Goal: Task Accomplishment & Management: Manage account settings

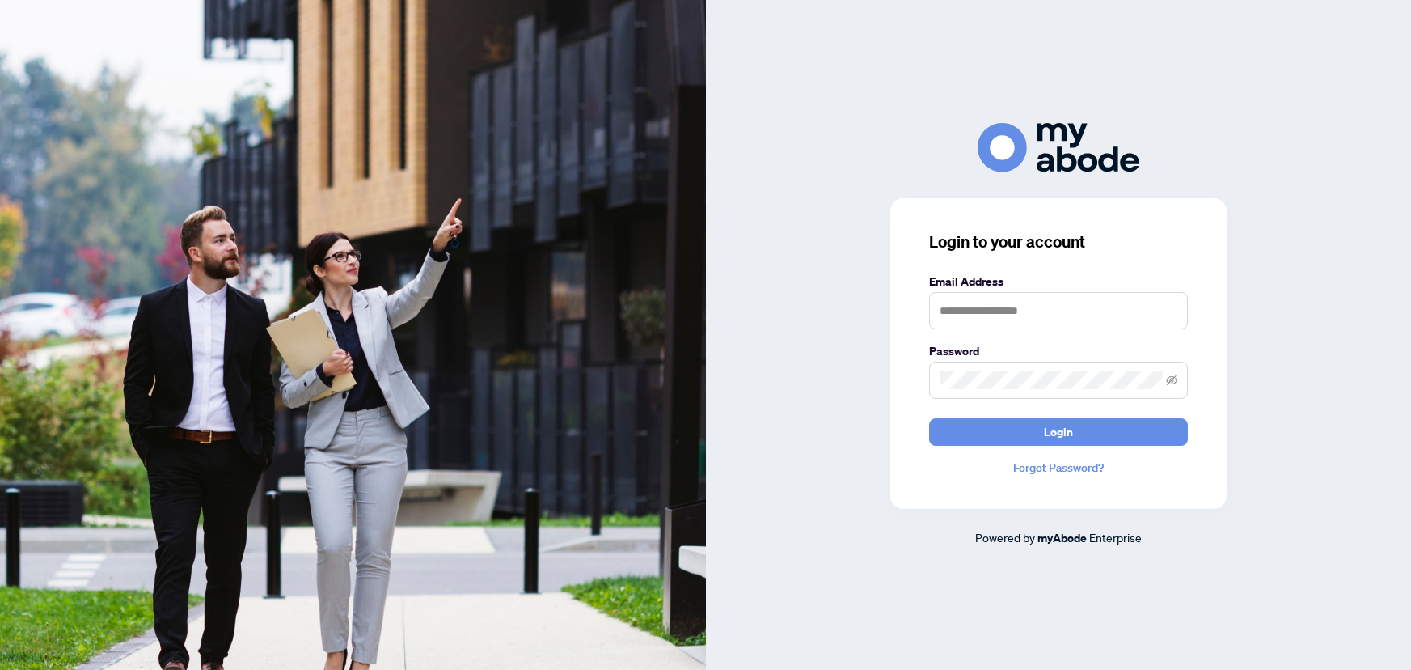
type input "**********"
click at [1053, 440] on span "Login" at bounding box center [1058, 432] width 29 height 26
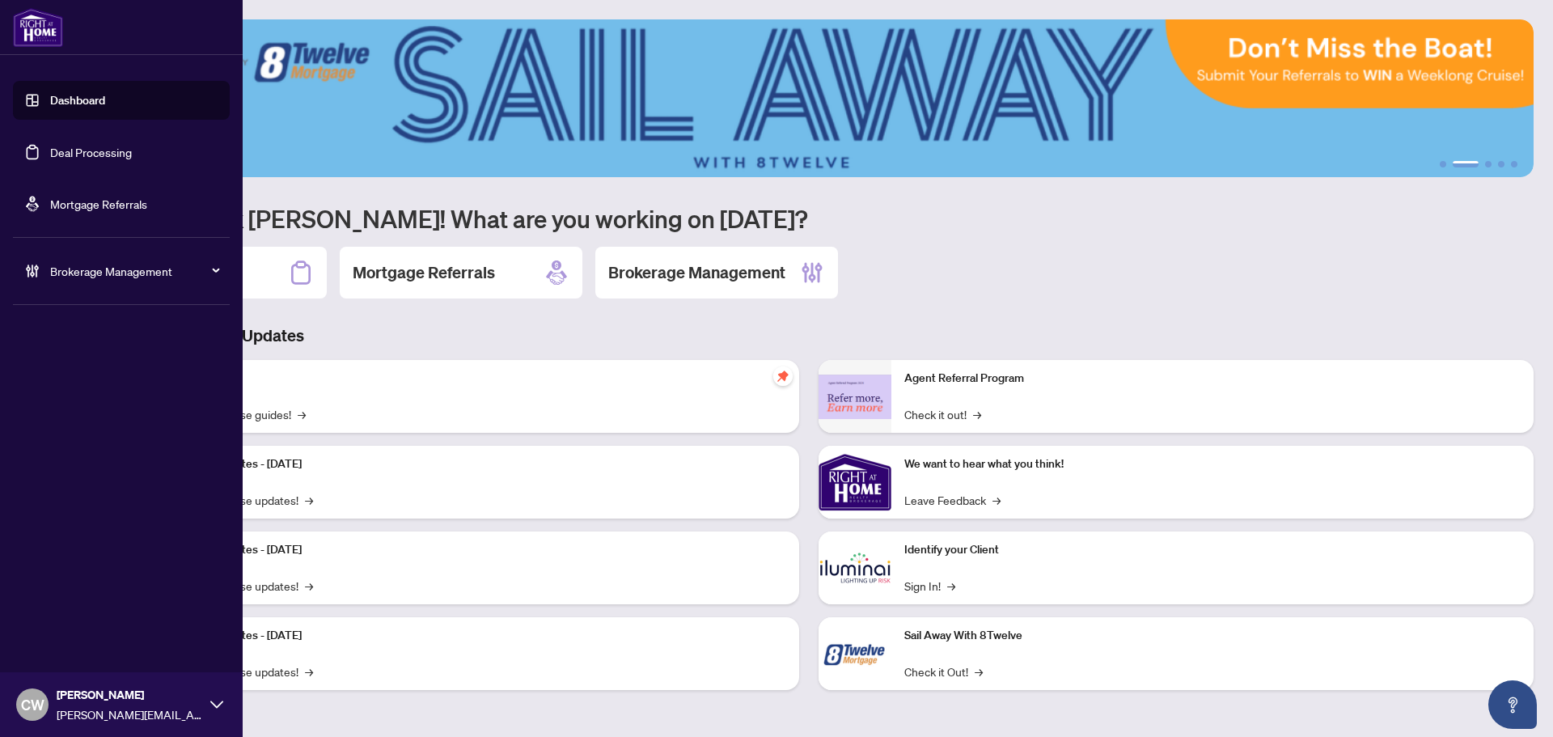
drag, startPoint x: 49, startPoint y: 148, endPoint x: 250, endPoint y: 95, distance: 207.5
click at [50, 148] on link "Deal Processing" at bounding box center [91, 152] width 82 height 15
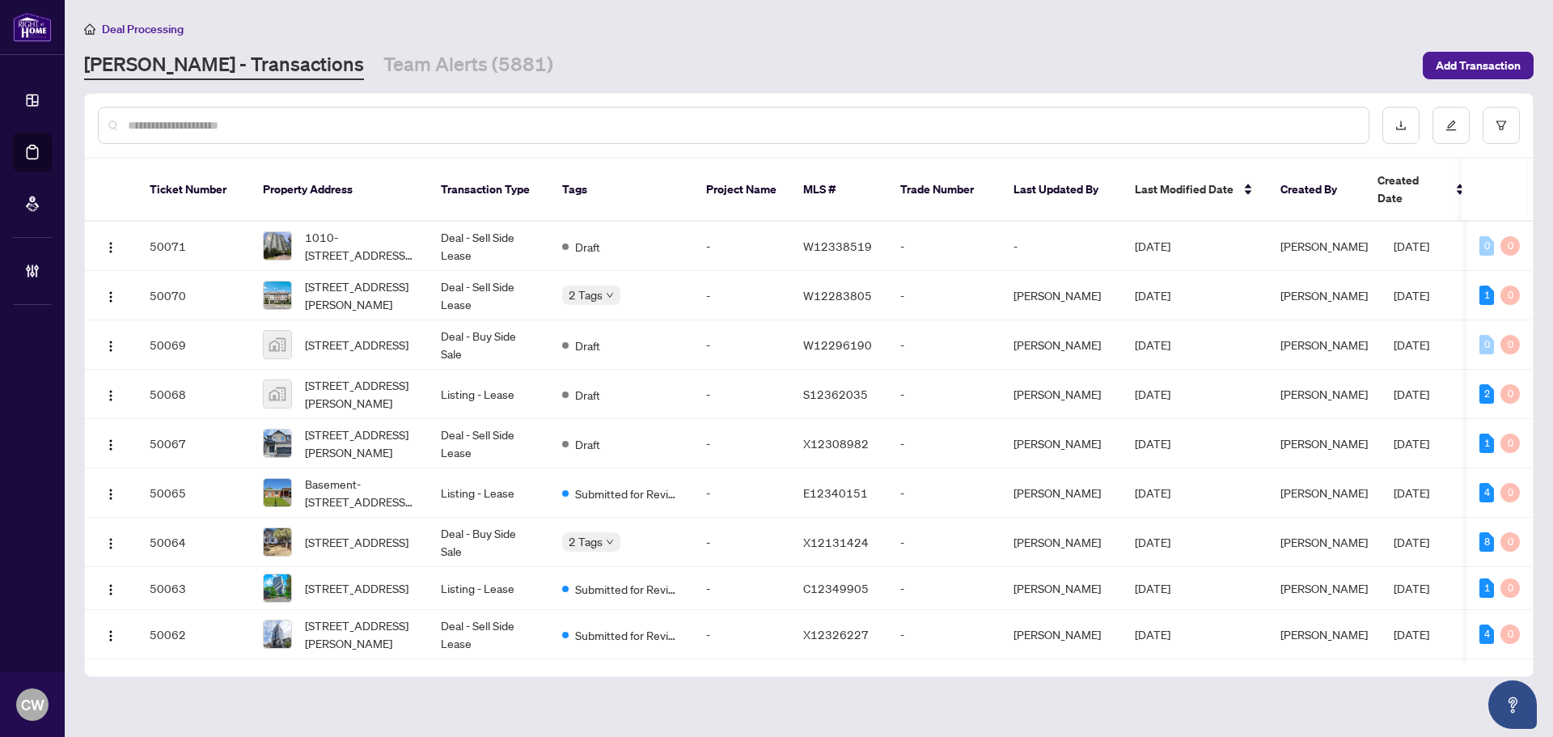
click at [307, 123] on input "text" at bounding box center [742, 125] width 1228 height 18
paste input "*******"
type input "*******"
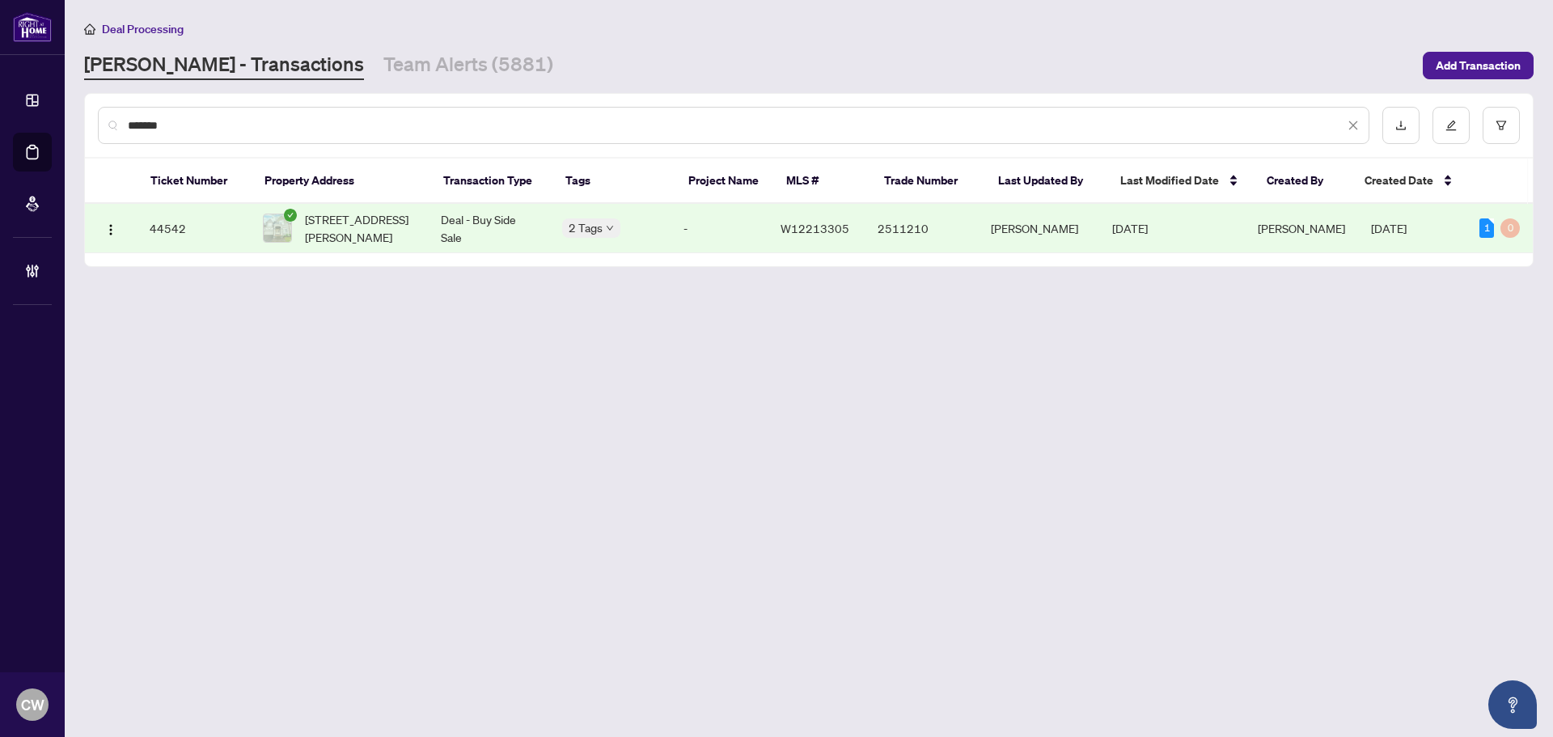
click at [334, 242] on span "[STREET_ADDRESS][PERSON_NAME]" at bounding box center [360, 228] width 110 height 36
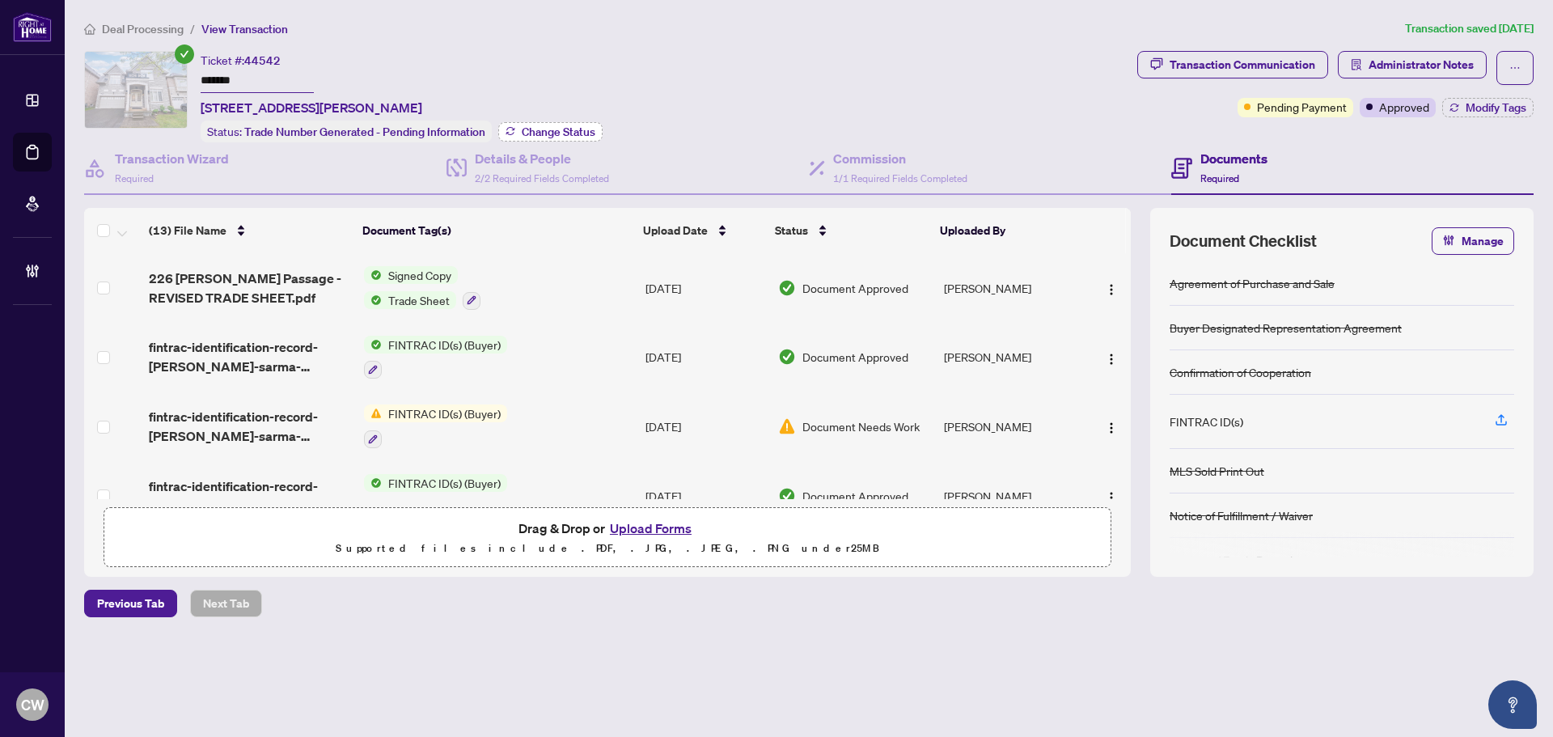
click at [547, 122] on button "Change Status" at bounding box center [550, 131] width 104 height 19
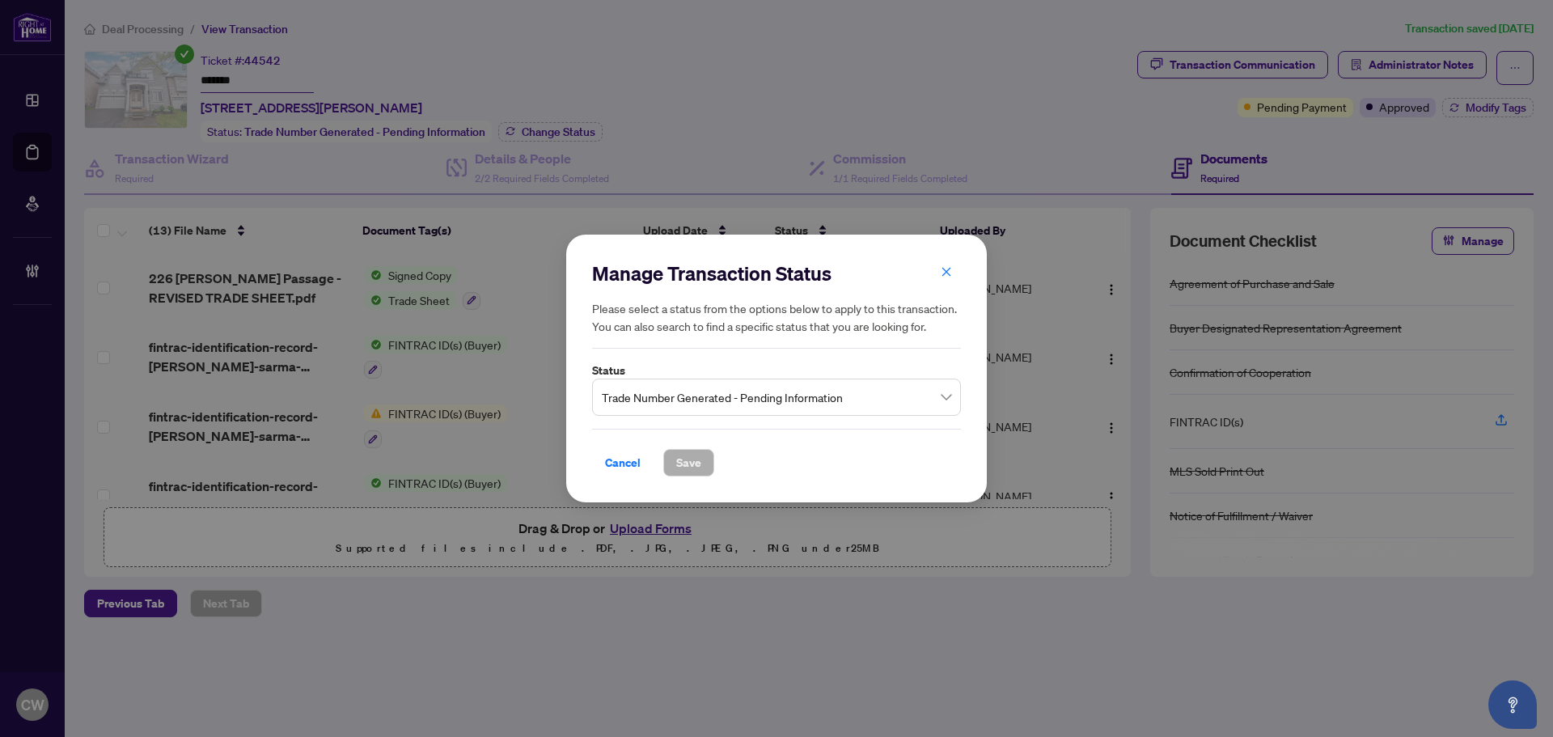
click at [642, 401] on span "Trade Number Generated - Pending Information" at bounding box center [776, 397] width 349 height 31
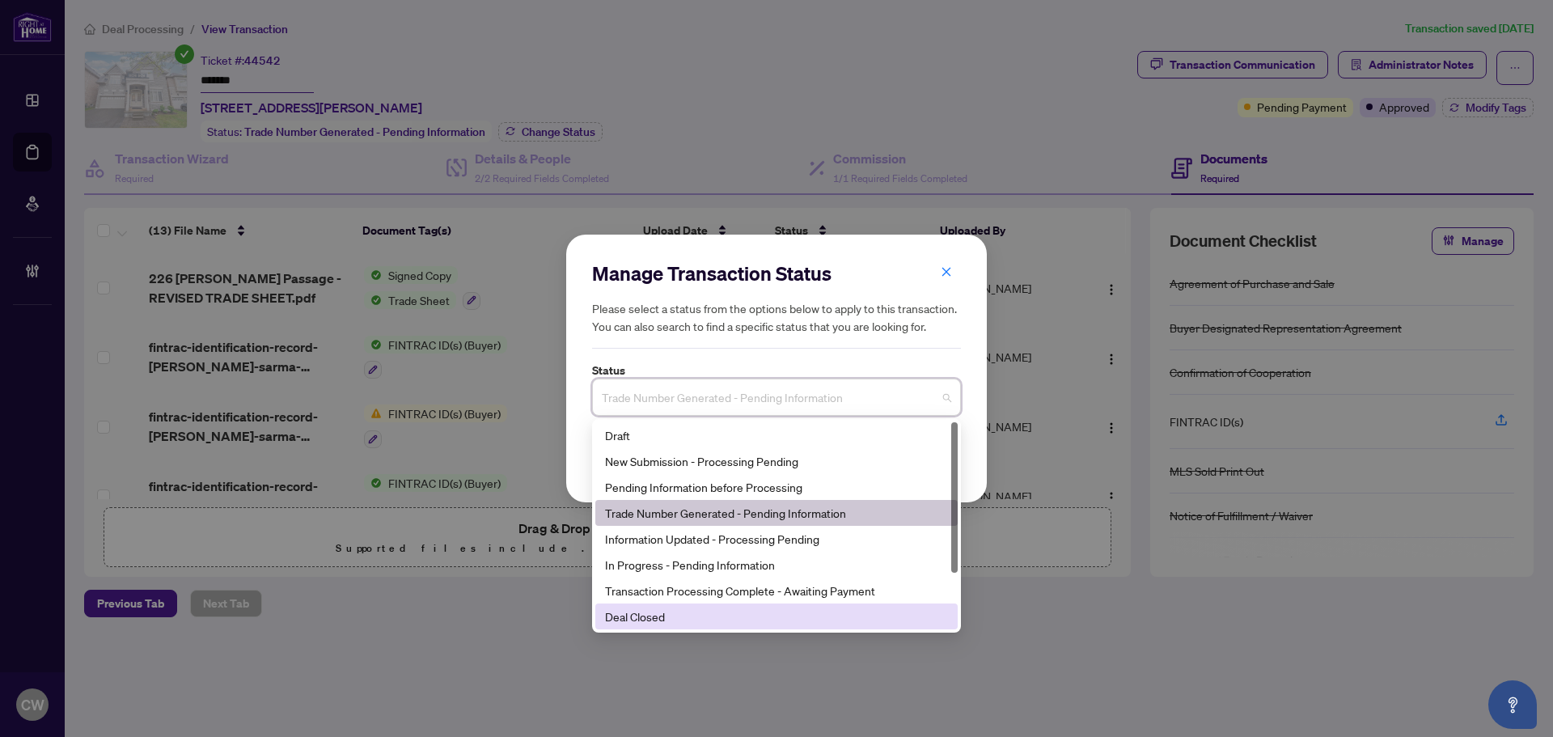
click at [649, 619] on div "Deal Closed" at bounding box center [776, 616] width 343 height 18
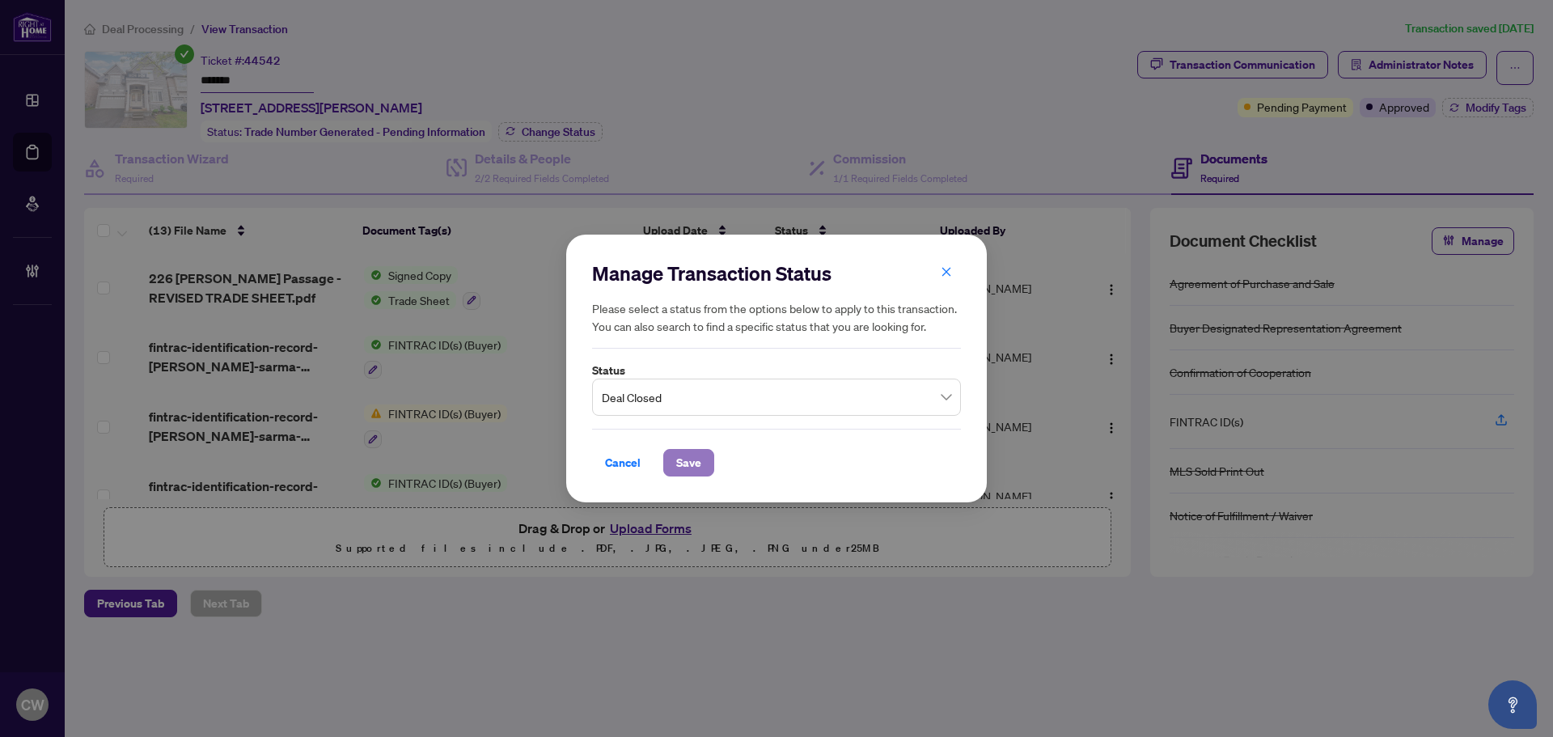
click at [684, 466] on span "Save" at bounding box center [688, 463] width 25 height 26
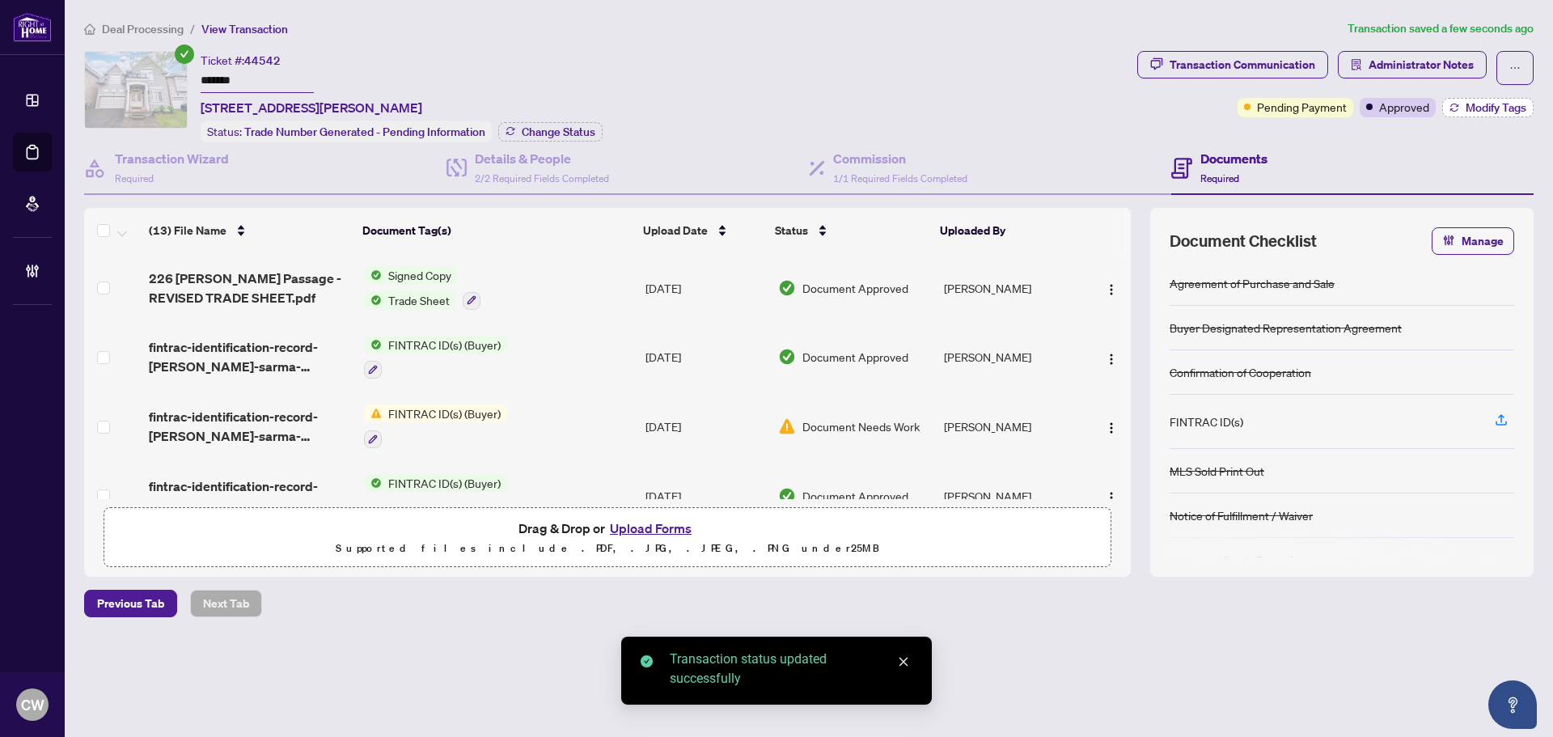
click at [1467, 102] on span "Modify Tags" at bounding box center [1495, 107] width 61 height 11
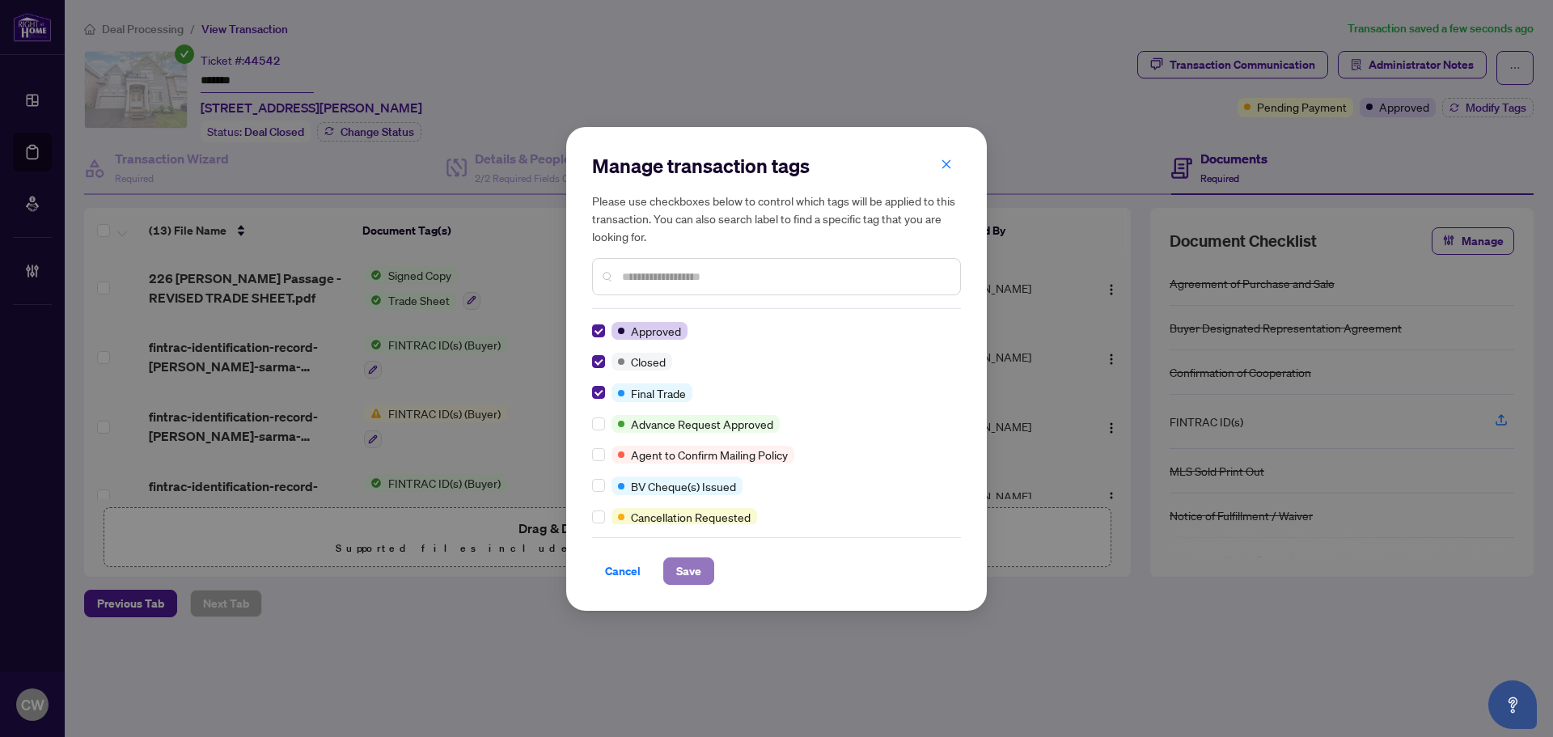
click at [691, 575] on span "Save" at bounding box center [688, 571] width 25 height 26
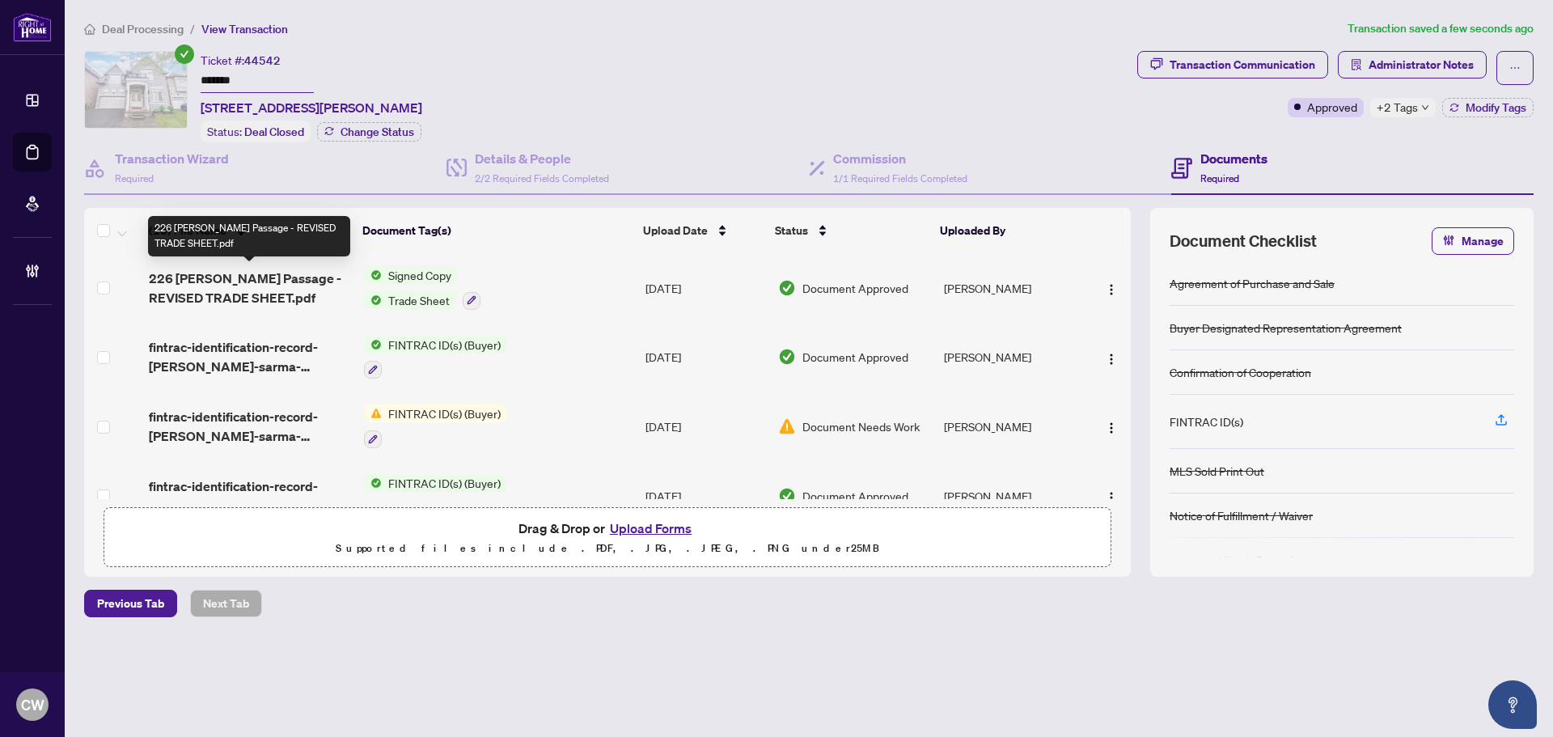
click at [275, 283] on span "226 [PERSON_NAME] Passage - REVISED TRADE SHEET.pdf" at bounding box center [250, 288] width 202 height 39
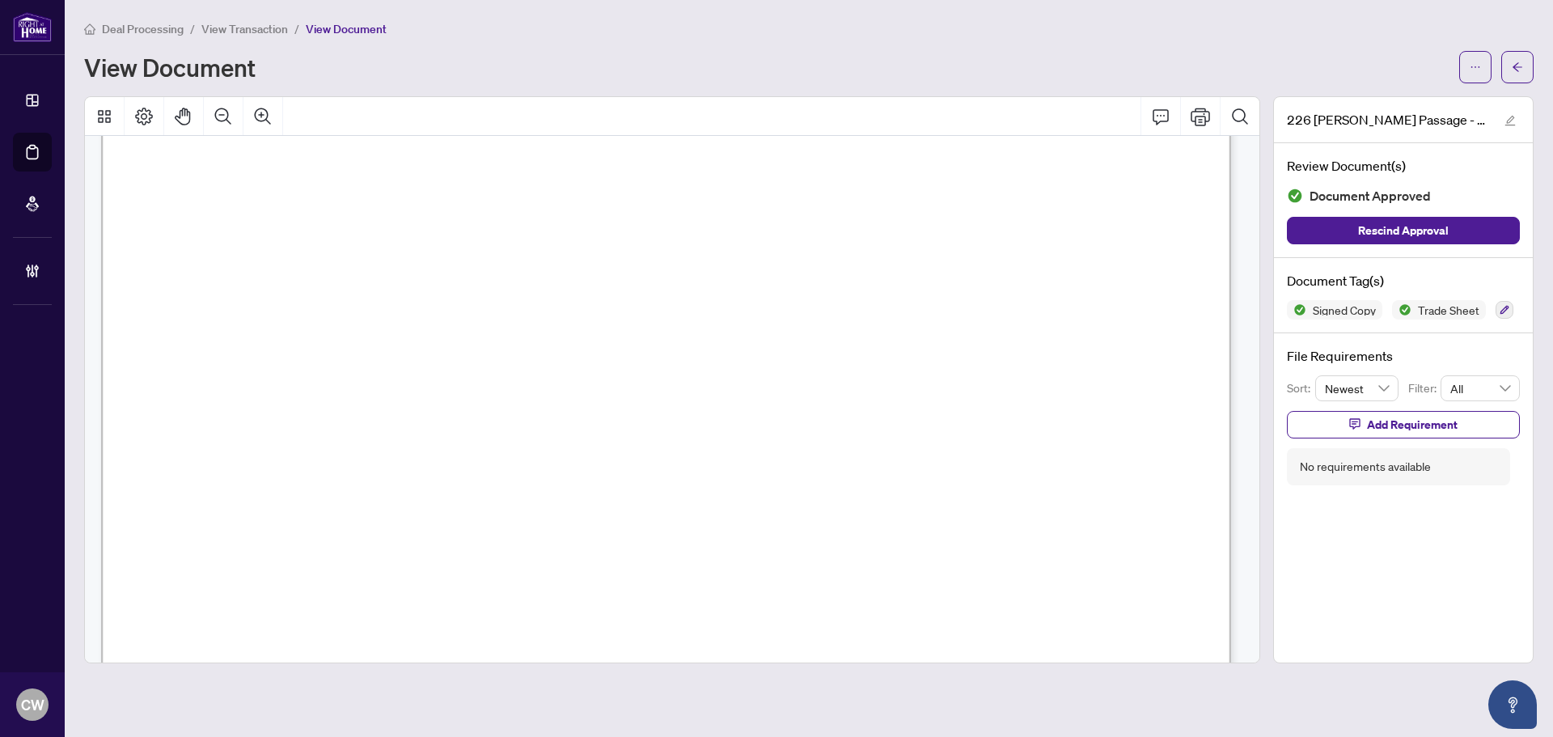
scroll to position [647, 0]
click at [1527, 57] on button "button" at bounding box center [1517, 67] width 32 height 32
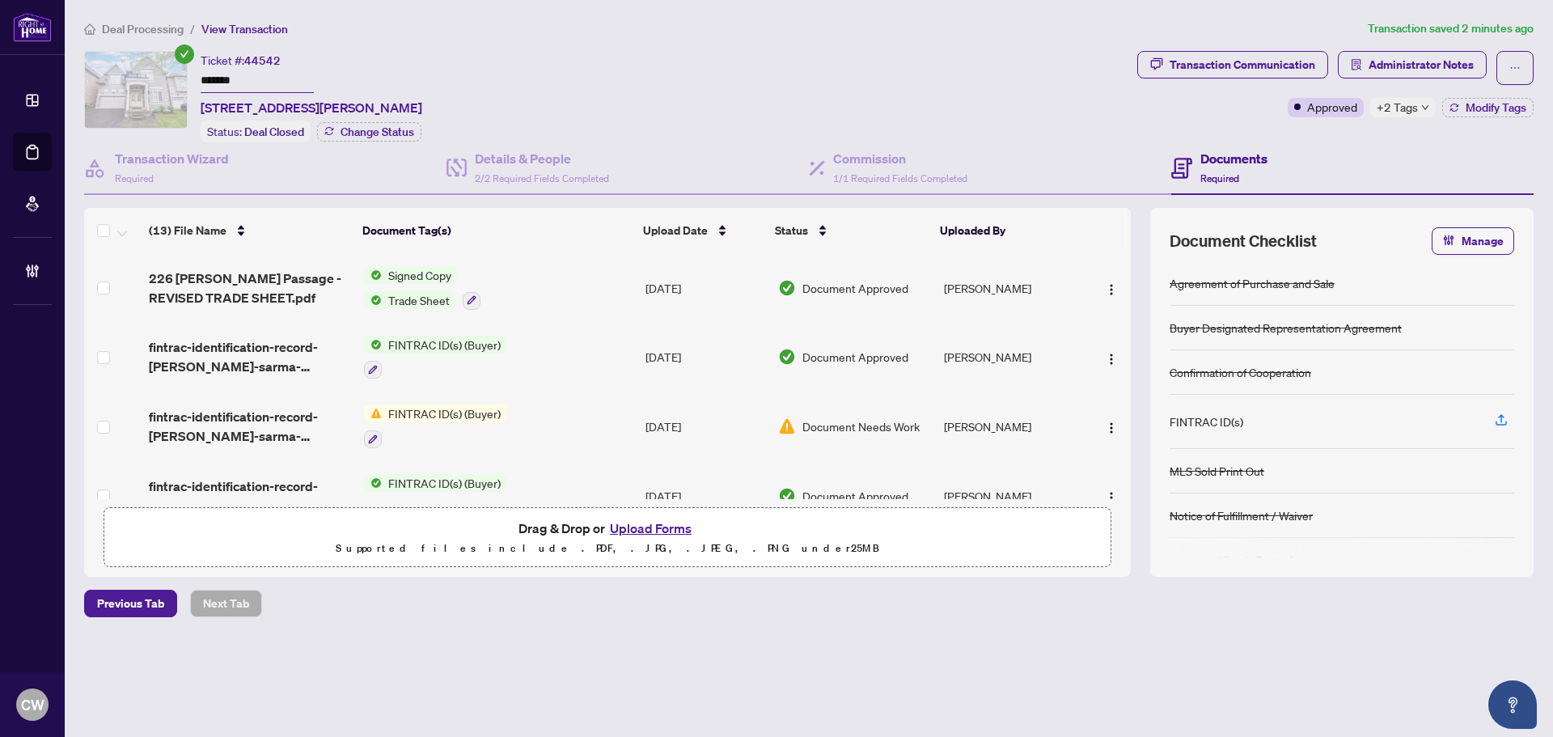
click at [659, 526] on button "Upload Forms" at bounding box center [650, 528] width 91 height 21
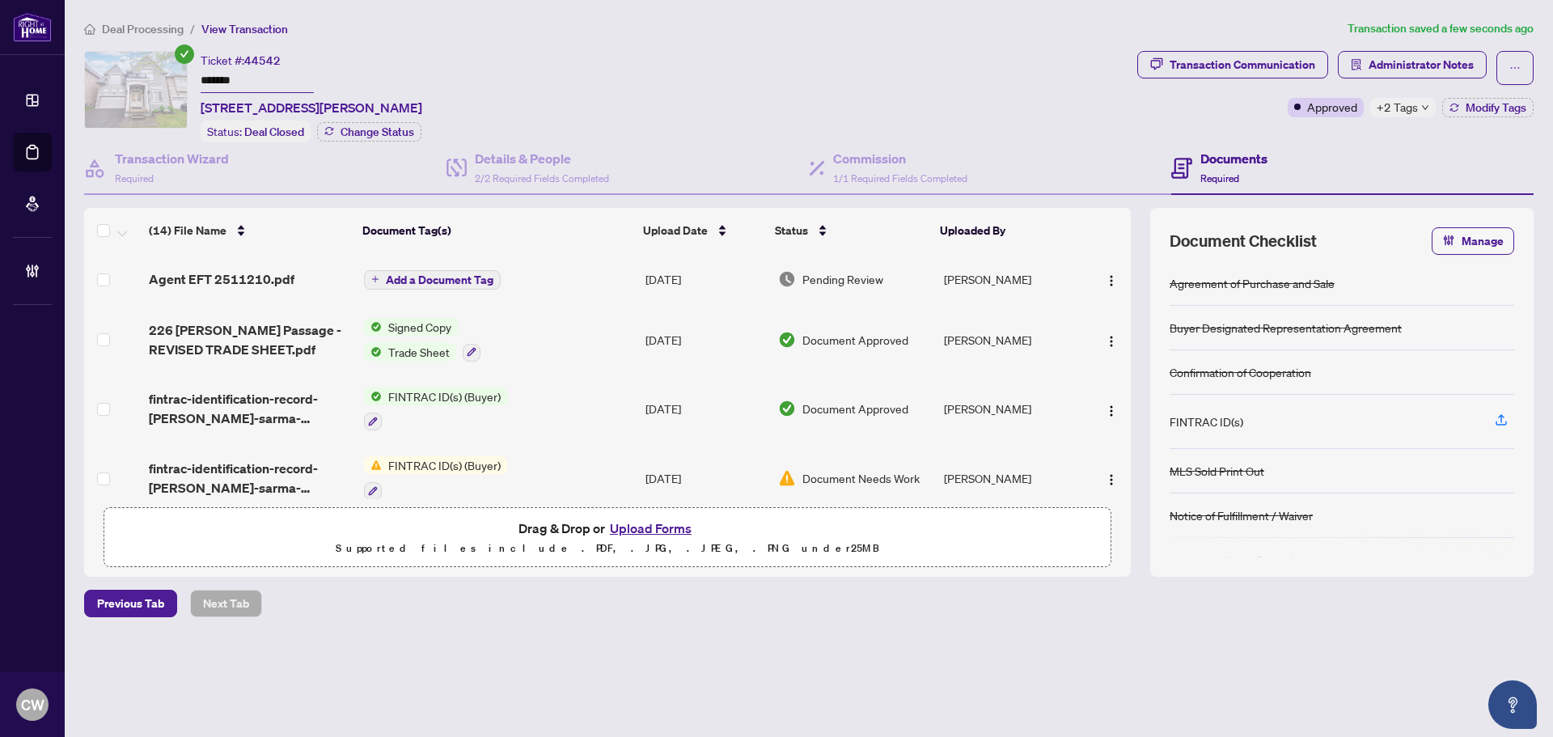
click at [458, 284] on span "Add a Document Tag" at bounding box center [440, 279] width 108 height 11
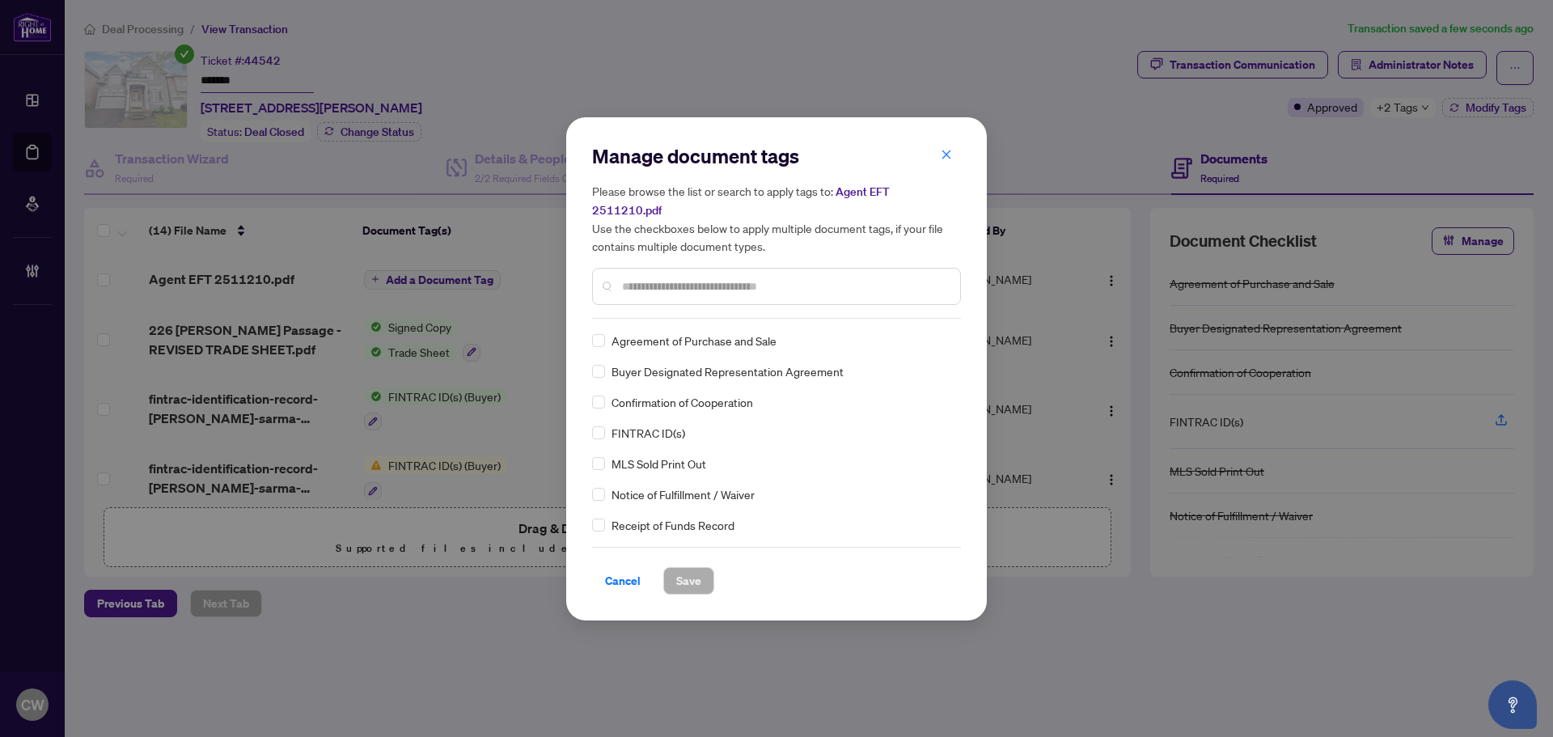
click at [665, 284] on input "text" at bounding box center [784, 286] width 325 height 18
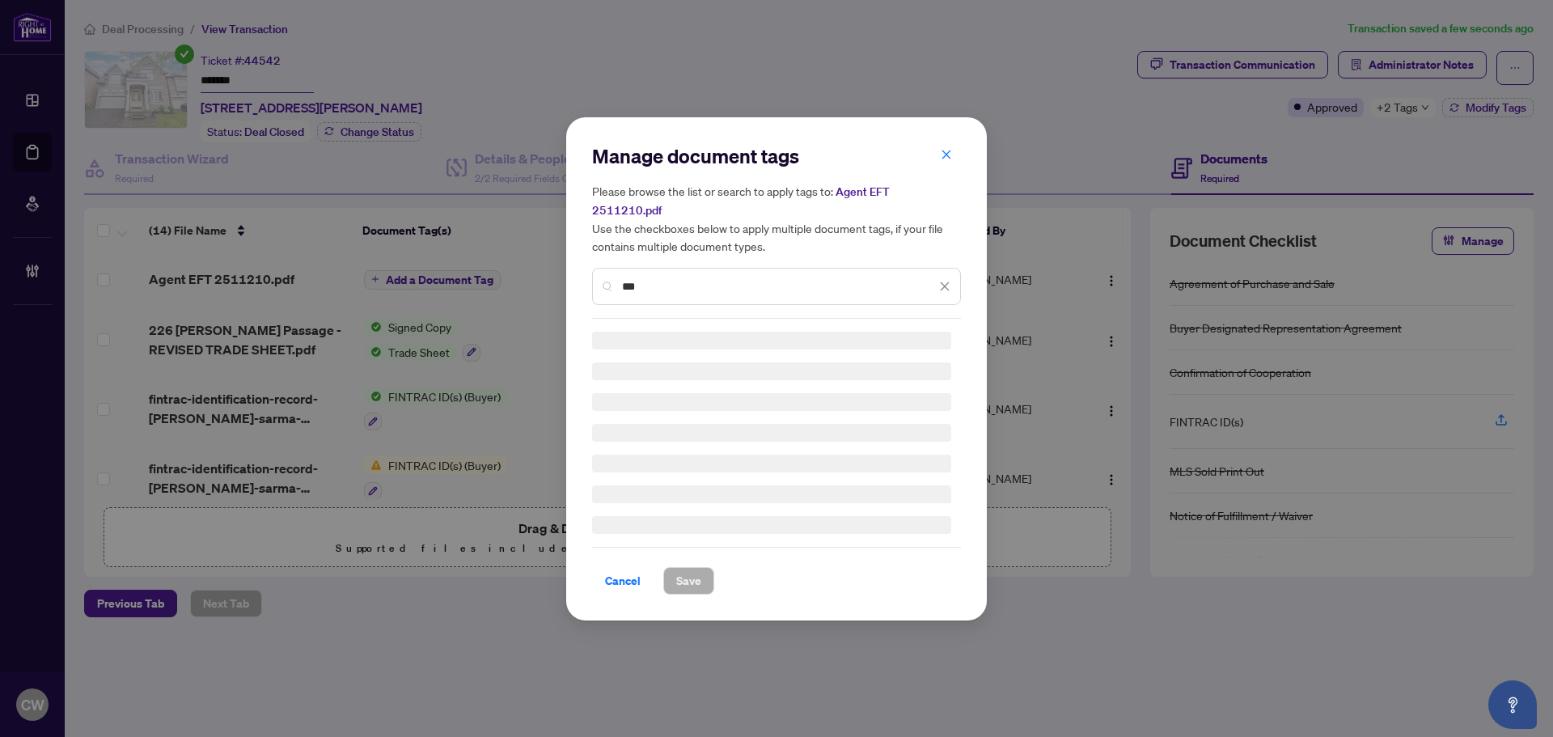
type input "***"
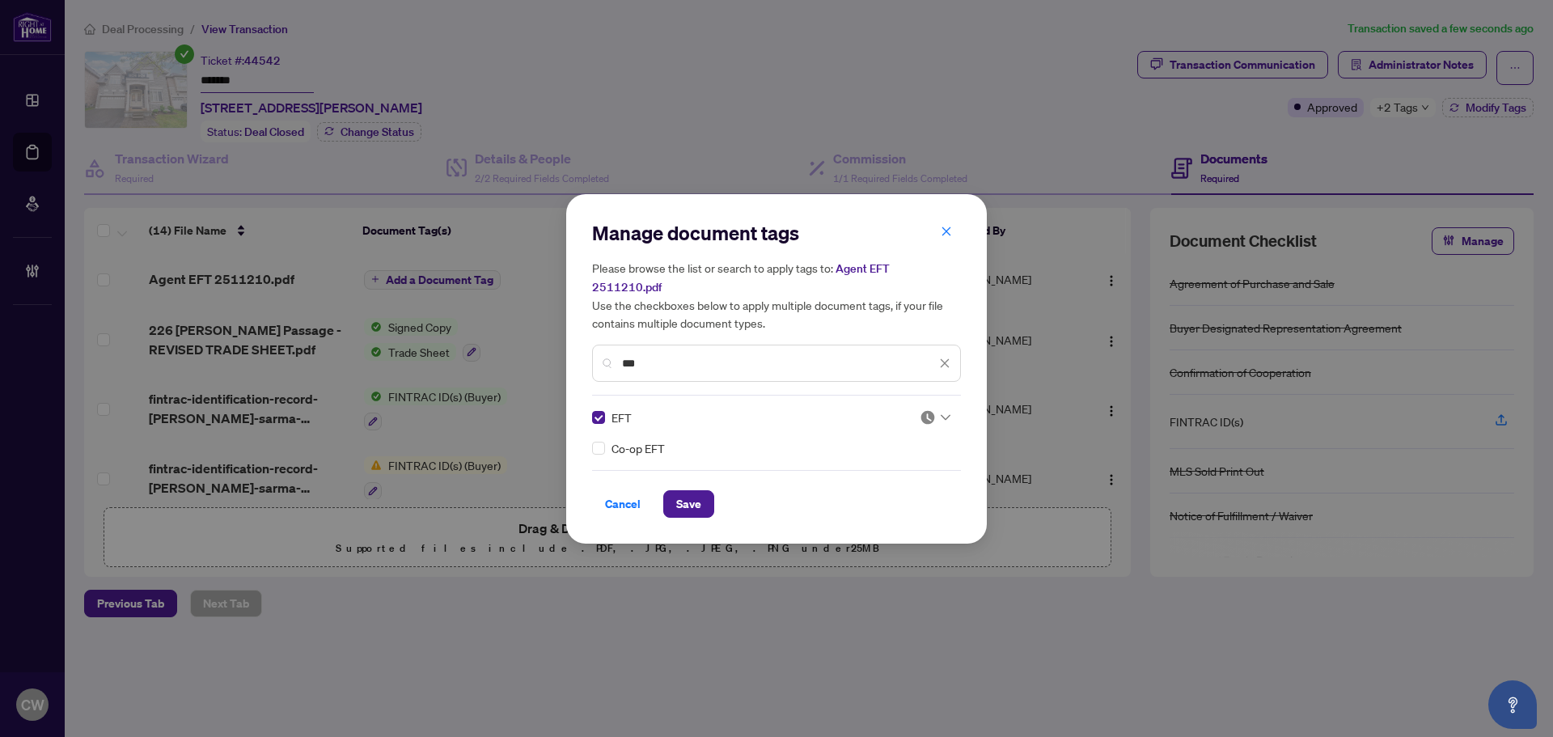
click at [935, 395] on div "Manage document tags Please browse the list or search to apply tags to: Agent E…" at bounding box center [776, 369] width 369 height 298
click at [928, 394] on div "Manage document tags Please browse the list or search to apply tags to: Agent E…" at bounding box center [776, 369] width 369 height 298
click at [929, 409] on img at bounding box center [928, 417] width 16 height 16
click at [915, 488] on div "Approved" at bounding box center [887, 487] width 104 height 18
click at [689, 493] on span "Save" at bounding box center [688, 504] width 25 height 26
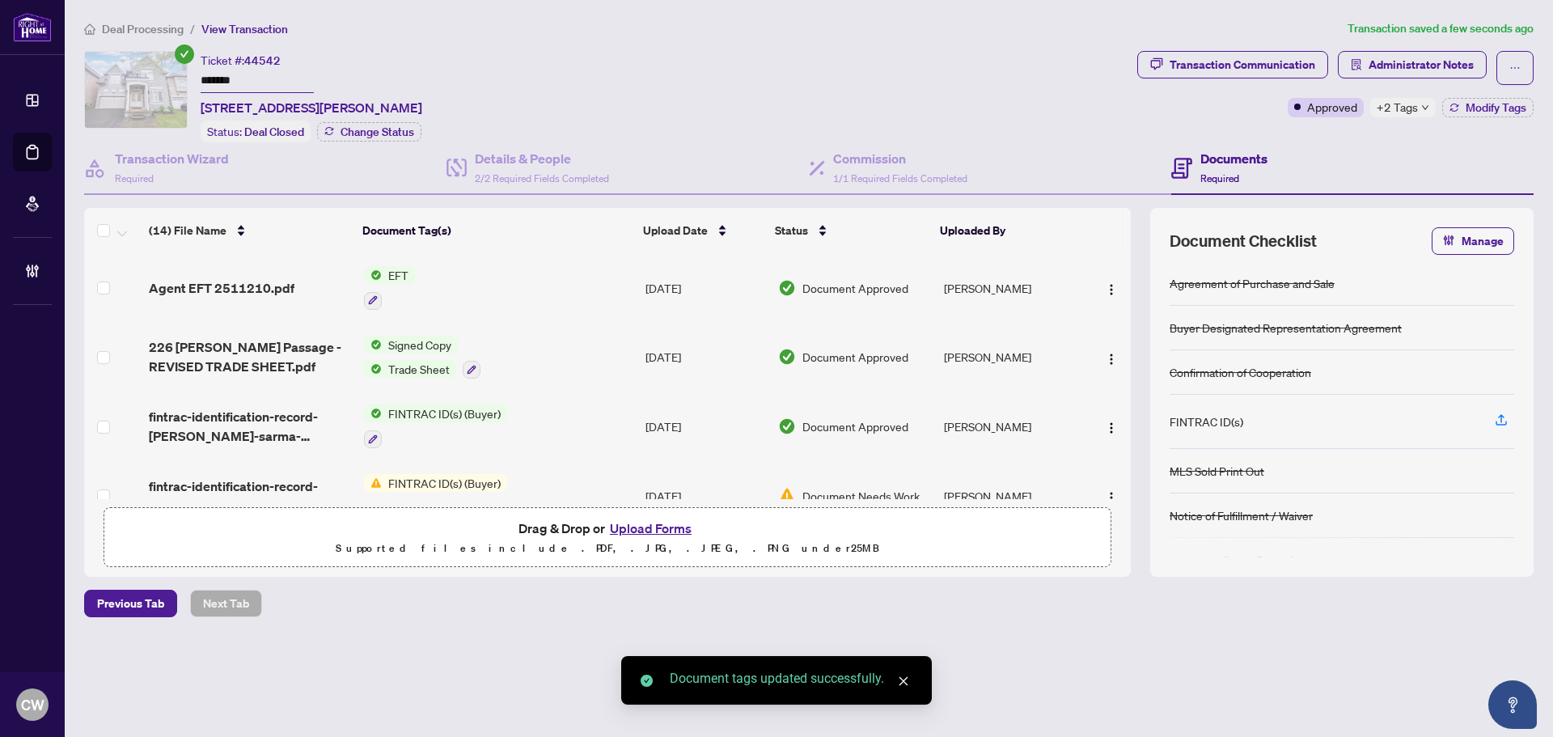
click at [1106, 280] on span "button" at bounding box center [1111, 288] width 13 height 18
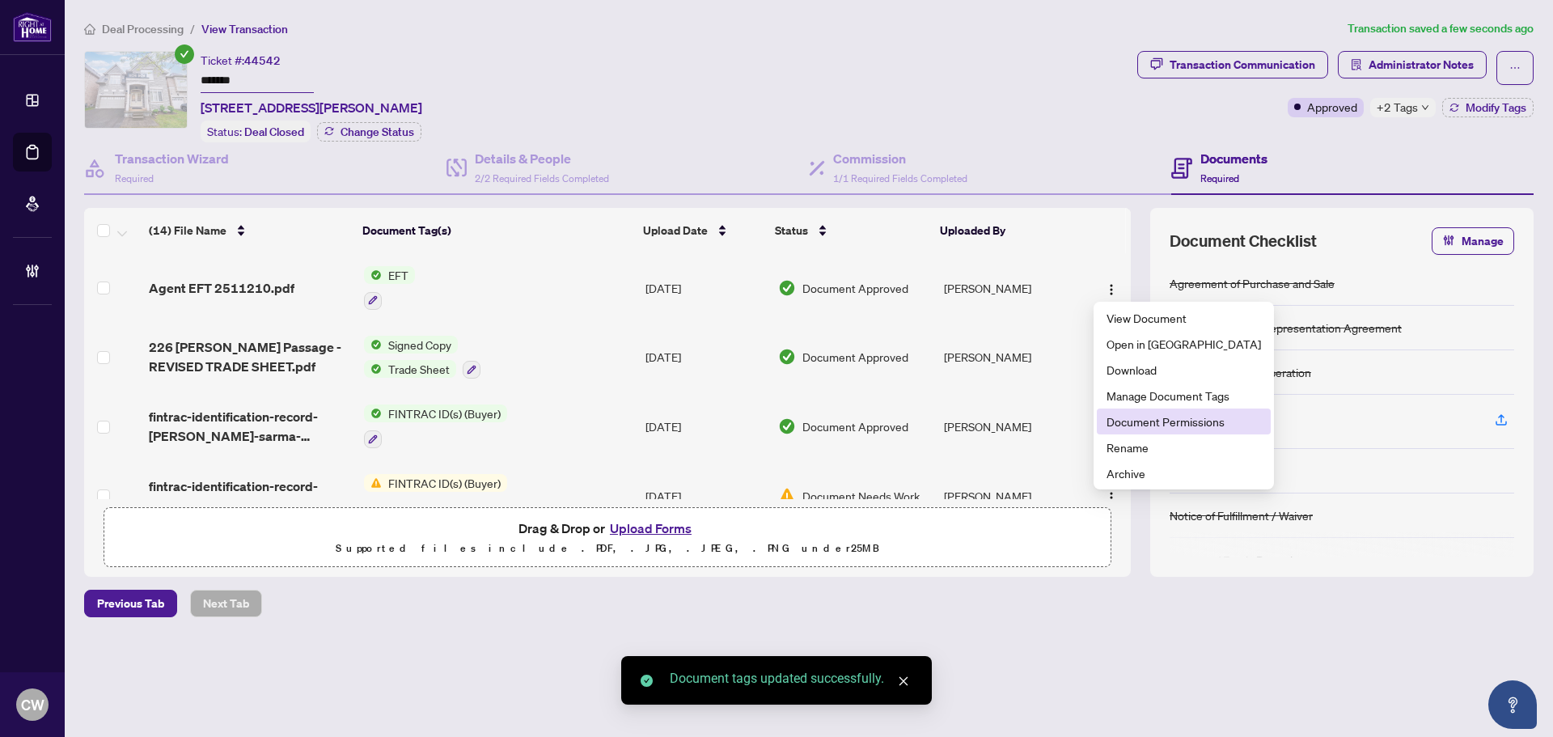
click at [1123, 420] on span "Document Permissions" at bounding box center [1183, 421] width 154 height 18
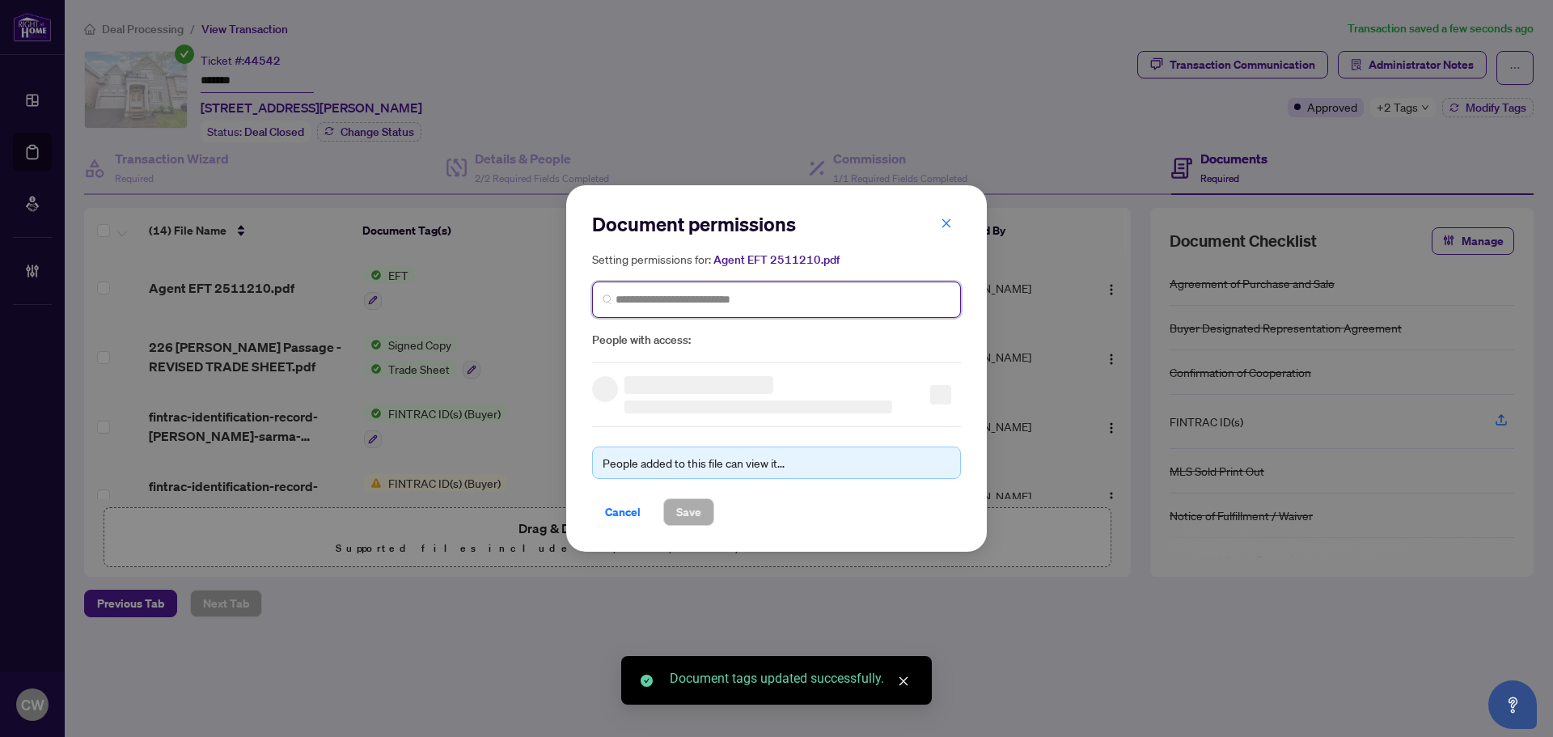
paste input "**********"
click at [844, 292] on input "search" at bounding box center [782, 299] width 335 height 17
type input "**********"
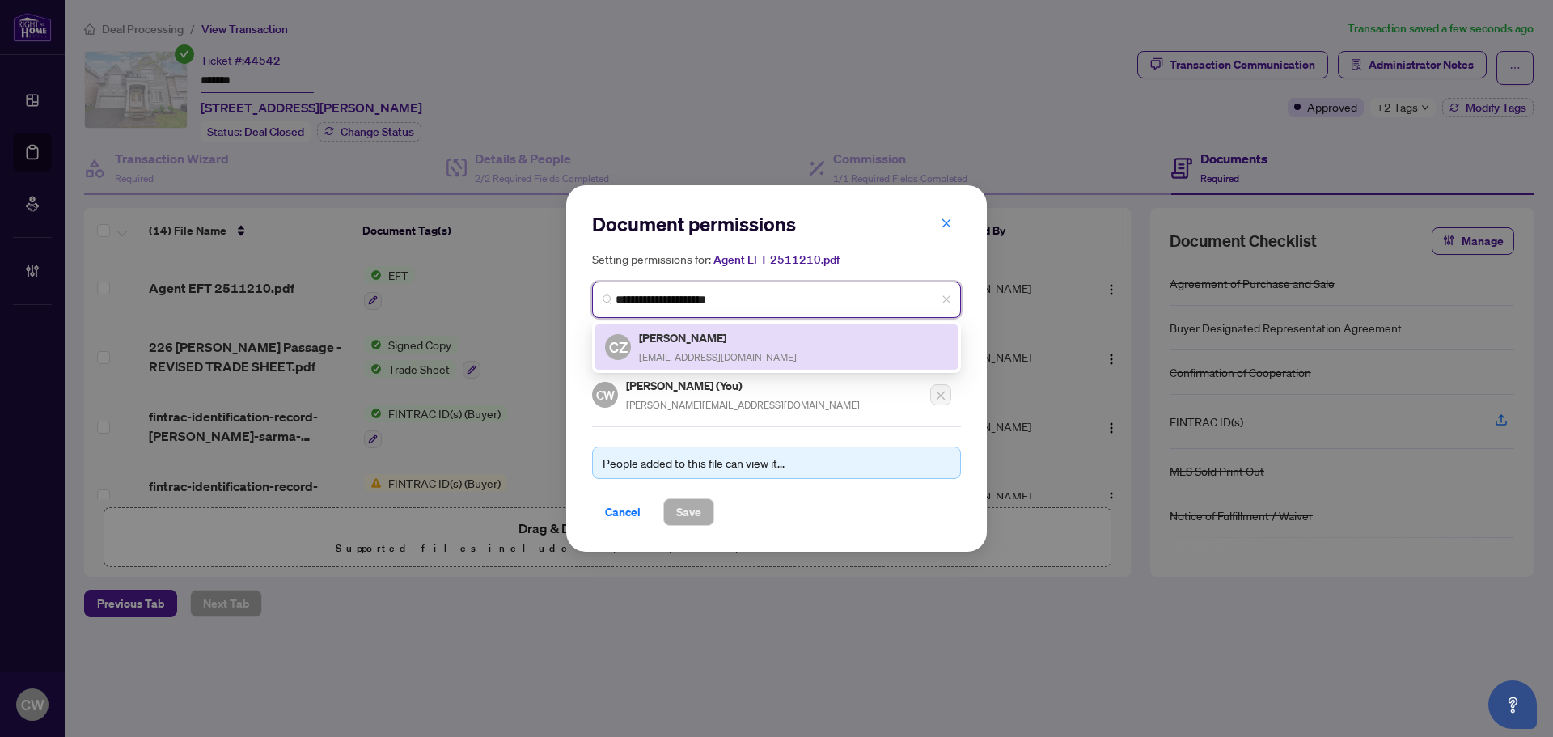
click at [696, 355] on span "[EMAIL_ADDRESS][DOMAIN_NAME]" at bounding box center [718, 357] width 158 height 12
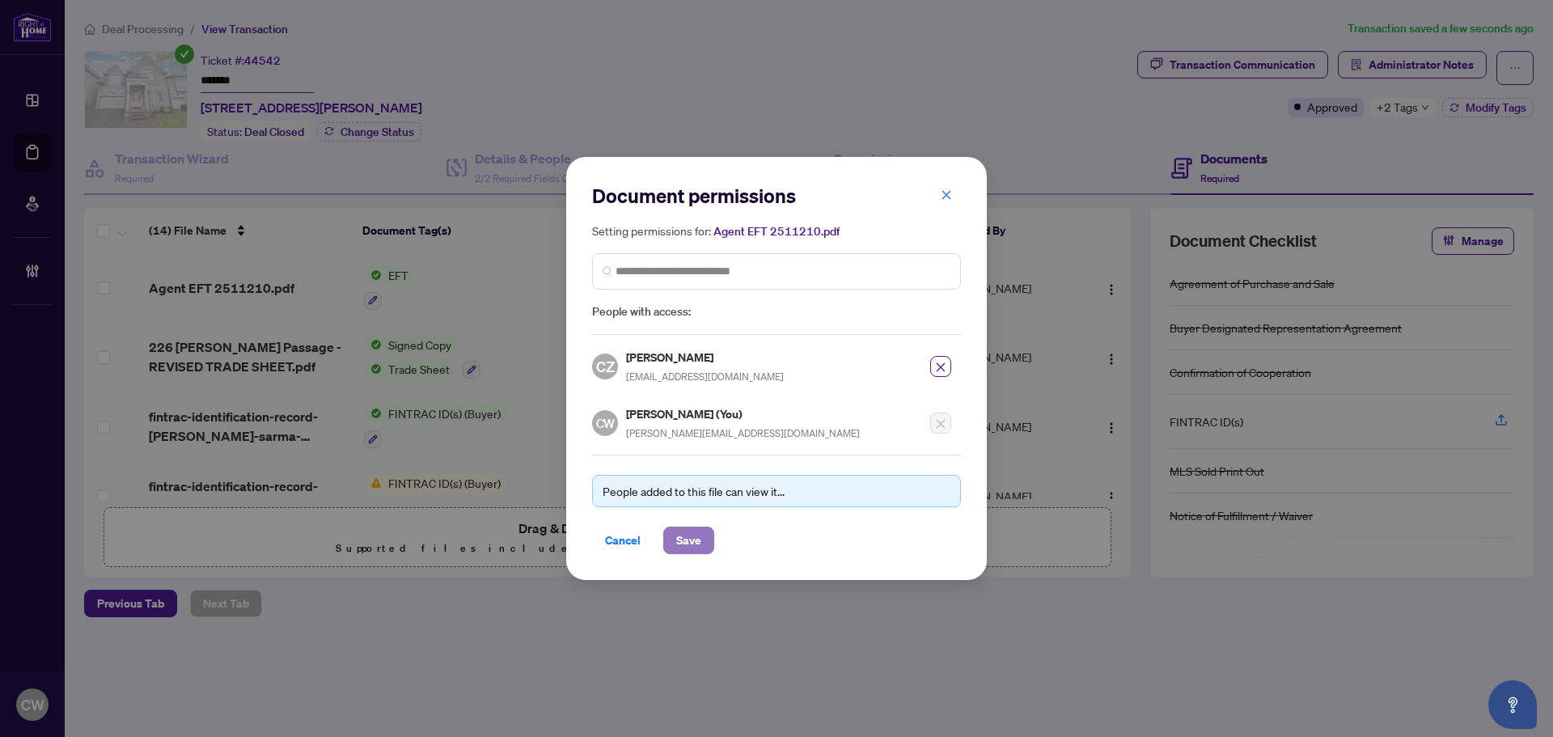
click at [688, 550] on span "Save" at bounding box center [688, 540] width 25 height 26
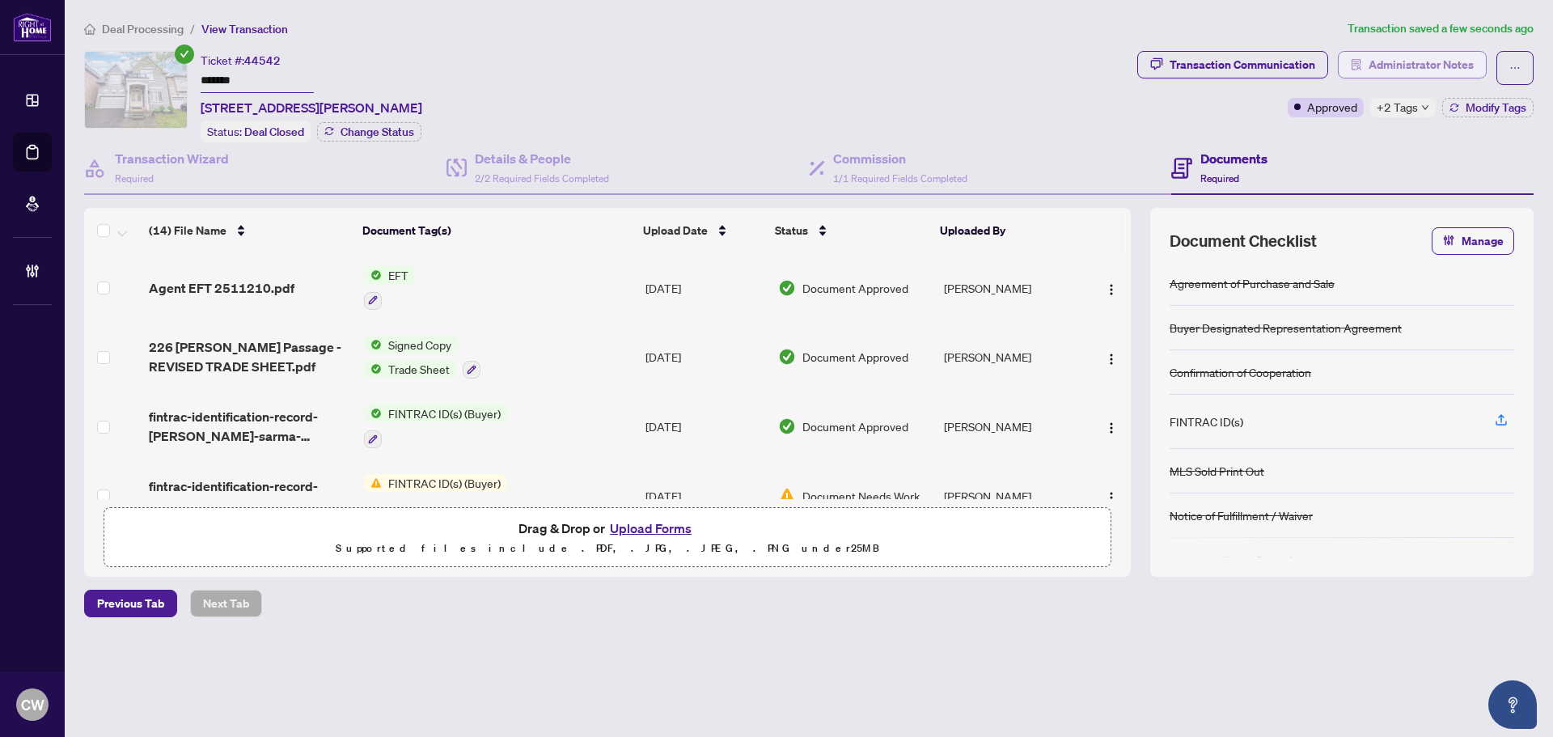
click at [1395, 69] on span "Administrator Notes" at bounding box center [1420, 65] width 105 height 26
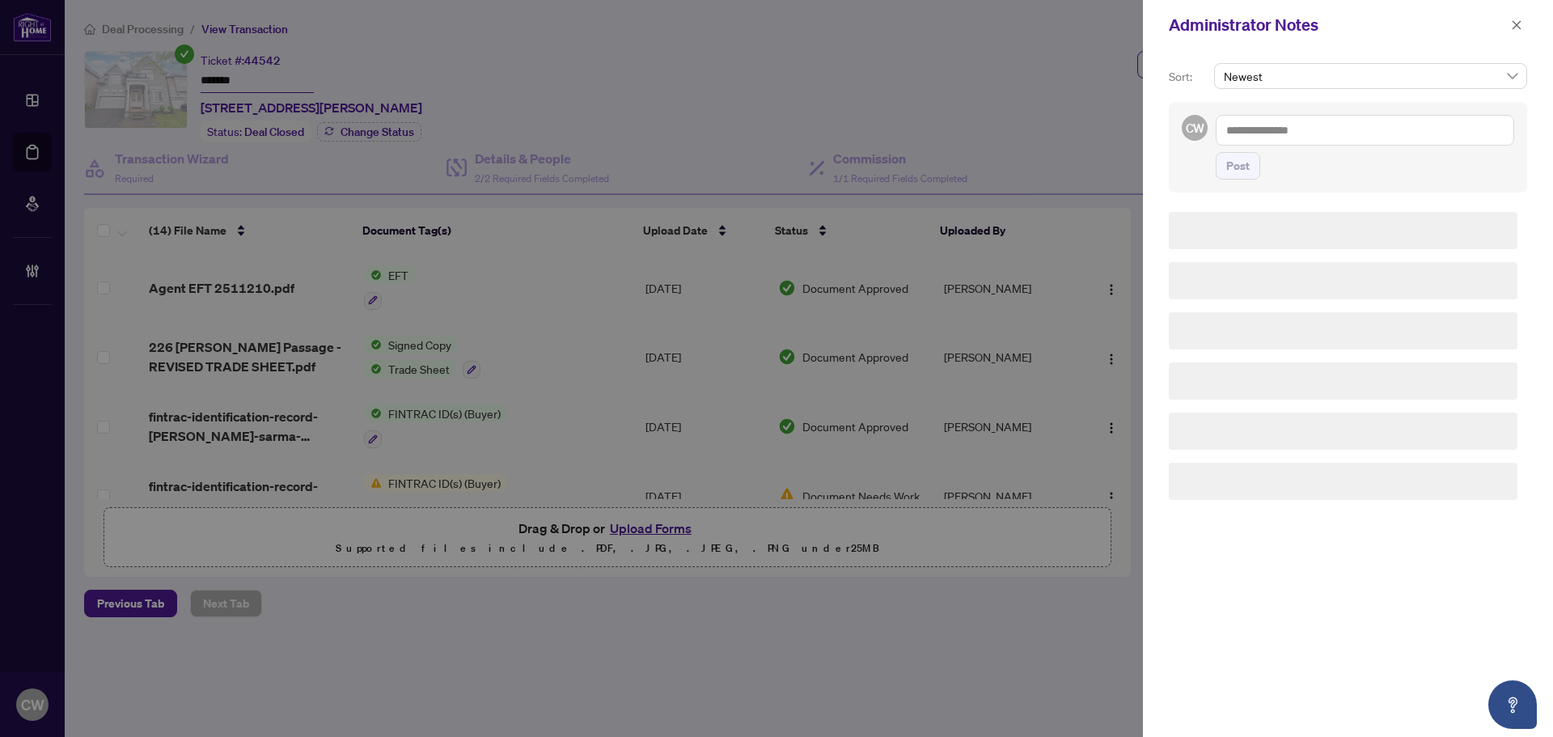
click at [1326, 127] on textarea at bounding box center [1365, 130] width 298 height 31
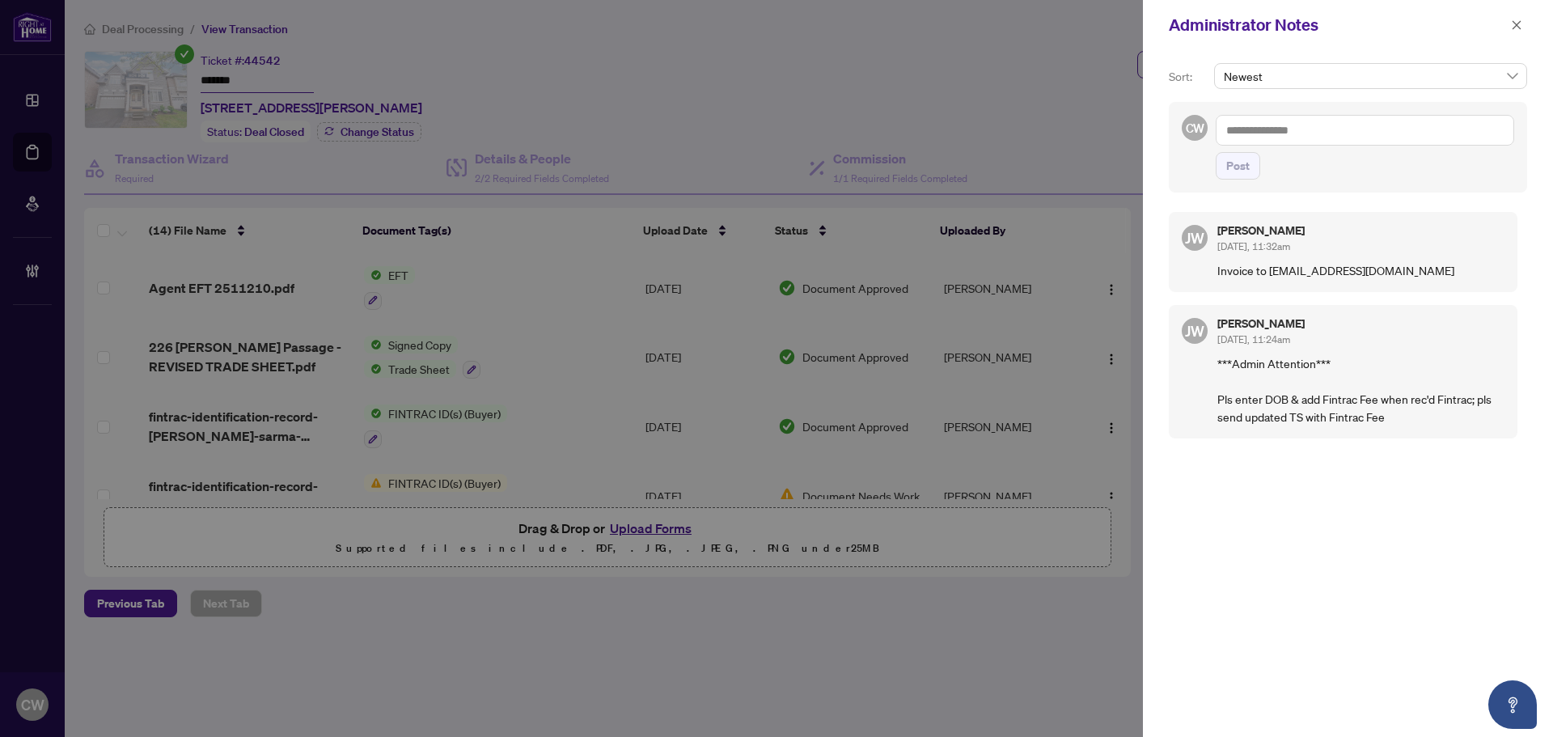
click at [1365, 125] on textarea at bounding box center [1365, 130] width 298 height 31
paste textarea "**********"
type textarea "**********"
click at [1244, 172] on span "Post" at bounding box center [1237, 166] width 23 height 26
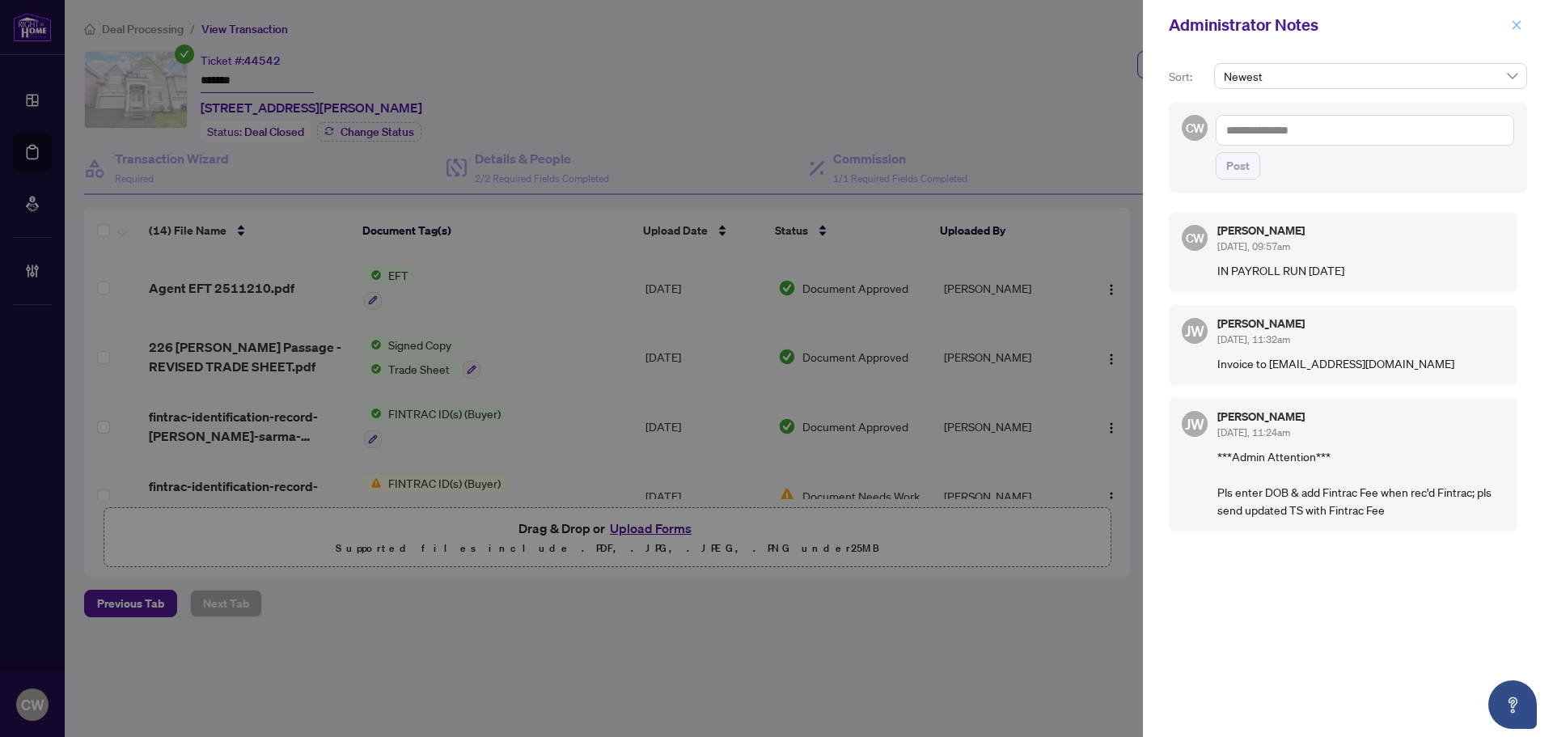
click at [1510, 26] on button "button" at bounding box center [1516, 24] width 21 height 19
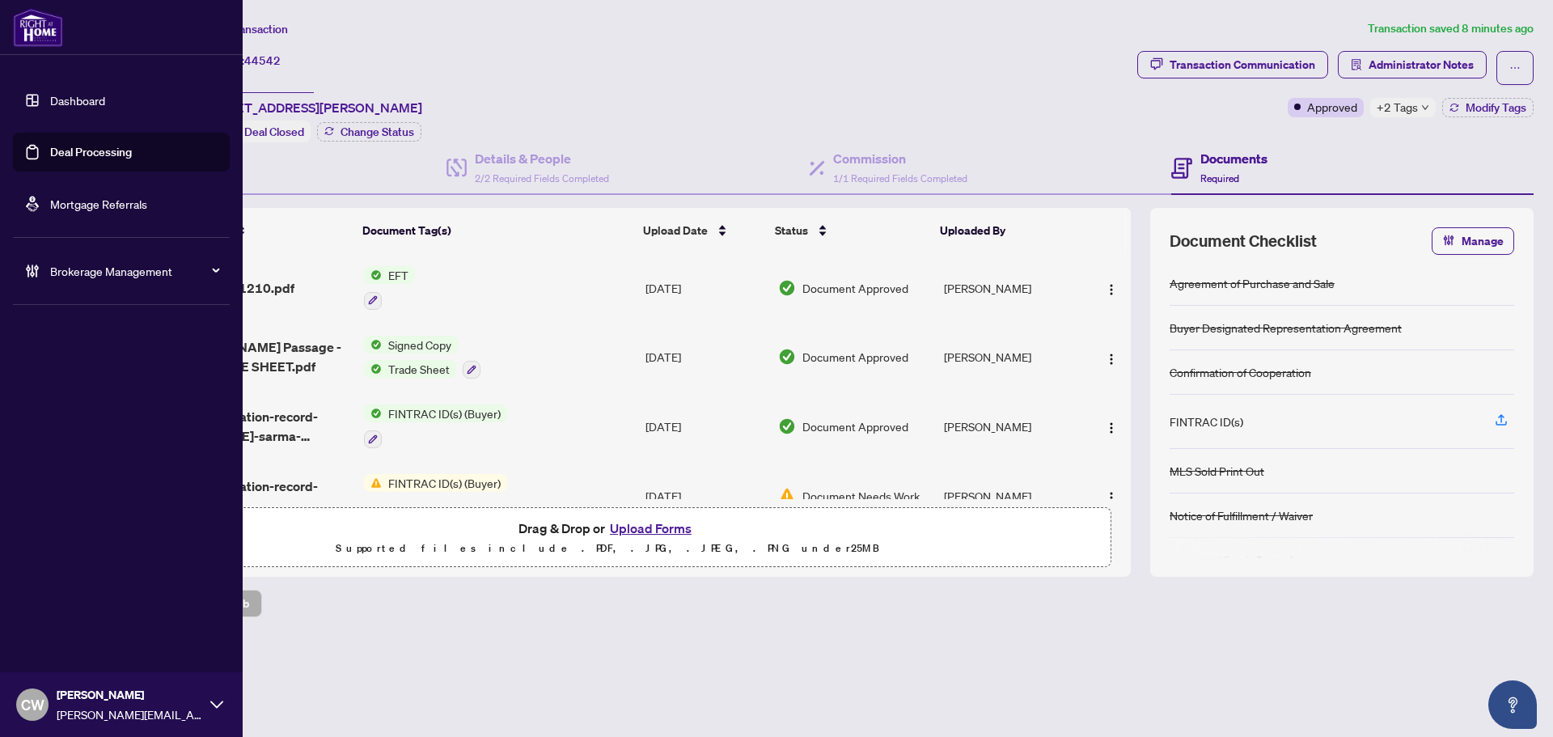
click at [50, 146] on link "Deal Processing" at bounding box center [91, 152] width 82 height 15
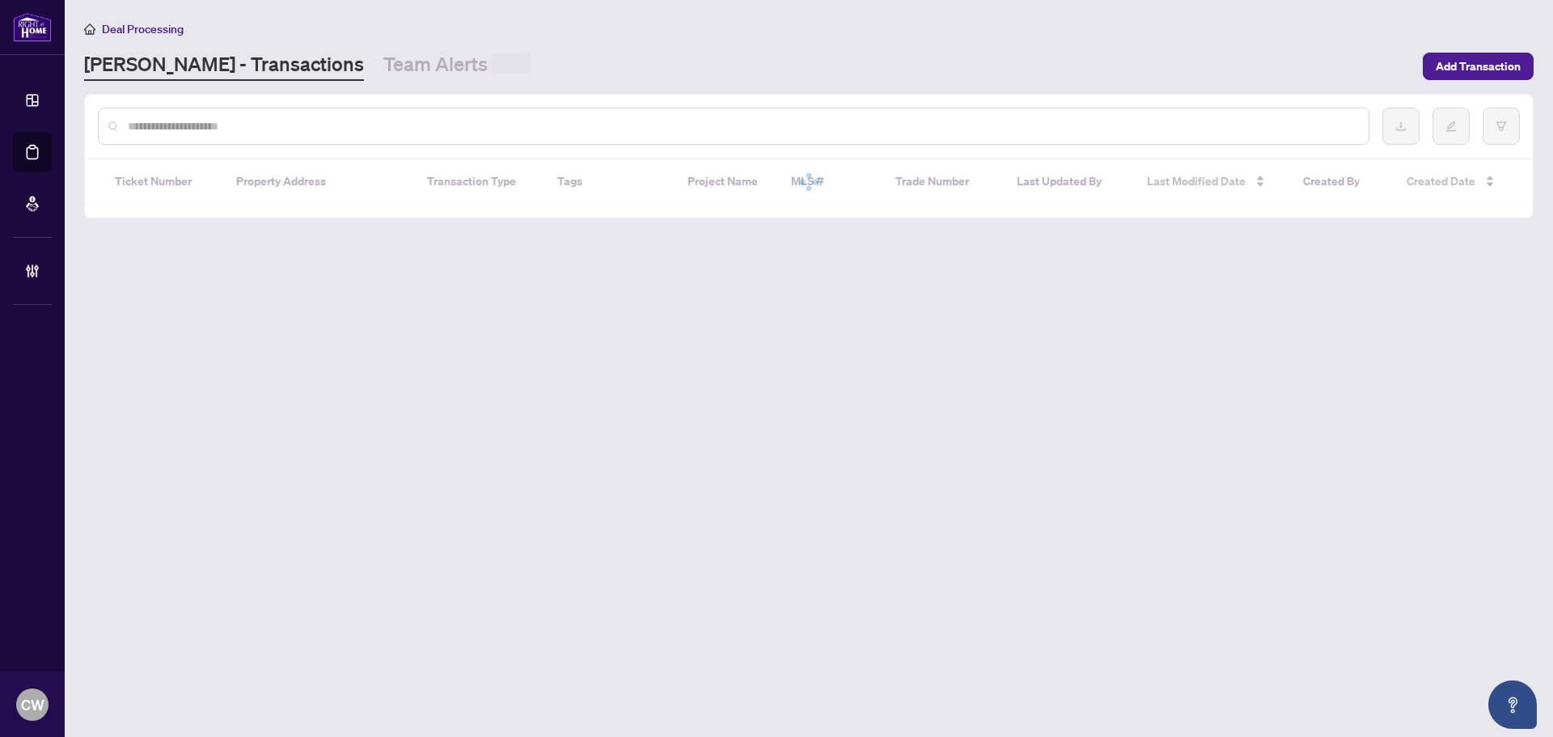
click at [275, 120] on input "text" at bounding box center [742, 126] width 1228 height 18
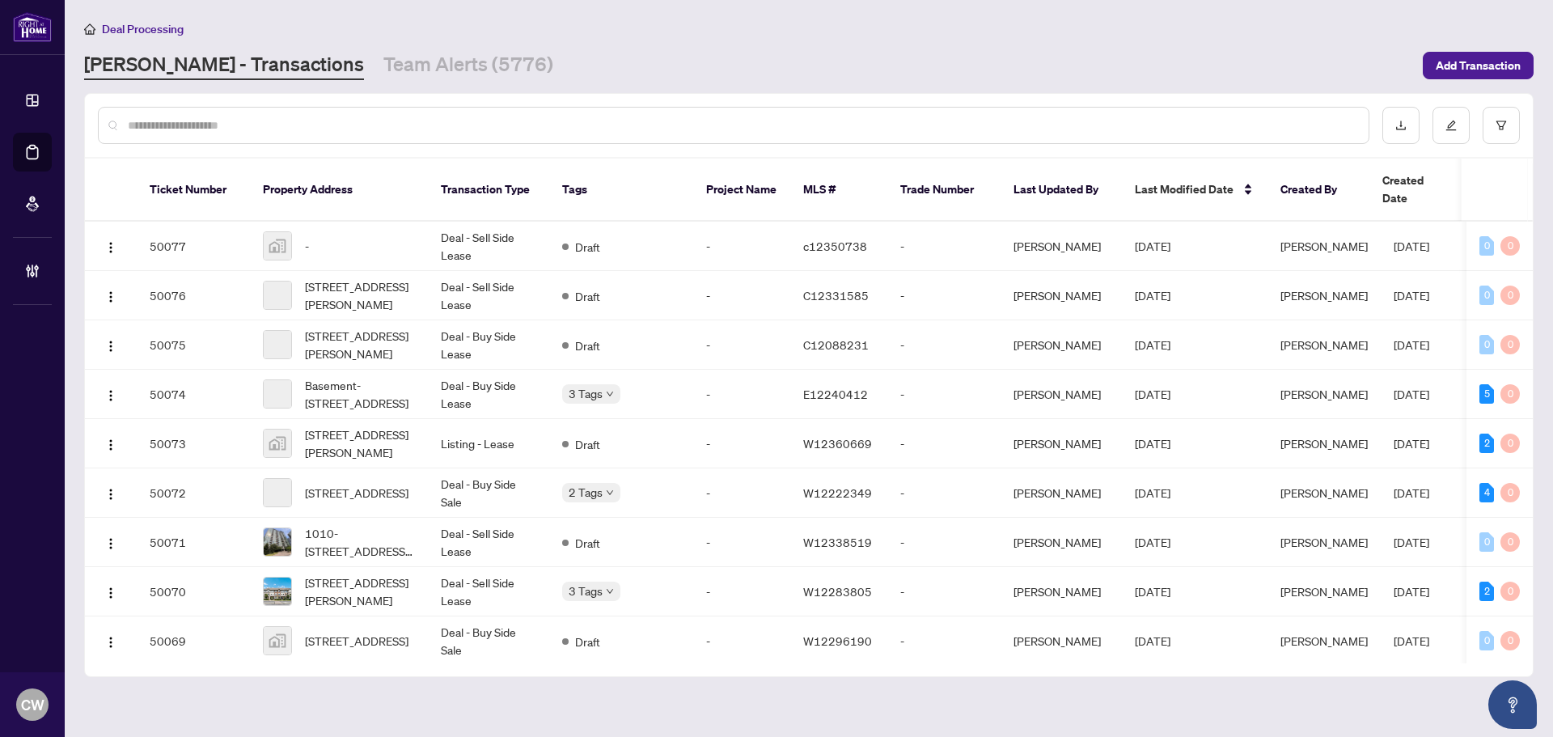
paste input "*******"
type input "*******"
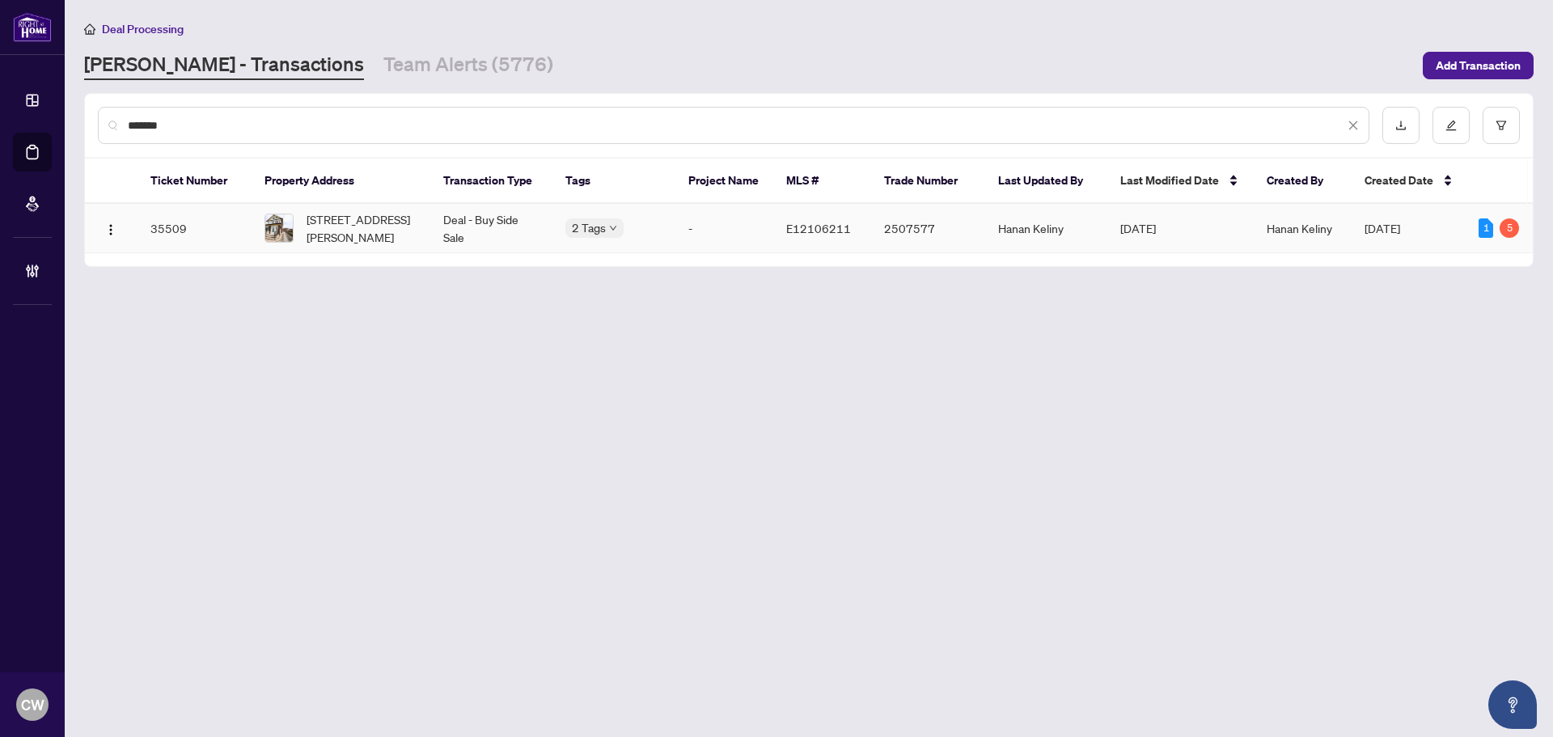
click at [323, 226] on span "[STREET_ADDRESS][PERSON_NAME]" at bounding box center [363, 228] width 112 height 36
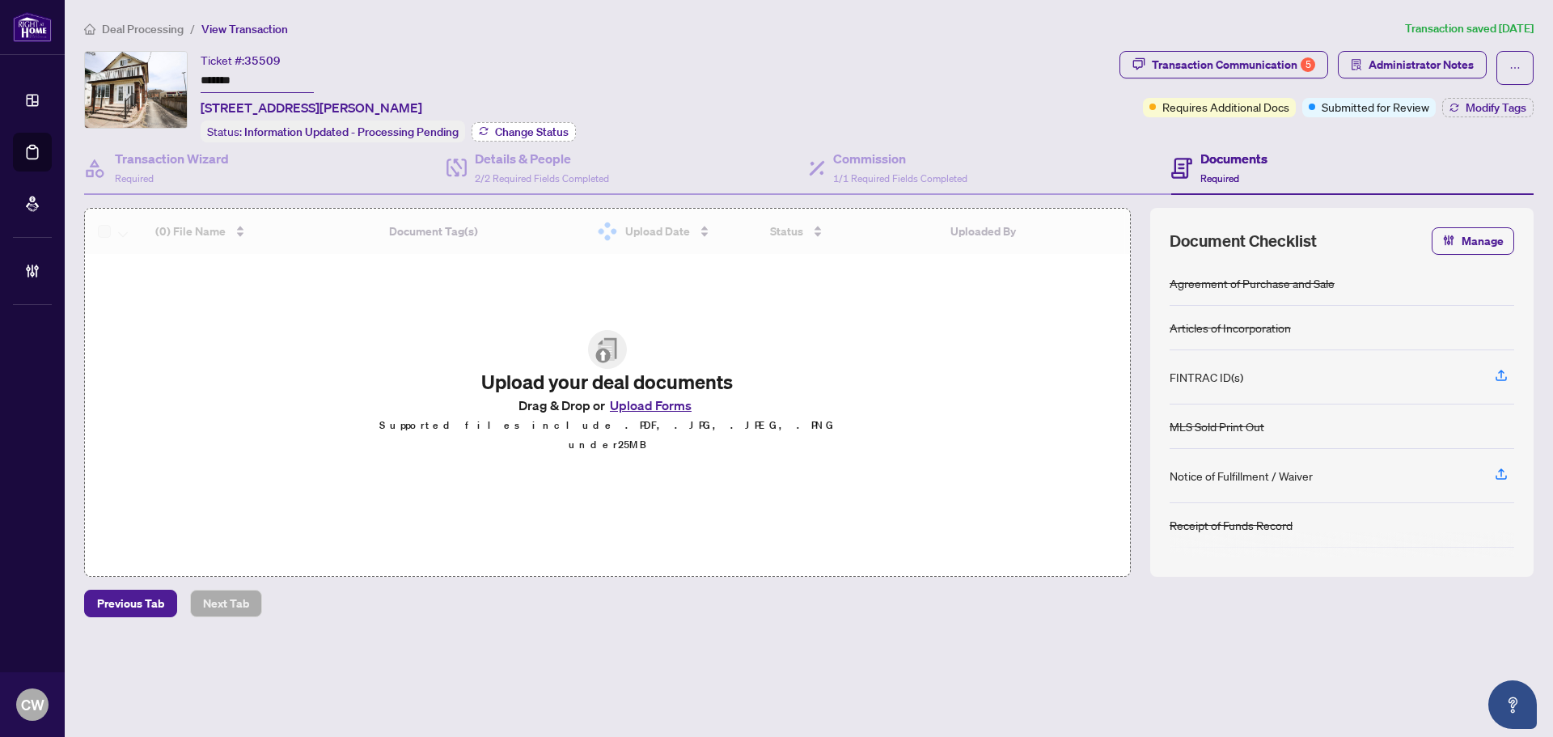
click at [526, 129] on span "Change Status" at bounding box center [532, 131] width 74 height 11
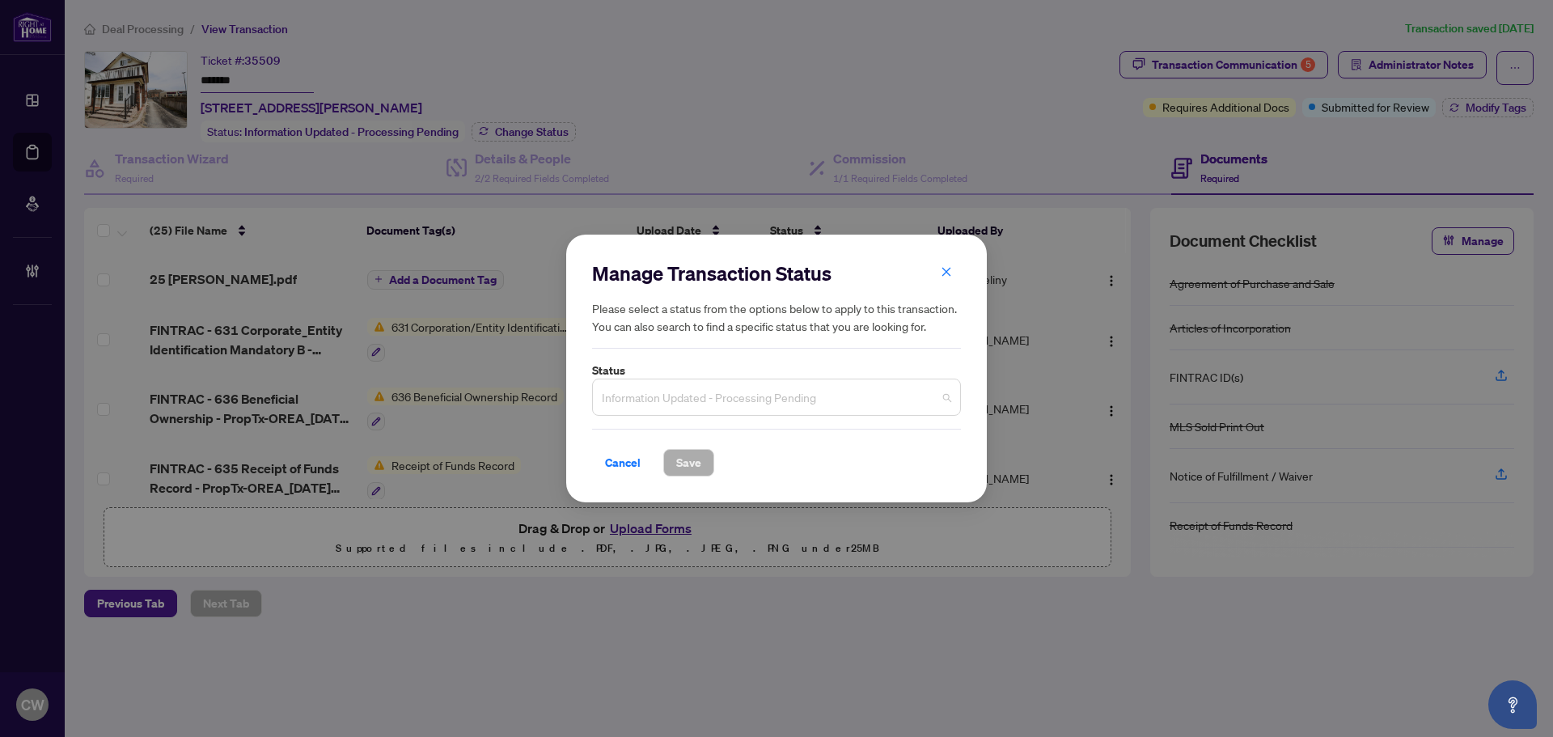
click at [752, 404] on span "Information Updated - Processing Pending" at bounding box center [776, 397] width 349 height 31
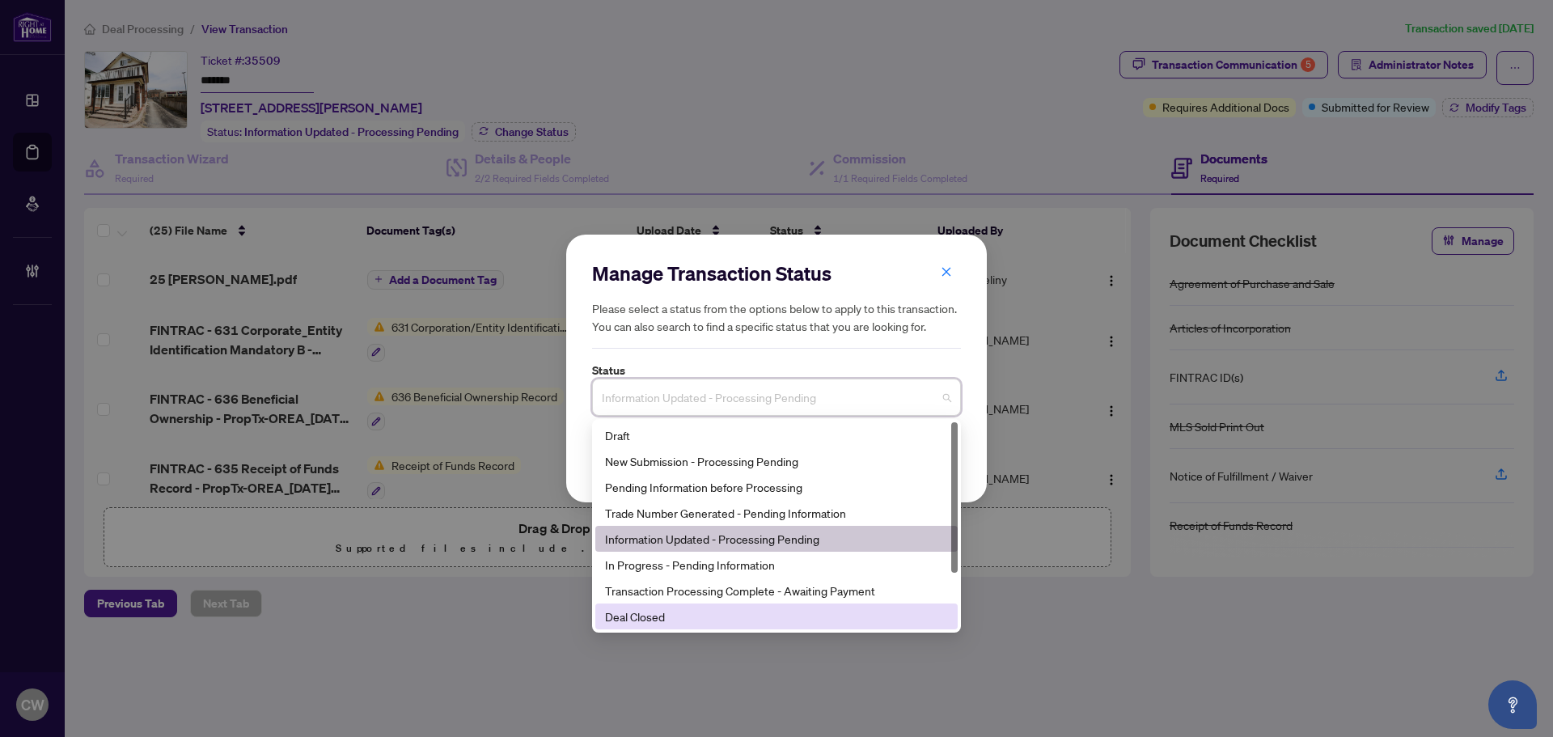
click at [698, 631] on div "8 3 11 Draft New Submission - Processing Pending Pending Information before Pro…" at bounding box center [776, 526] width 369 height 214
click at [698, 622] on div "Deal Closed" at bounding box center [776, 616] width 343 height 18
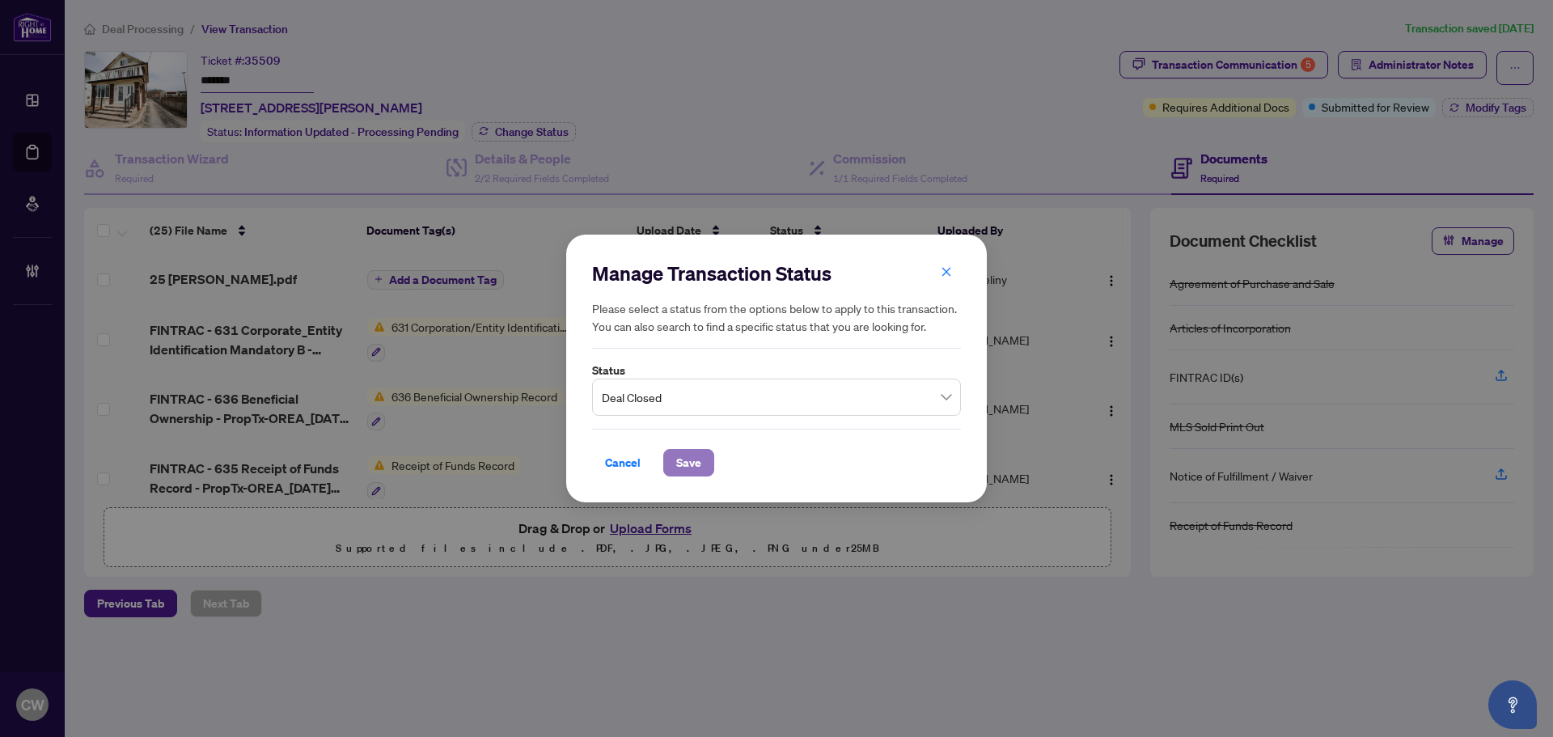
click at [677, 460] on span "Save" at bounding box center [688, 463] width 25 height 26
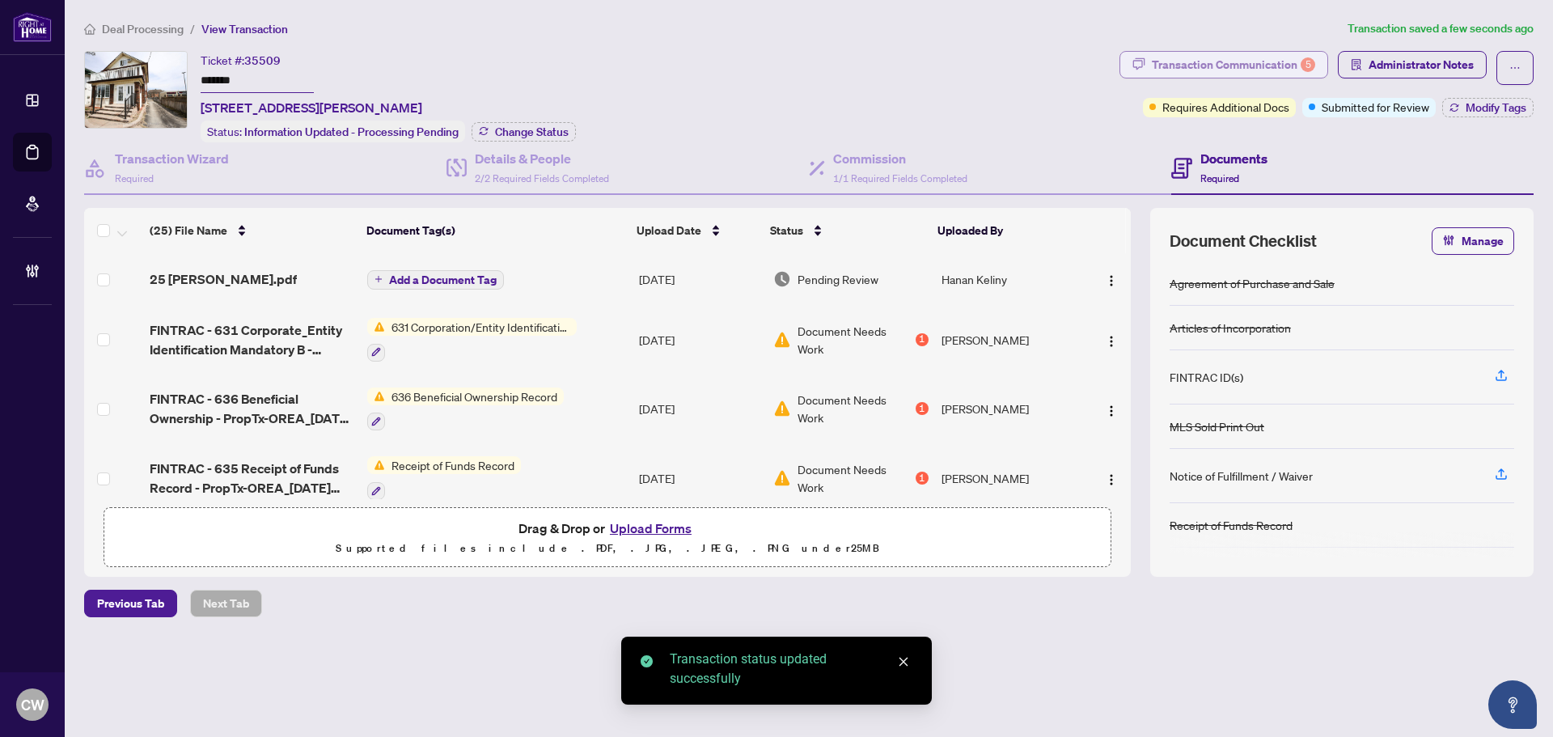
click at [1289, 59] on div "Transaction Communication 5" at bounding box center [1233, 65] width 163 height 26
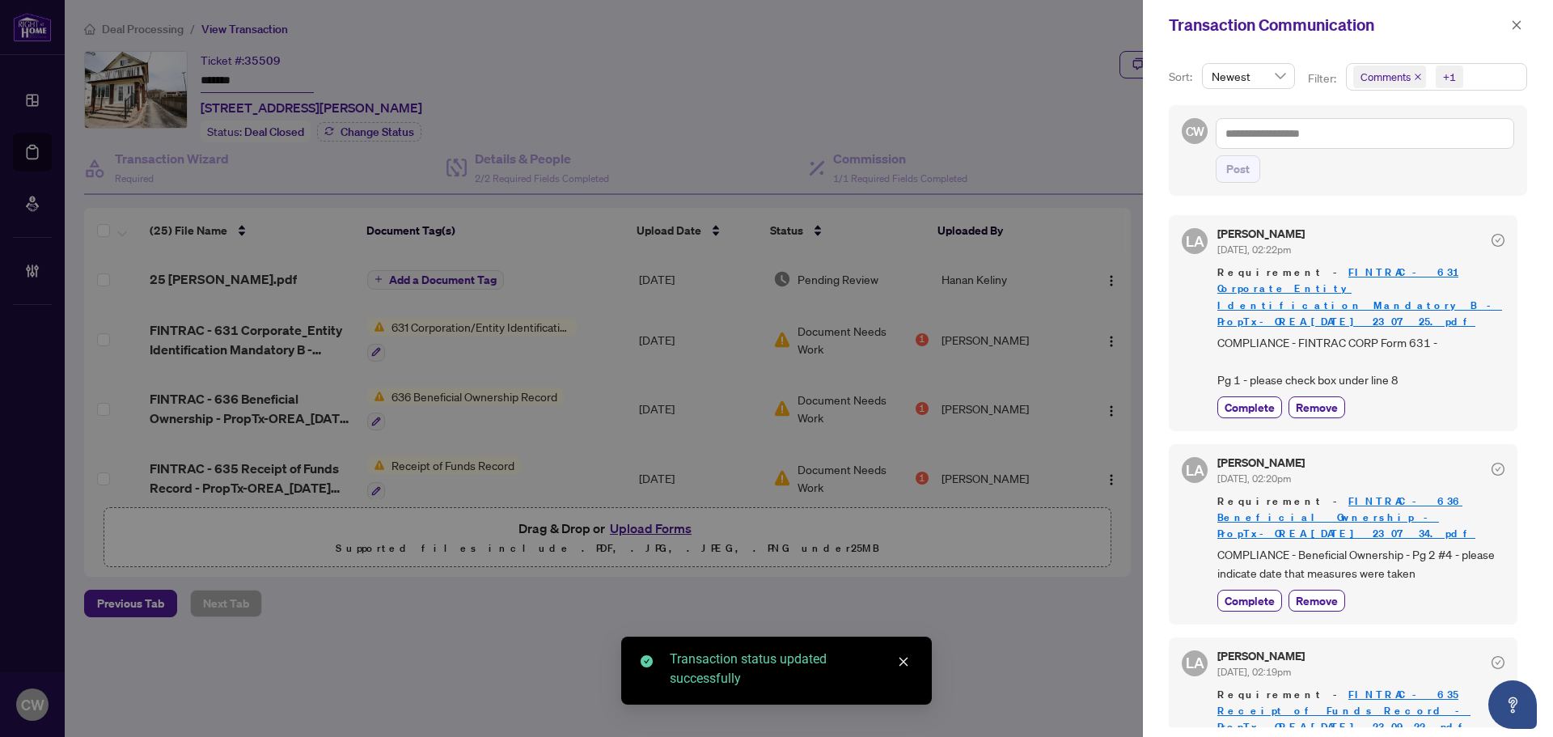
click at [1418, 75] on icon "close" at bounding box center [1417, 77] width 6 height 6
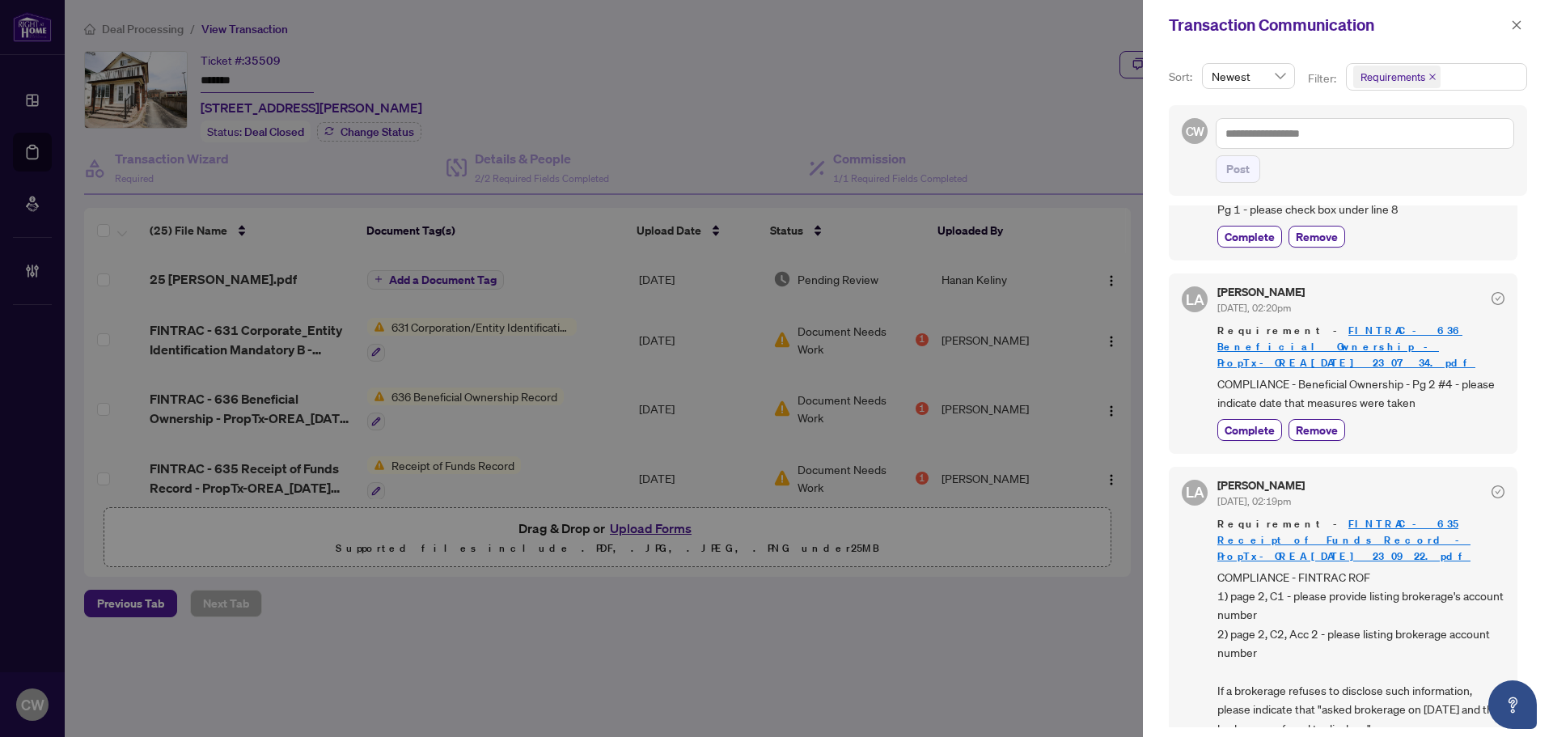
scroll to position [243, 0]
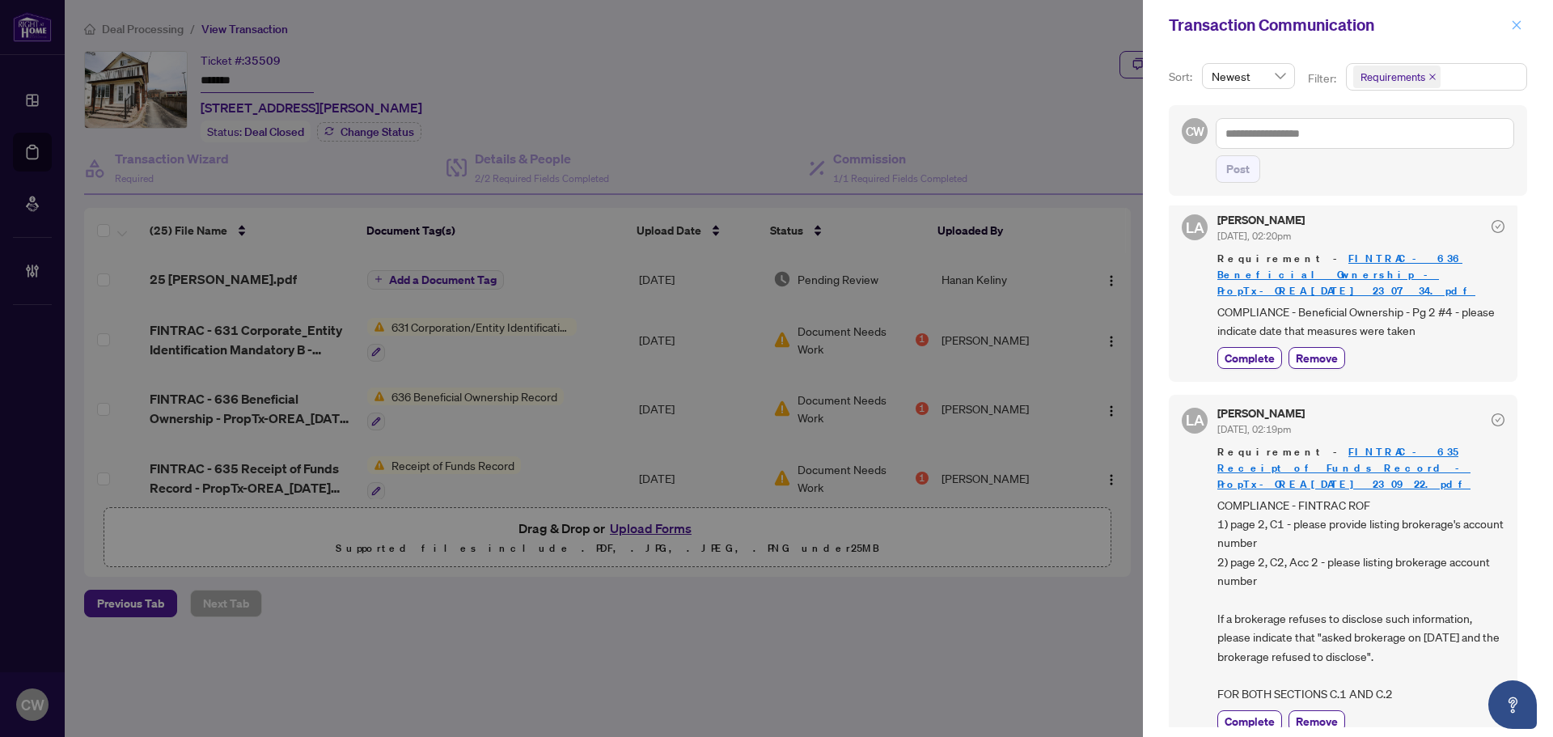
click at [1514, 27] on icon "close" at bounding box center [1516, 24] width 9 height 9
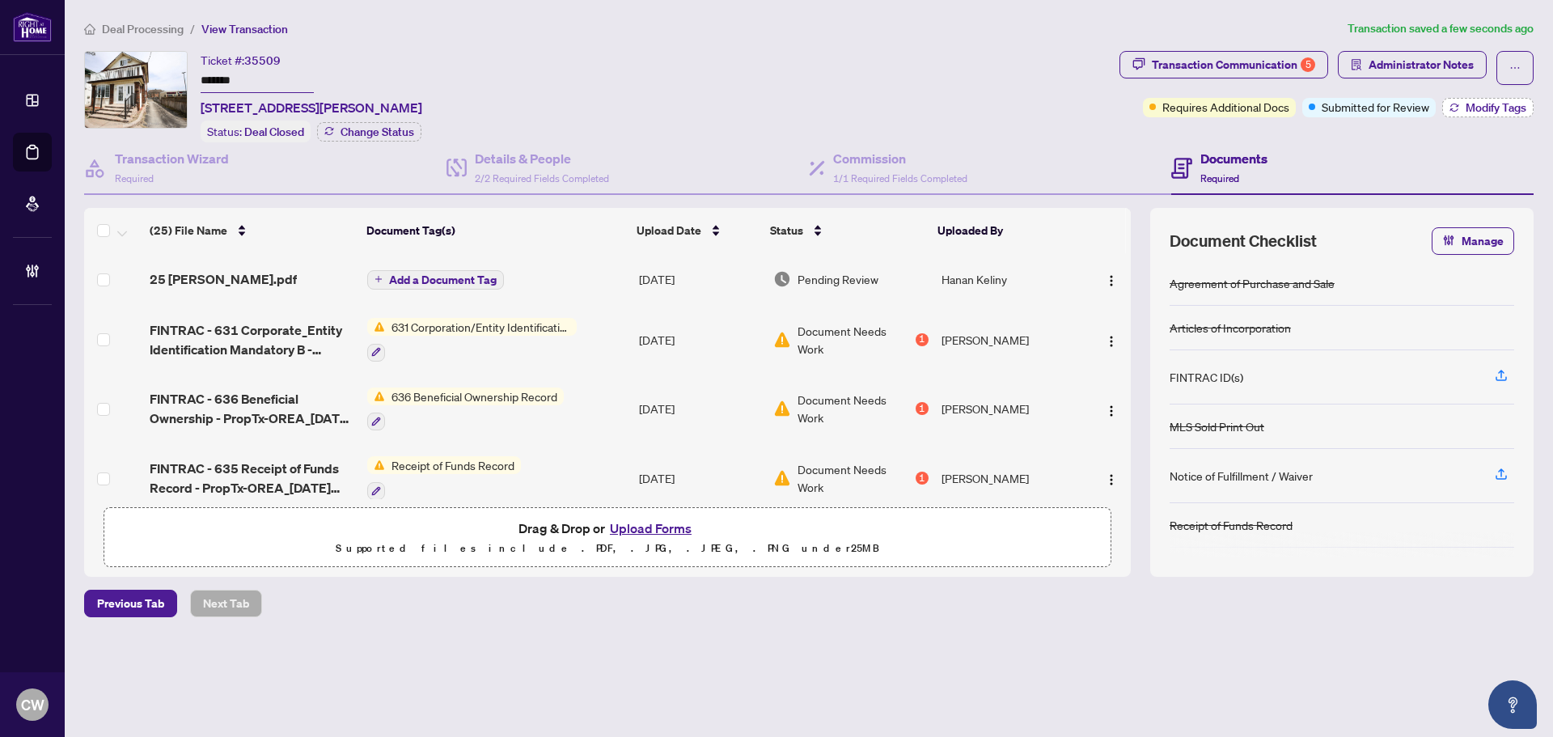
click at [1453, 104] on icon "button" at bounding box center [1454, 105] width 8 height 3
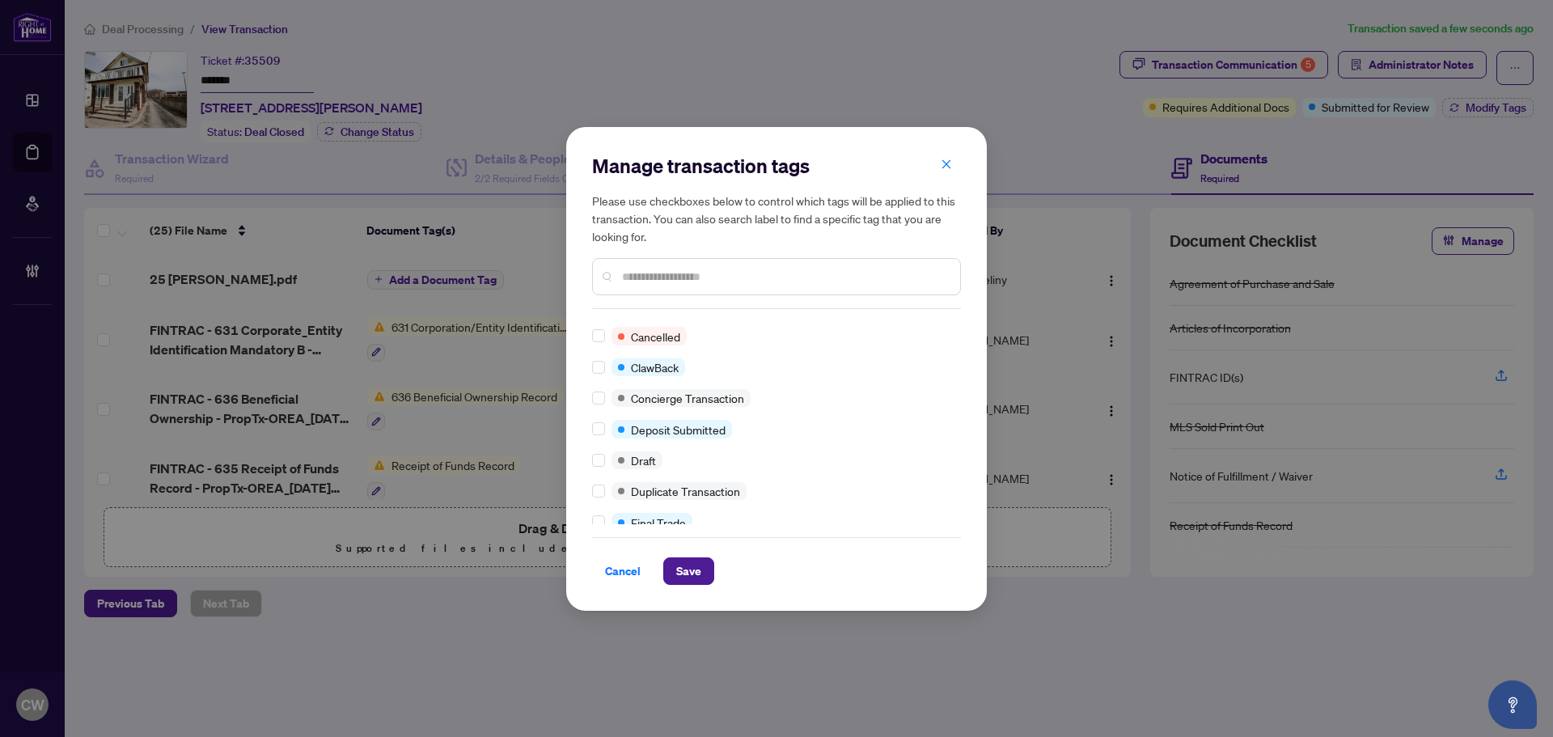
scroll to position [0, 0]
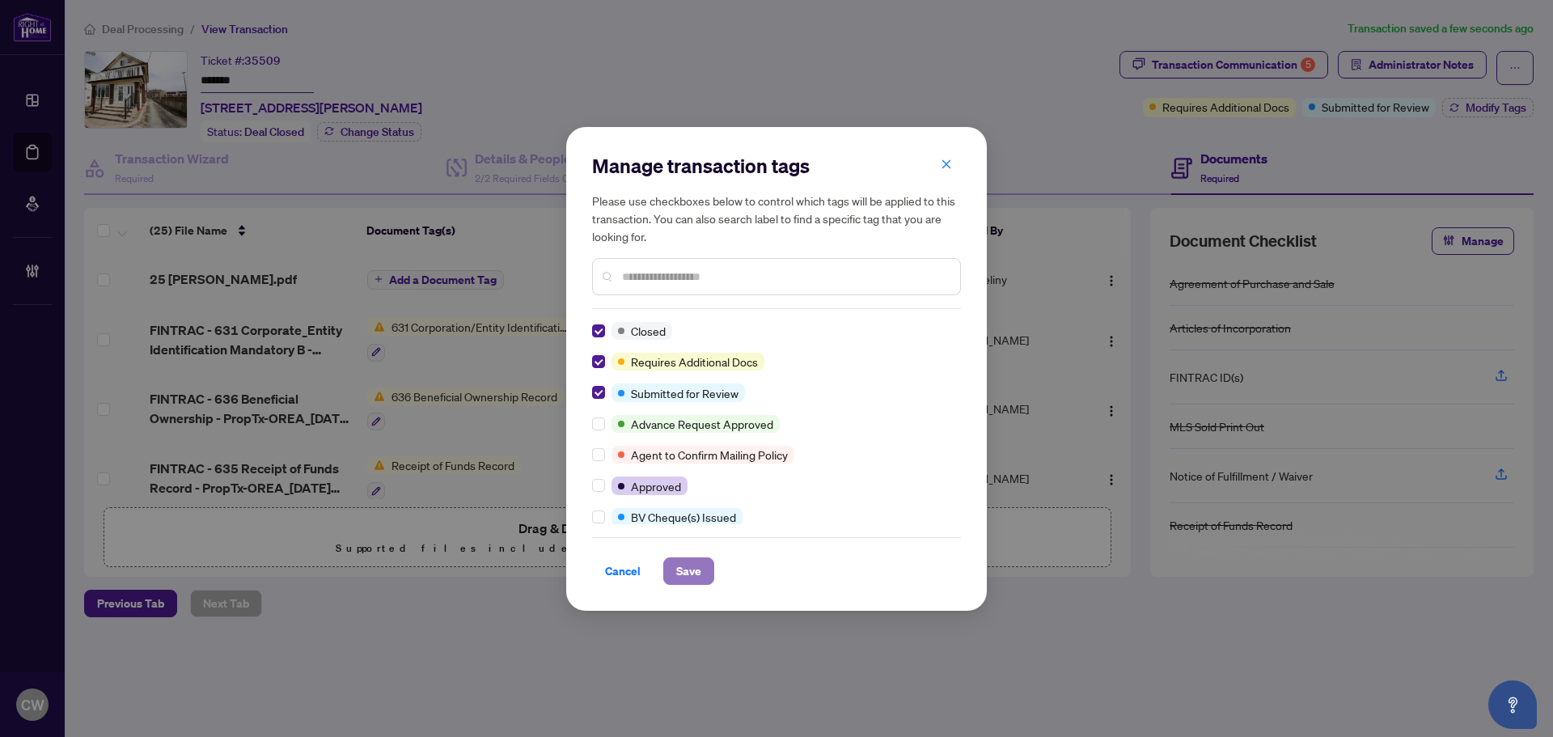
click at [694, 572] on span "Save" at bounding box center [688, 571] width 25 height 26
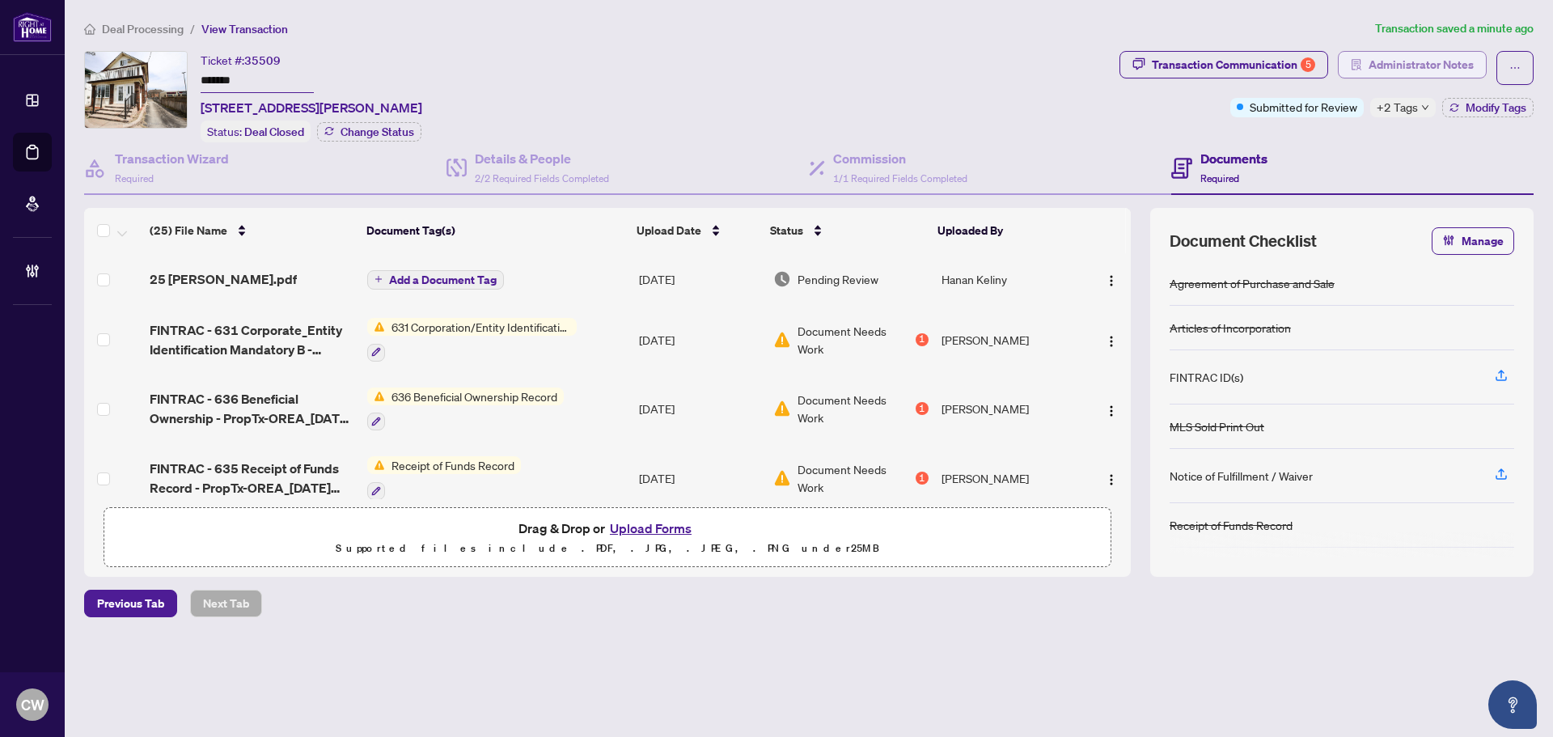
click at [1414, 69] on span "Administrator Notes" at bounding box center [1420, 65] width 105 height 26
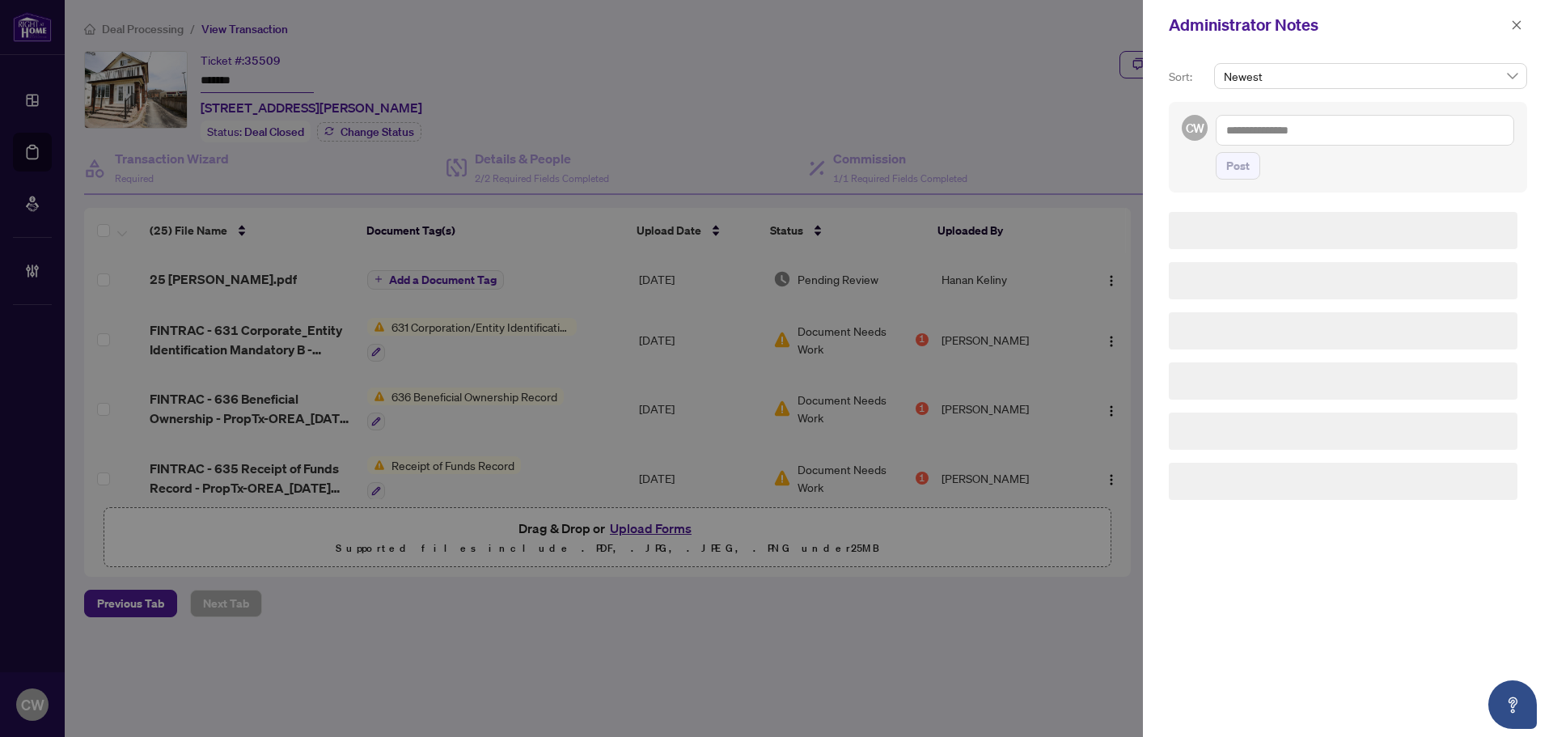
click at [1300, 123] on textarea at bounding box center [1365, 130] width 298 height 31
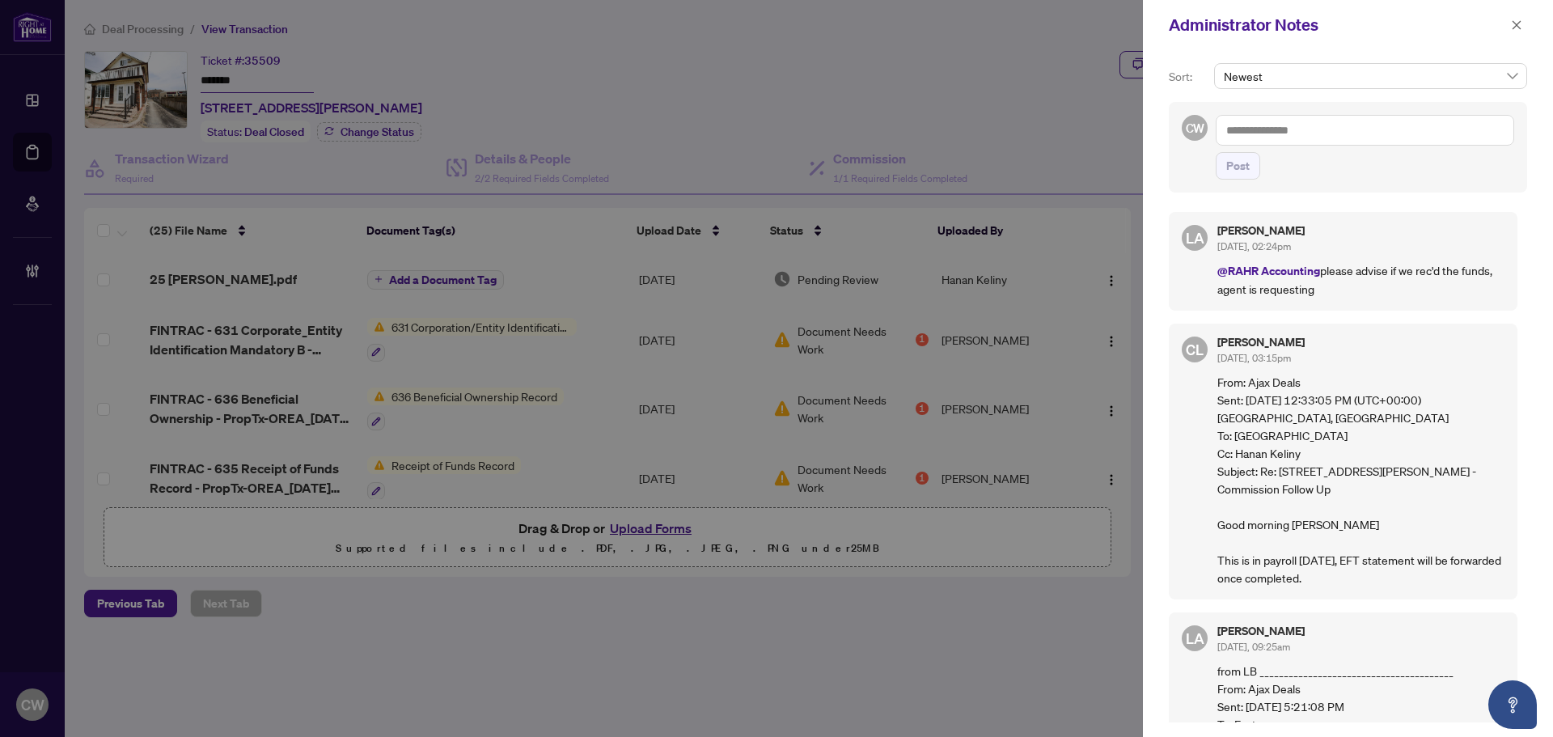
paste textarea "**********"
type textarea "**********"
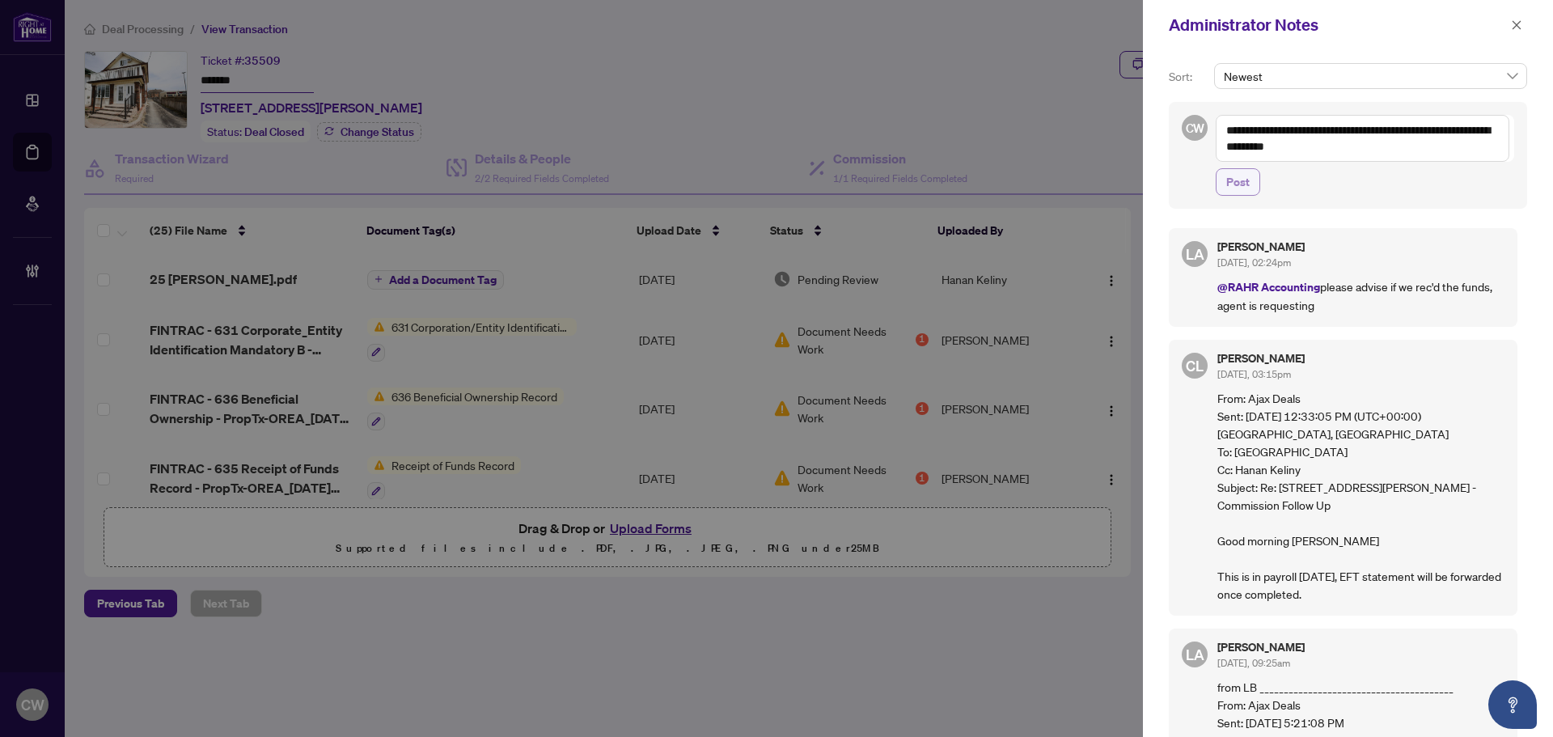
click at [1246, 185] on span "Post" at bounding box center [1237, 182] width 23 height 26
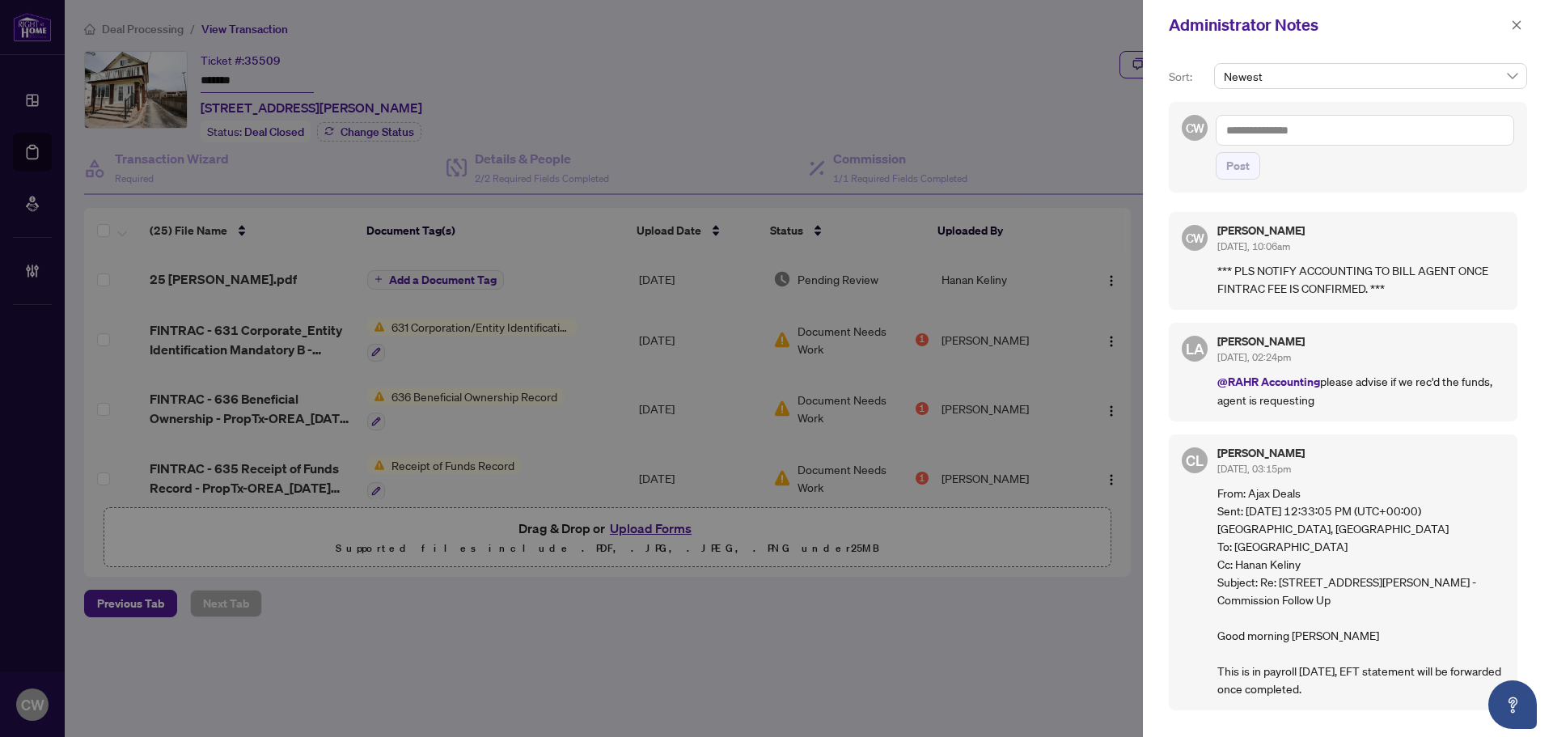
click at [1247, 135] on textarea at bounding box center [1365, 130] width 298 height 31
type textarea "**********"
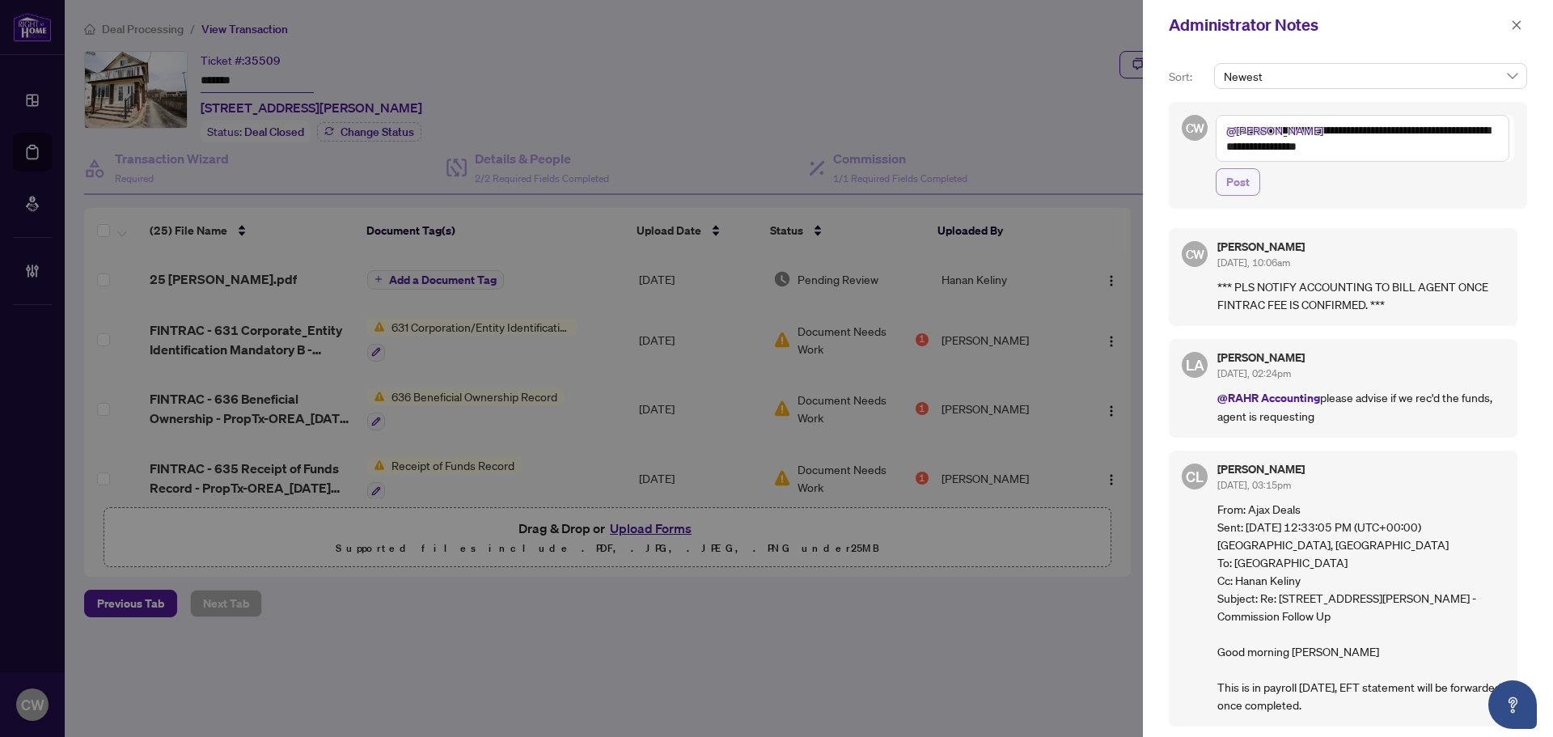
type textarea "**********"
click at [1237, 182] on span "Post" at bounding box center [1237, 182] width 23 height 26
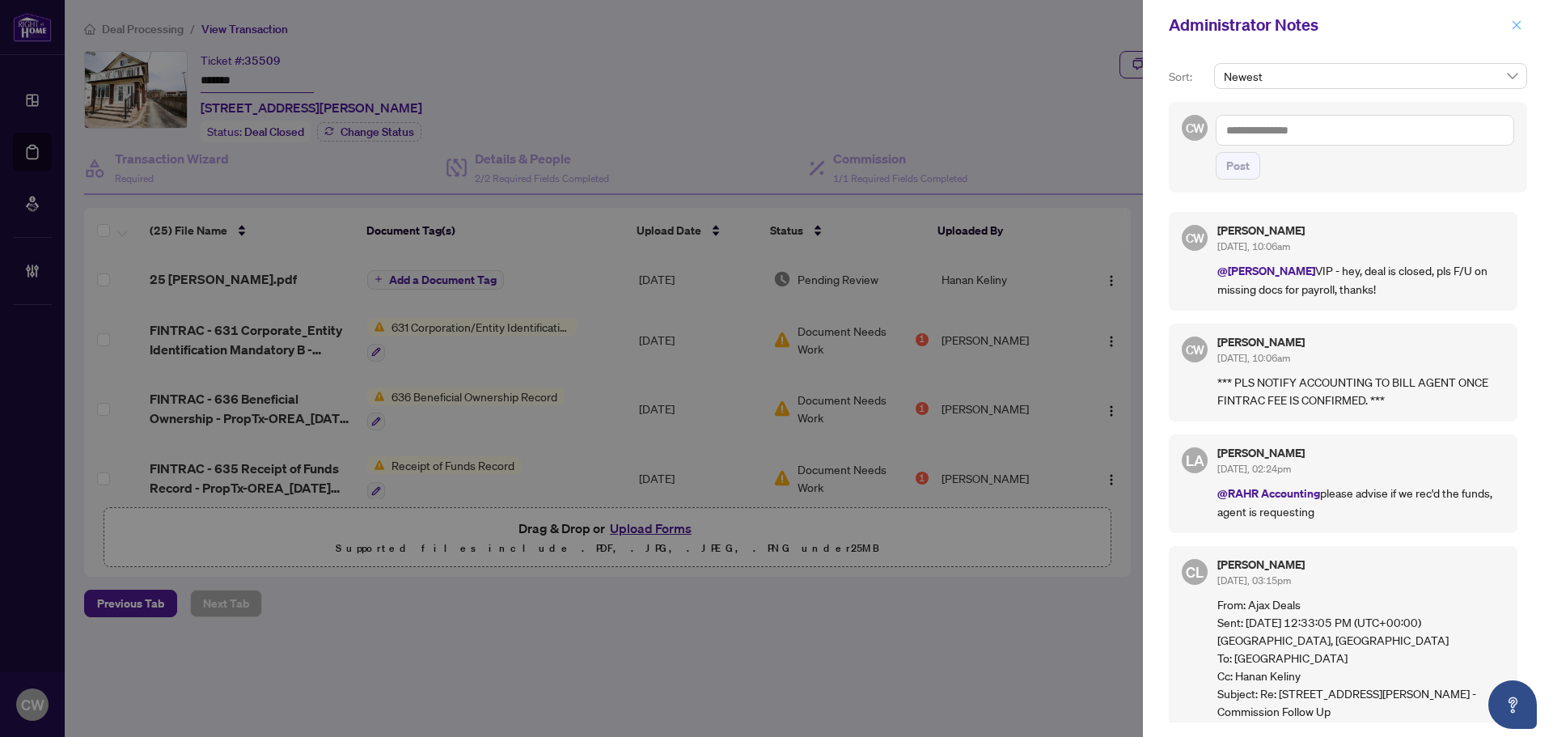
click at [1517, 27] on icon "close" at bounding box center [1516, 24] width 11 height 11
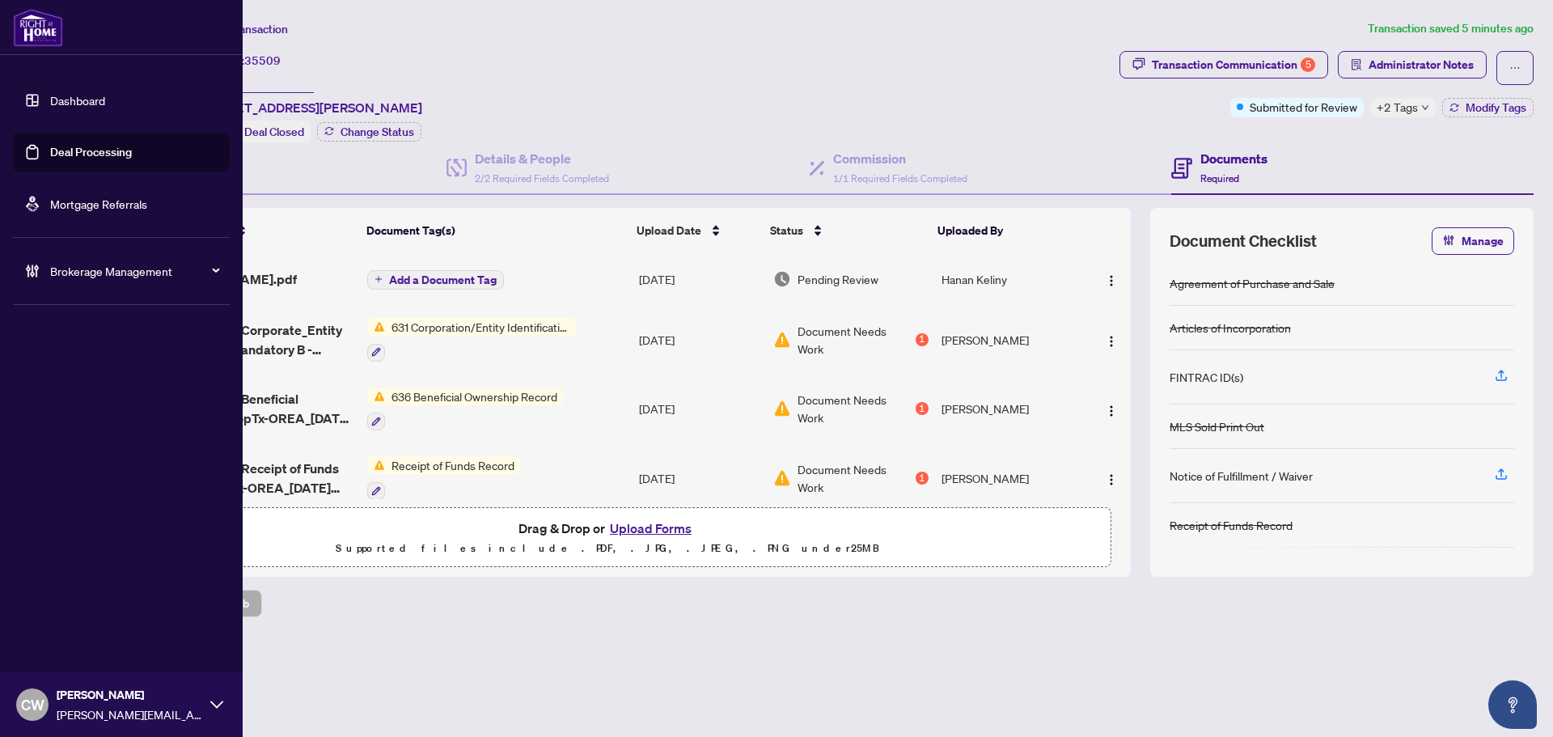
click at [51, 147] on link "Deal Processing" at bounding box center [91, 152] width 82 height 15
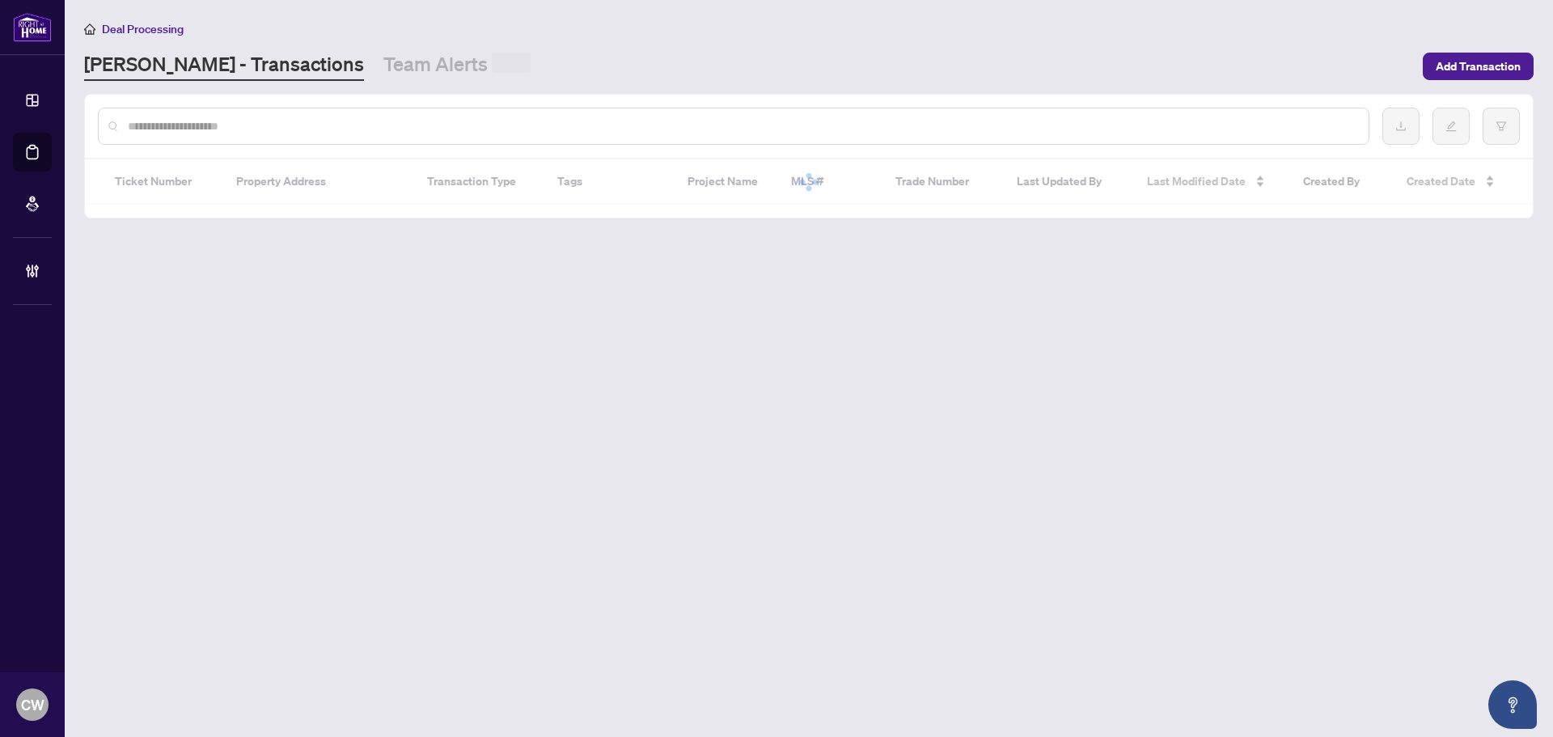
click at [272, 128] on input "text" at bounding box center [742, 126] width 1228 height 18
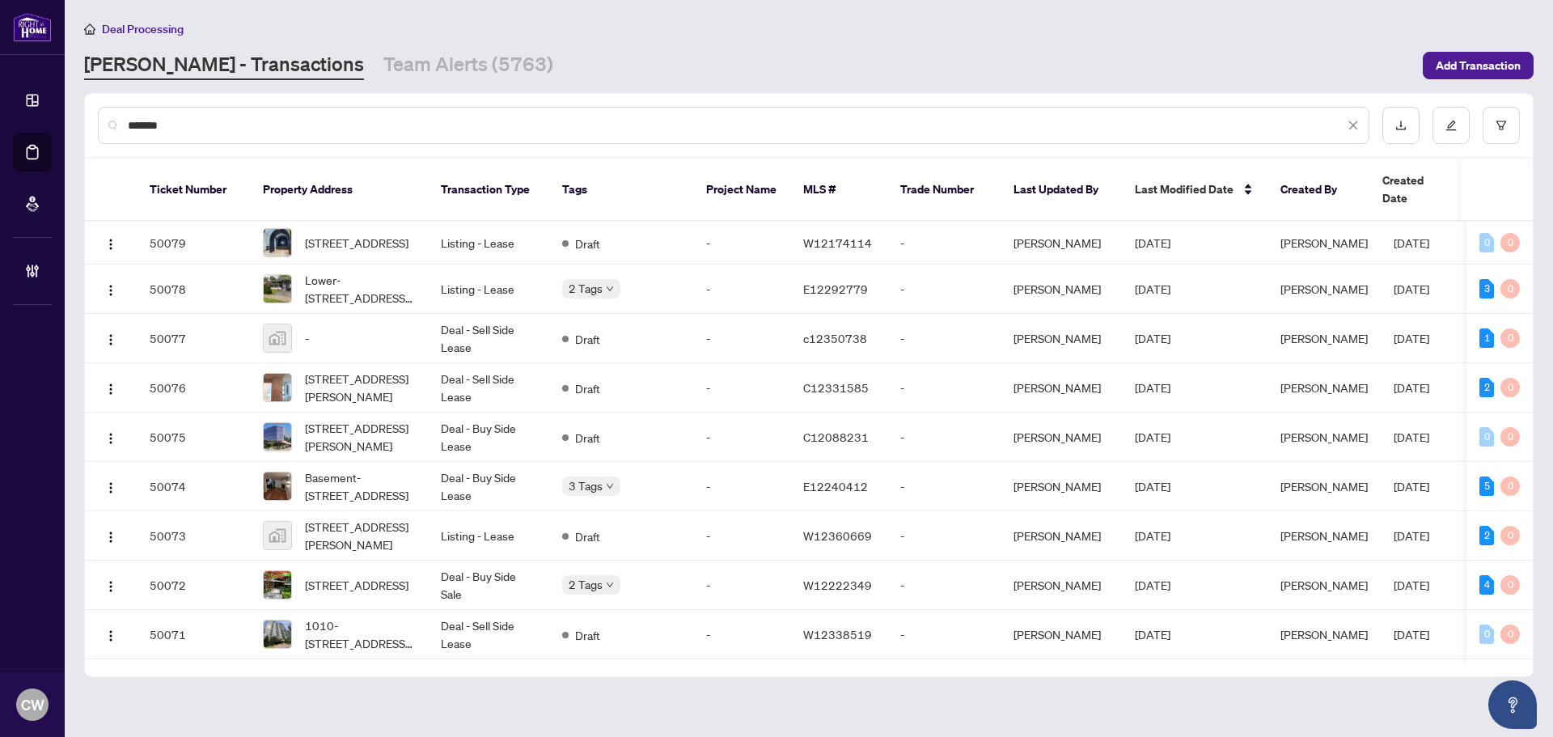
type input "*******"
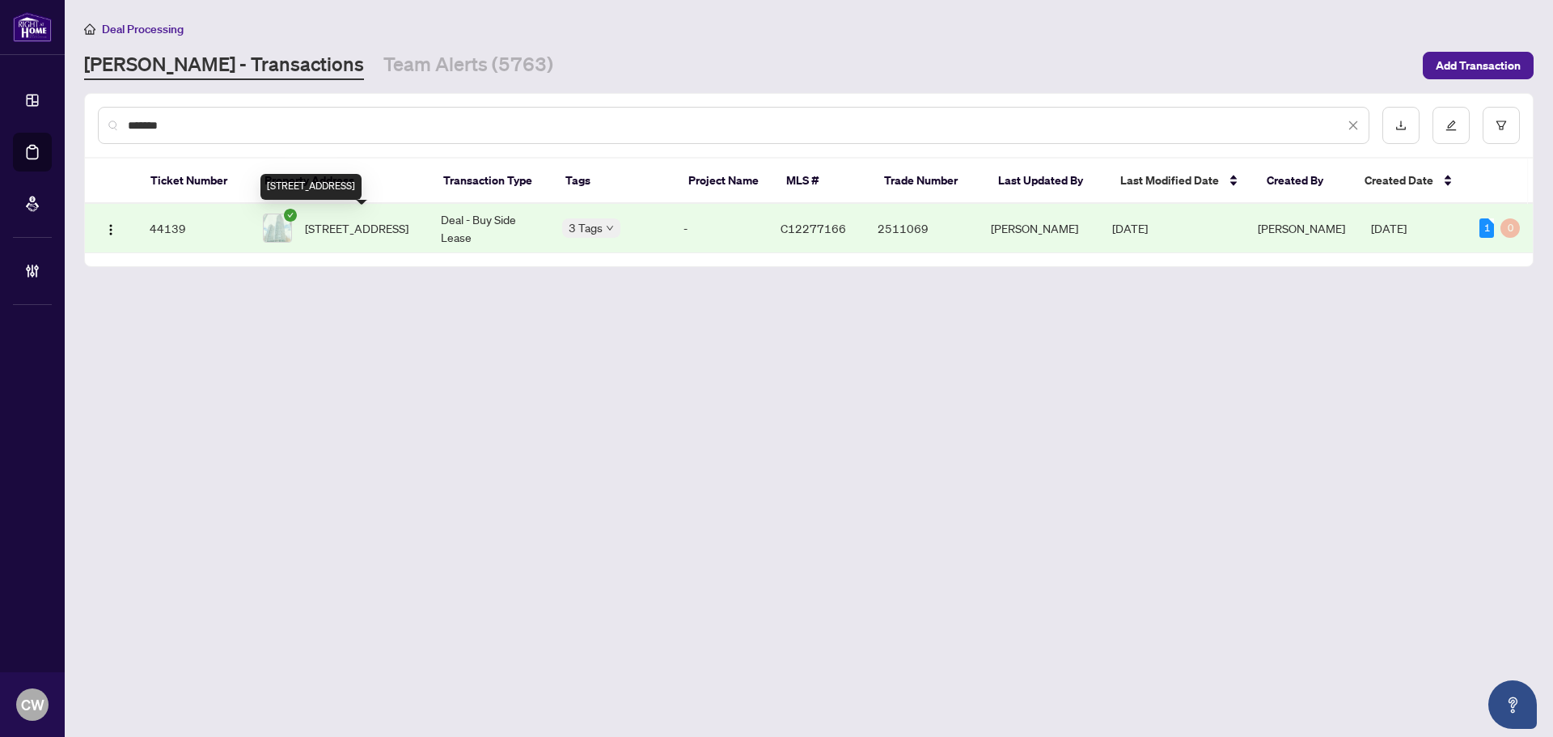
click at [374, 226] on span "[STREET_ADDRESS]" at bounding box center [357, 228] width 104 height 18
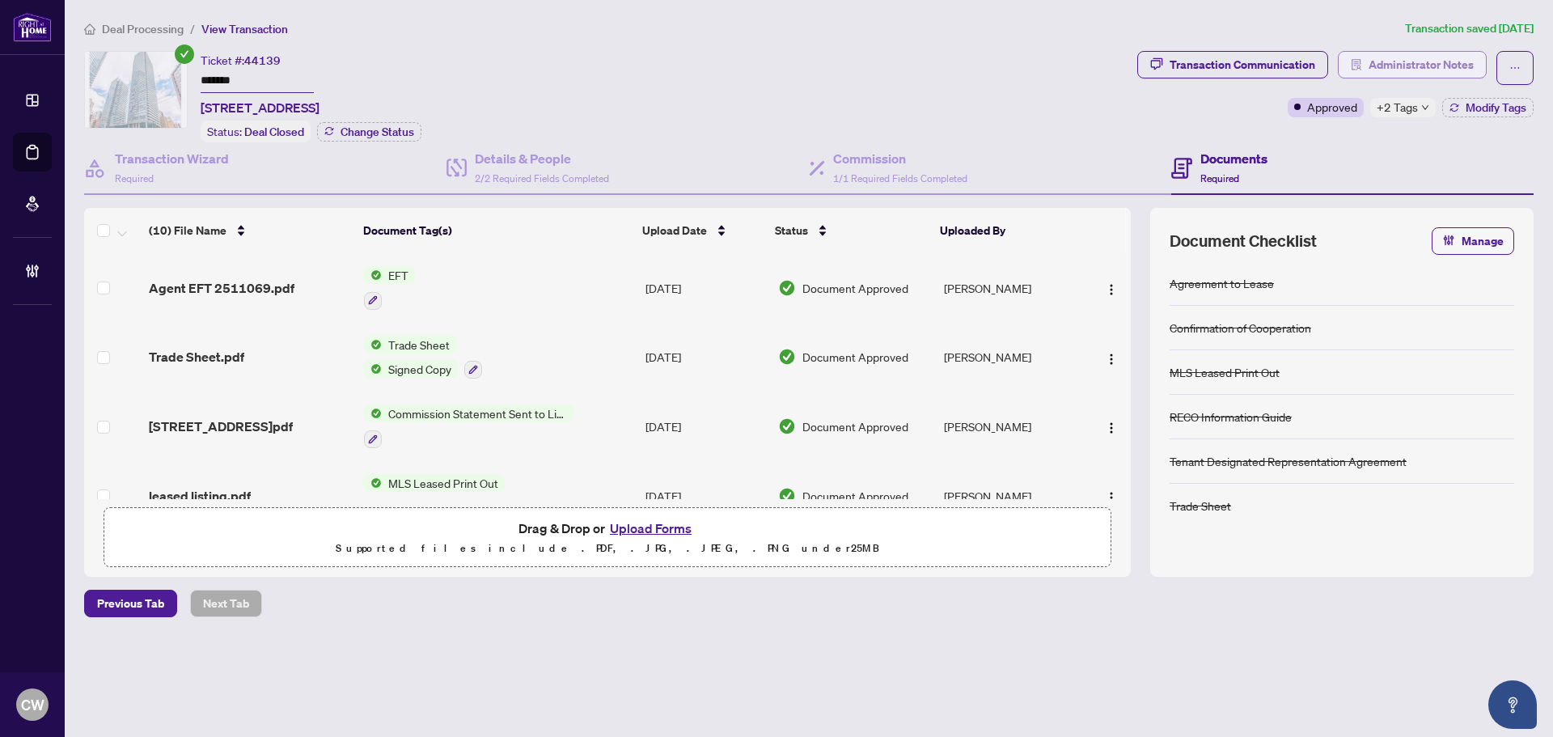
click at [1398, 55] on span "Administrator Notes" at bounding box center [1420, 65] width 105 height 26
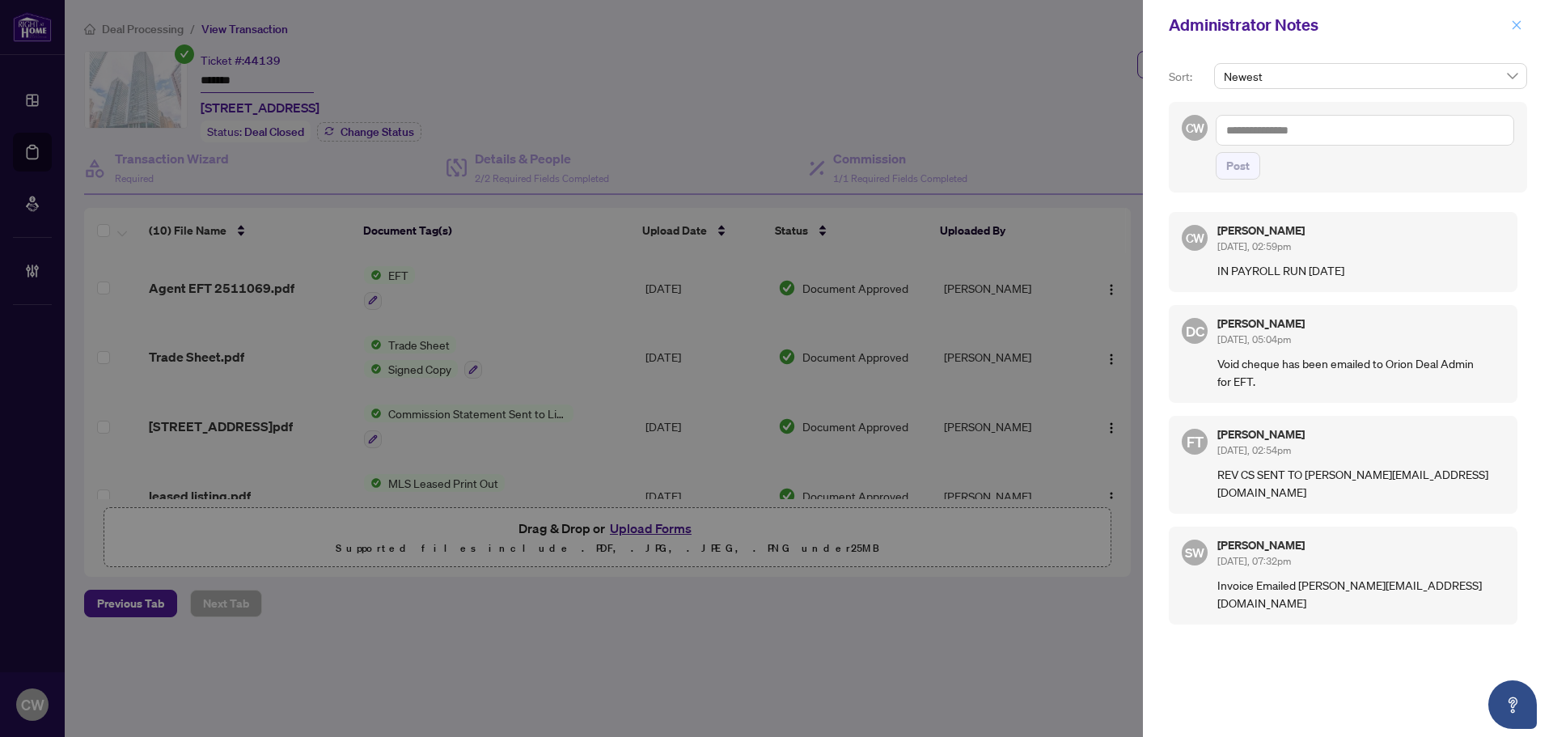
click at [1519, 32] on span "button" at bounding box center [1516, 25] width 11 height 26
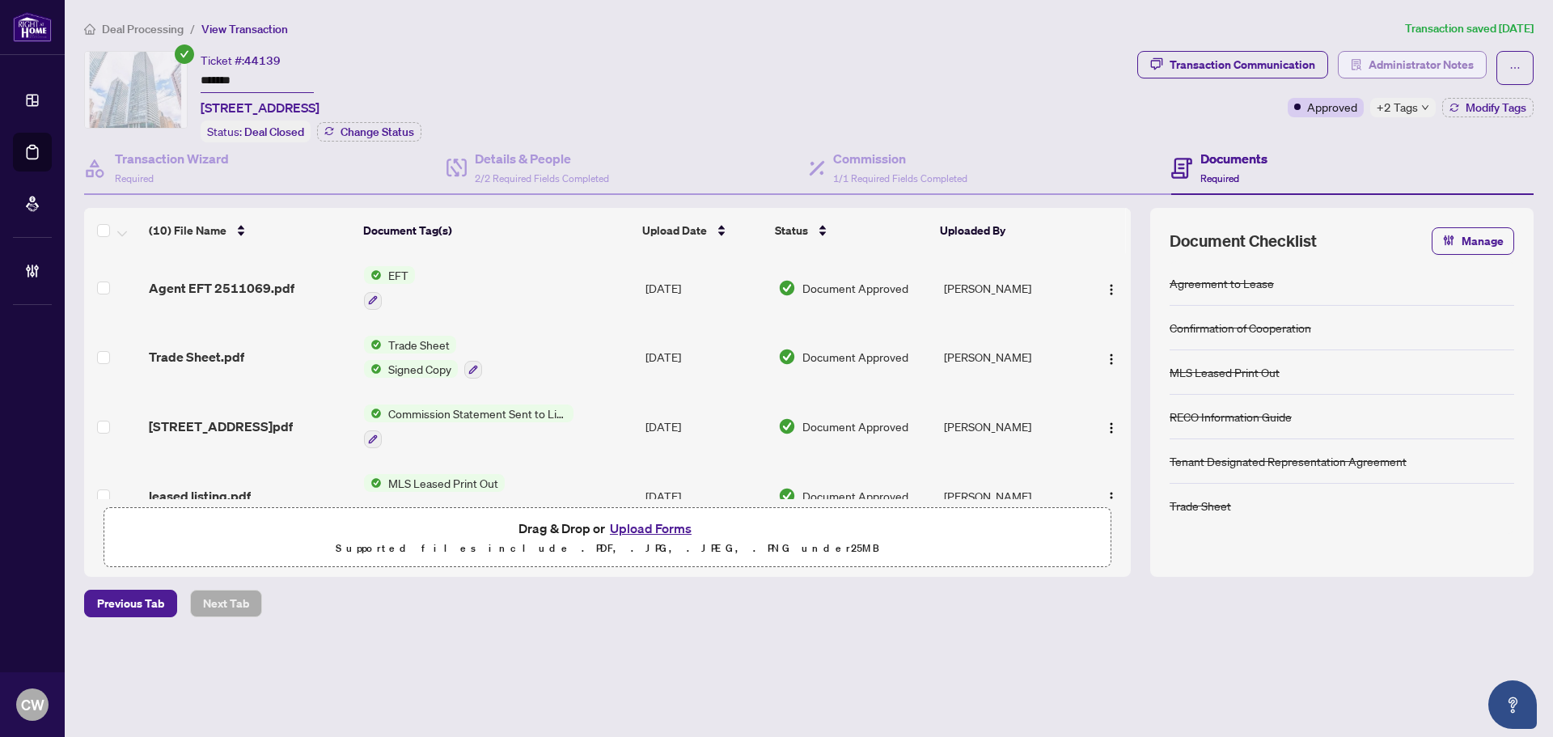
click at [1423, 54] on span "Administrator Notes" at bounding box center [1420, 65] width 105 height 26
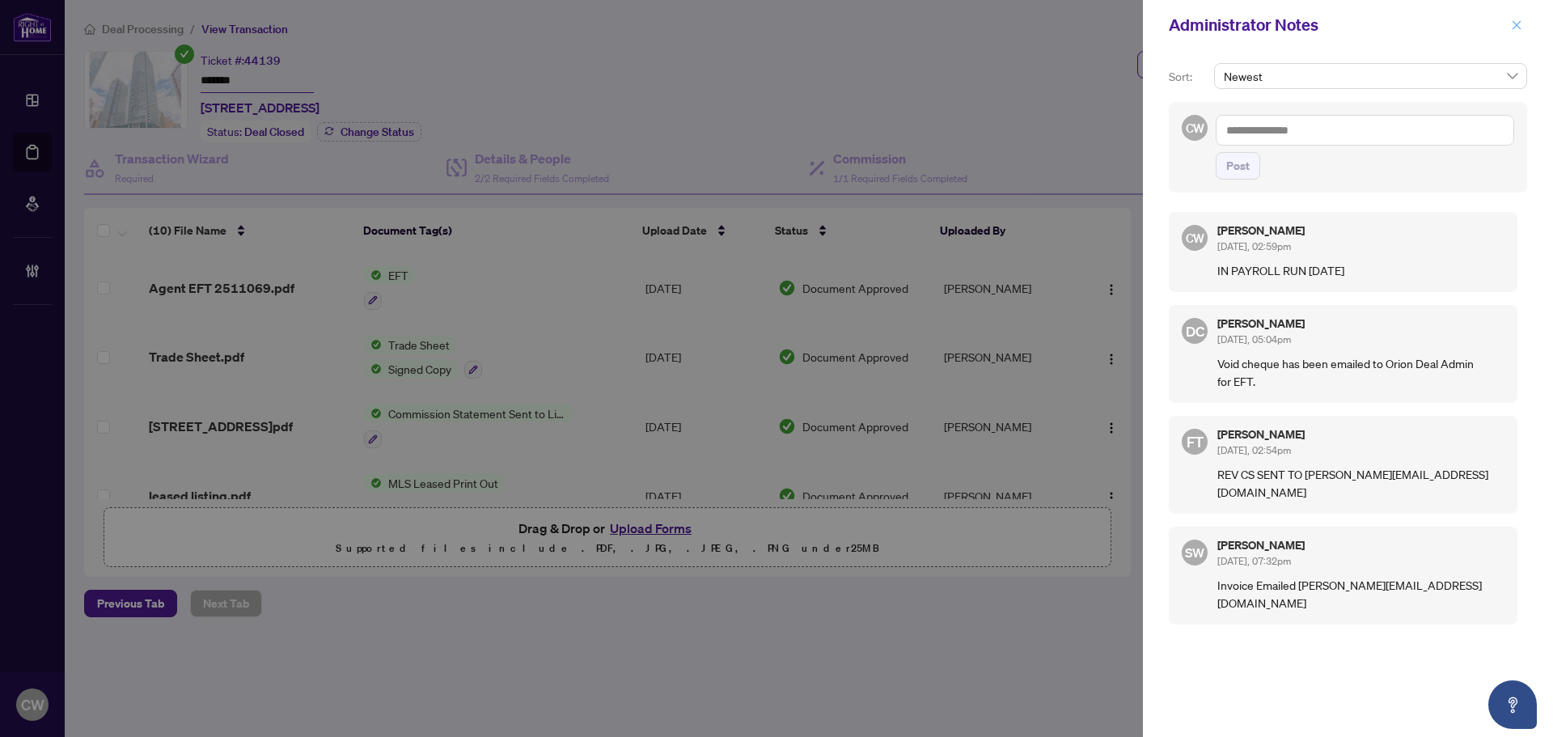
click at [1520, 28] on icon "close" at bounding box center [1516, 24] width 9 height 9
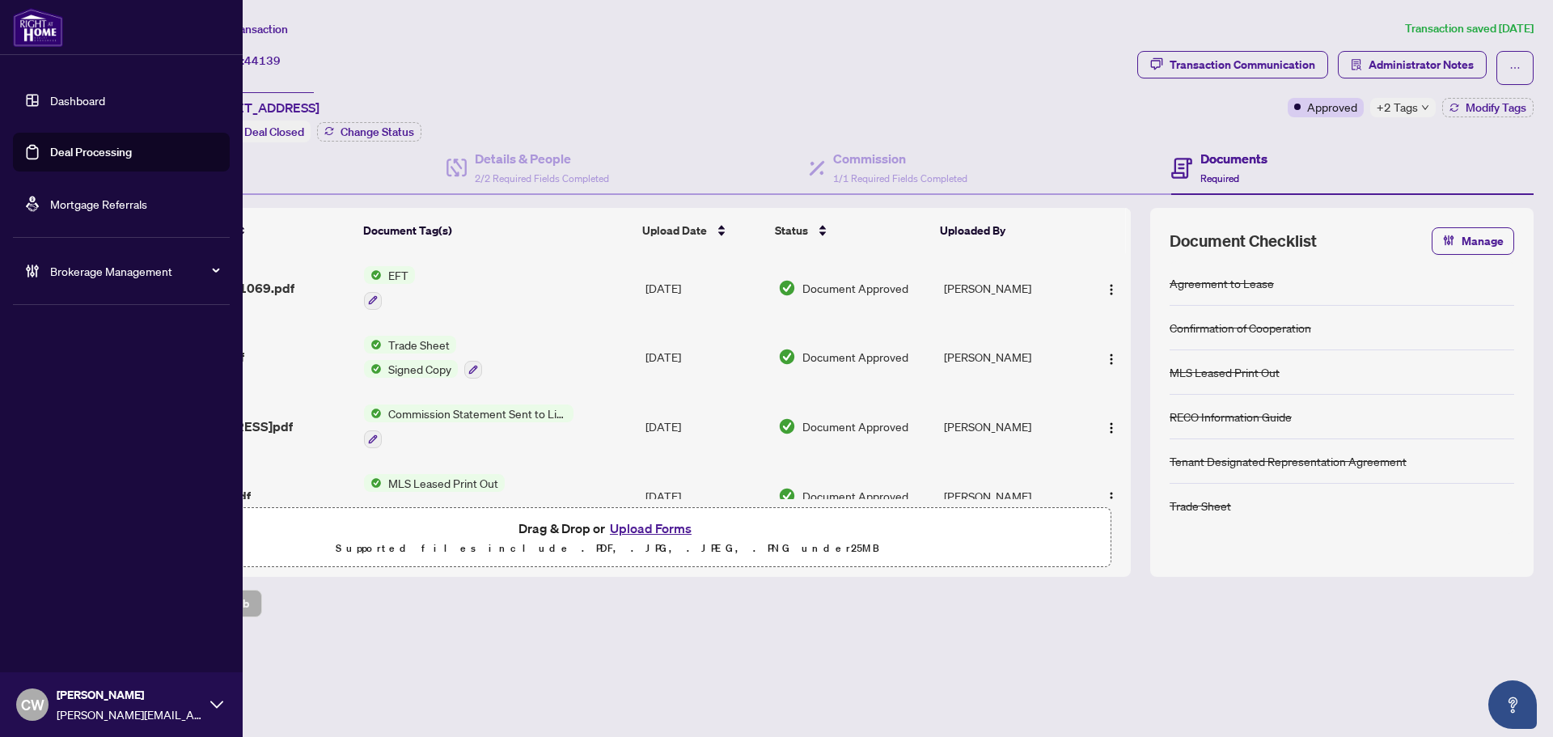
click at [50, 159] on link "Deal Processing" at bounding box center [91, 152] width 82 height 15
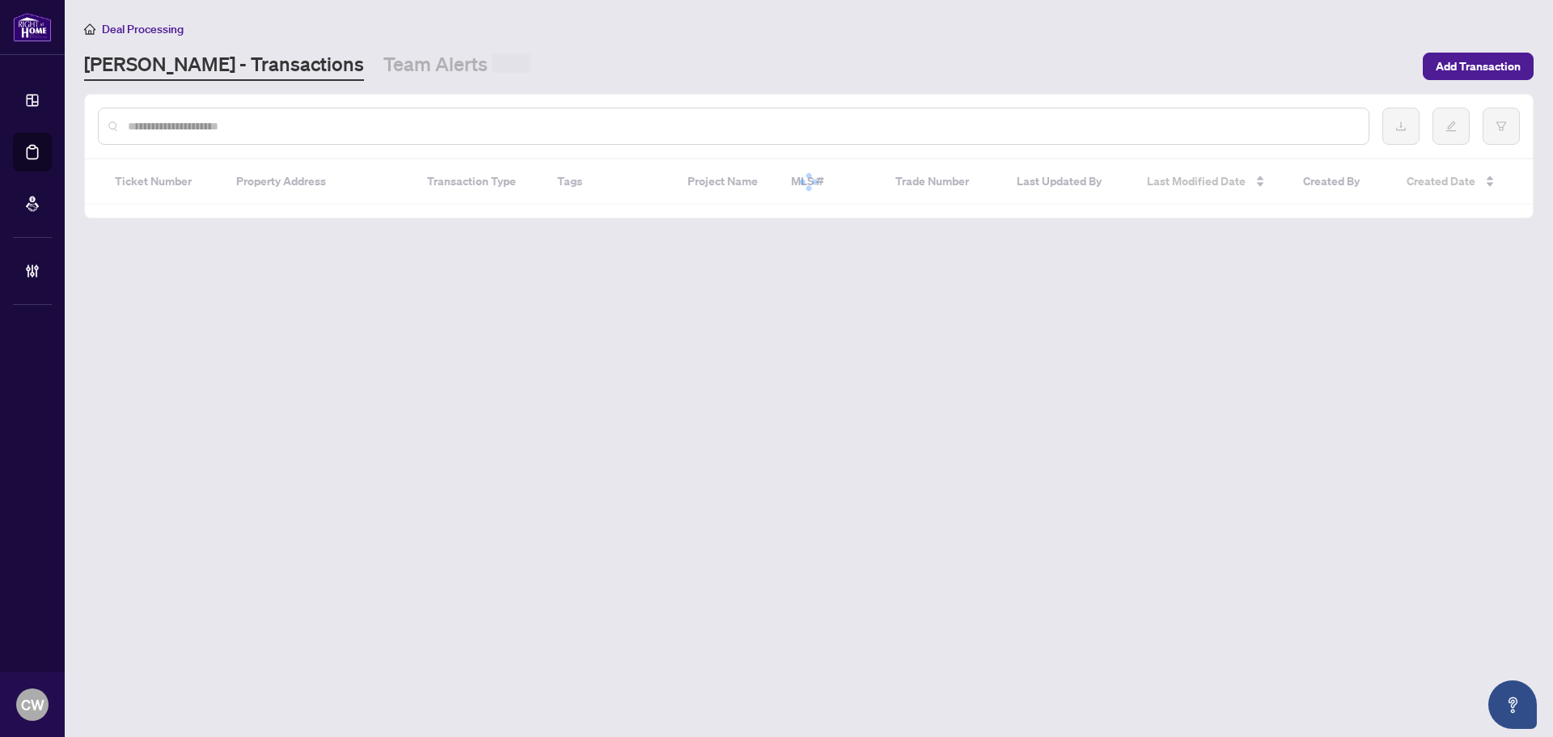
click at [343, 133] on div at bounding box center [733, 126] width 1271 height 37
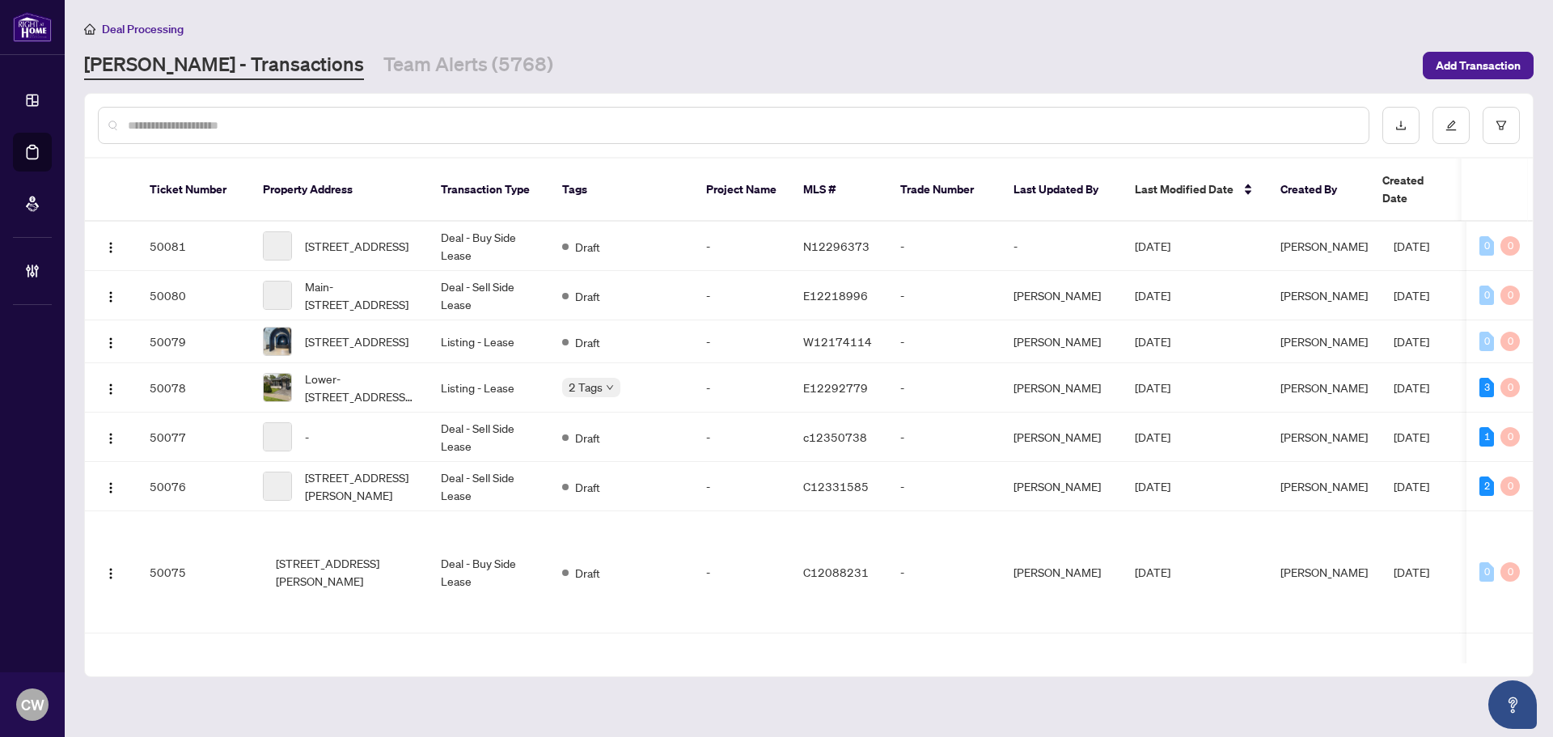
paste input "*******"
type input "*******"
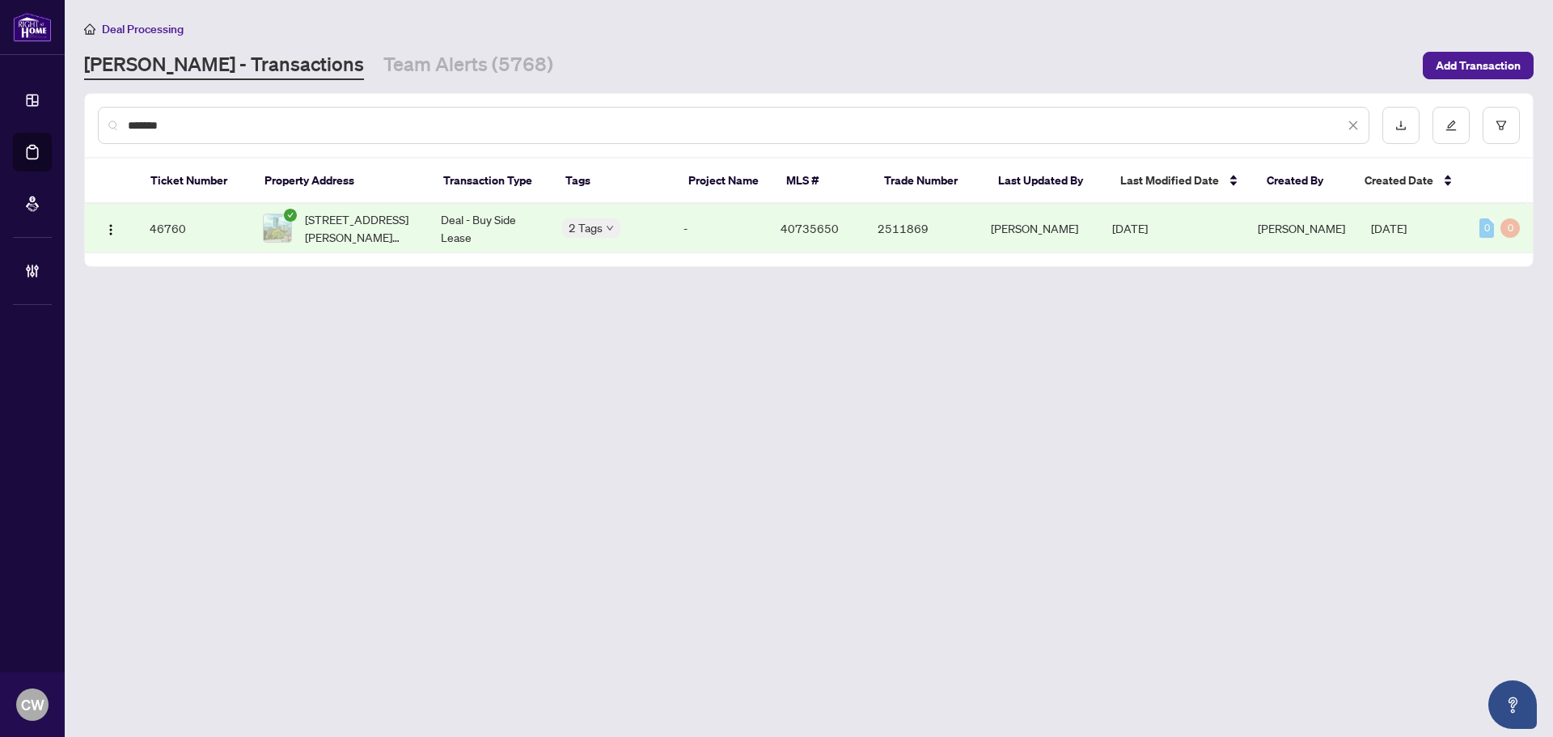
click at [347, 227] on span "[STREET_ADDRESS][PERSON_NAME][PERSON_NAME]" at bounding box center [360, 228] width 110 height 36
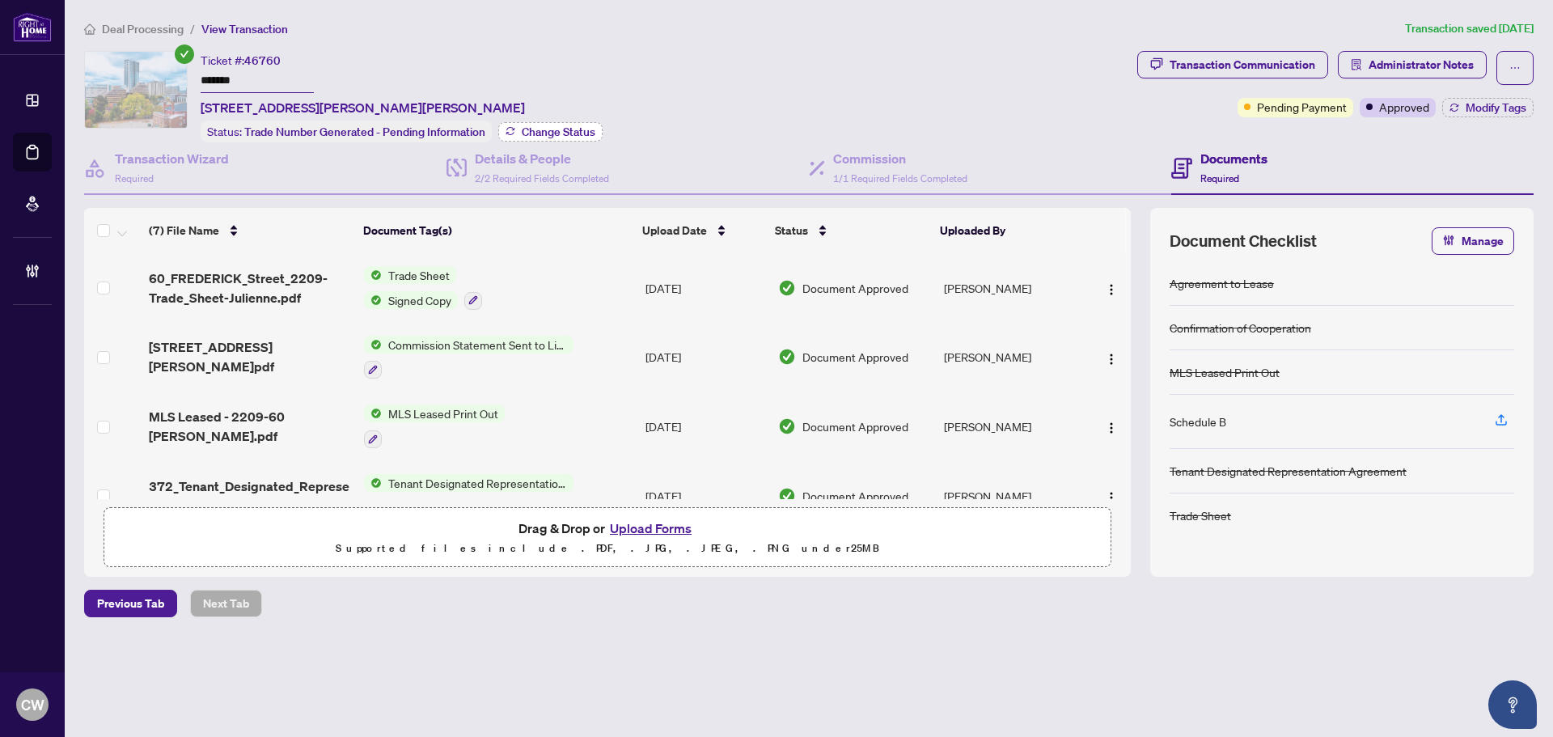
click at [581, 129] on span "Change Status" at bounding box center [559, 131] width 74 height 11
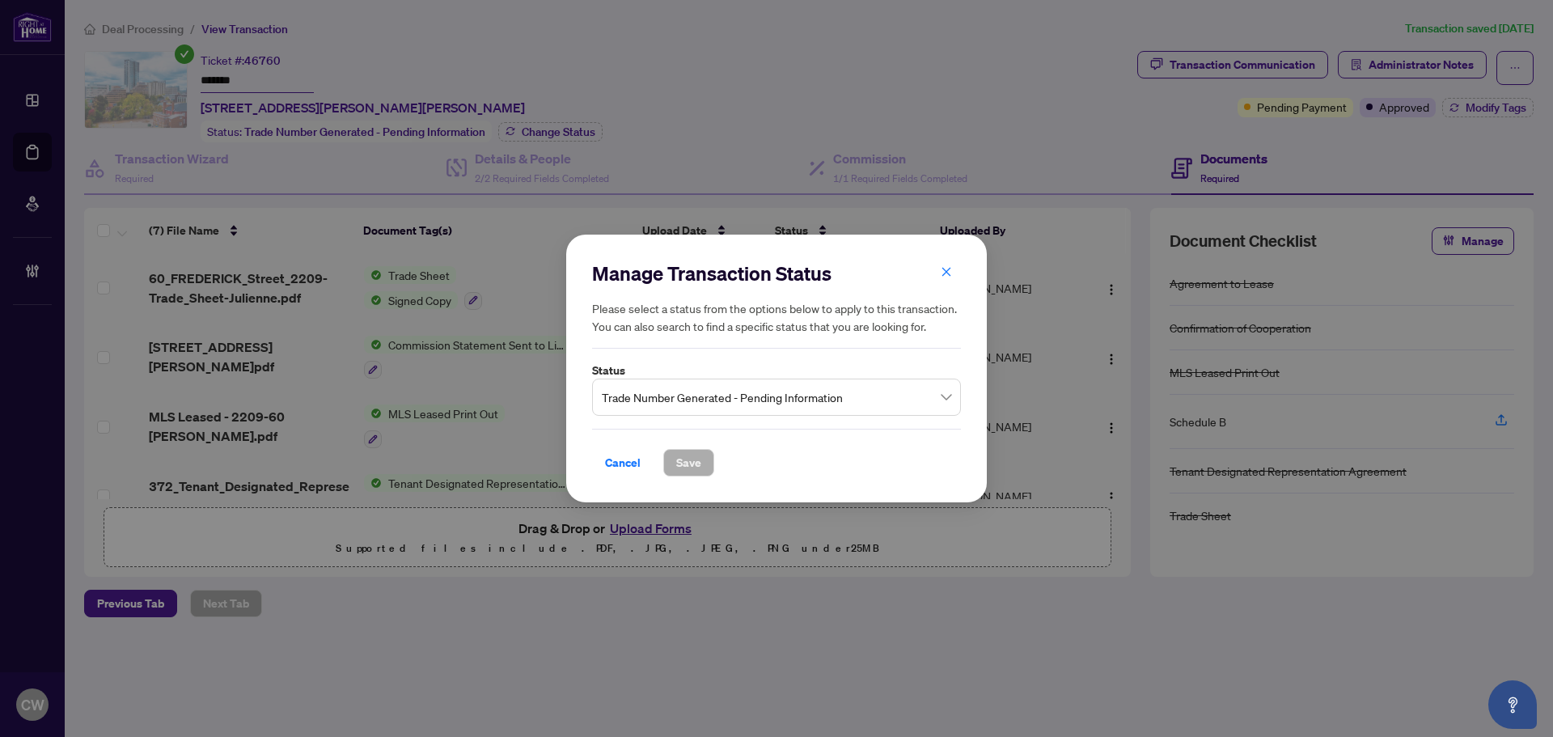
click at [759, 395] on span "Trade Number Generated - Pending Information" at bounding box center [776, 397] width 349 height 31
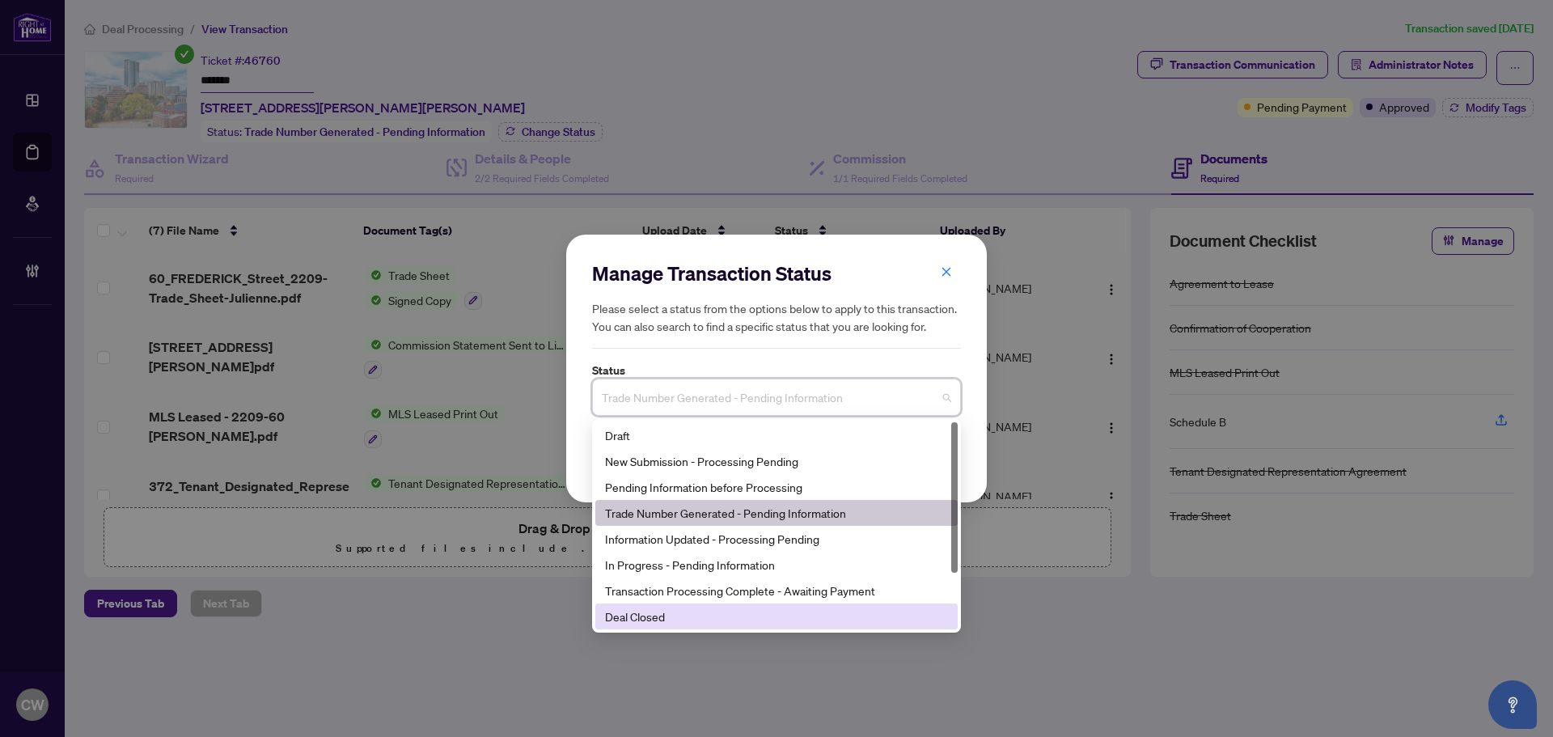
click at [689, 613] on div "Deal Closed" at bounding box center [776, 616] width 343 height 18
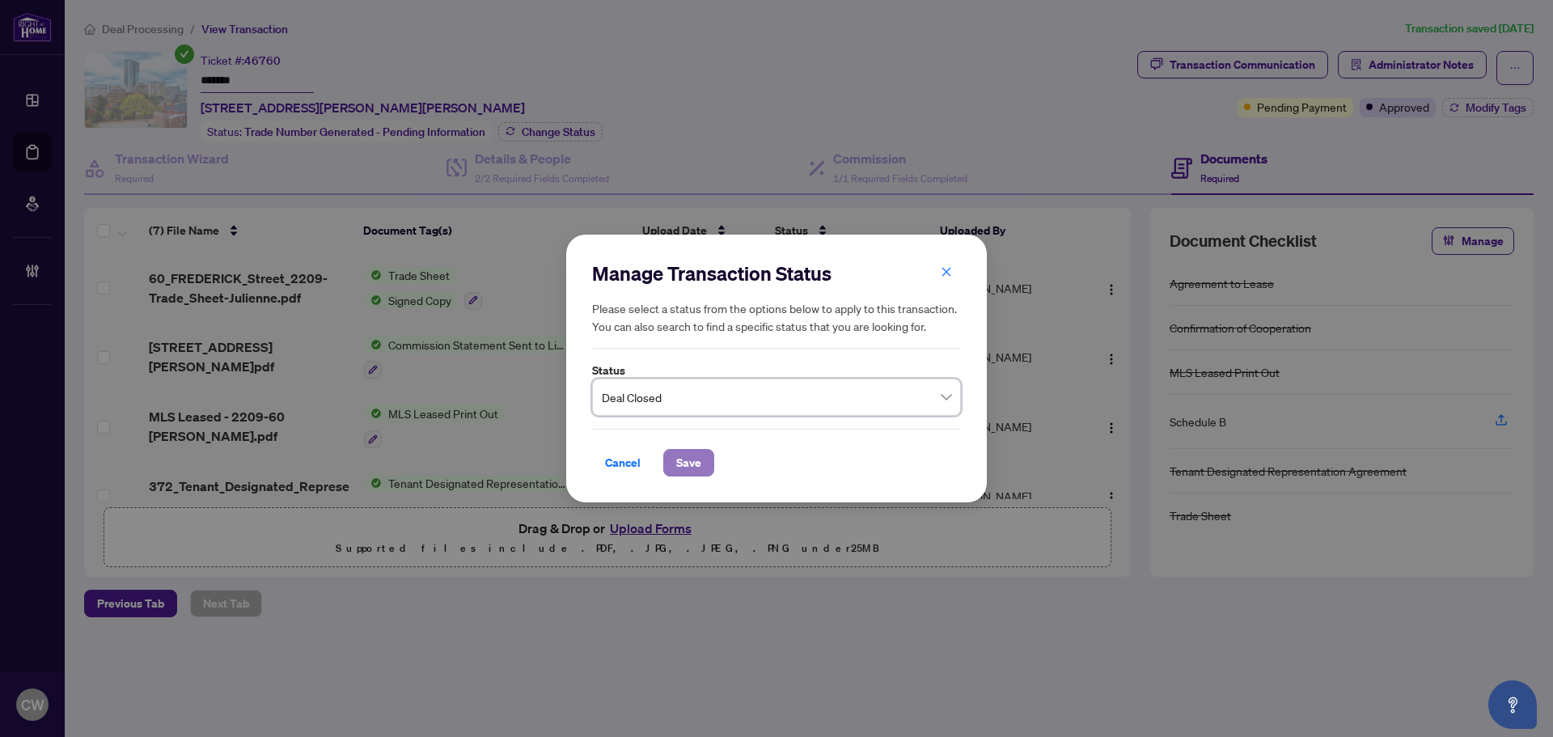
click at [688, 458] on span "Save" at bounding box center [688, 463] width 25 height 26
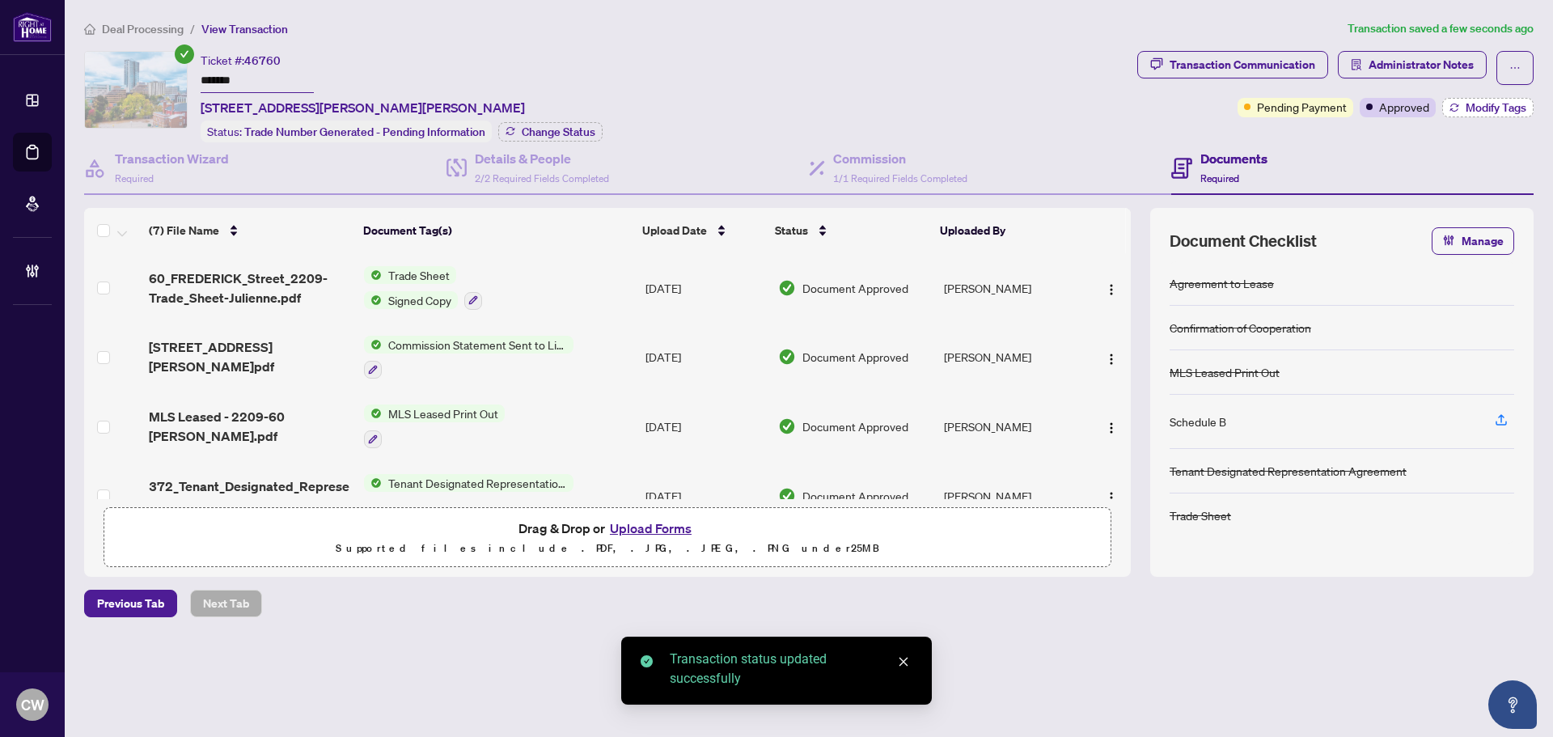
click at [1476, 108] on span "Modify Tags" at bounding box center [1495, 107] width 61 height 11
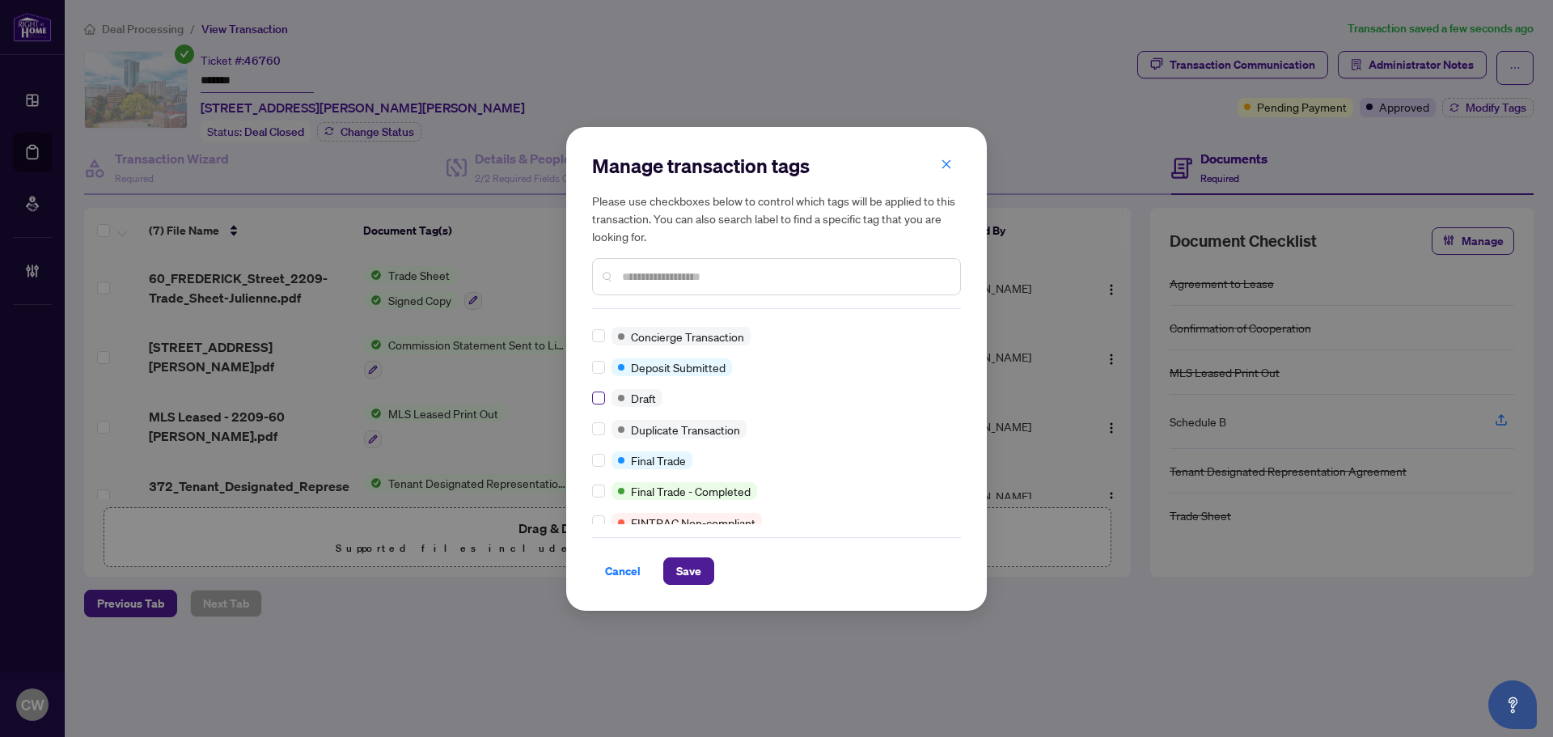
scroll to position [162, 0]
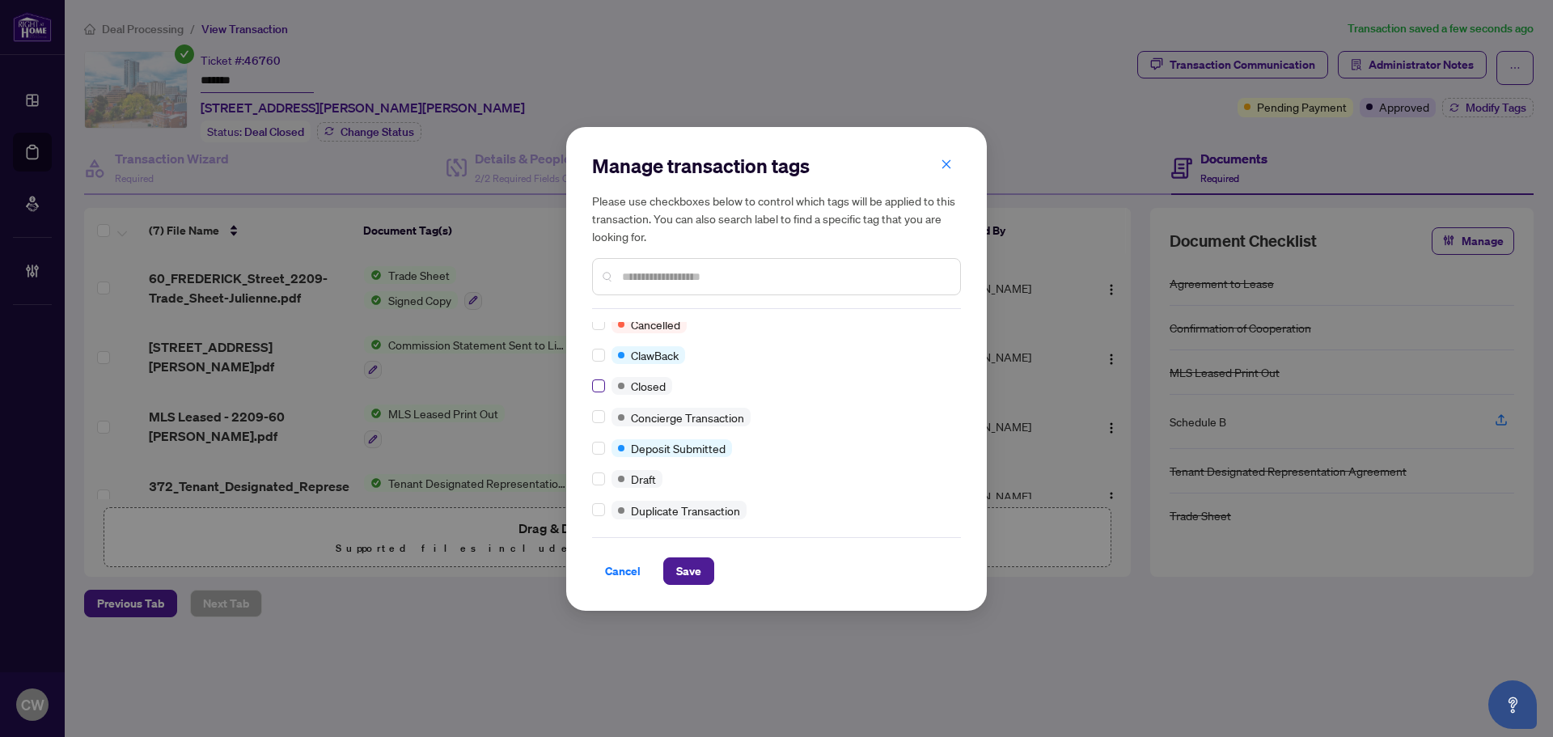
click at [602, 393] on label at bounding box center [598, 386] width 13 height 18
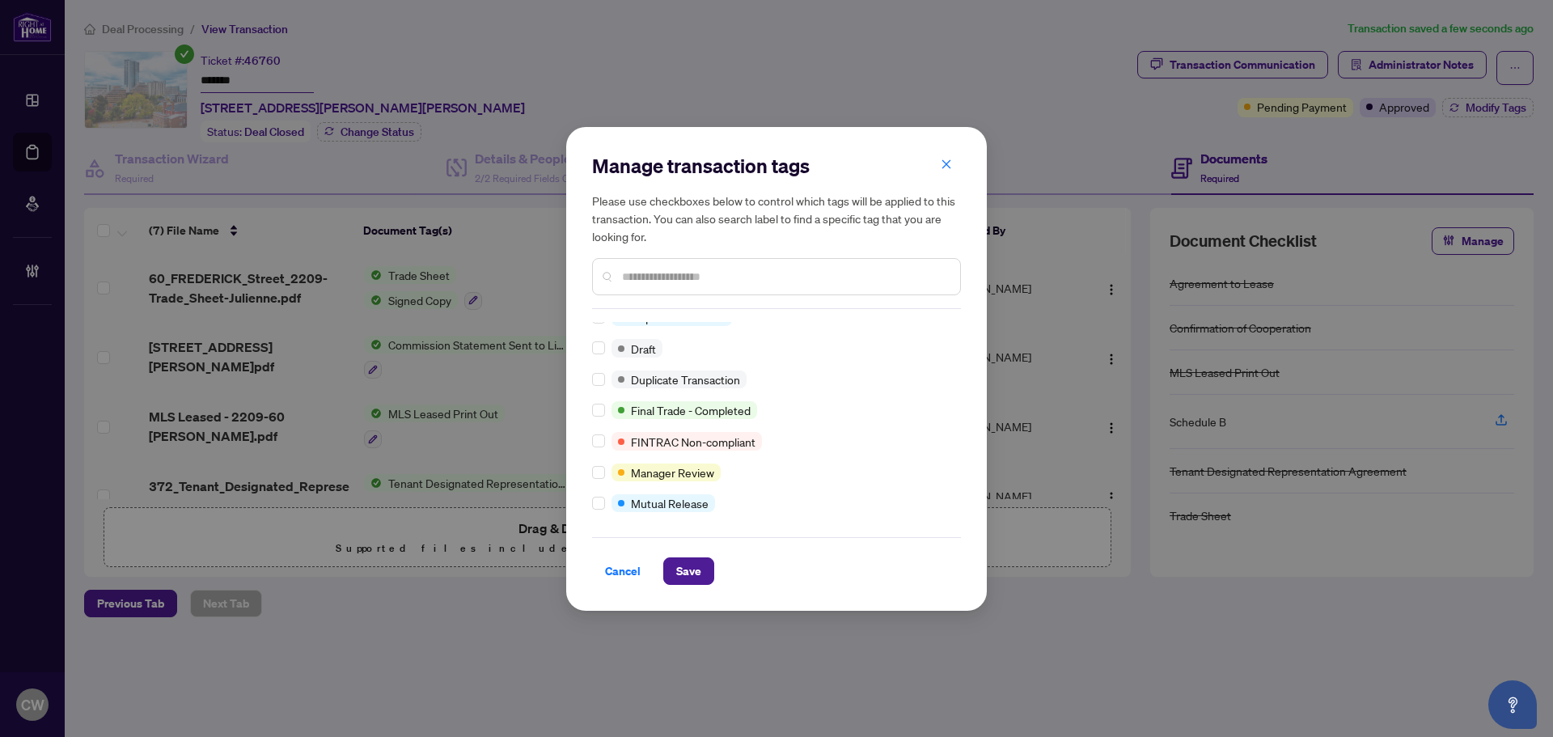
scroll to position [14, 0]
click at [683, 569] on span "Save" at bounding box center [688, 571] width 25 height 26
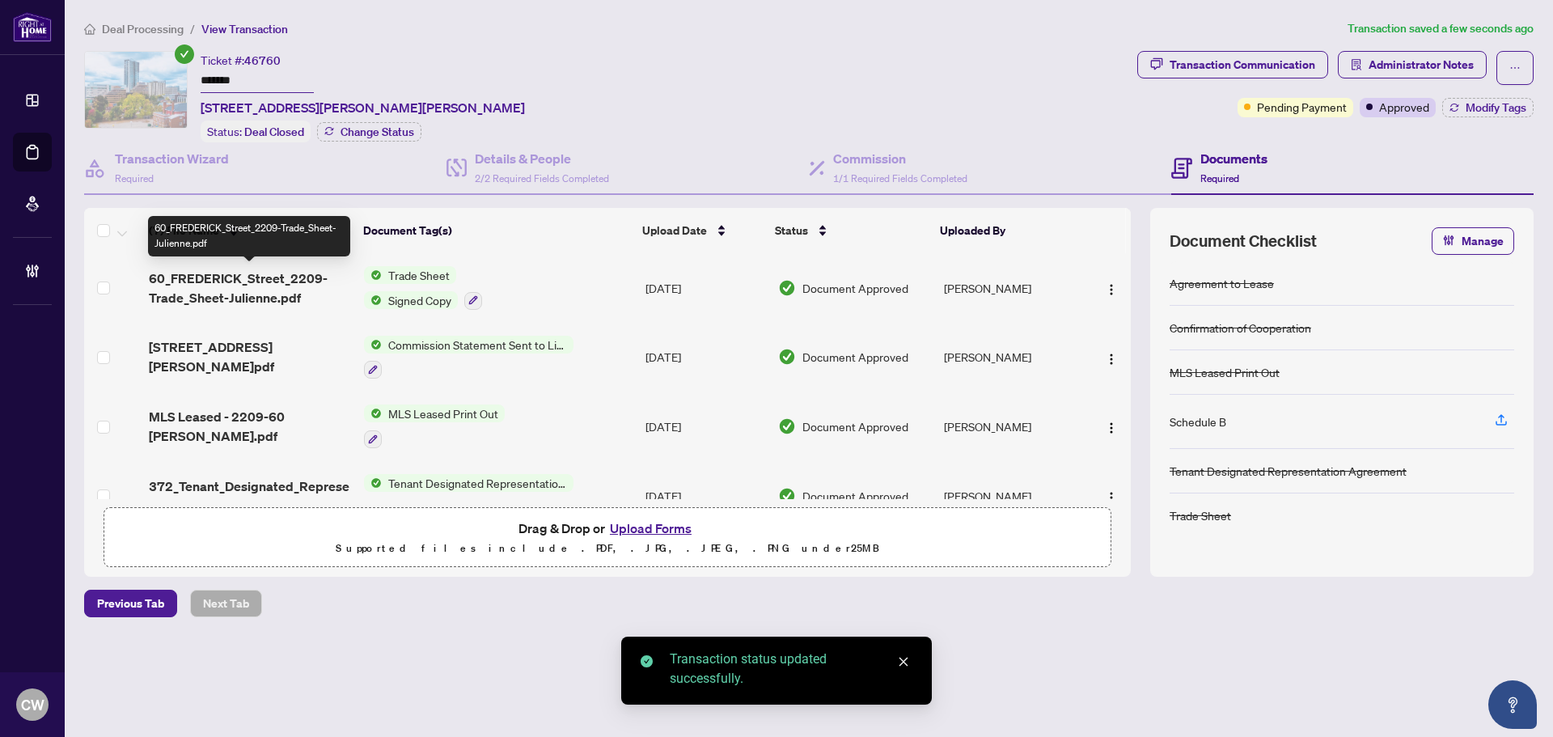
click at [252, 285] on span "60_FREDERICK_Street_2209-Trade_Sheet-Julienne.pdf" at bounding box center [250, 288] width 202 height 39
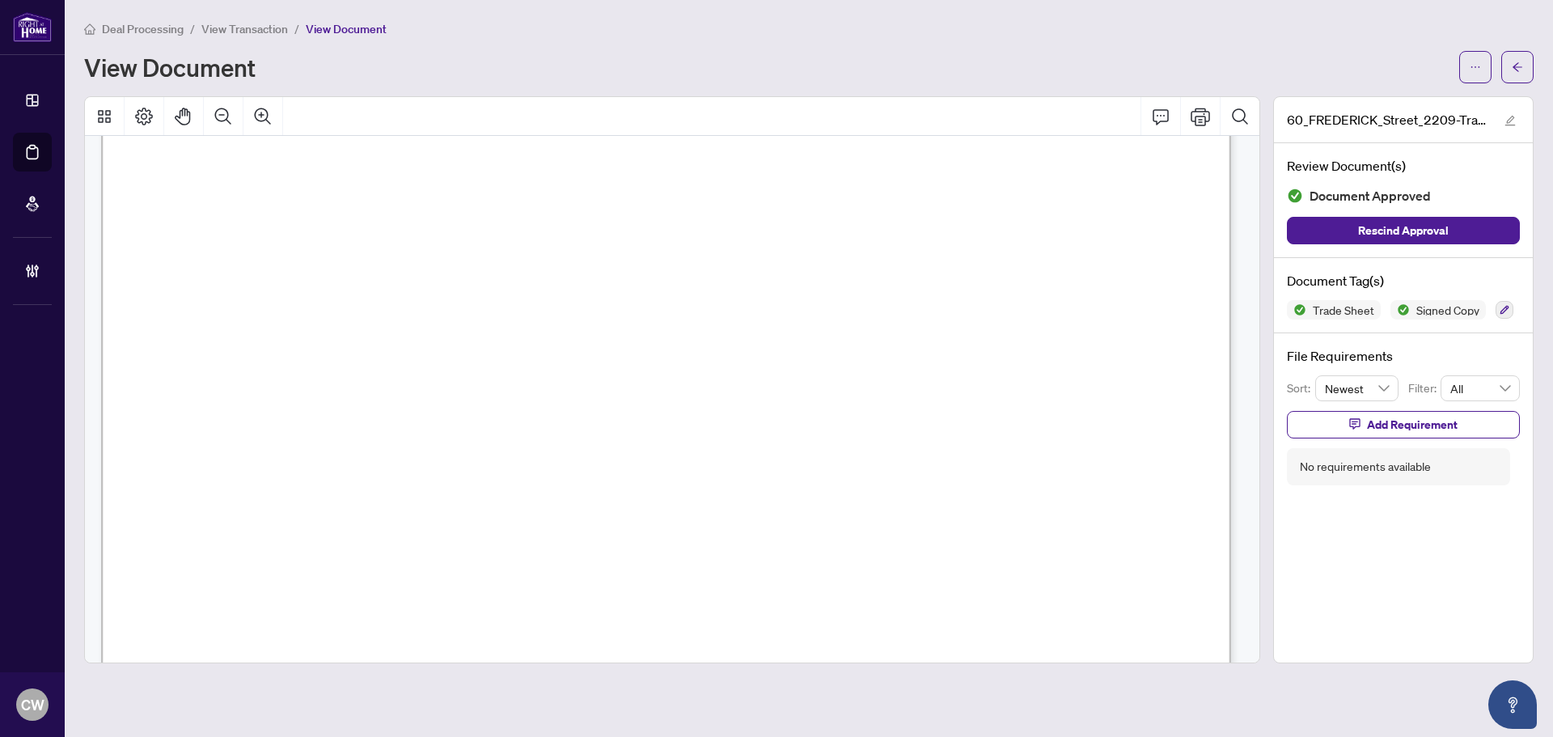
scroll to position [647, 0]
click at [1521, 64] on icon "arrow-left" at bounding box center [1517, 66] width 11 height 11
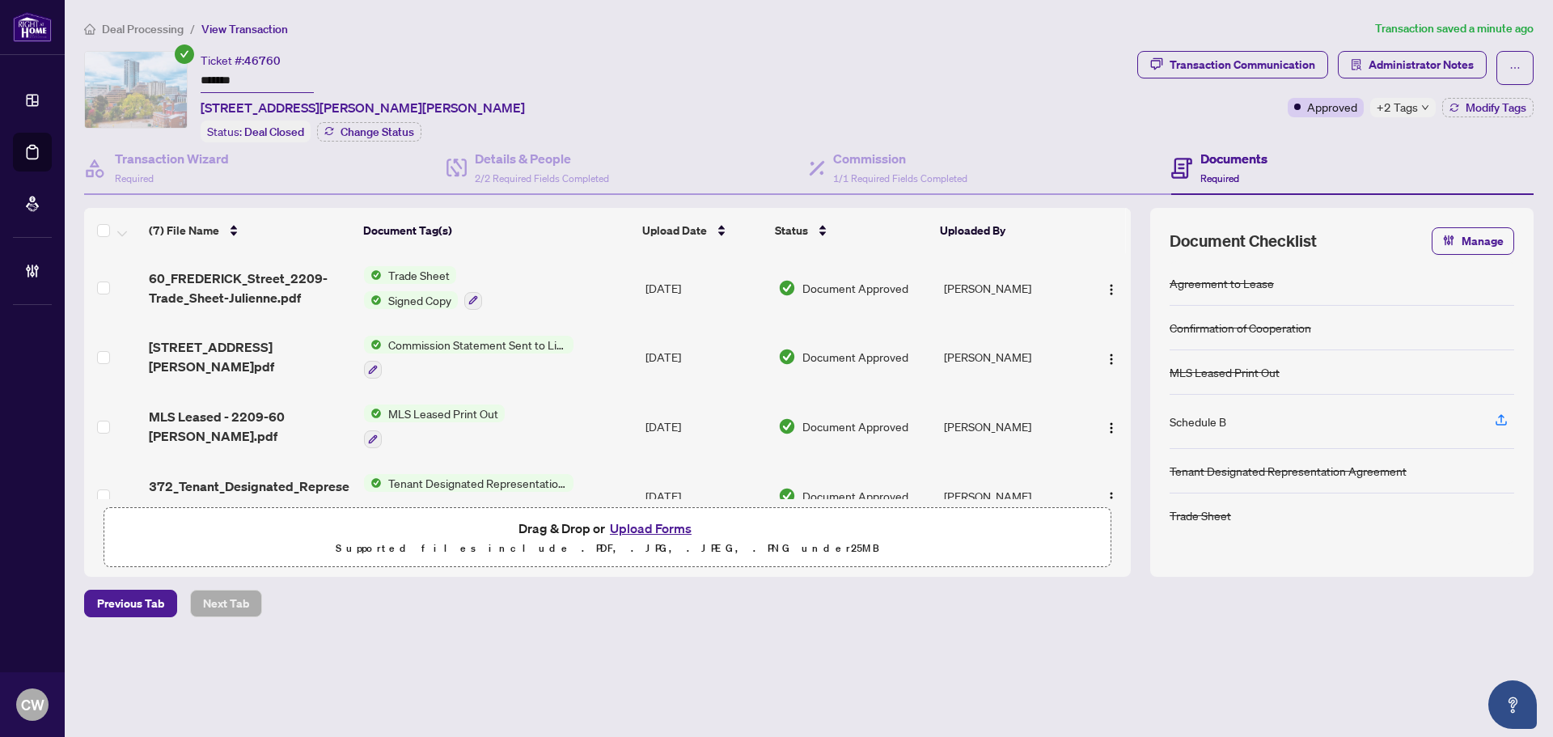
click at [653, 529] on button "Upload Forms" at bounding box center [650, 528] width 91 height 21
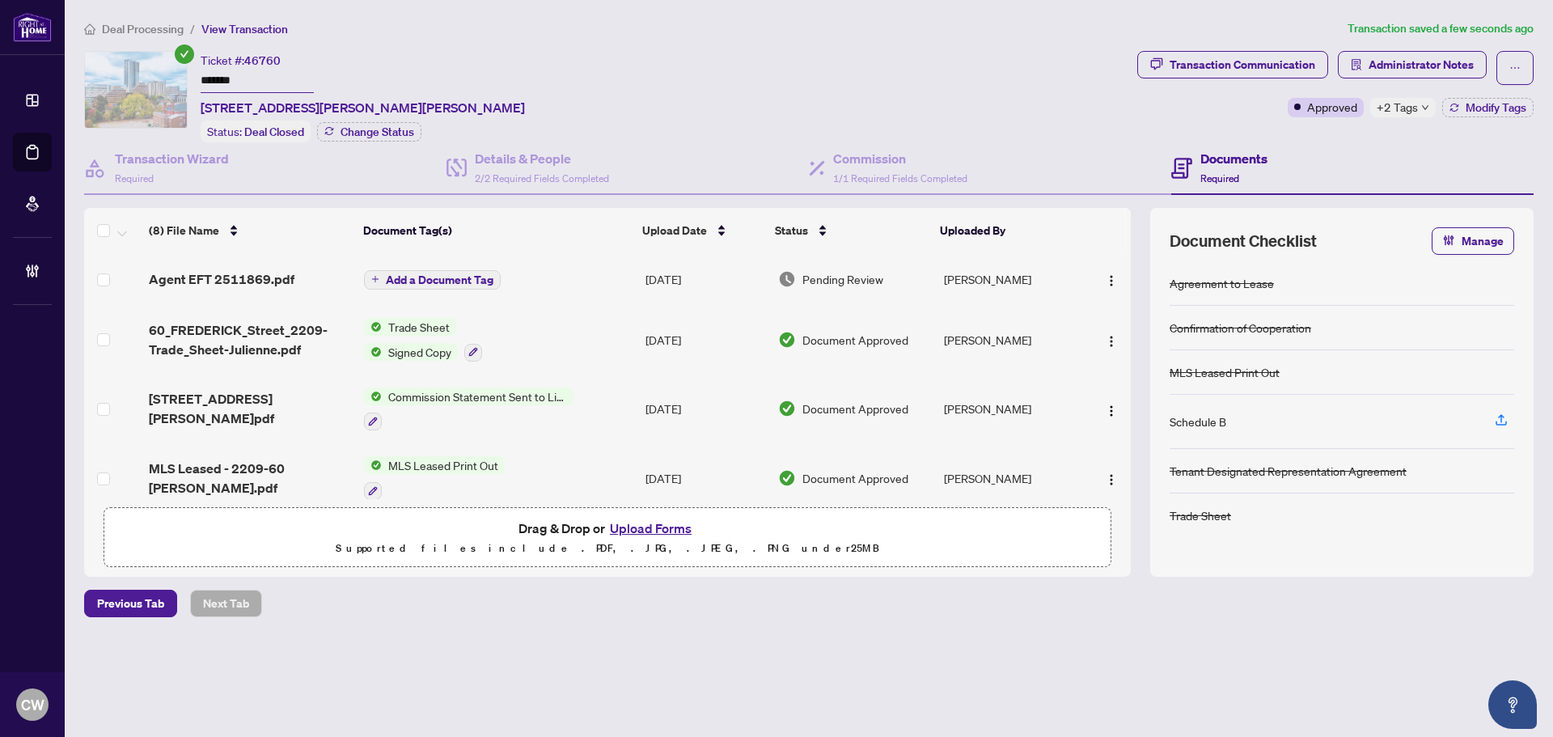
click at [475, 275] on span "Add a Document Tag" at bounding box center [440, 279] width 108 height 11
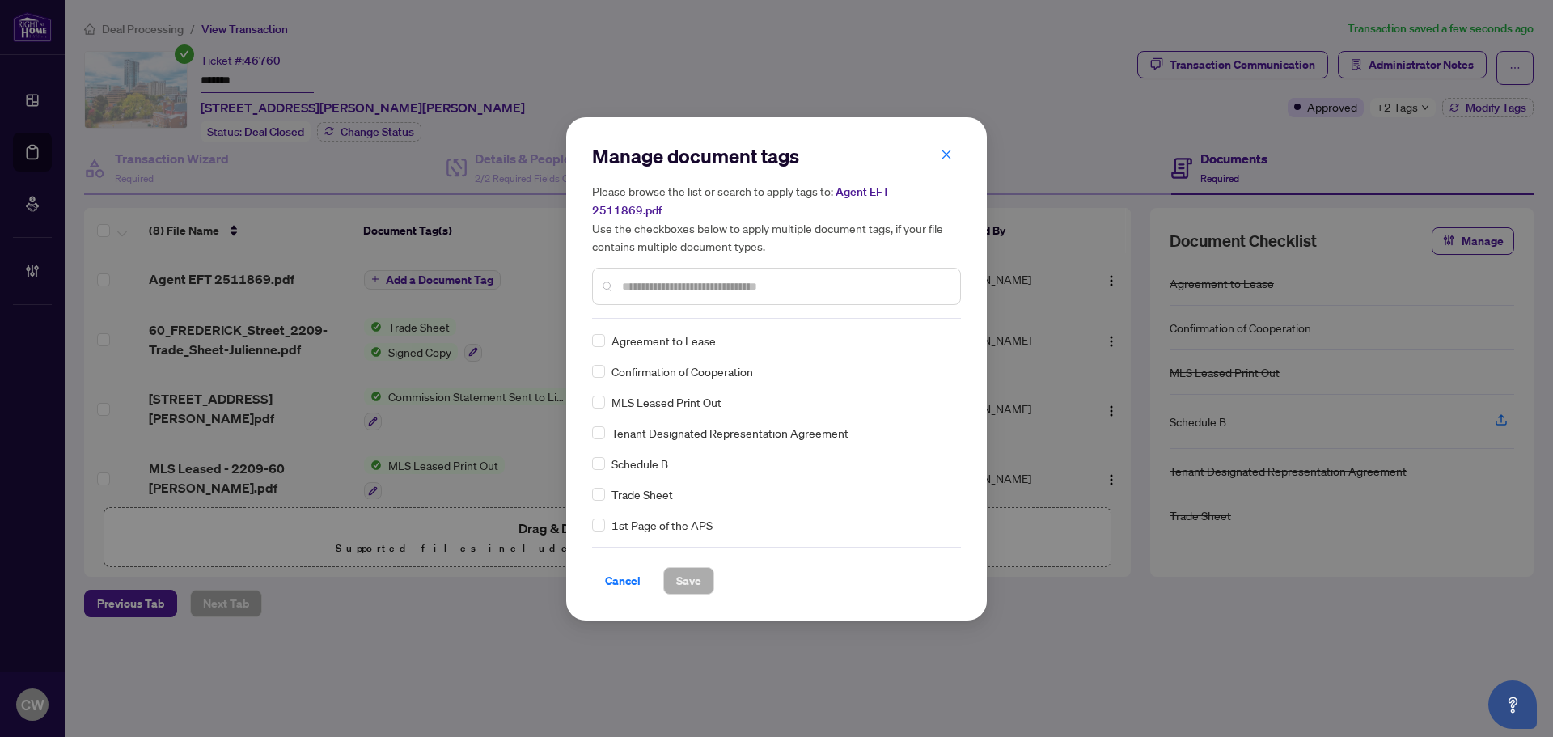
click at [710, 282] on input "text" at bounding box center [784, 286] width 325 height 18
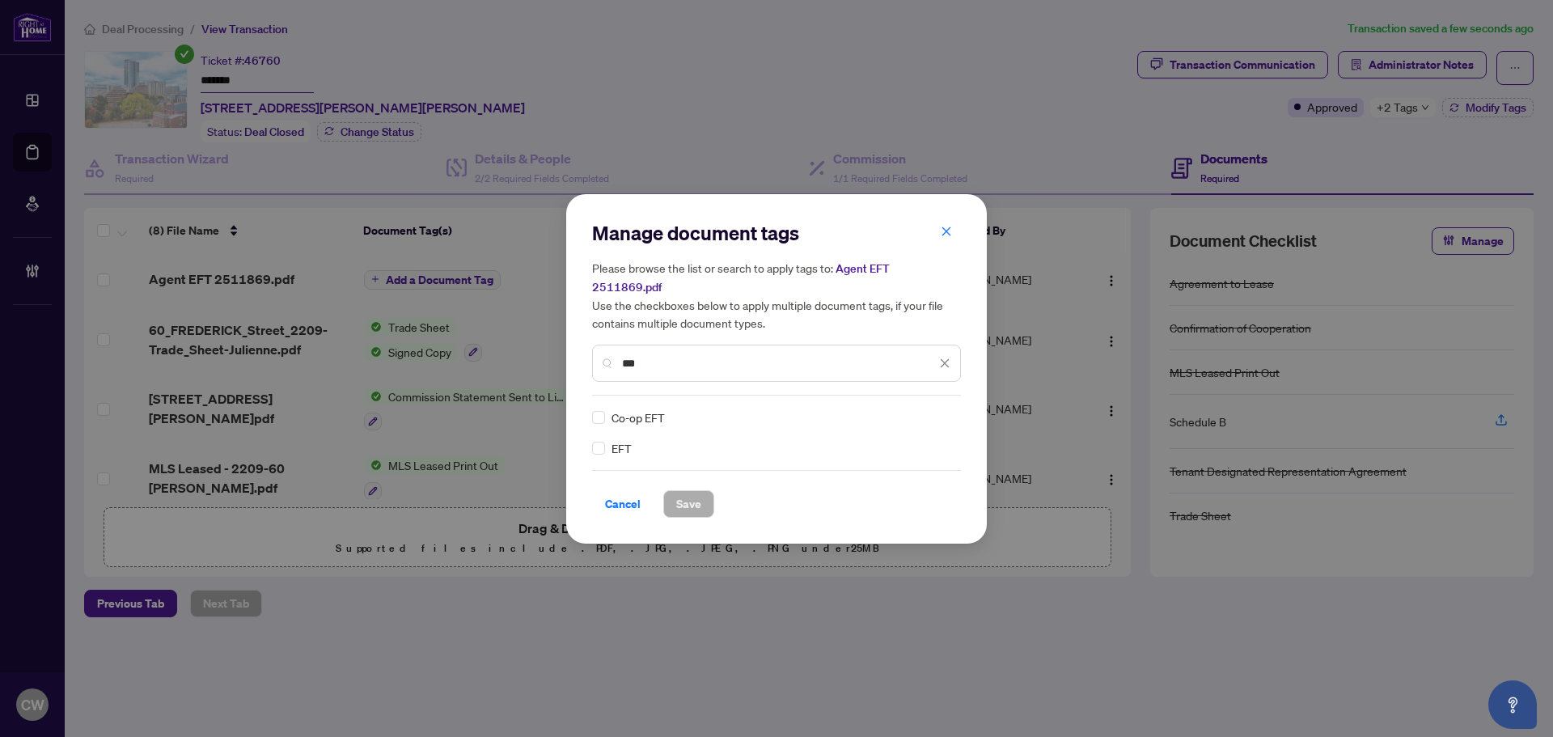
type input "***"
click at [925, 409] on img at bounding box center [928, 417] width 16 height 16
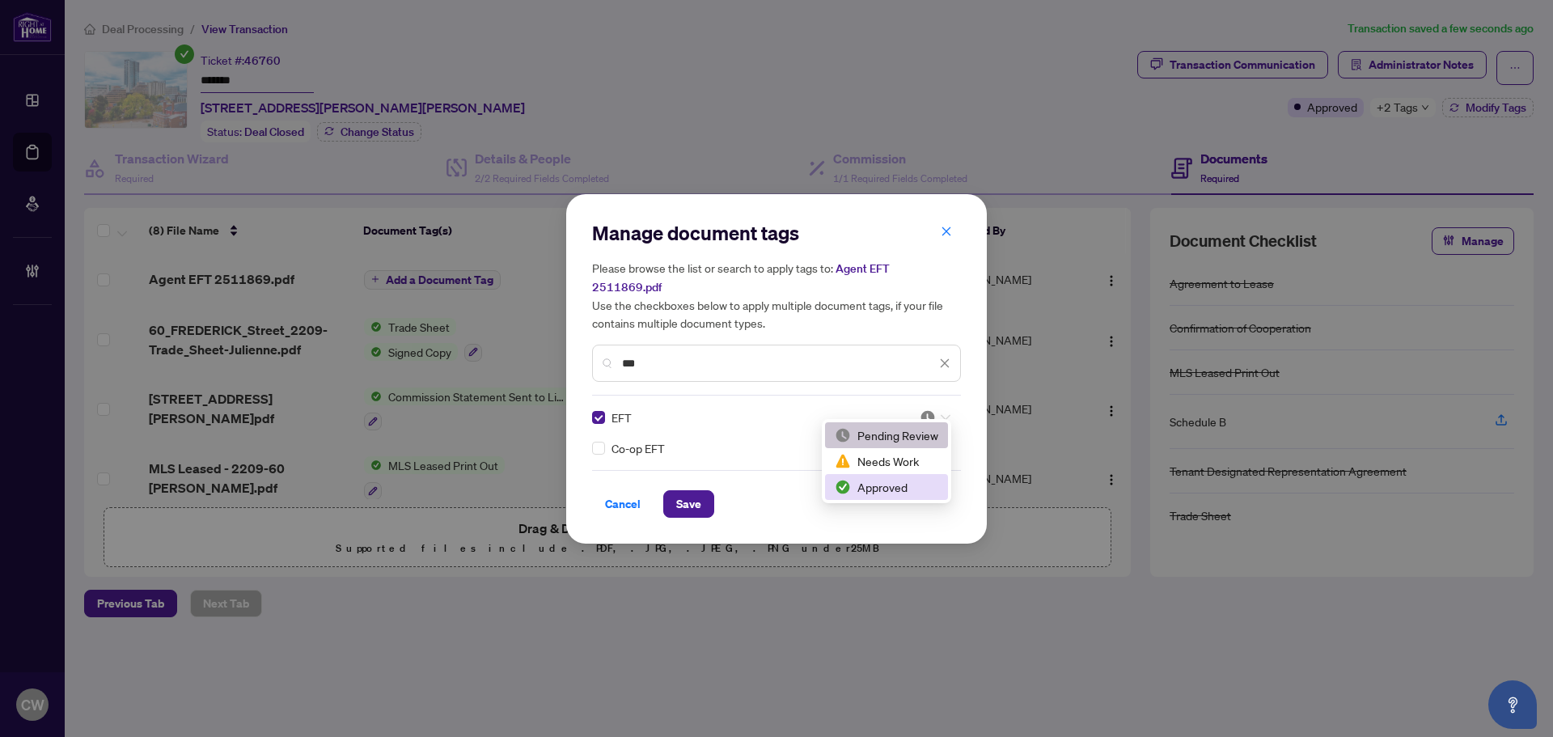
click at [910, 481] on div "Approved" at bounding box center [887, 487] width 104 height 18
click at [698, 479] on div "Cancel Save" at bounding box center [776, 494] width 369 height 48
click at [697, 496] on span "Save" at bounding box center [688, 504] width 25 height 26
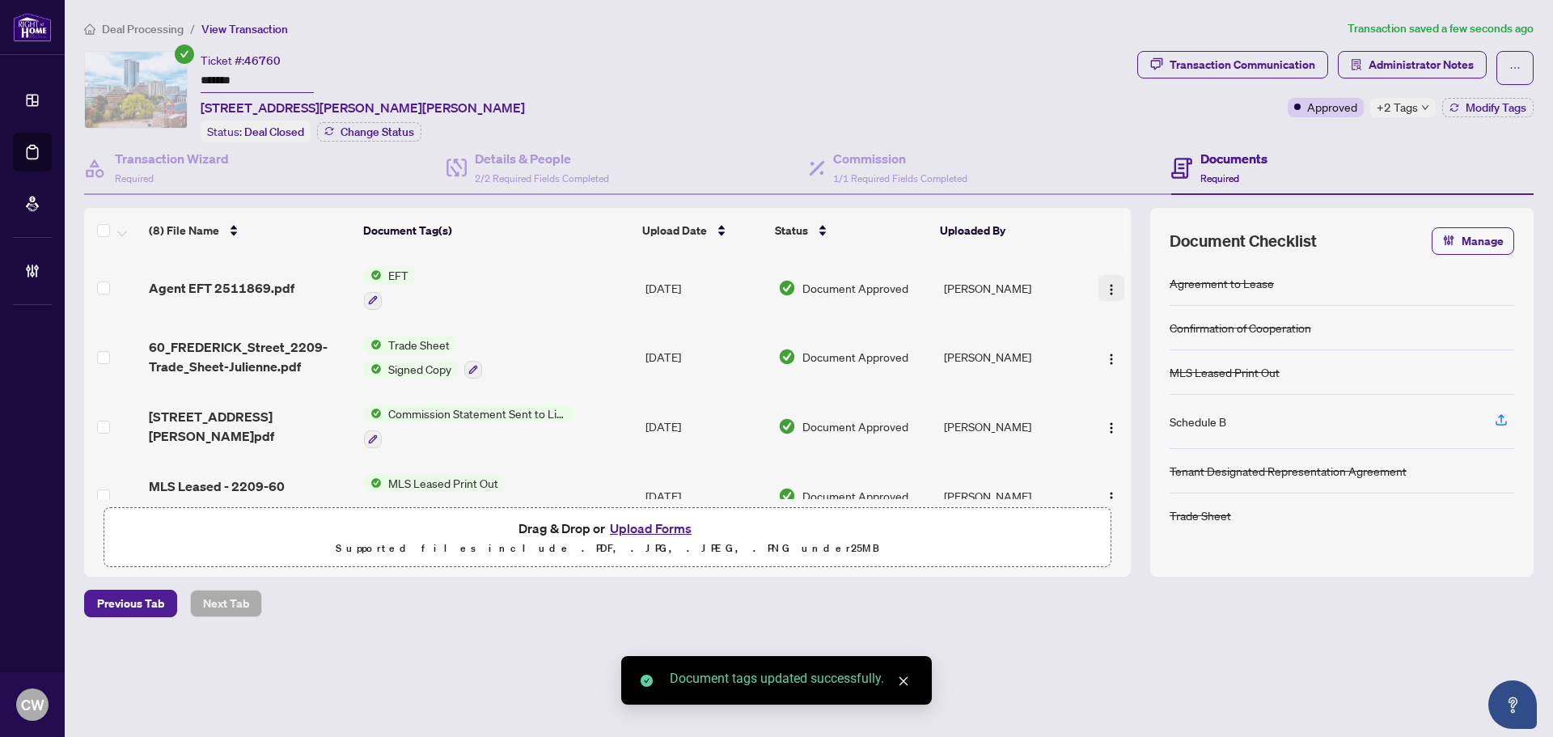
click at [1110, 283] on img "button" at bounding box center [1111, 289] width 13 height 13
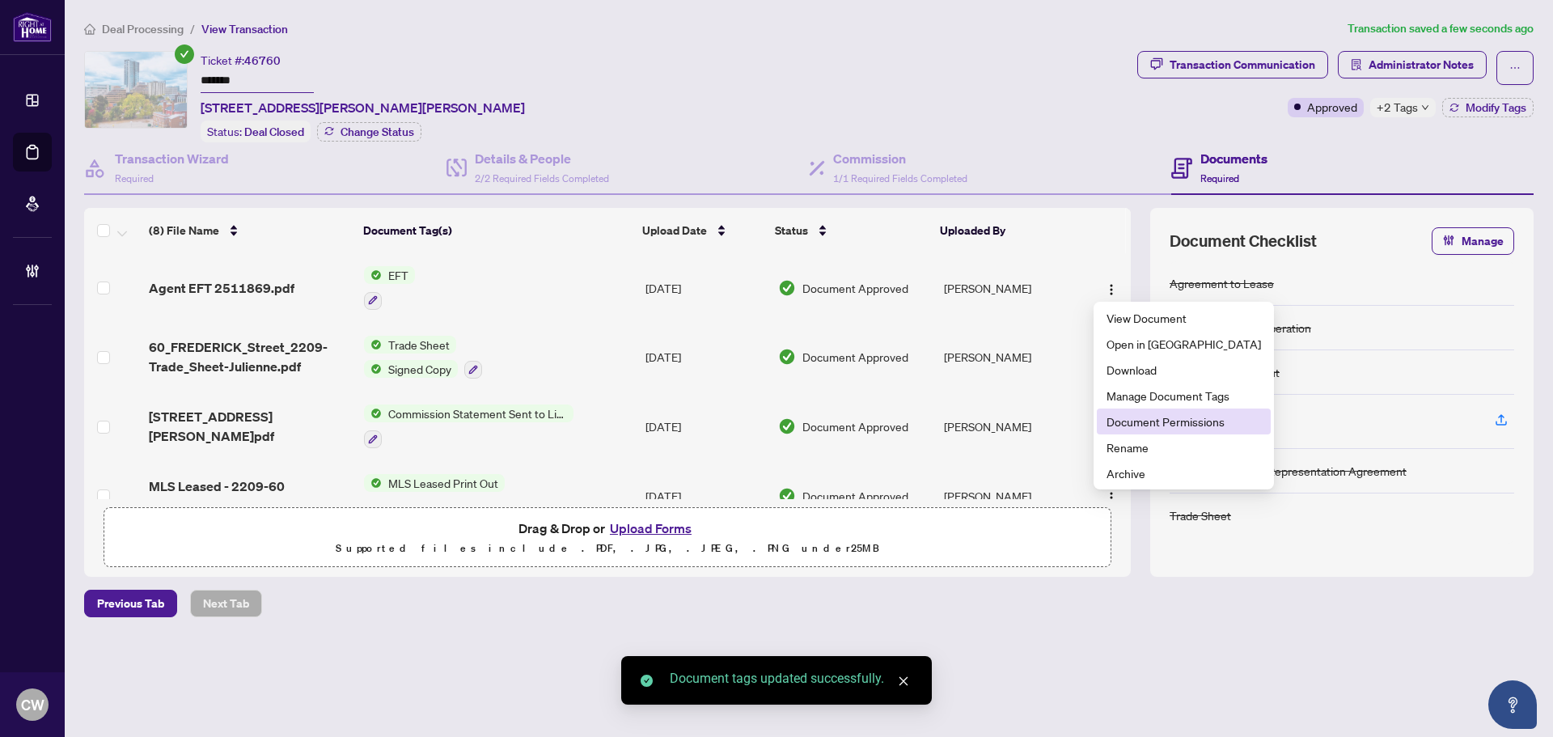
click at [1131, 417] on span "Document Permissions" at bounding box center [1183, 421] width 154 height 18
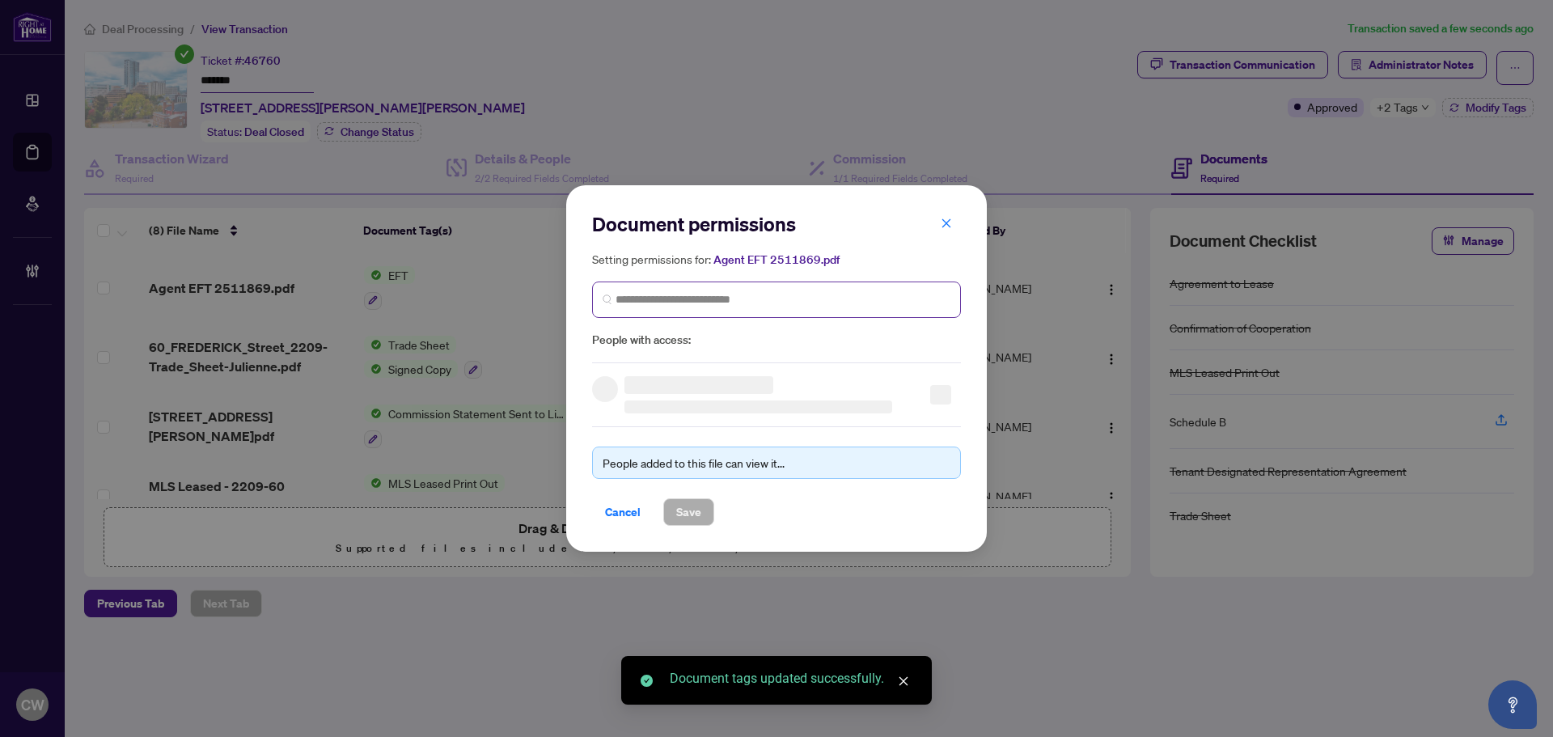
click at [789, 308] on span at bounding box center [776, 299] width 369 height 36
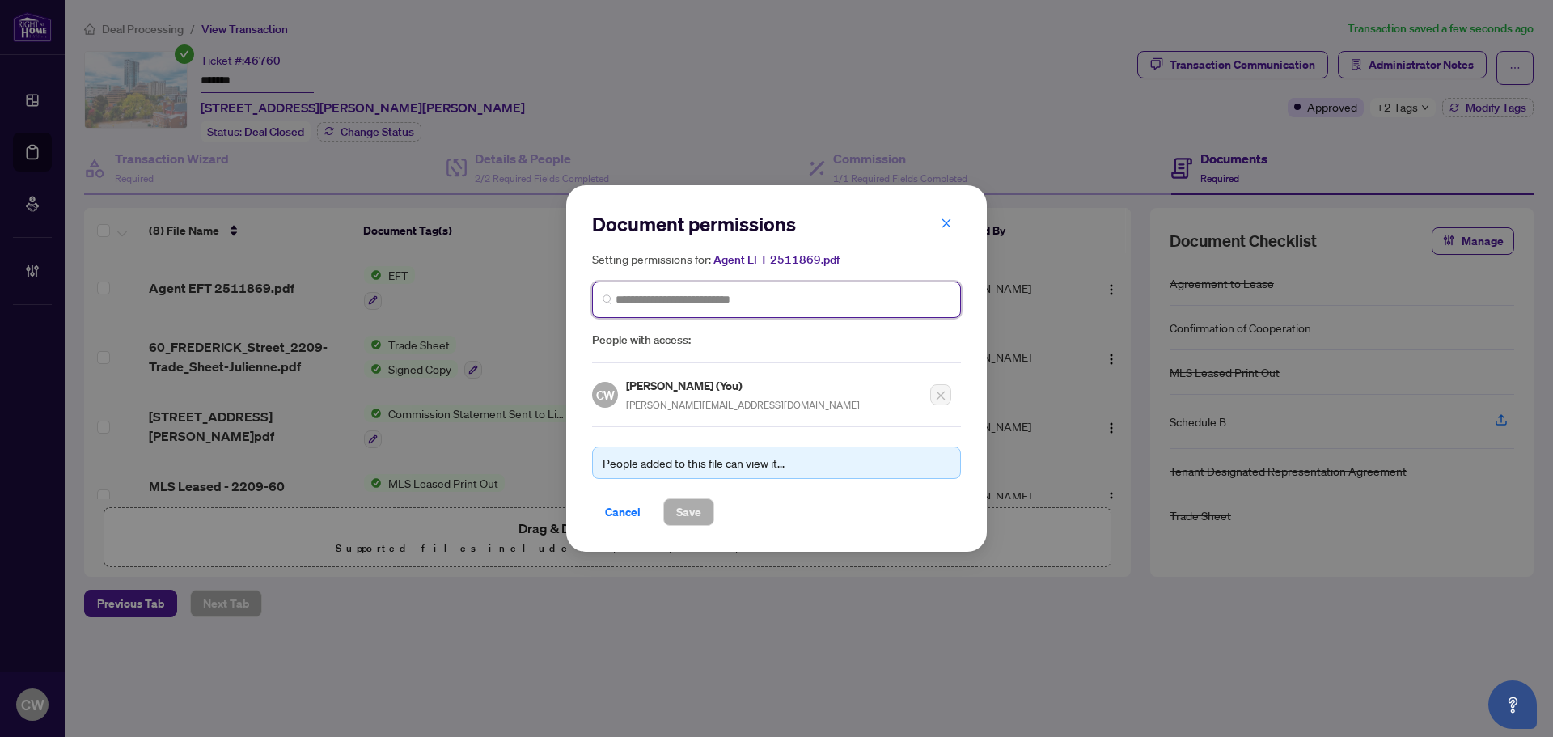
click at [760, 291] on input "search" at bounding box center [782, 299] width 335 height 17
paste input "**********"
type input "**********"
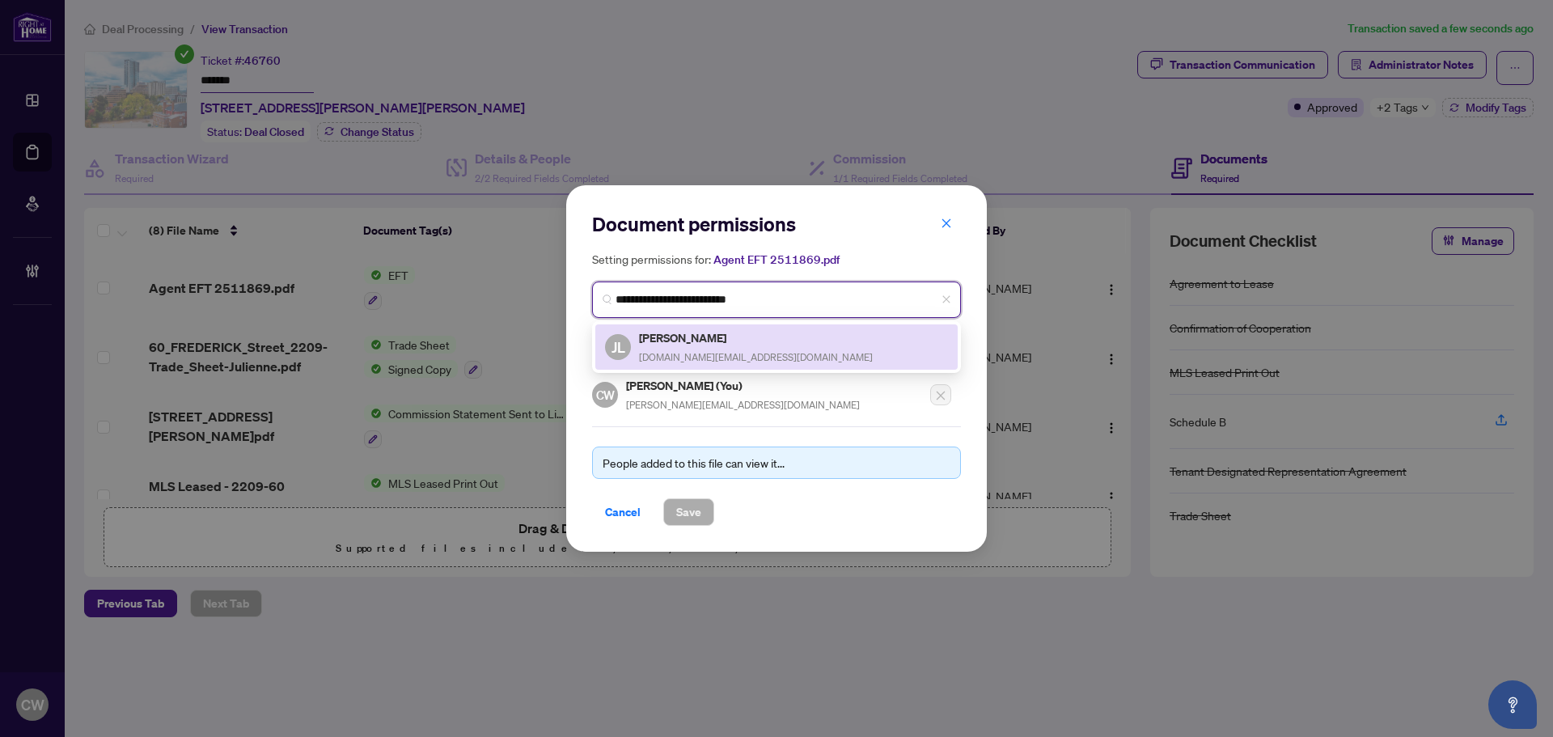
click at [655, 346] on div "[PERSON_NAME] [DOMAIN_NAME][EMAIL_ADDRESS][DOMAIN_NAME]" at bounding box center [756, 346] width 234 height 37
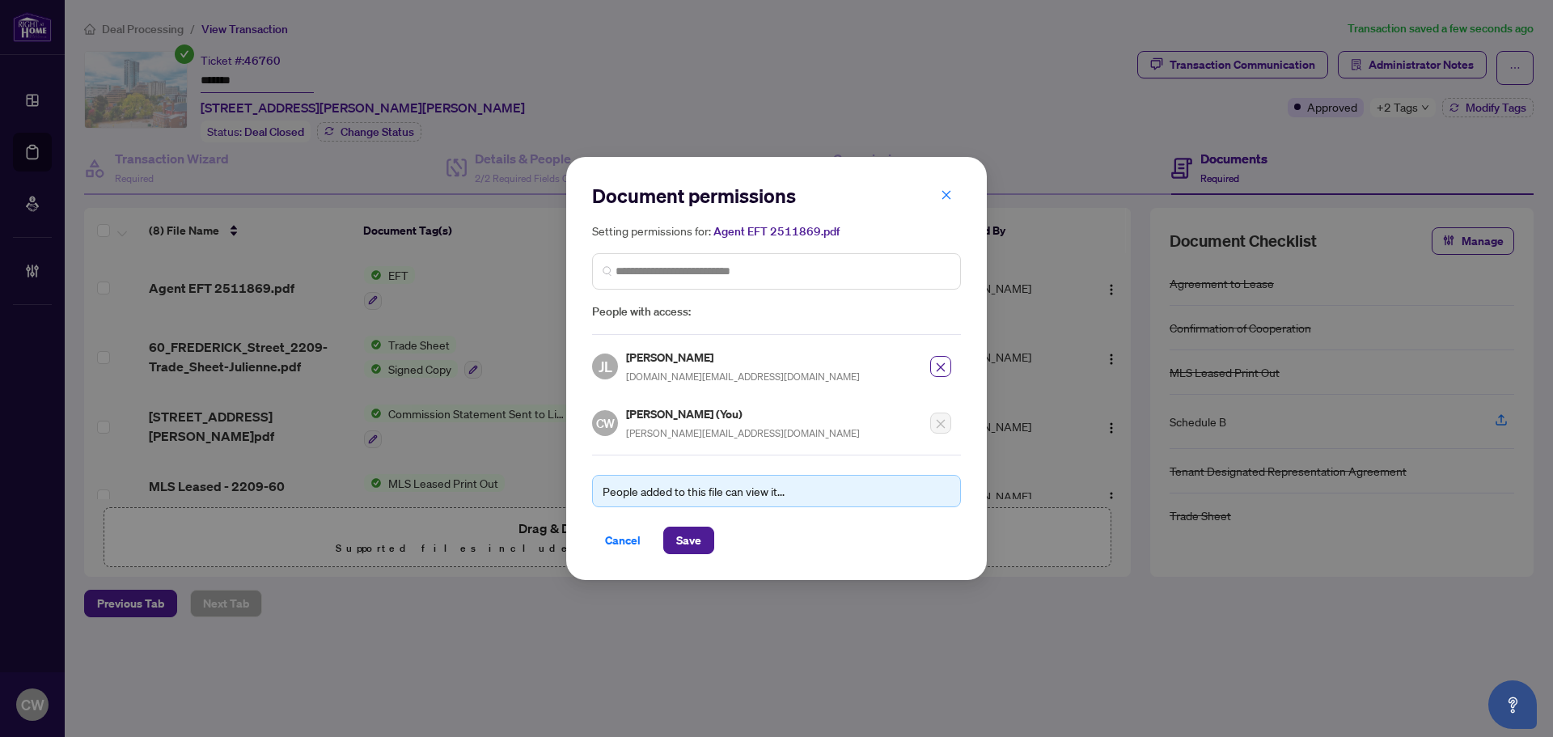
click at [677, 555] on div "Document permissions Setting permissions for: Agent EFT 2511869.pdf 2932 [PERSO…" at bounding box center [776, 368] width 421 height 423
click at [683, 541] on span "Save" at bounding box center [688, 540] width 25 height 26
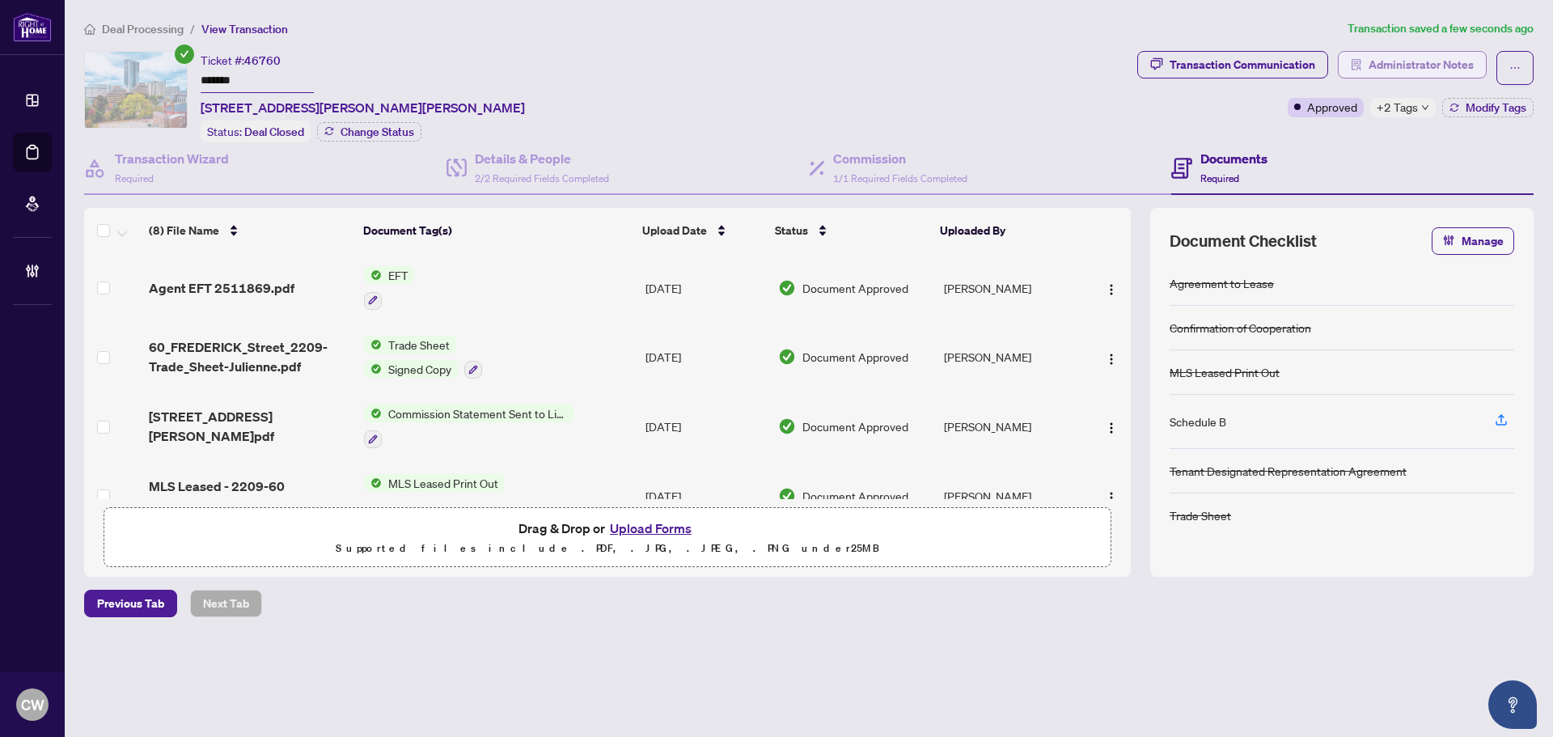
click at [1395, 53] on span "Administrator Notes" at bounding box center [1420, 65] width 105 height 26
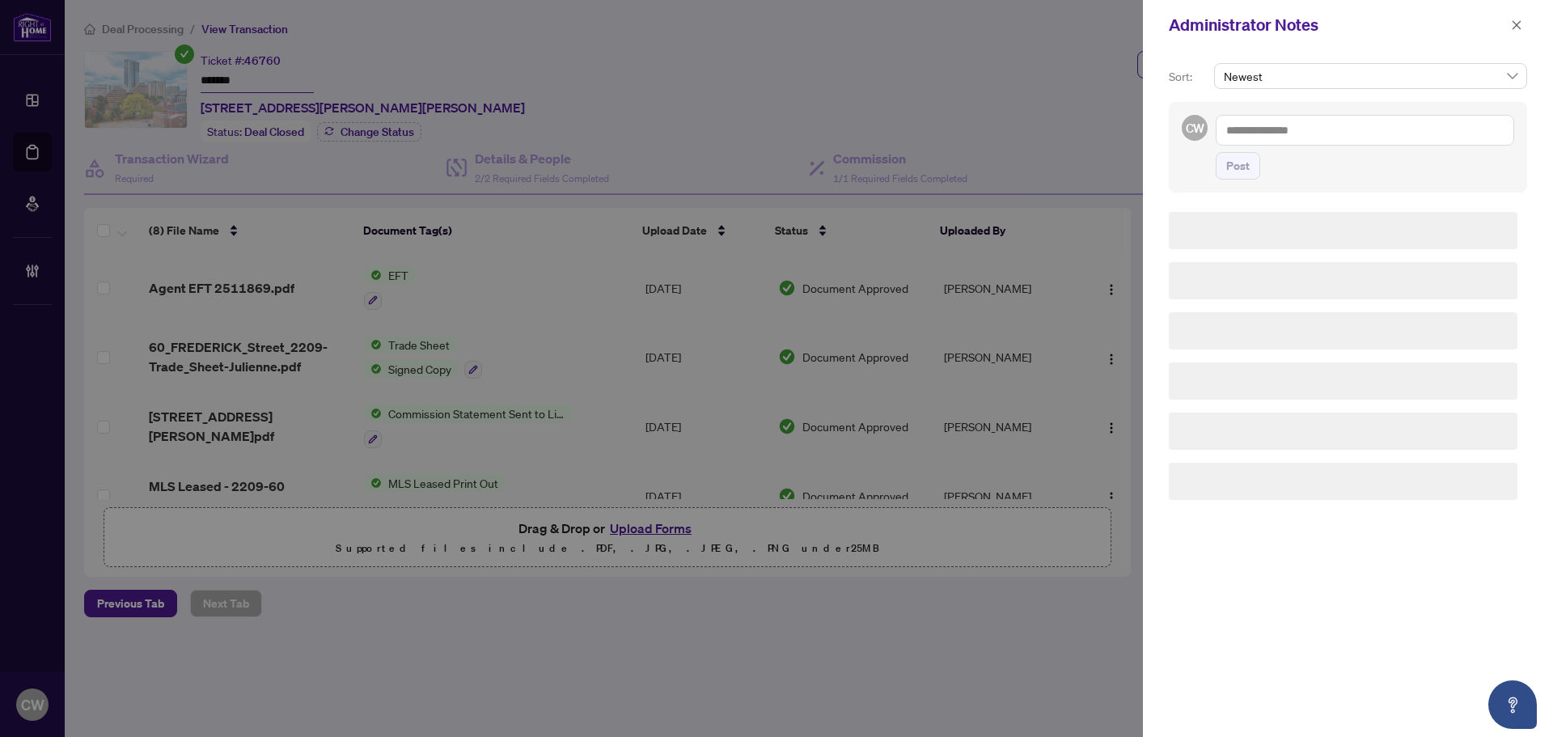
click at [1370, 125] on textarea at bounding box center [1365, 130] width 298 height 31
paste textarea "**********"
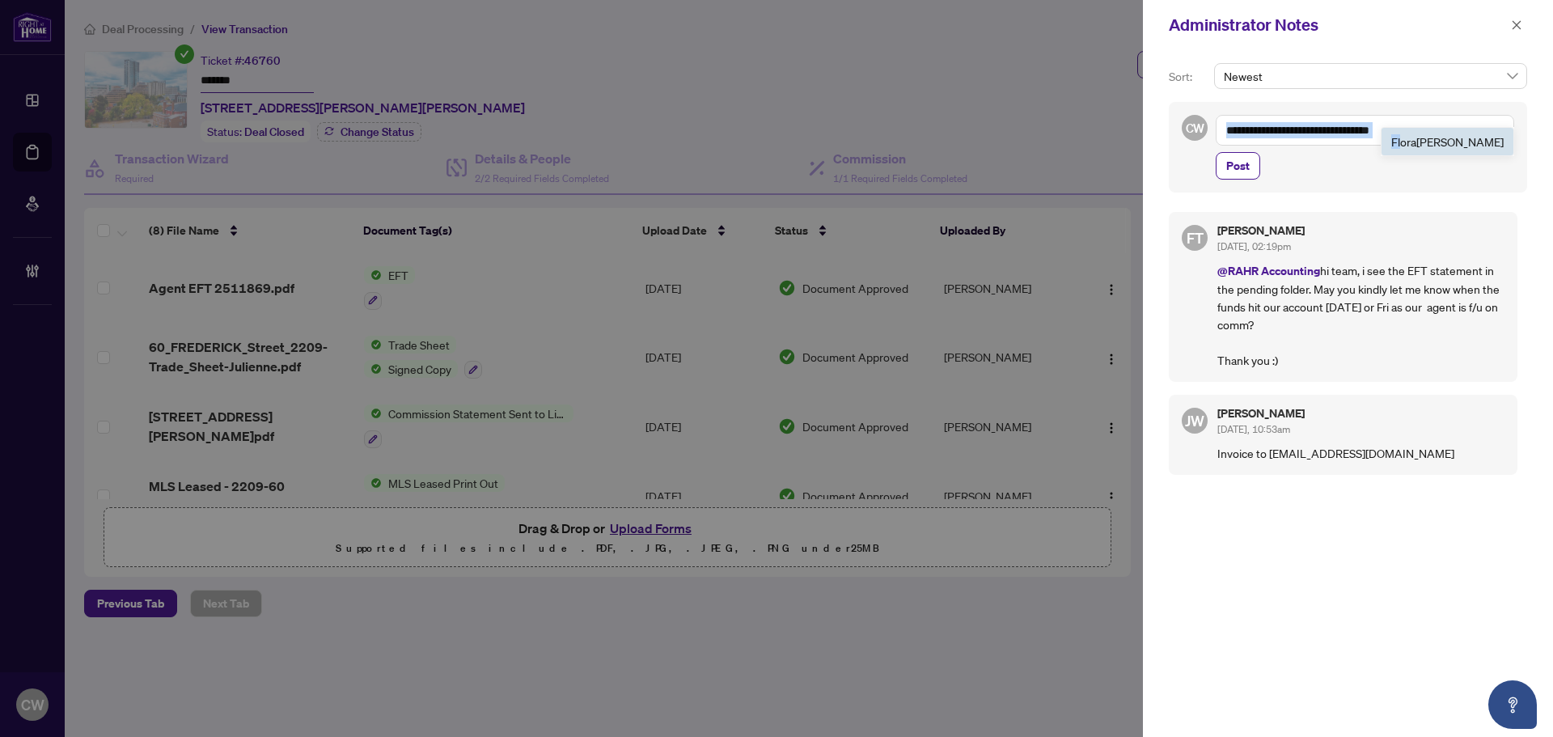
drag, startPoint x: 1429, startPoint y: 142, endPoint x: 1394, endPoint y: 133, distance: 35.7
click at [1394, 133] on div "**********" at bounding box center [1365, 130] width 298 height 31
click at [1404, 129] on textarea "**********" at bounding box center [1365, 130] width 298 height 31
drag, startPoint x: 1430, startPoint y: 127, endPoint x: 1388, endPoint y: 130, distance: 42.2
click at [1388, 130] on textarea "**********" at bounding box center [1365, 130] width 298 height 31
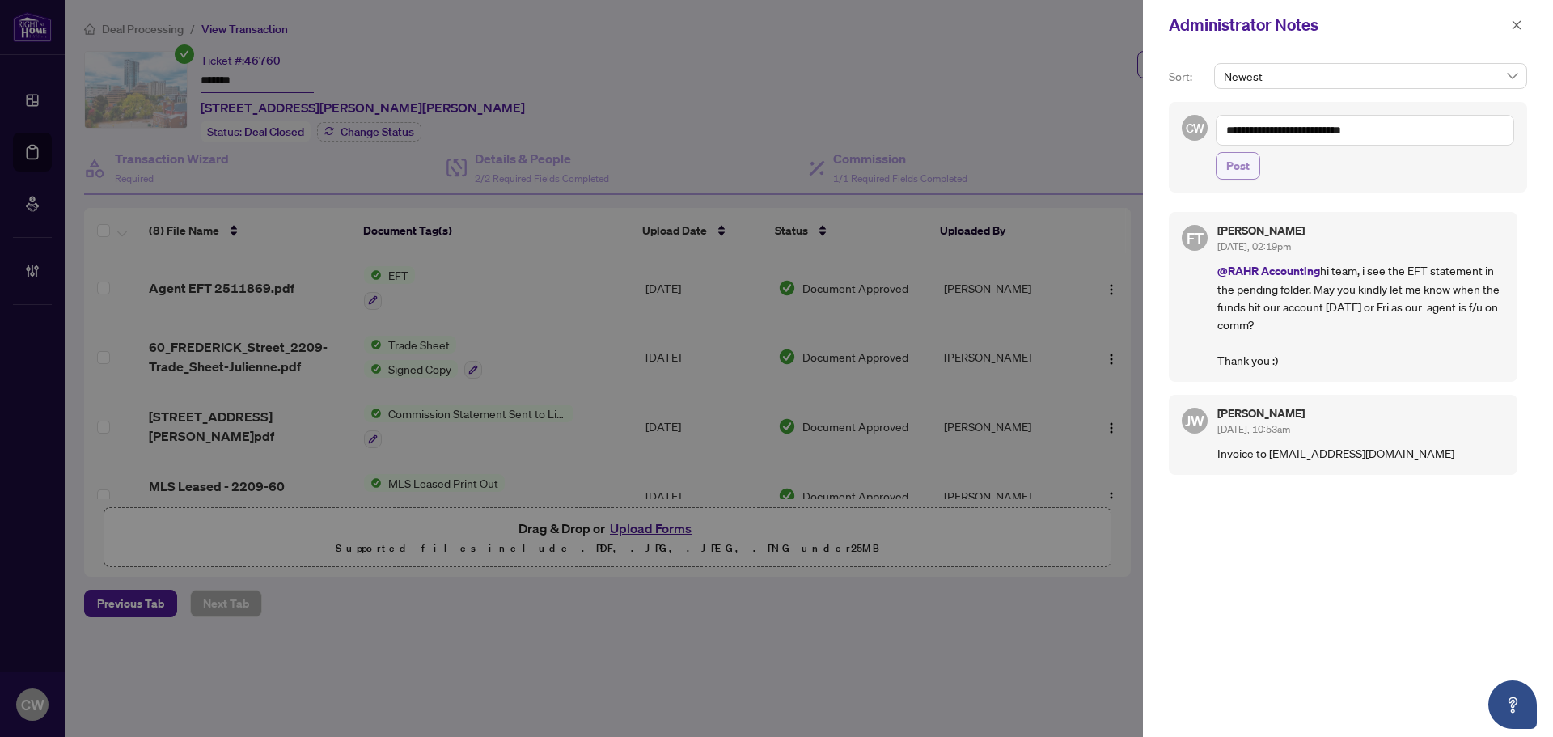
type textarea "**********"
drag, startPoint x: 1243, startPoint y: 164, endPoint x: 1243, endPoint y: 150, distance: 13.7
click at [1243, 164] on span "Post" at bounding box center [1237, 166] width 23 height 26
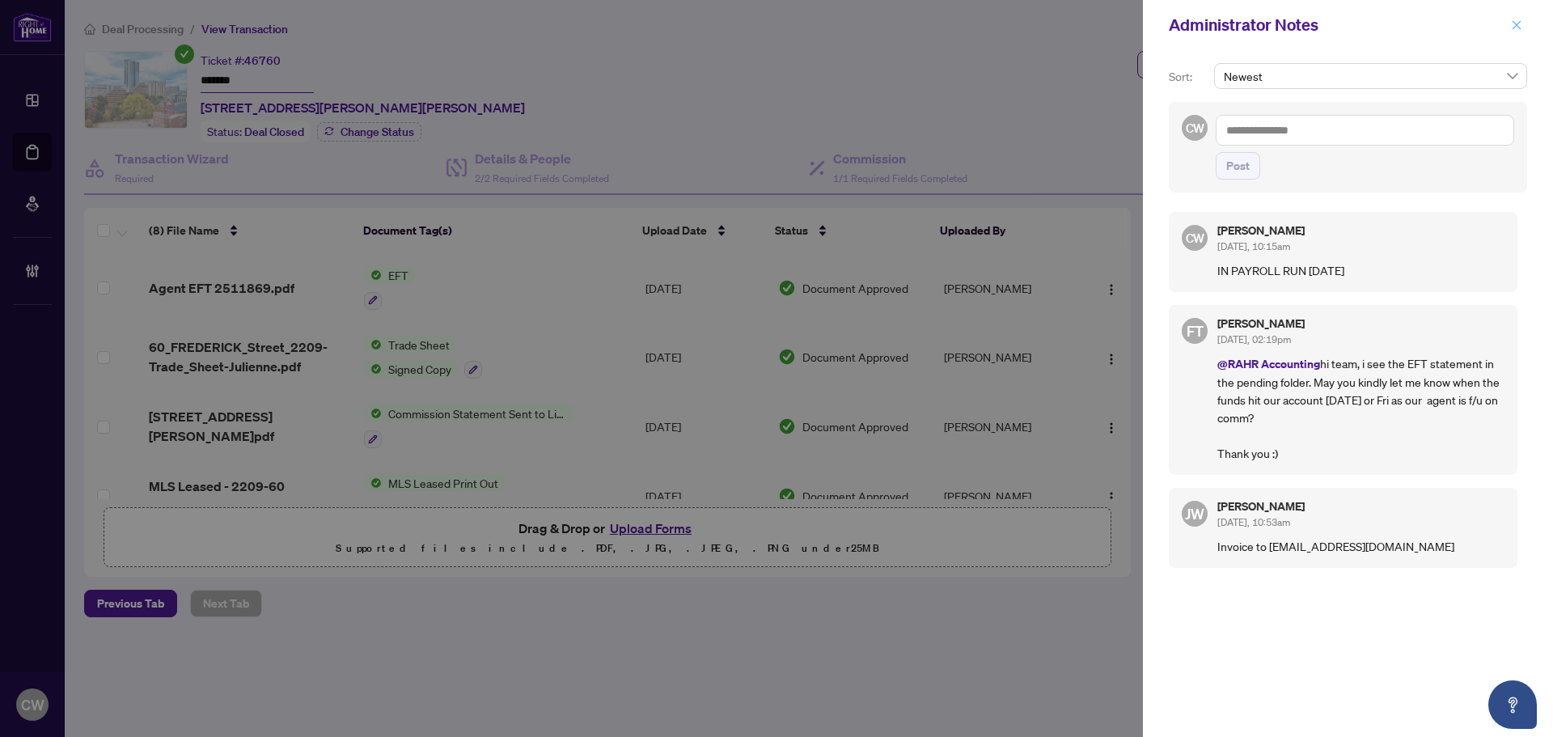
click at [1515, 31] on icon "close" at bounding box center [1516, 24] width 11 height 11
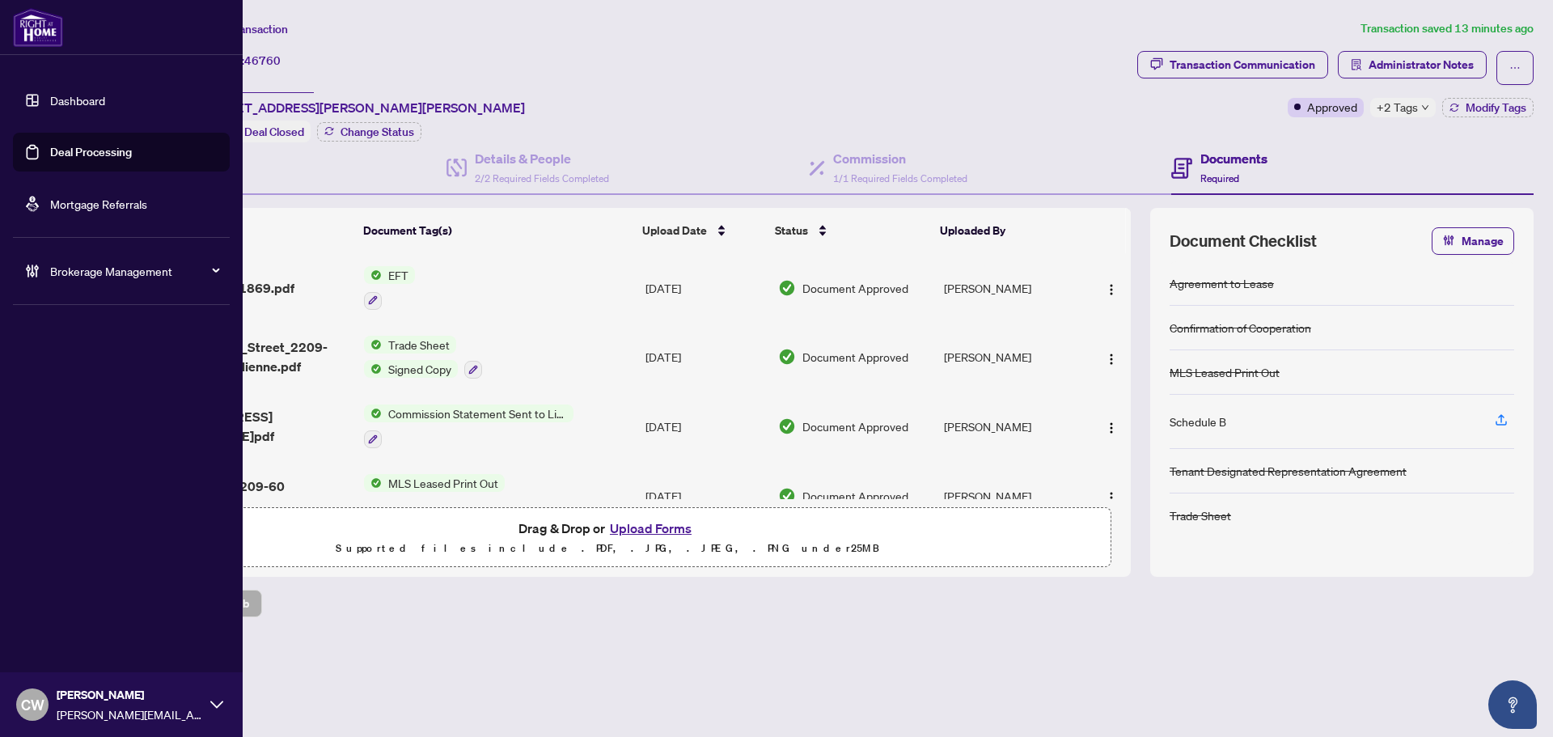
click at [50, 154] on link "Deal Processing" at bounding box center [91, 152] width 82 height 15
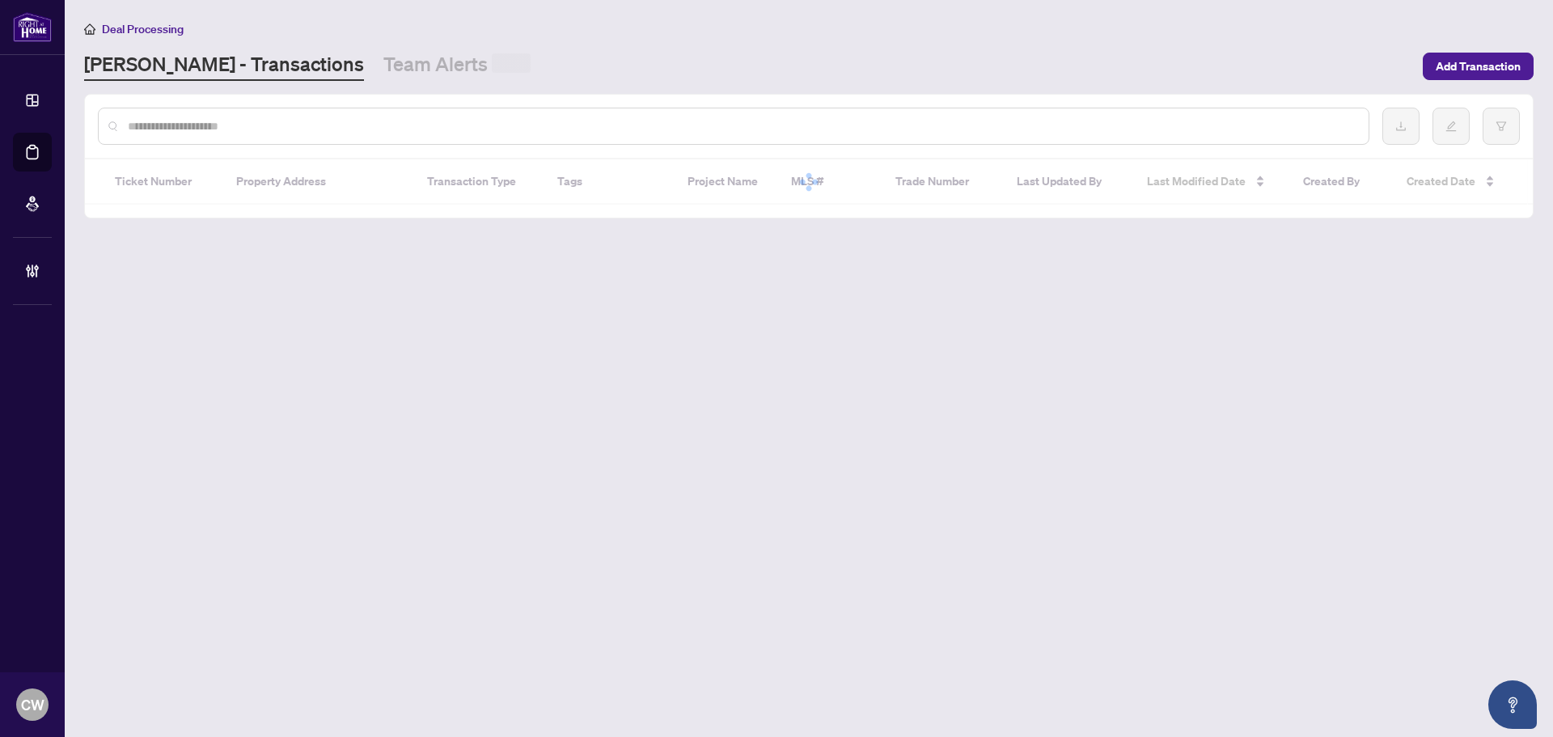
click at [300, 133] on input "text" at bounding box center [742, 126] width 1228 height 18
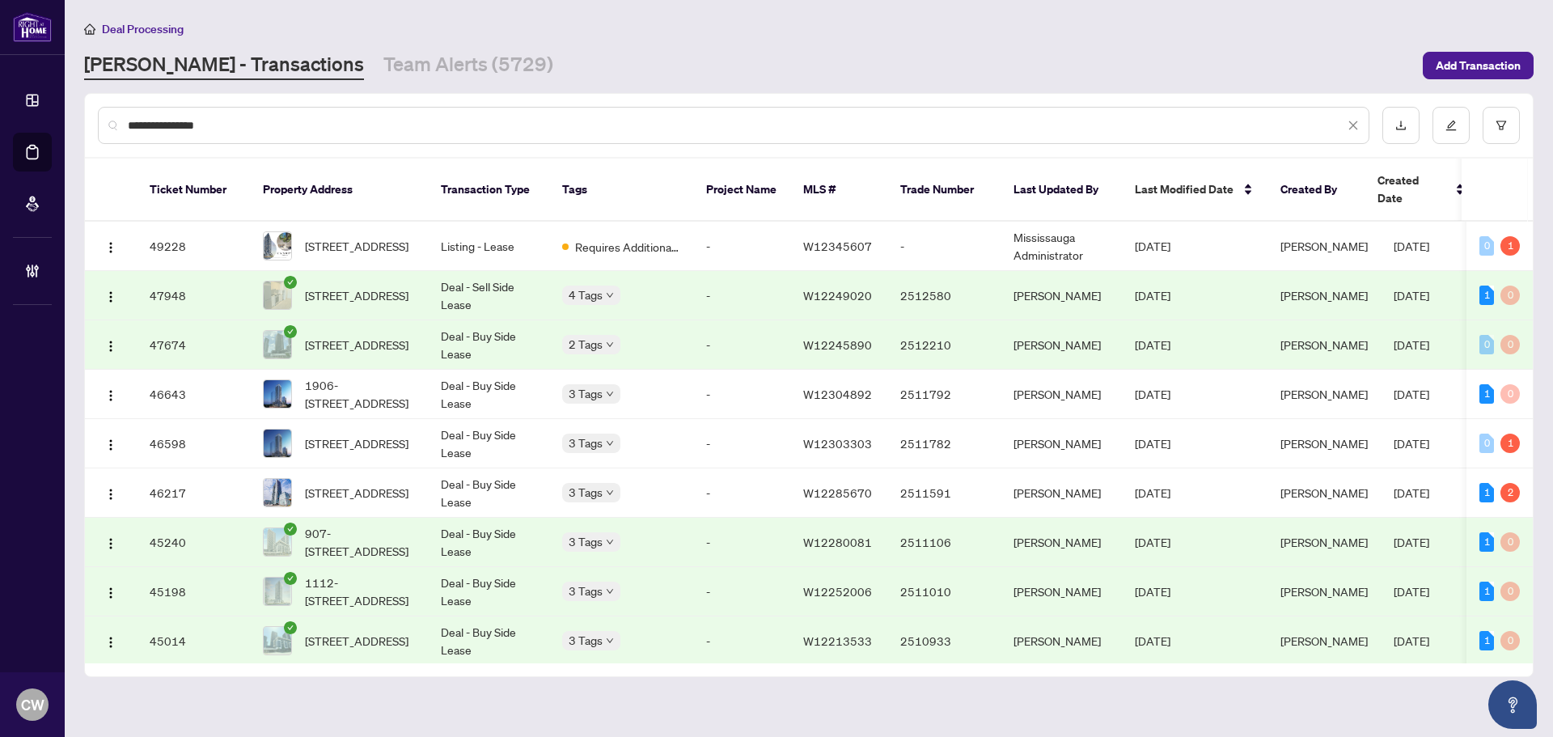
drag, startPoint x: 225, startPoint y: 124, endPoint x: 110, endPoint y: 111, distance: 115.6
click at [110, 111] on div "**********" at bounding box center [733, 125] width 1271 height 37
paste input "text"
type input "*******"
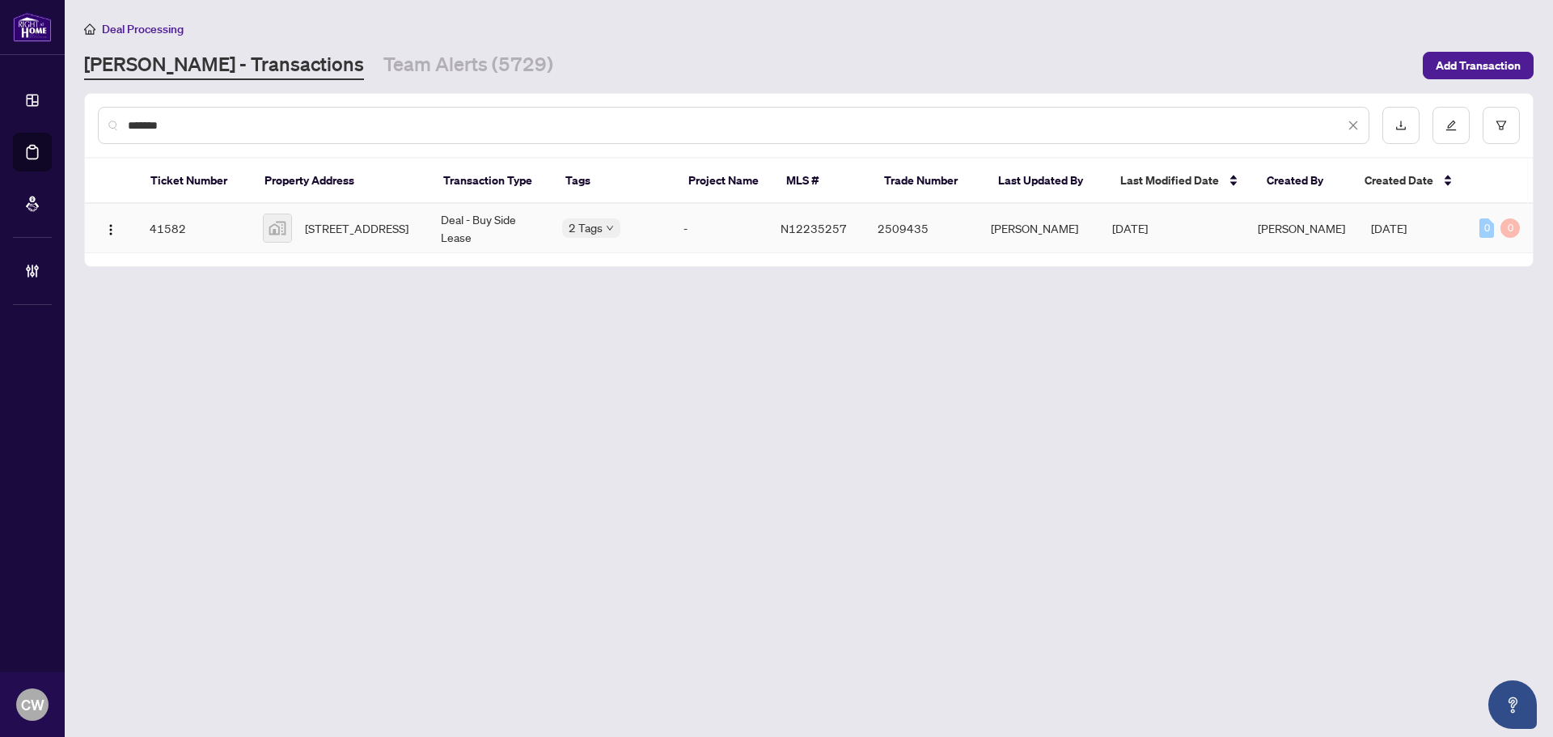
click at [392, 222] on span "[STREET_ADDRESS]" at bounding box center [357, 228] width 104 height 18
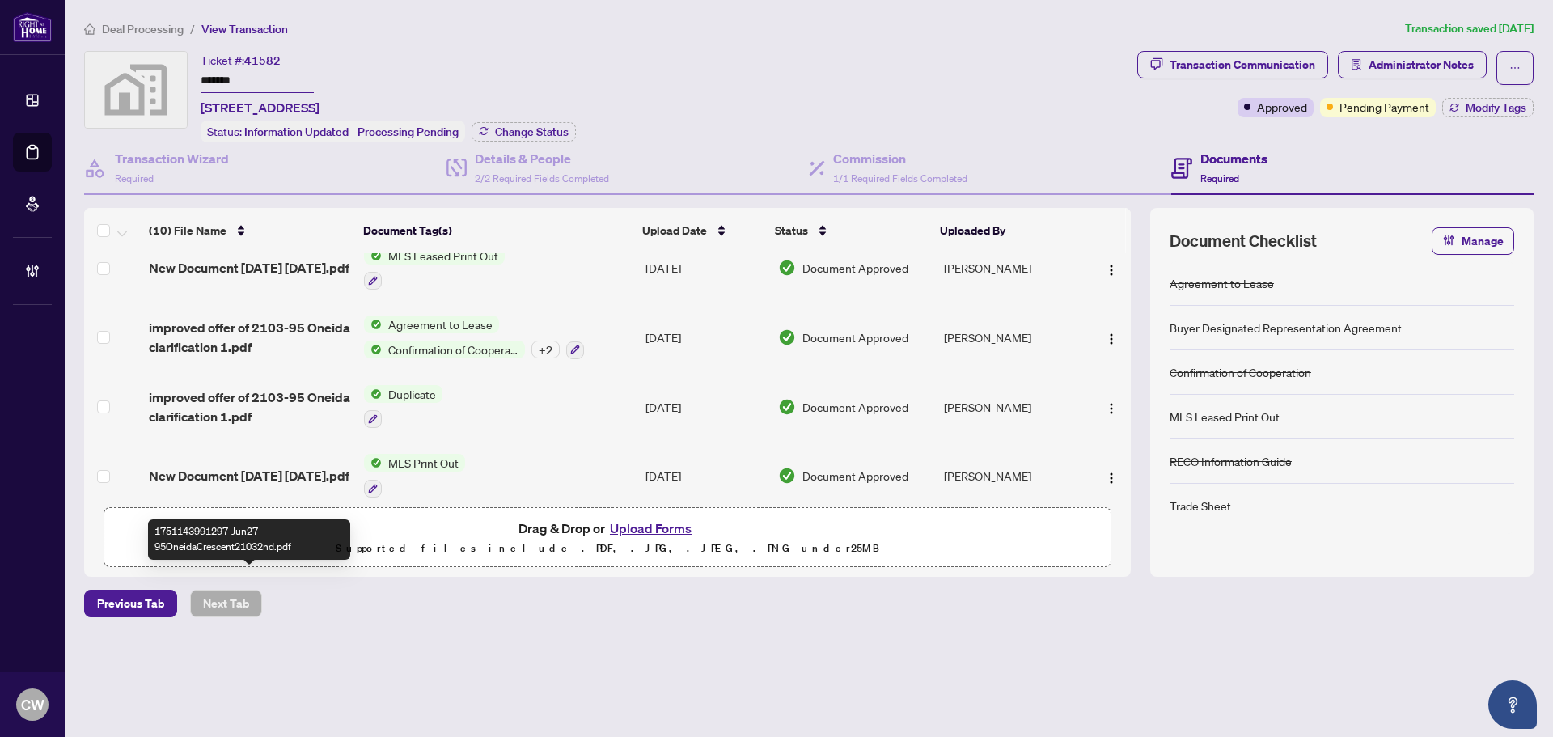
scroll to position [288, 0]
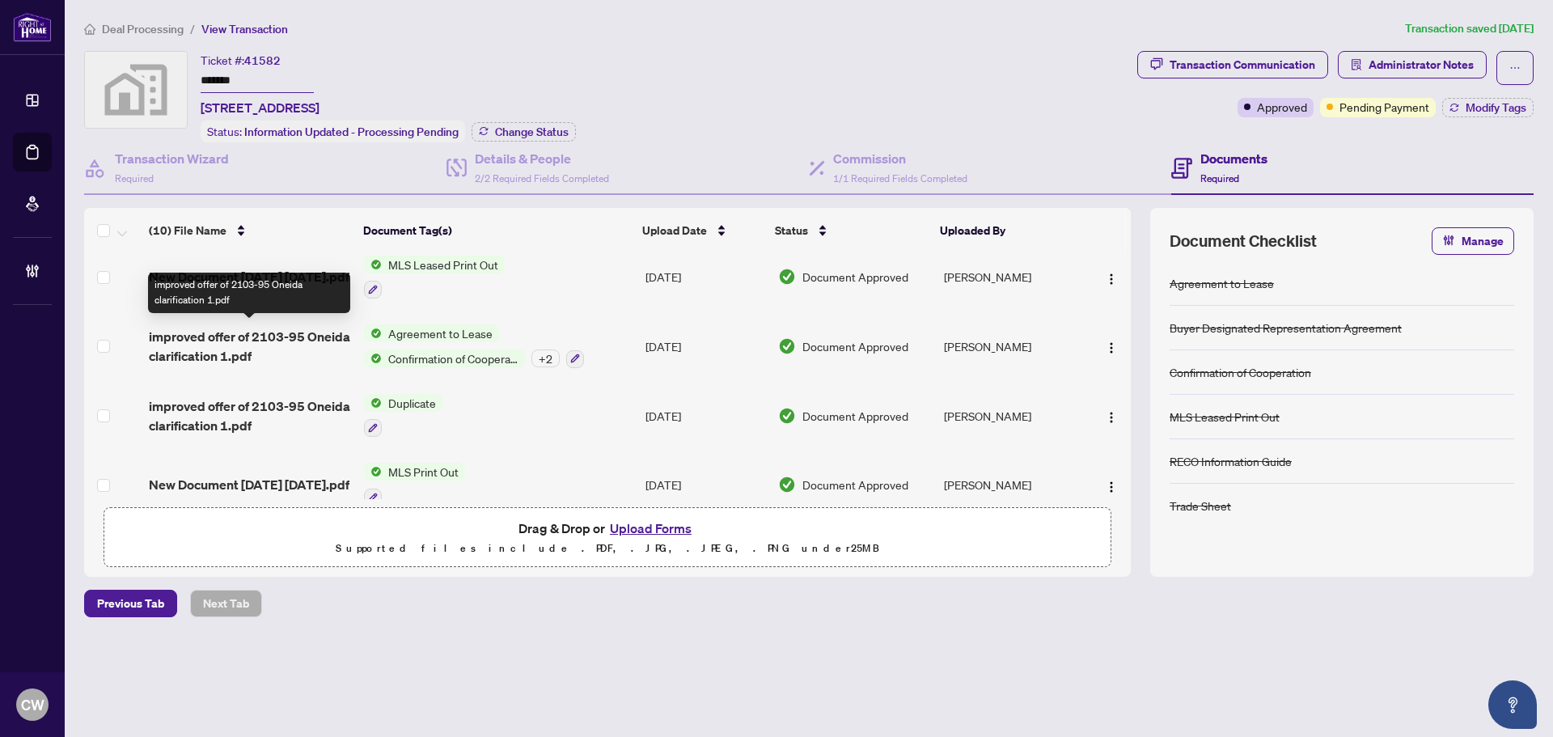
click at [220, 328] on span "improved offer of 2103-95 Oneida clarification 1.pdf" at bounding box center [250, 346] width 202 height 39
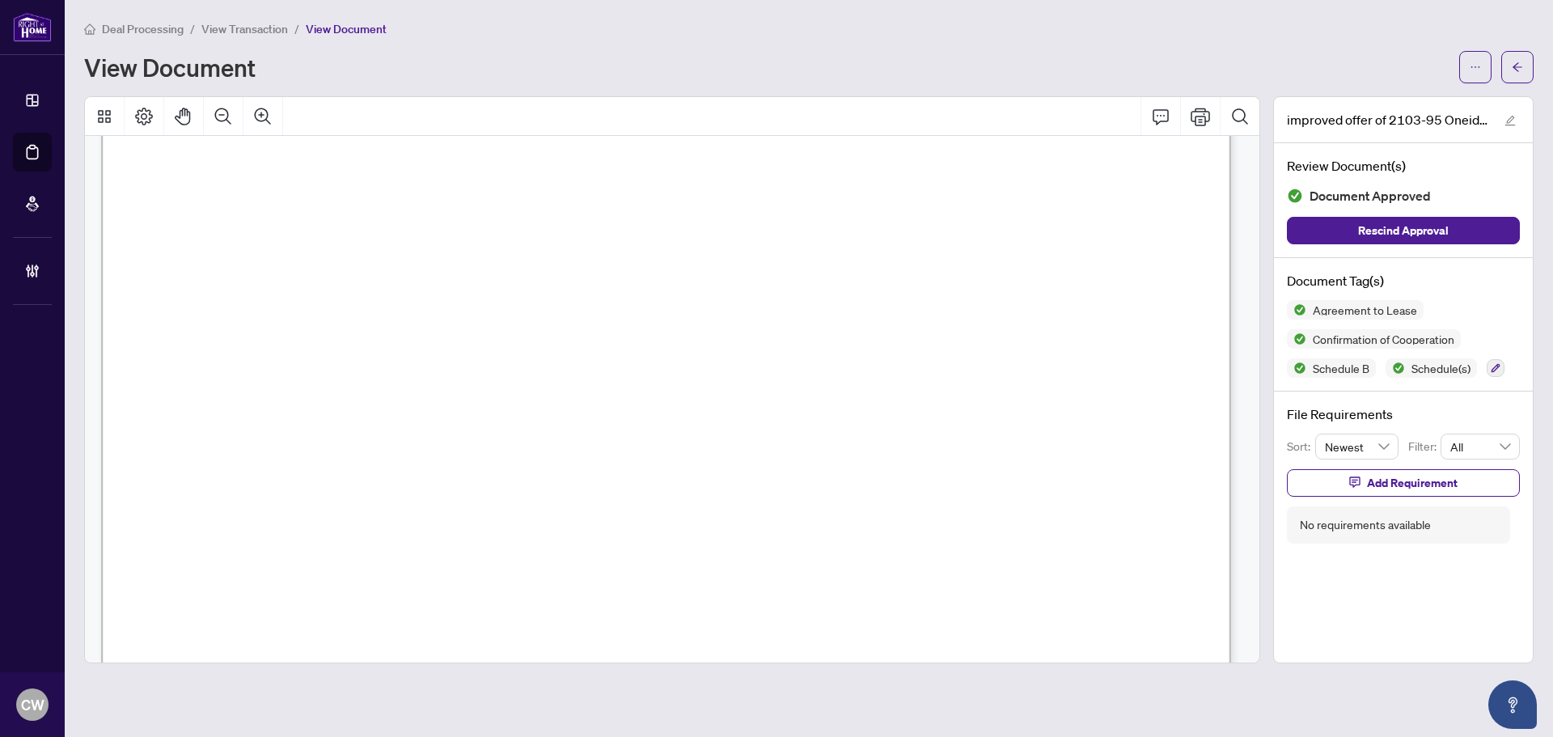
scroll to position [3558, 0]
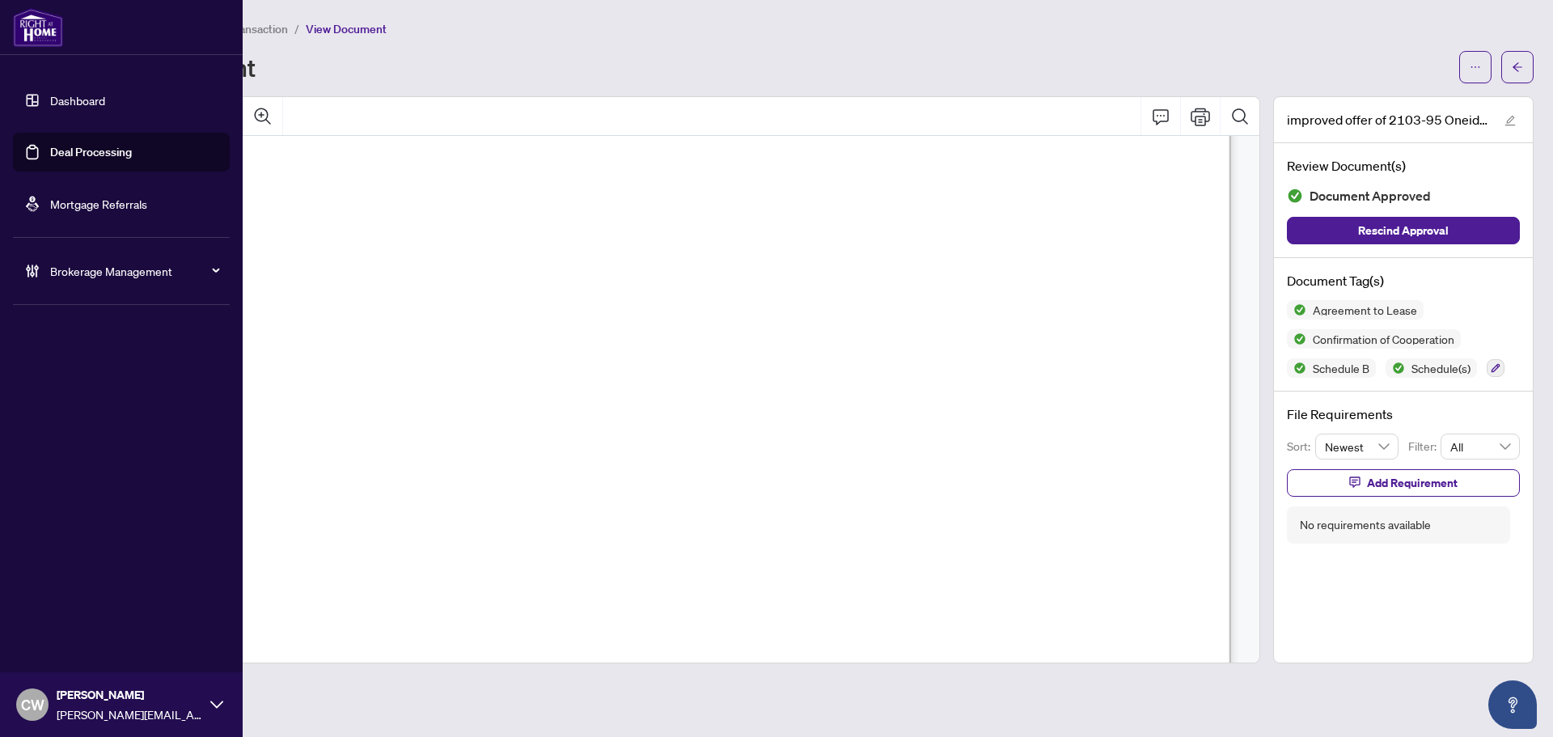
drag, startPoint x: 60, startPoint y: 137, endPoint x: 92, endPoint y: 146, distance: 33.6
click at [60, 145] on link "Deal Processing" at bounding box center [91, 152] width 82 height 15
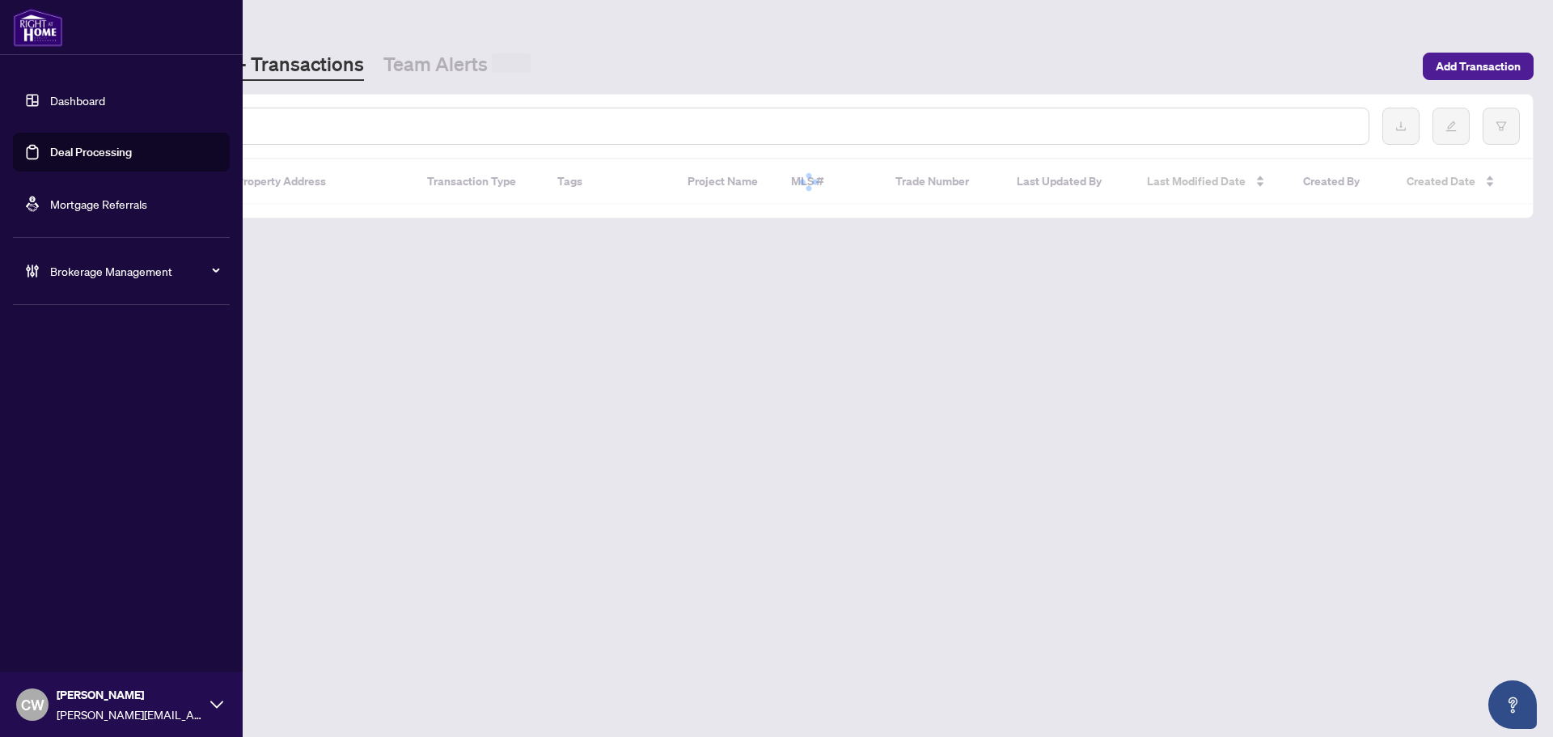
click at [284, 122] on input "text" at bounding box center [742, 126] width 1228 height 18
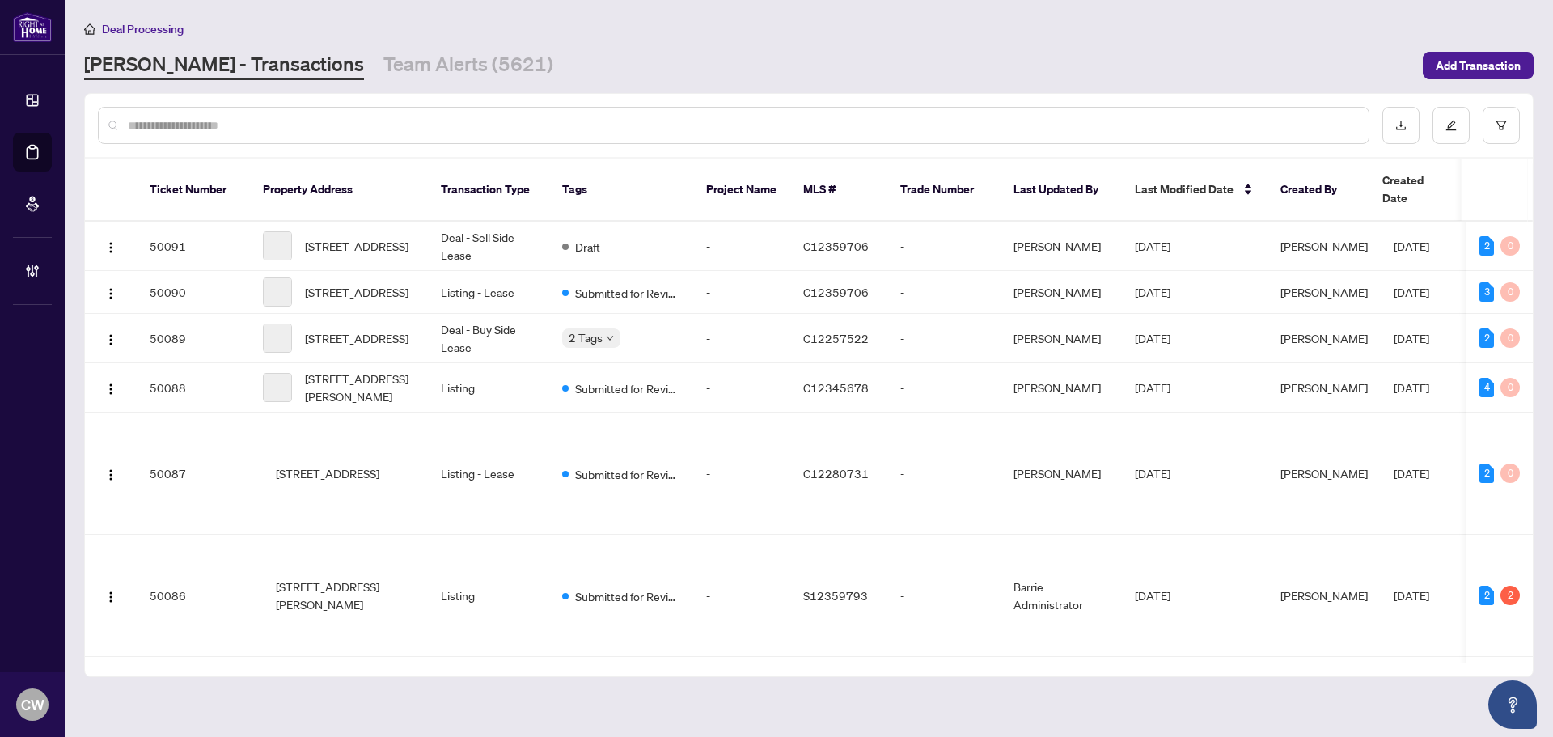
paste input "*******"
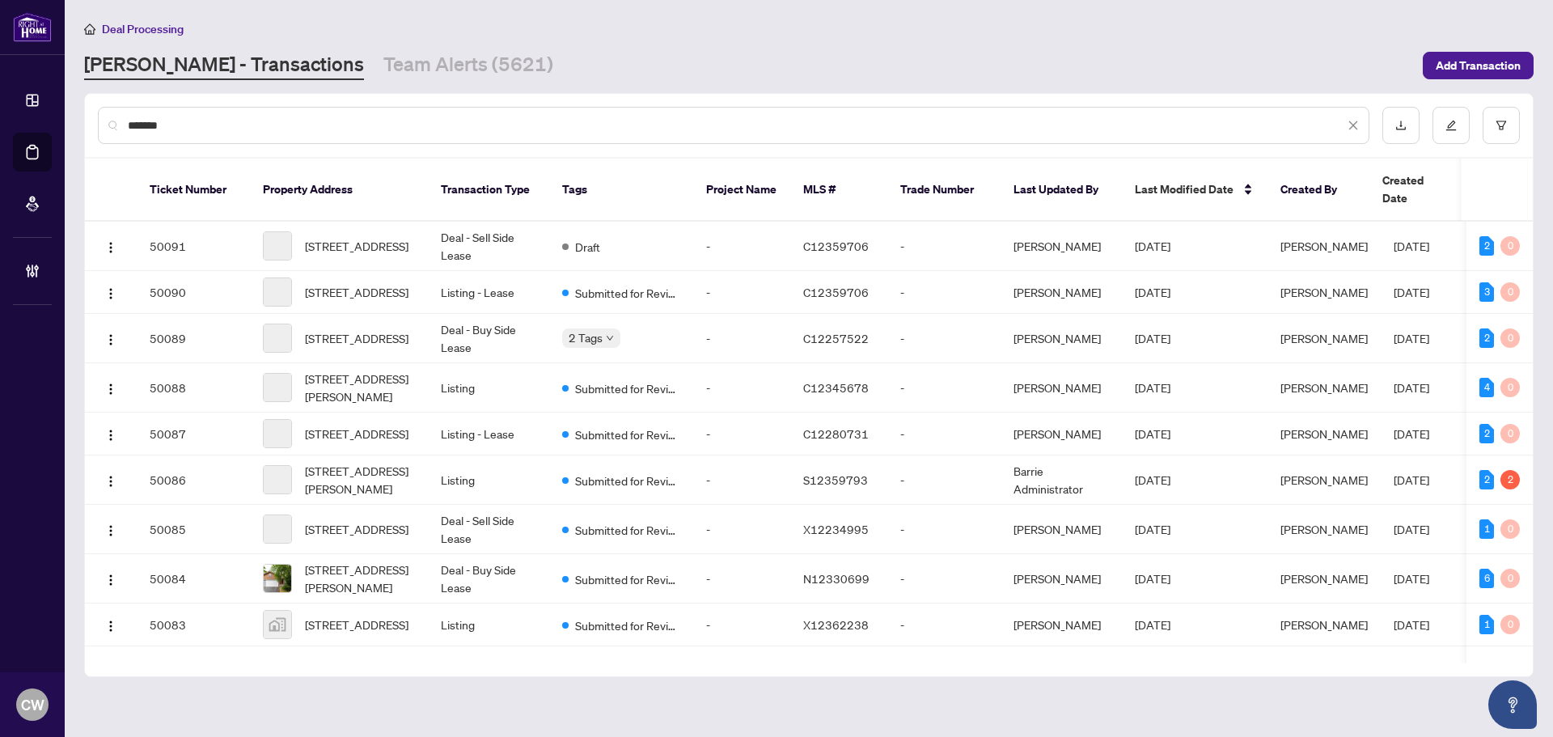
type input "*******"
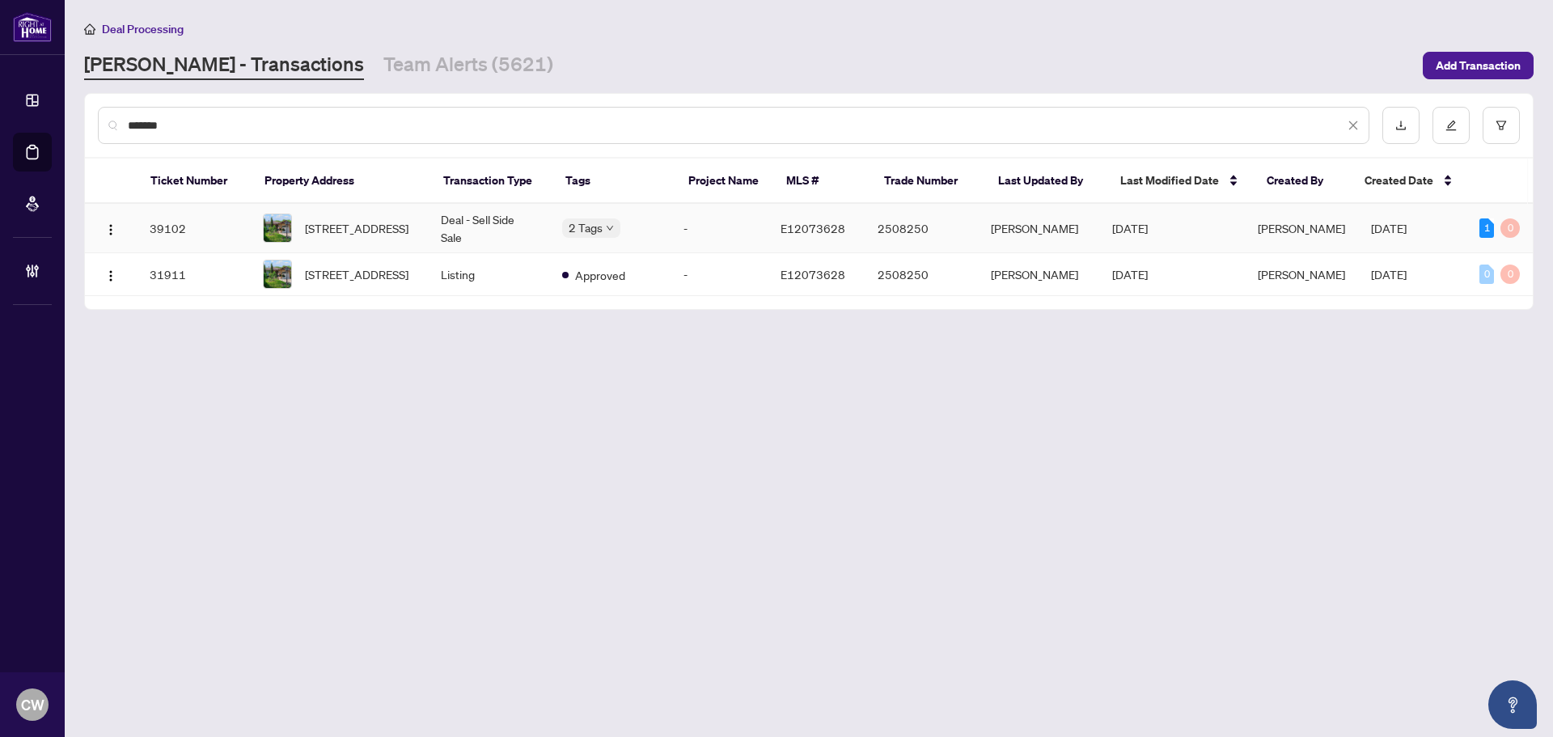
click at [390, 236] on span "[STREET_ADDRESS]" at bounding box center [357, 228] width 104 height 18
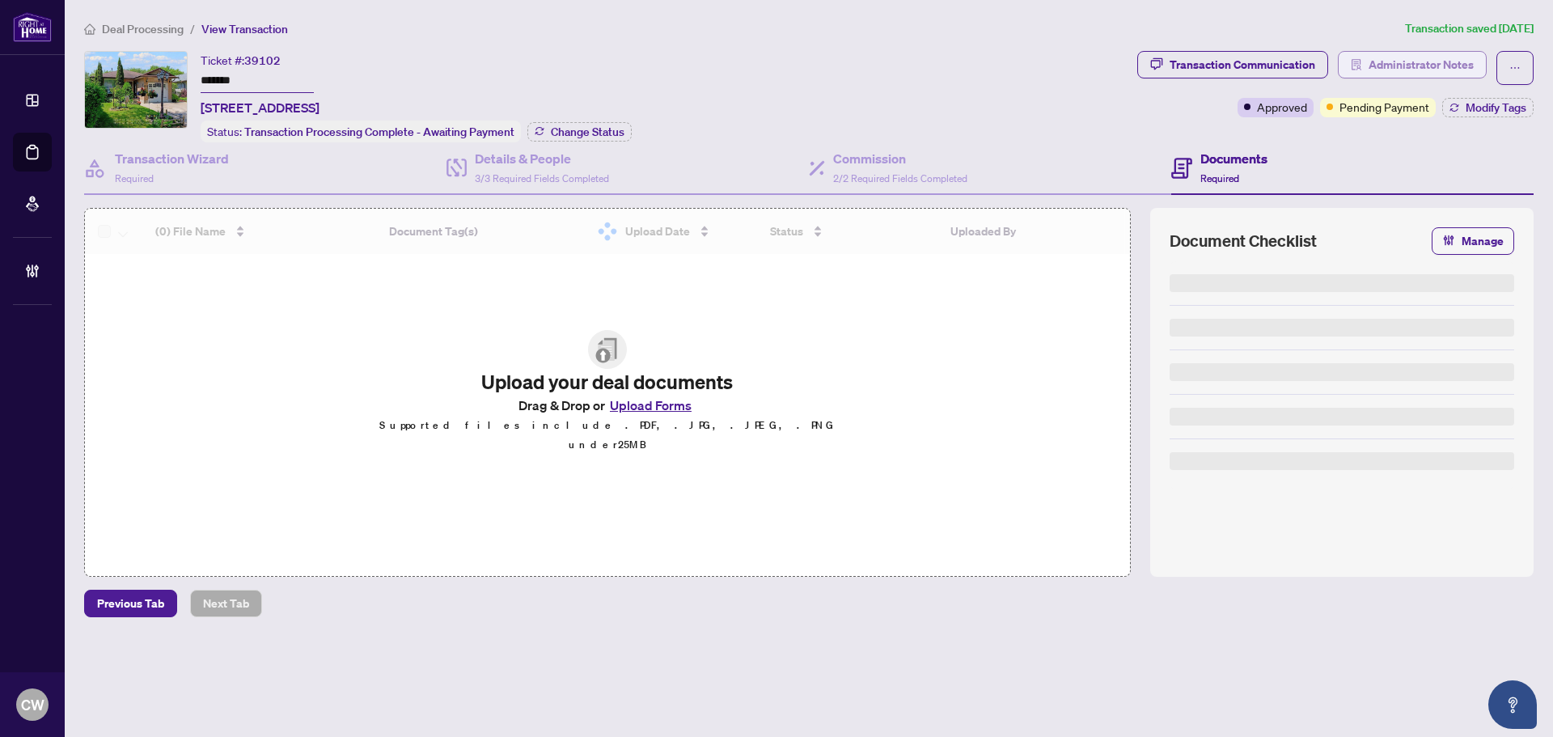
click at [1388, 64] on span "Administrator Notes" at bounding box center [1420, 65] width 105 height 26
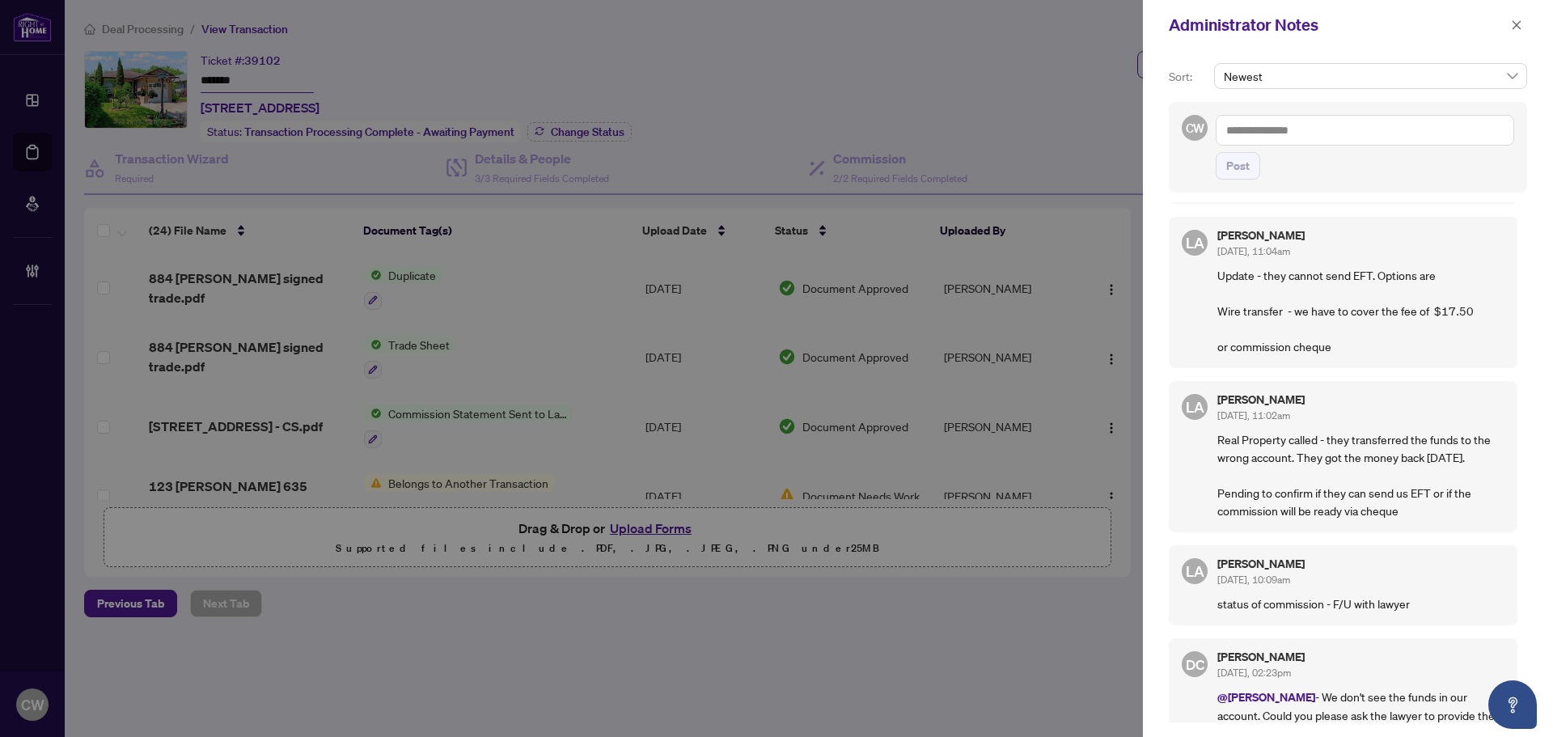
scroll to position [81, 0]
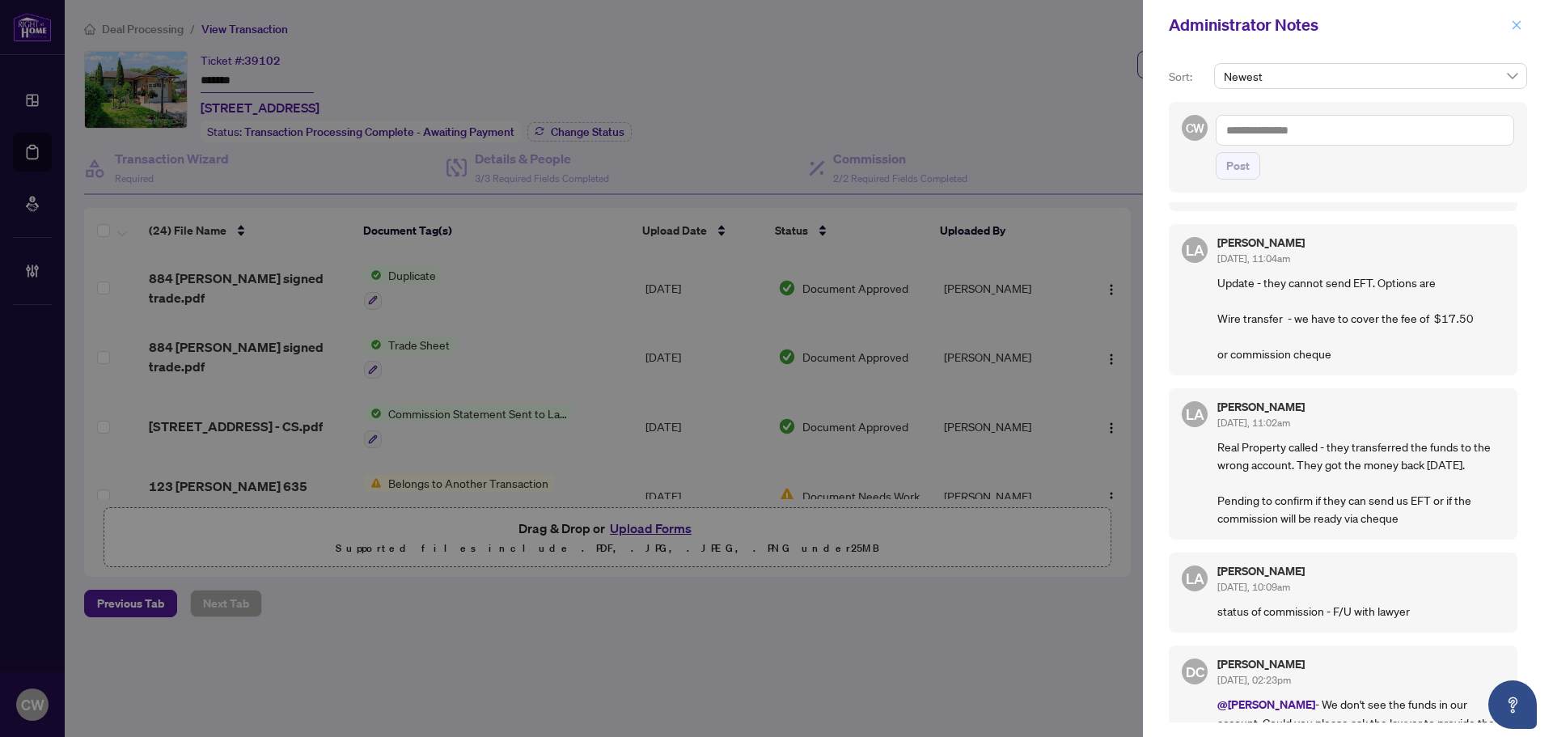
click at [1524, 22] on button "button" at bounding box center [1516, 24] width 21 height 19
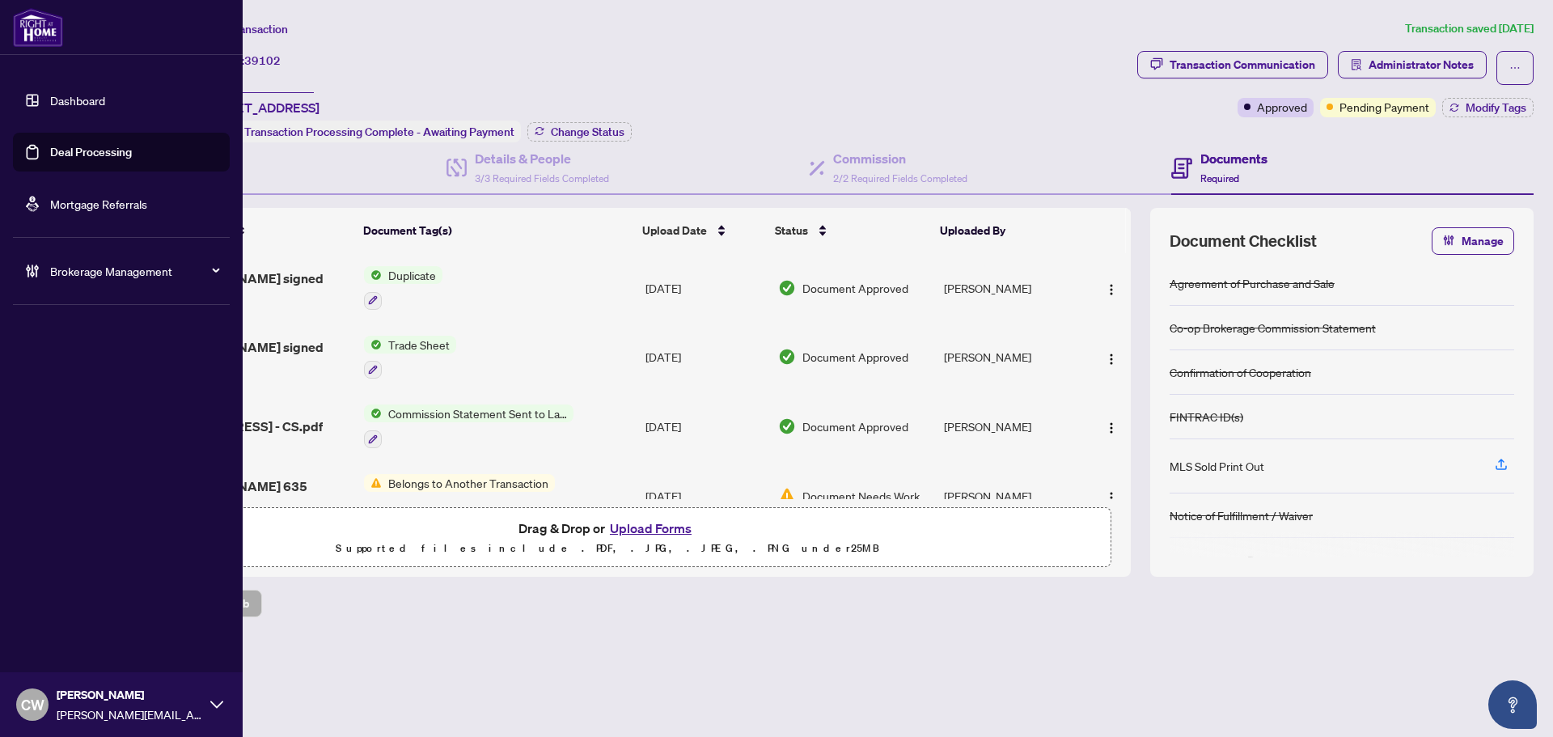
click at [76, 150] on link "Deal Processing" at bounding box center [91, 152] width 82 height 15
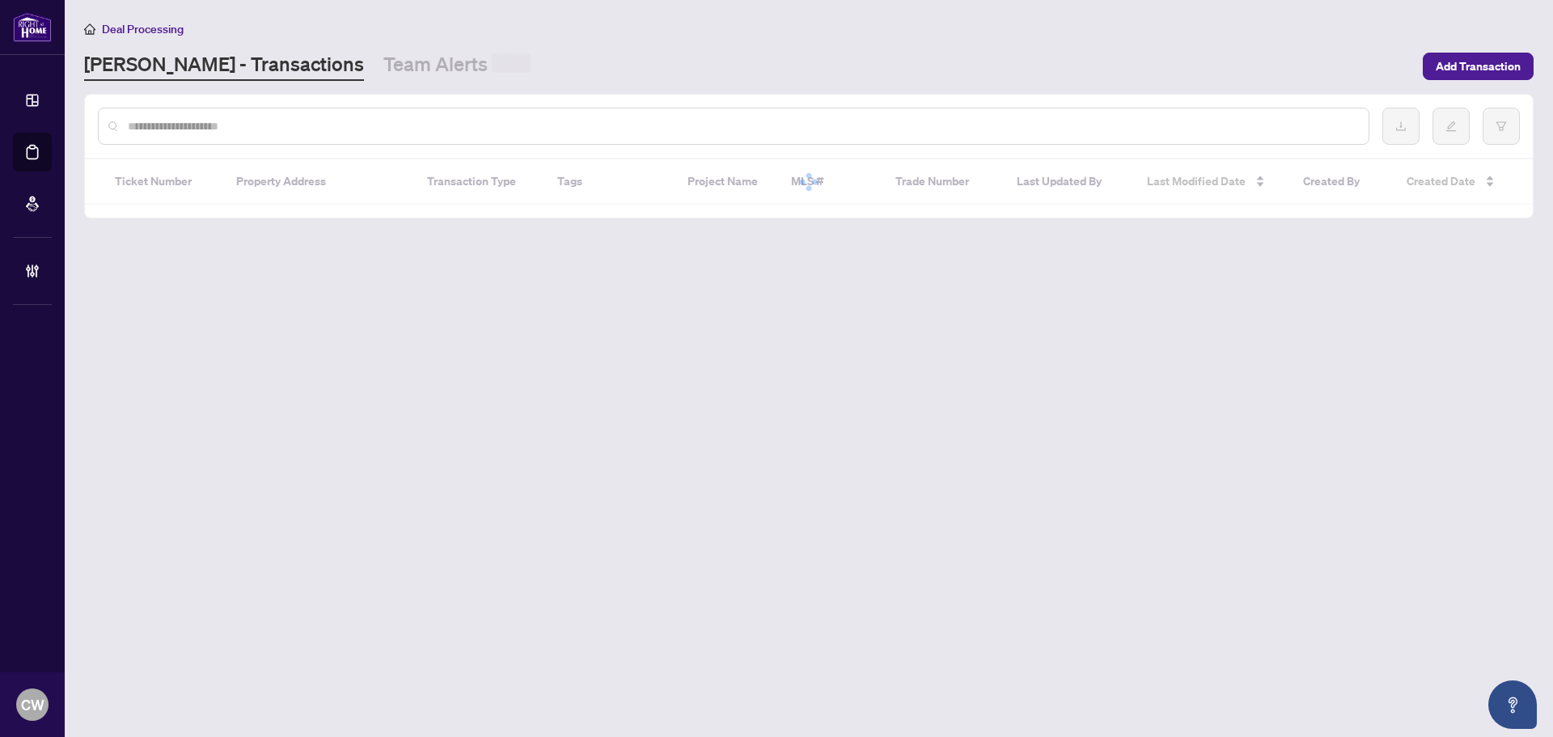
click at [265, 126] on input "text" at bounding box center [742, 126] width 1228 height 18
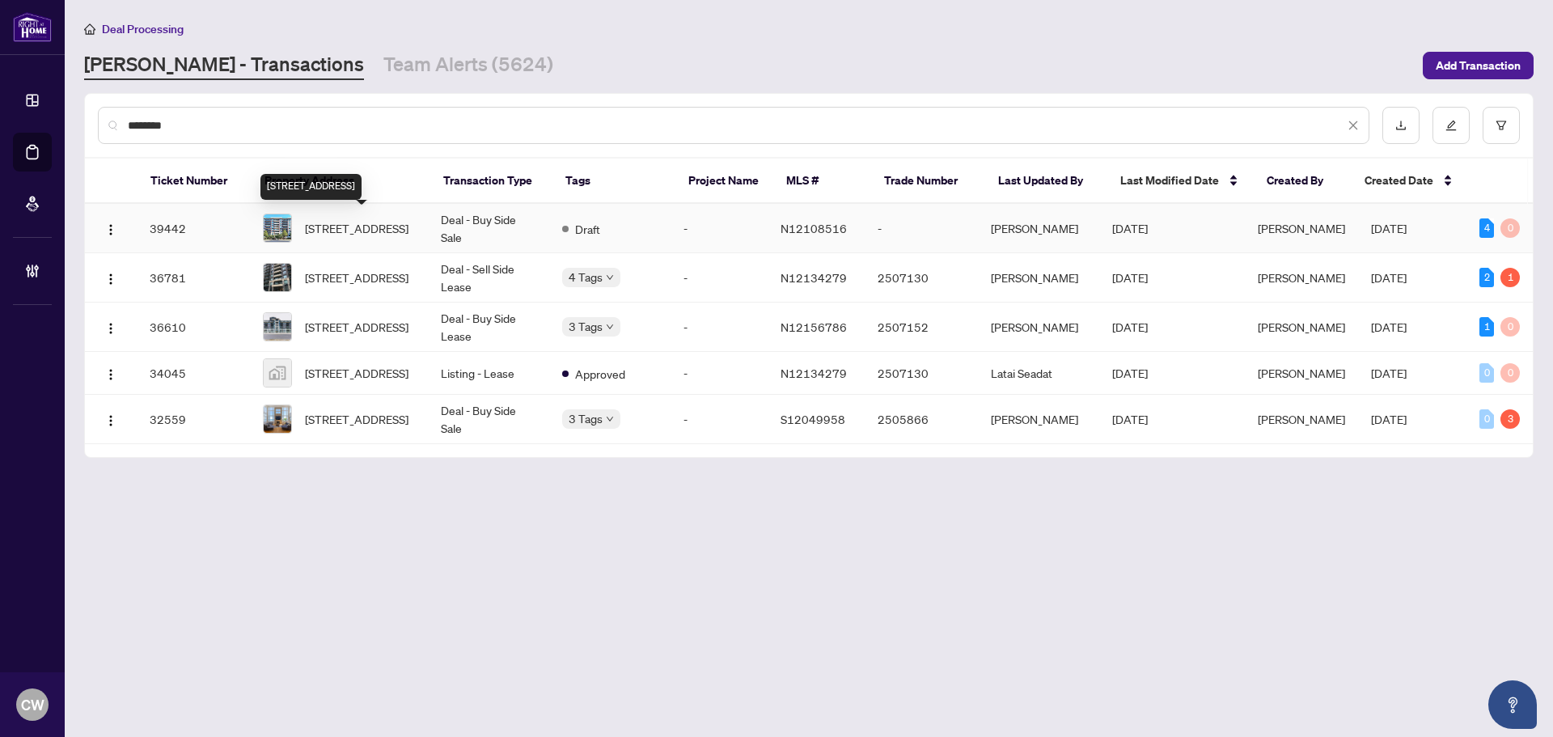
type input "********"
click at [357, 237] on span "[STREET_ADDRESS]" at bounding box center [357, 228] width 104 height 18
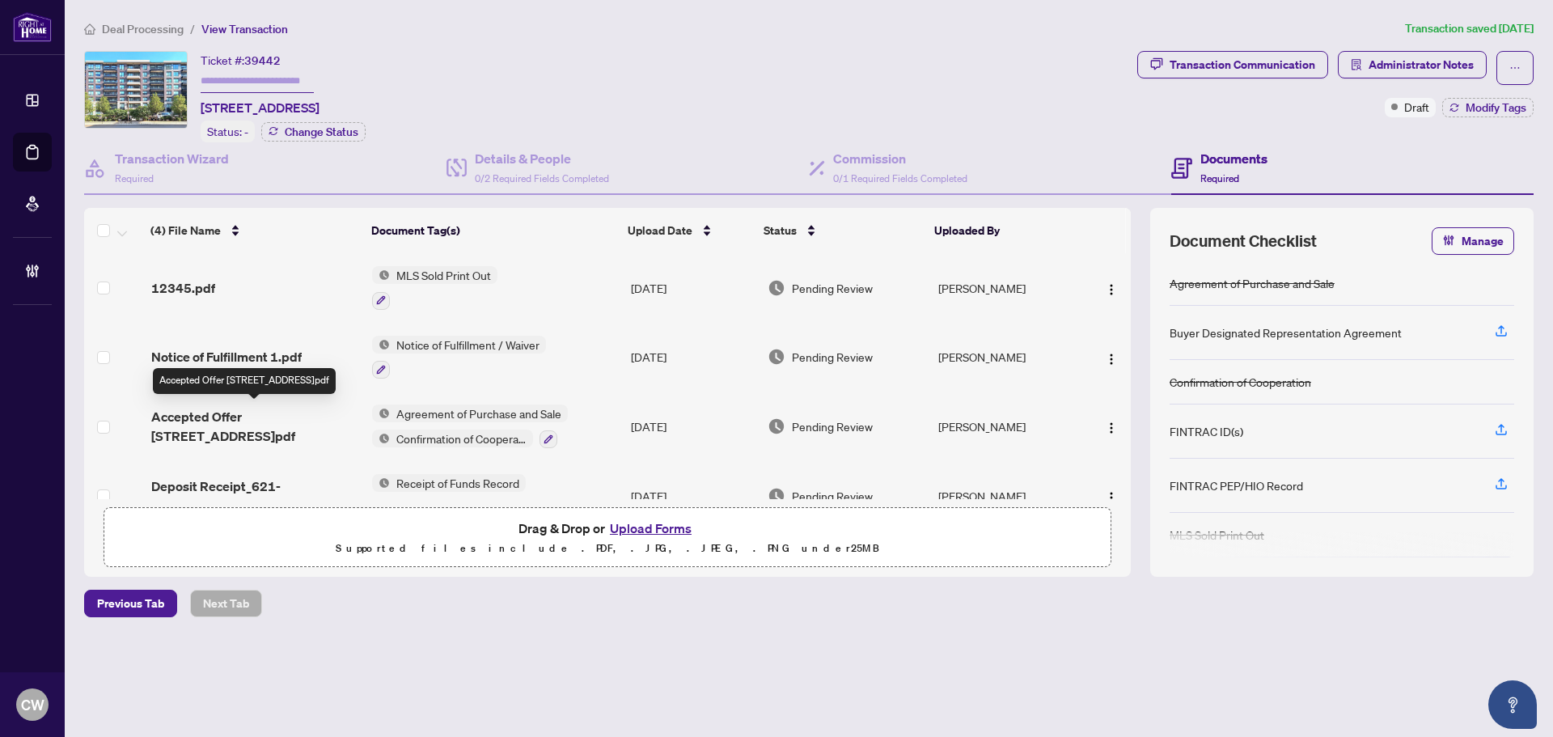
scroll to position [36, 0]
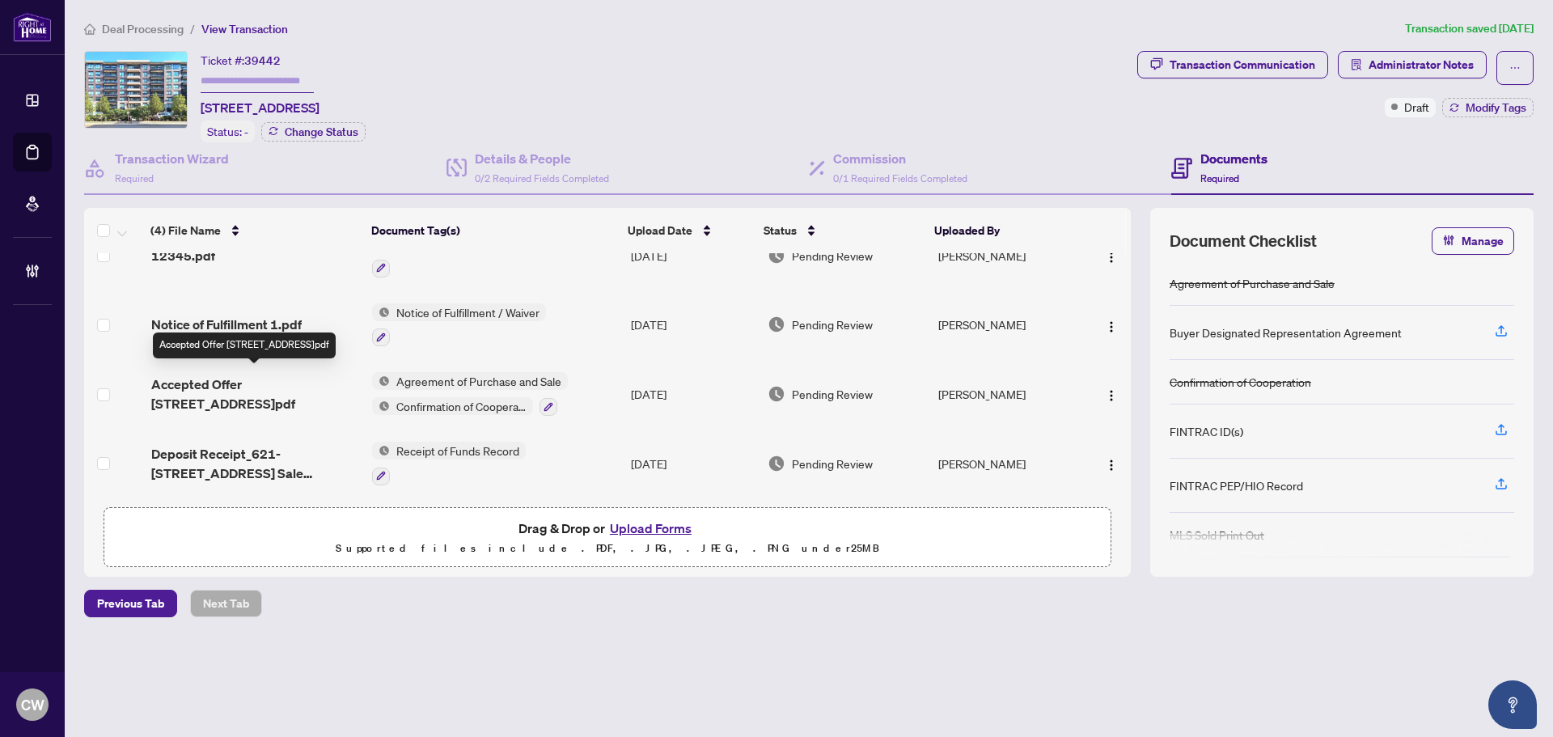
click at [299, 375] on span "Accepted Offer [STREET_ADDRESS]pdf" at bounding box center [255, 393] width 208 height 39
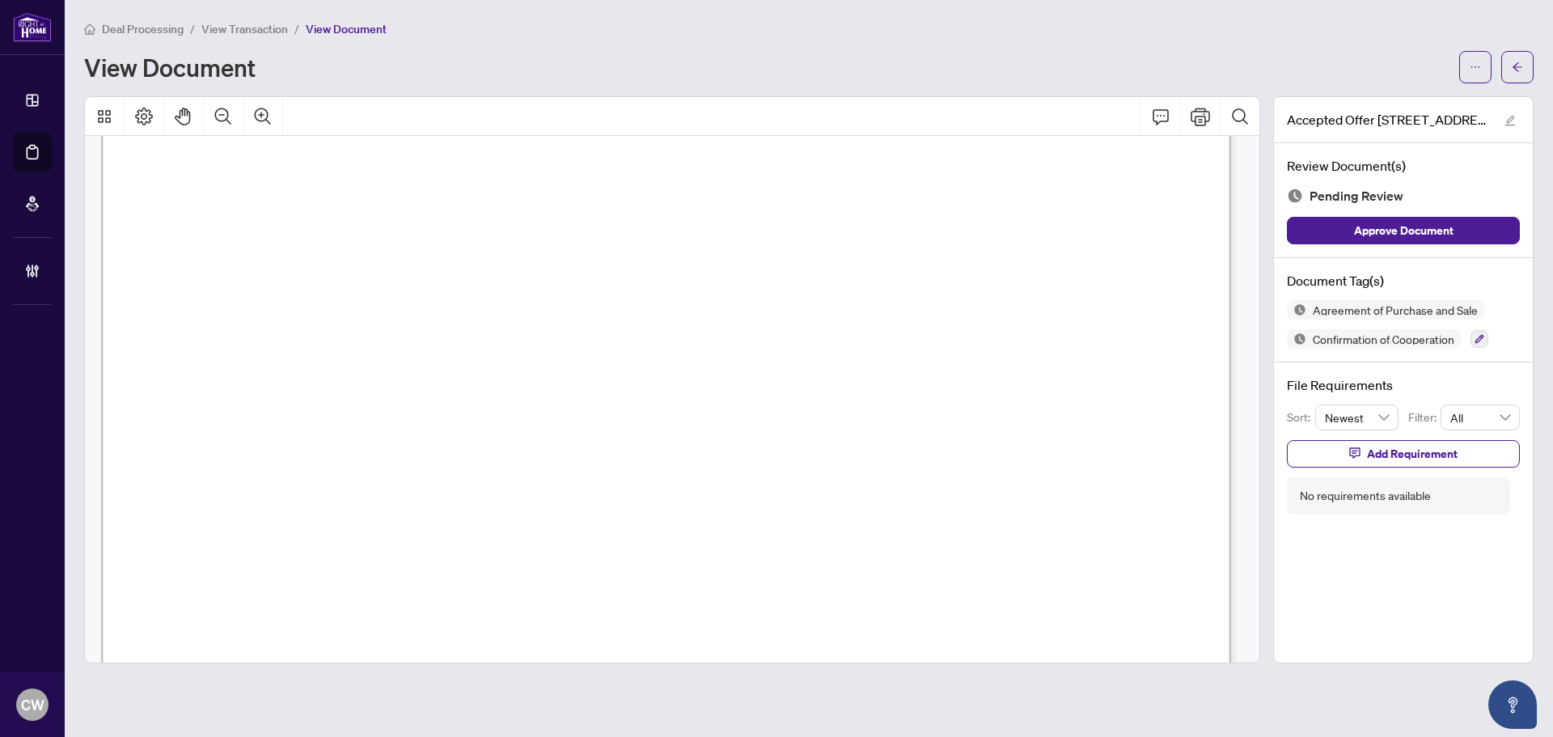
scroll to position [8734, 0]
click at [1512, 58] on span "button" at bounding box center [1517, 67] width 11 height 26
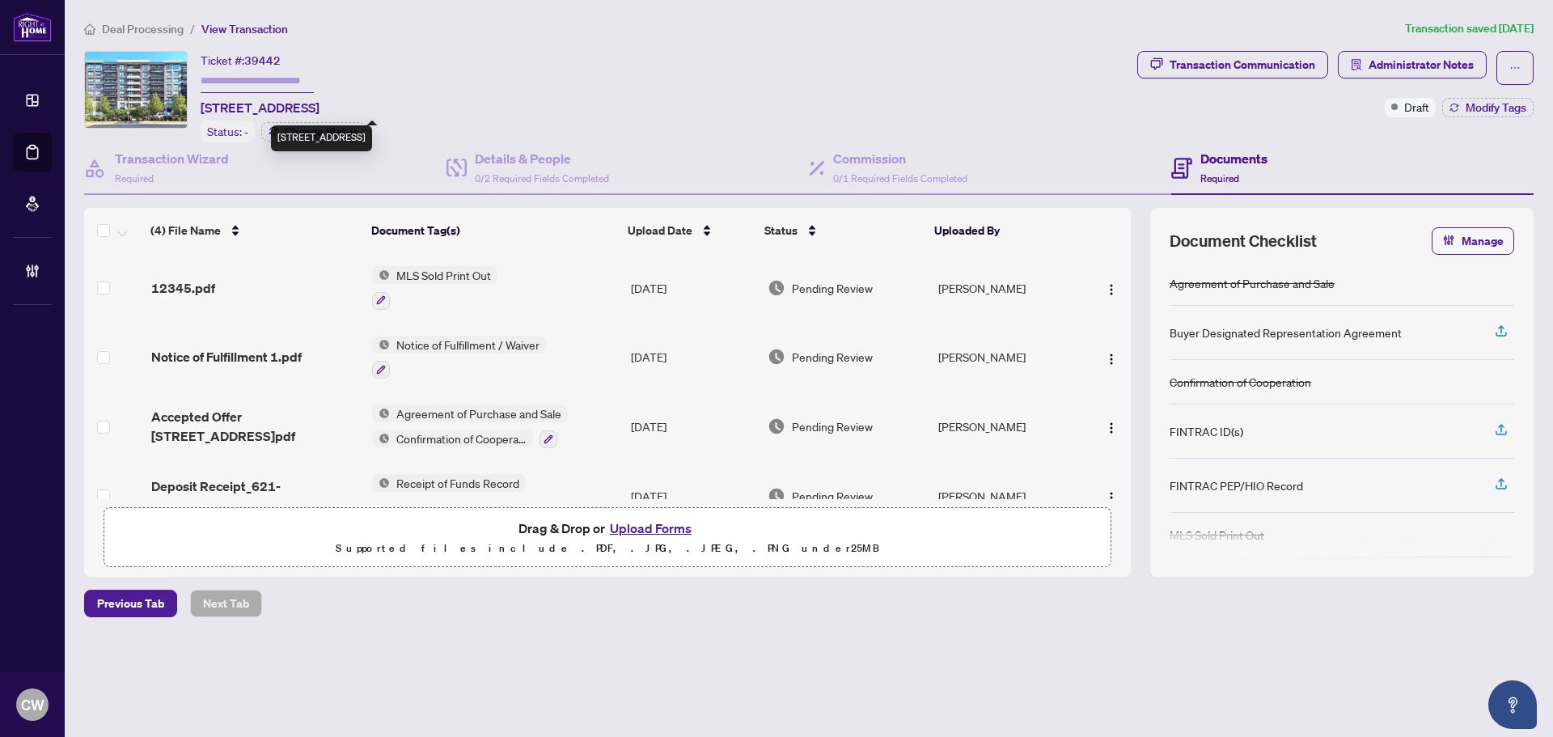
drag, startPoint x: 330, startPoint y: 105, endPoint x: 294, endPoint y: 82, distance: 43.3
click at [202, 104] on span "[STREET_ADDRESS]" at bounding box center [260, 107] width 119 height 19
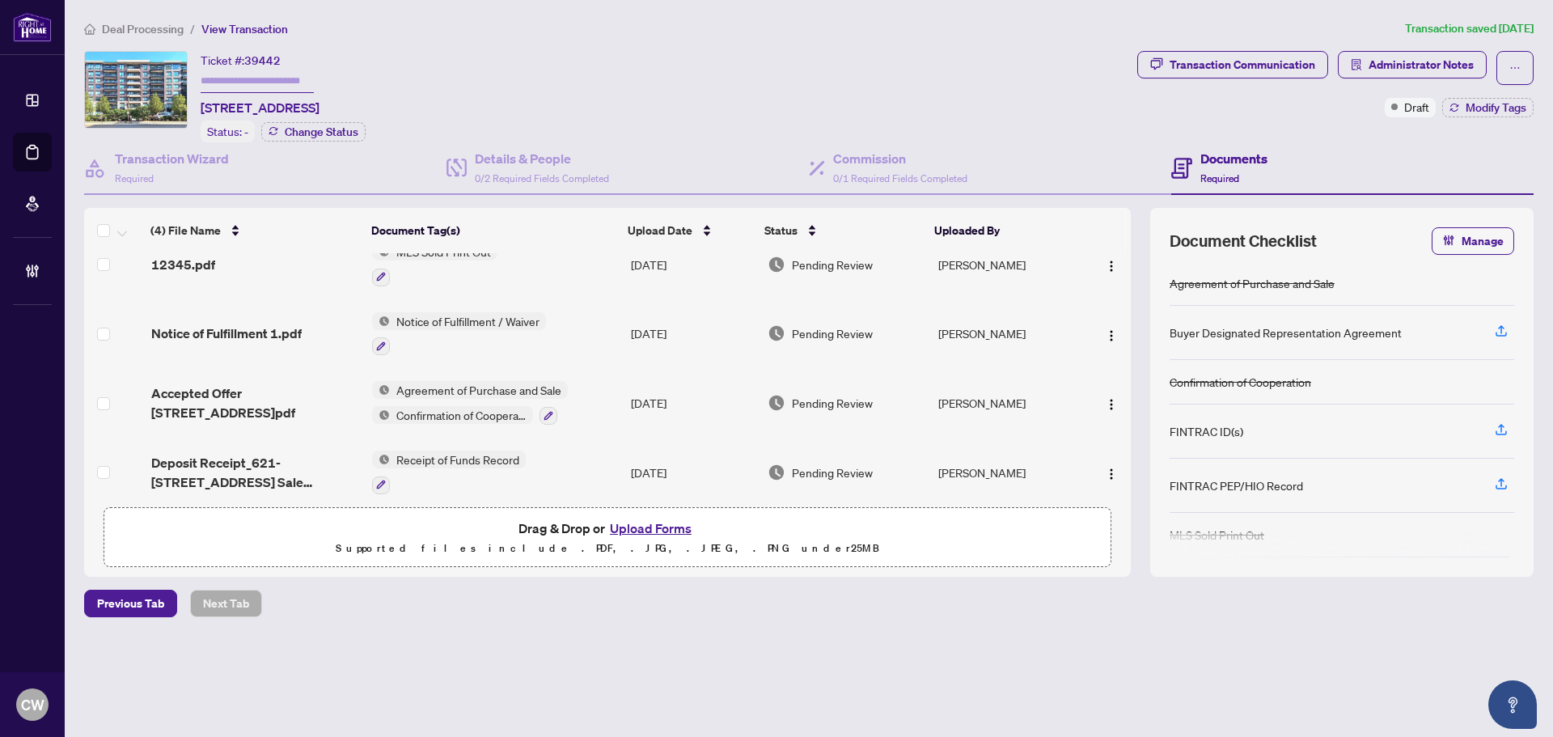
scroll to position [36, 0]
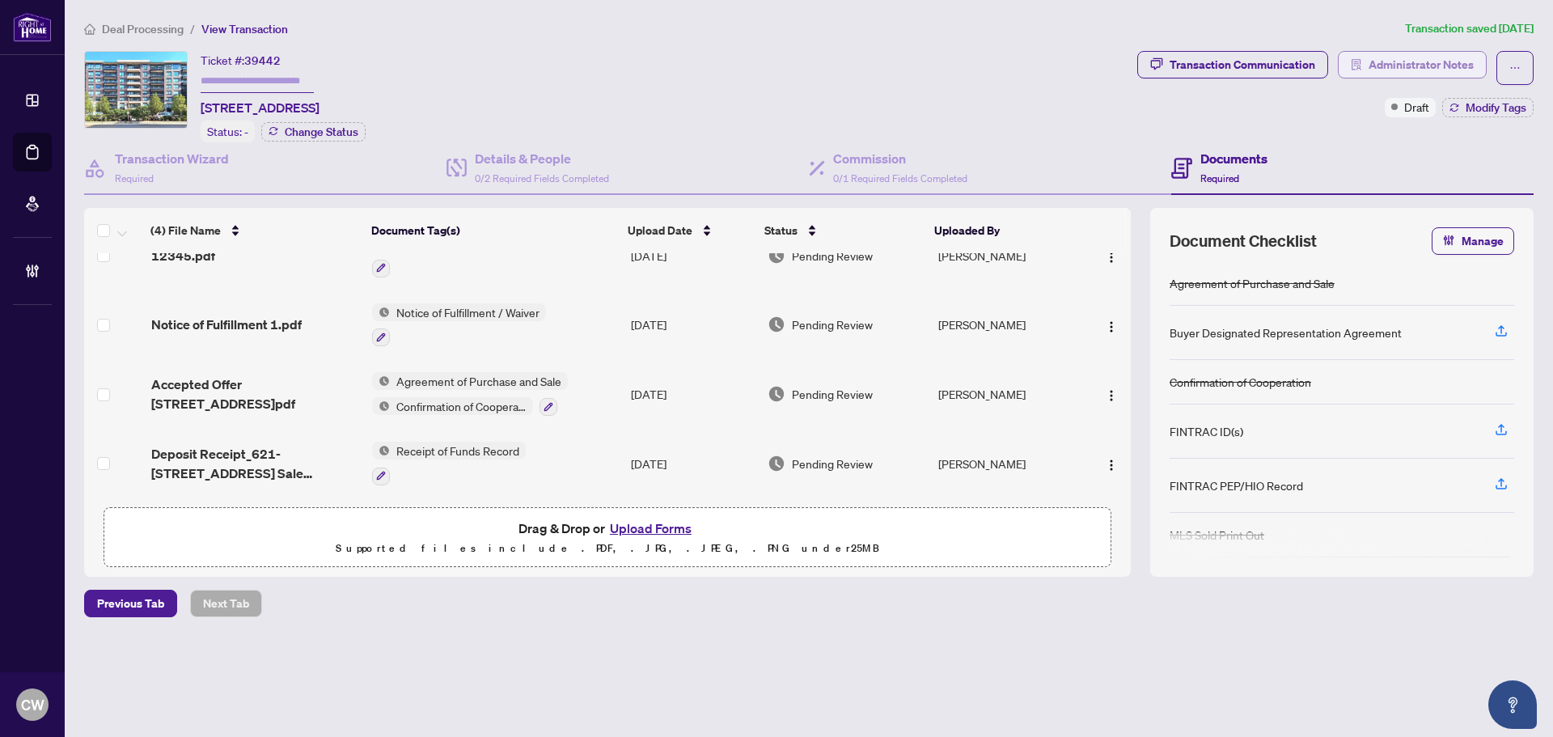
click at [1410, 69] on span "Administrator Notes" at bounding box center [1420, 65] width 105 height 26
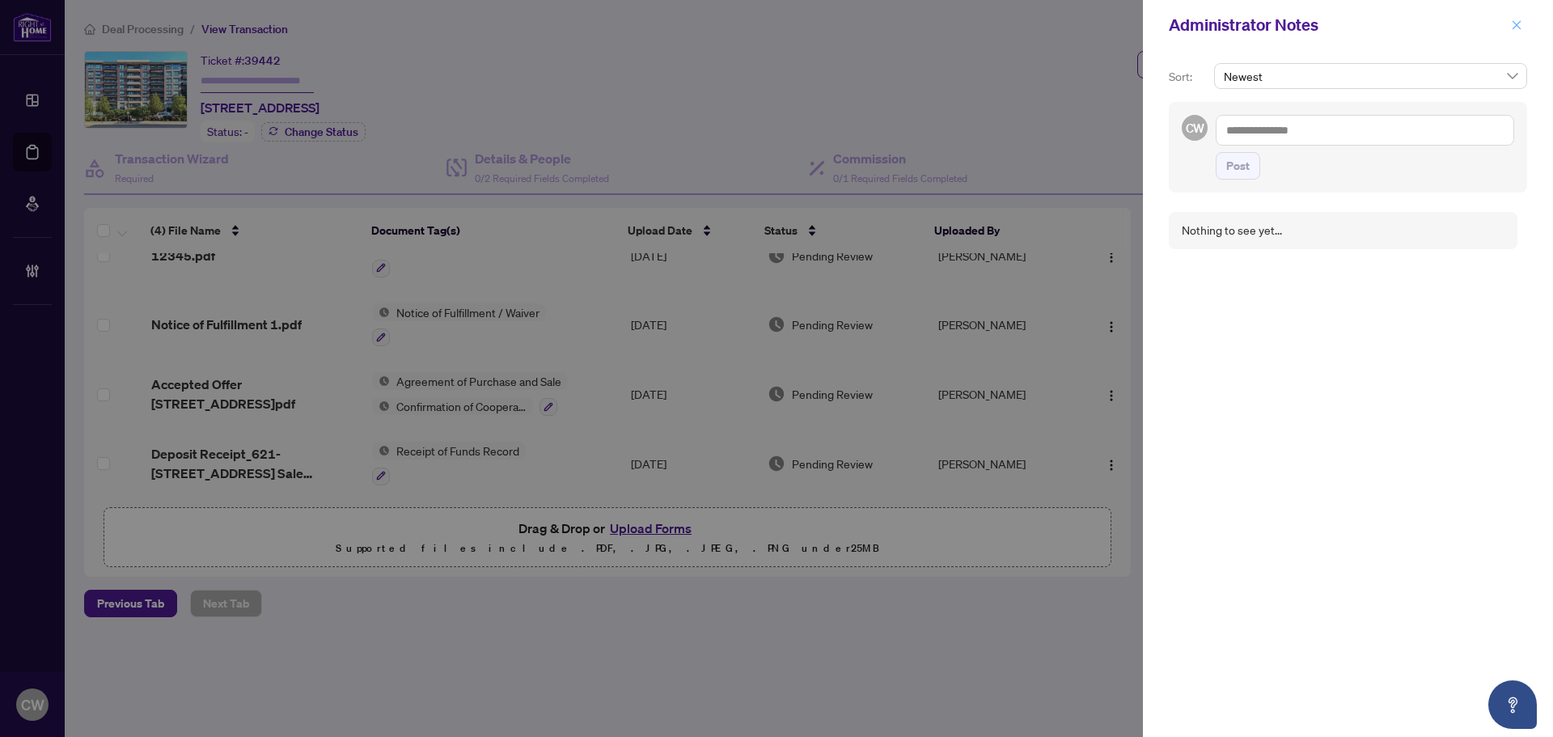
click at [1517, 25] on icon "close" at bounding box center [1516, 24] width 9 height 9
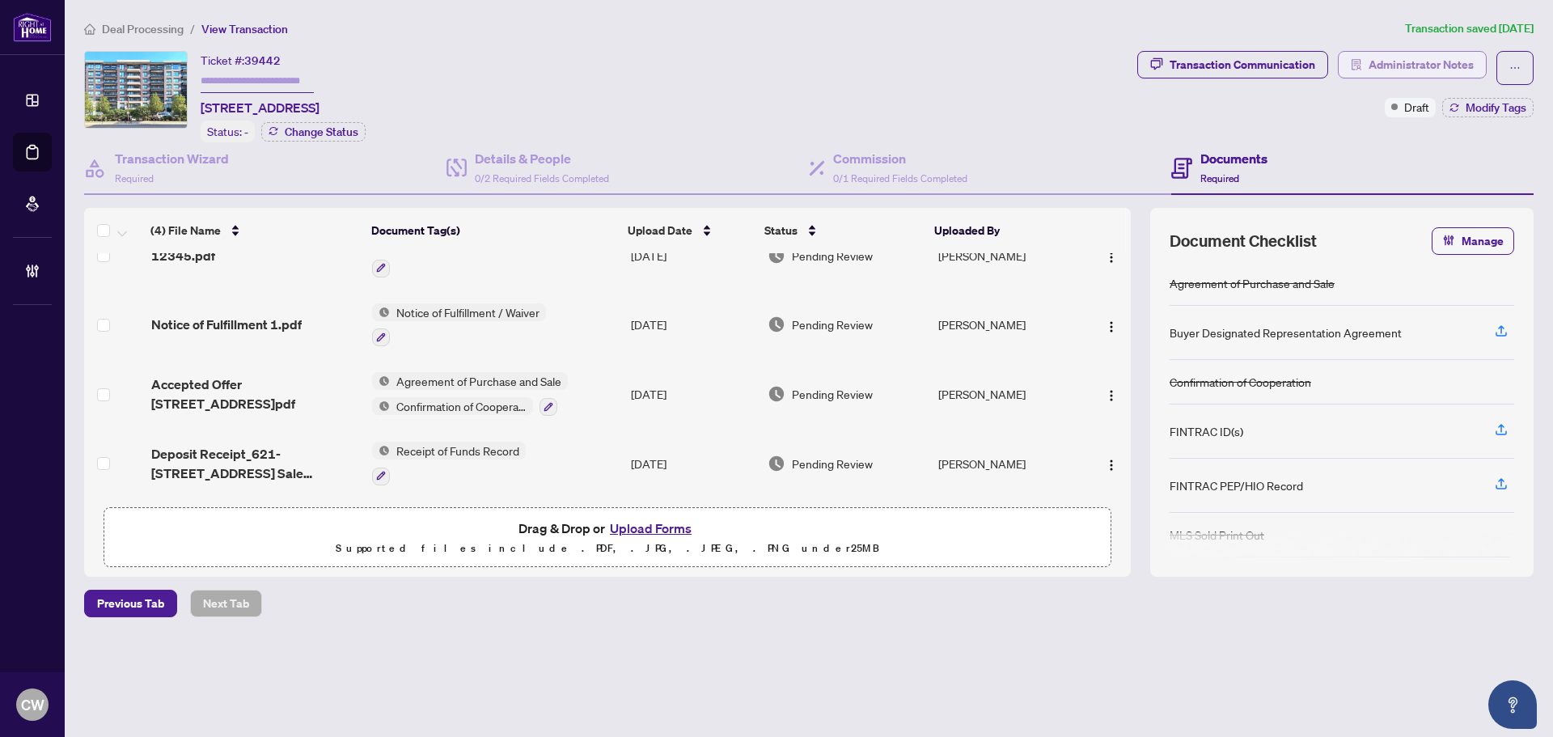
click at [1394, 62] on span "Administrator Notes" at bounding box center [1420, 65] width 105 height 26
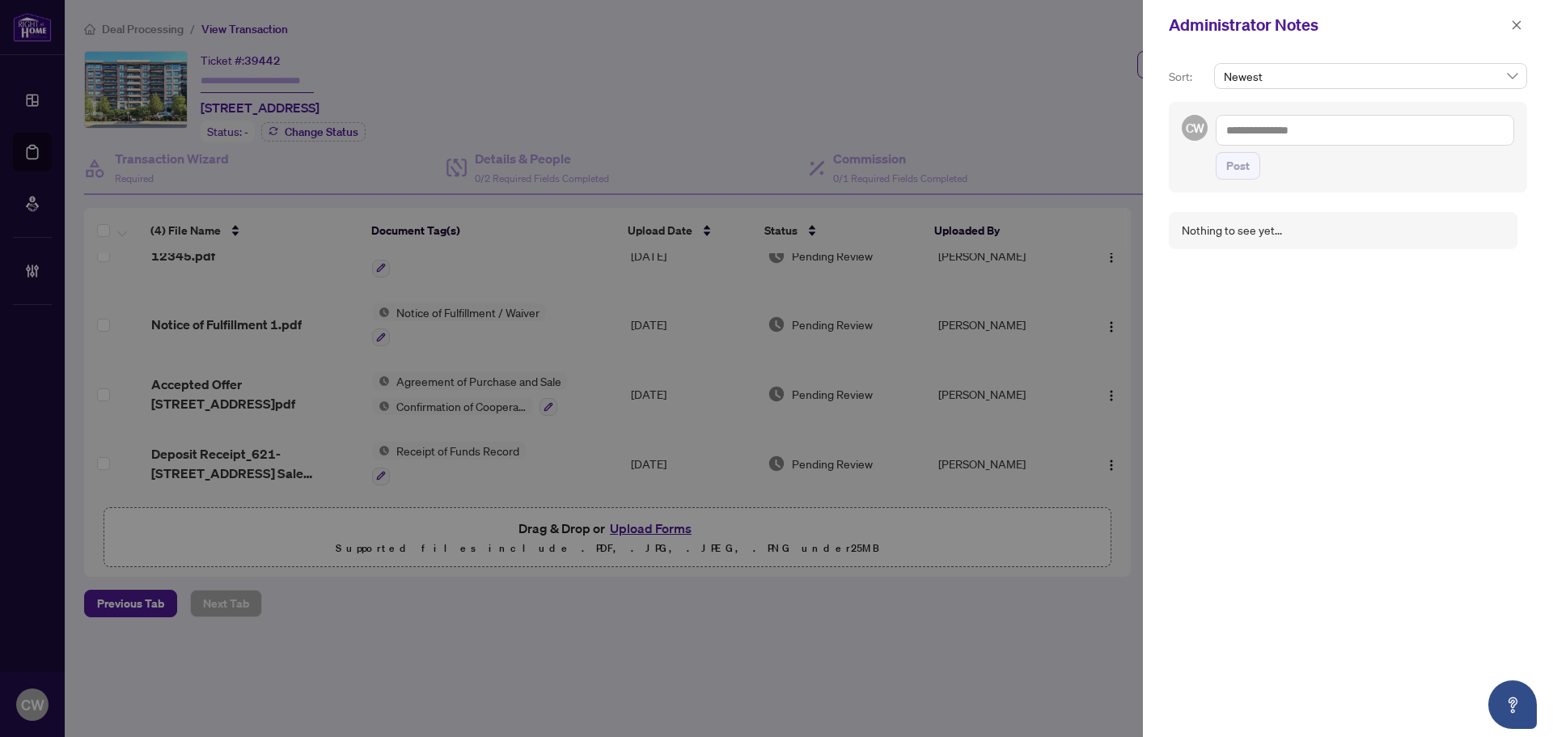
click at [1306, 127] on textarea at bounding box center [1365, 130] width 298 height 31
click at [1363, 127] on textarea "**********" at bounding box center [1363, 138] width 294 height 47
type textarea "**********"
click at [1435, 310] on div "Nothing to see yet..." at bounding box center [1348, 478] width 358 height 520
click at [1242, 175] on span "Post" at bounding box center [1237, 182] width 23 height 26
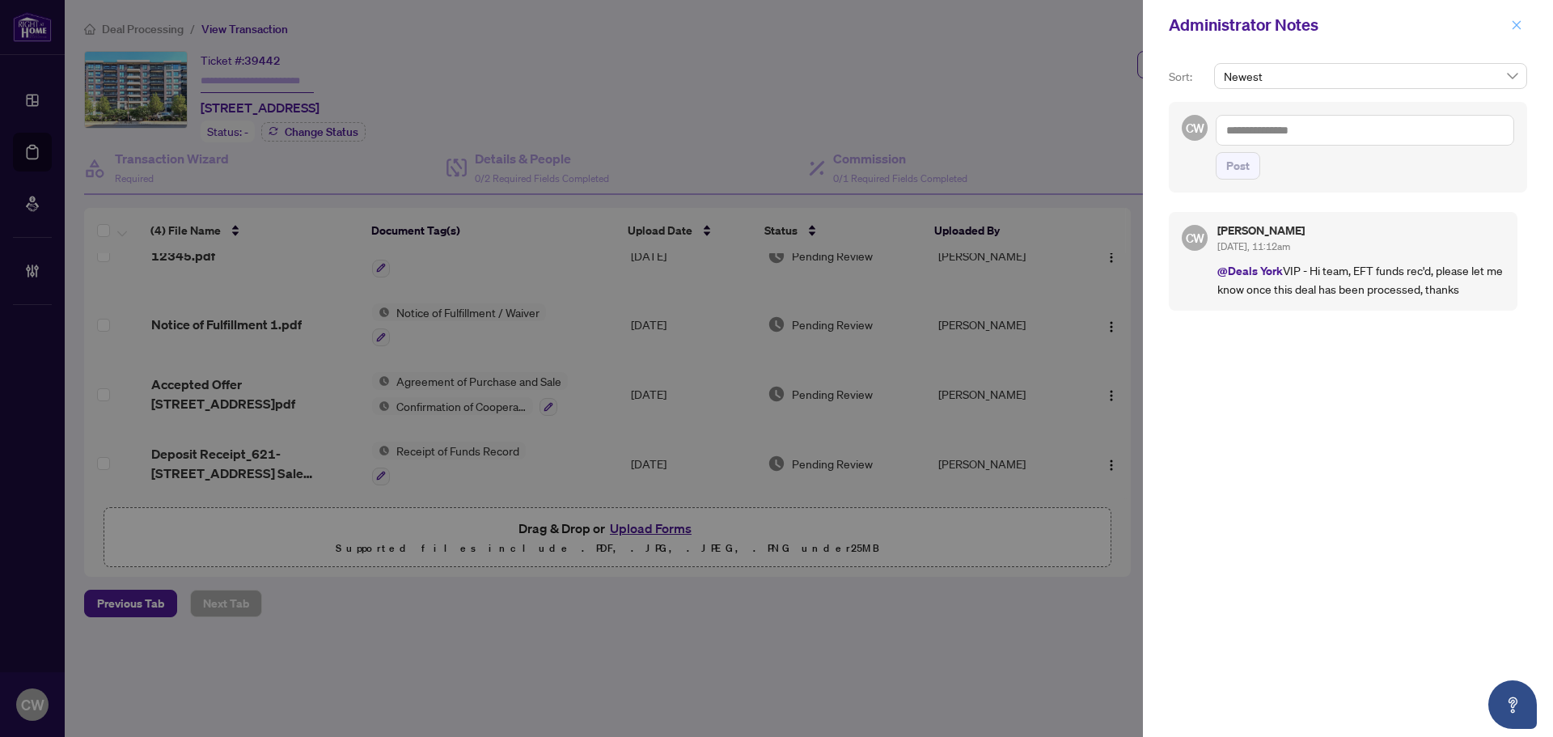
click at [1515, 33] on span "button" at bounding box center [1516, 25] width 11 height 26
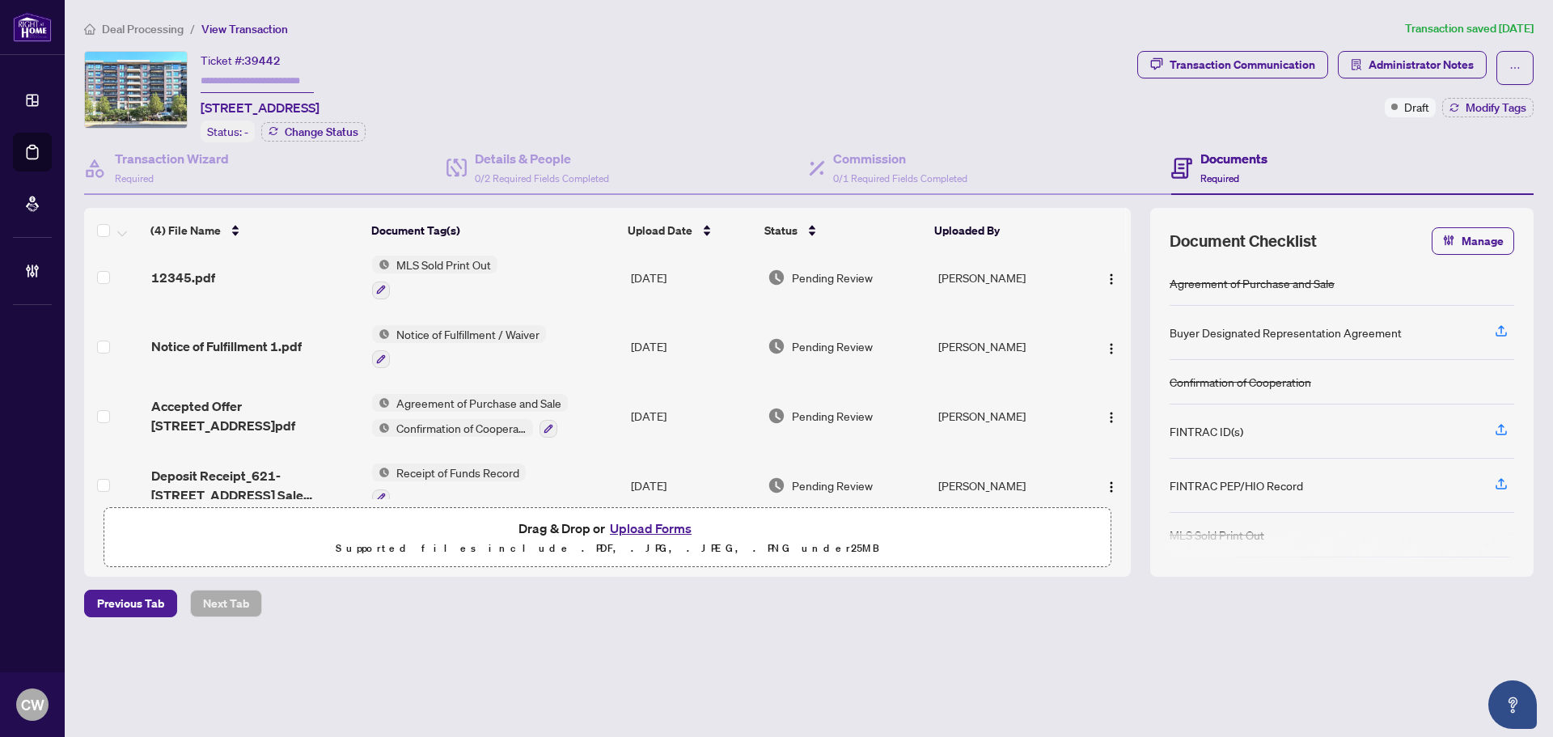
scroll to position [0, 0]
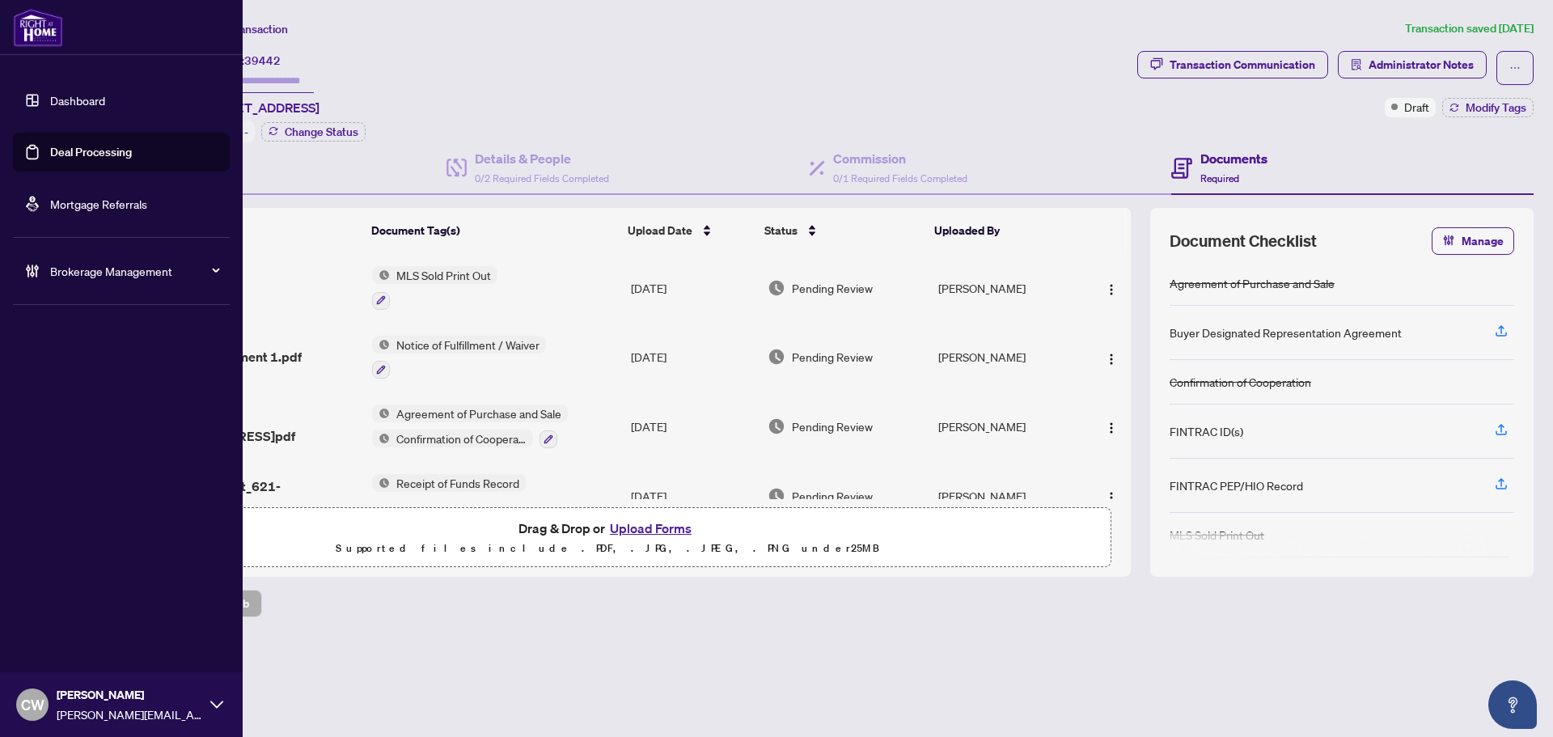
click at [56, 159] on link "Deal Processing" at bounding box center [91, 152] width 82 height 15
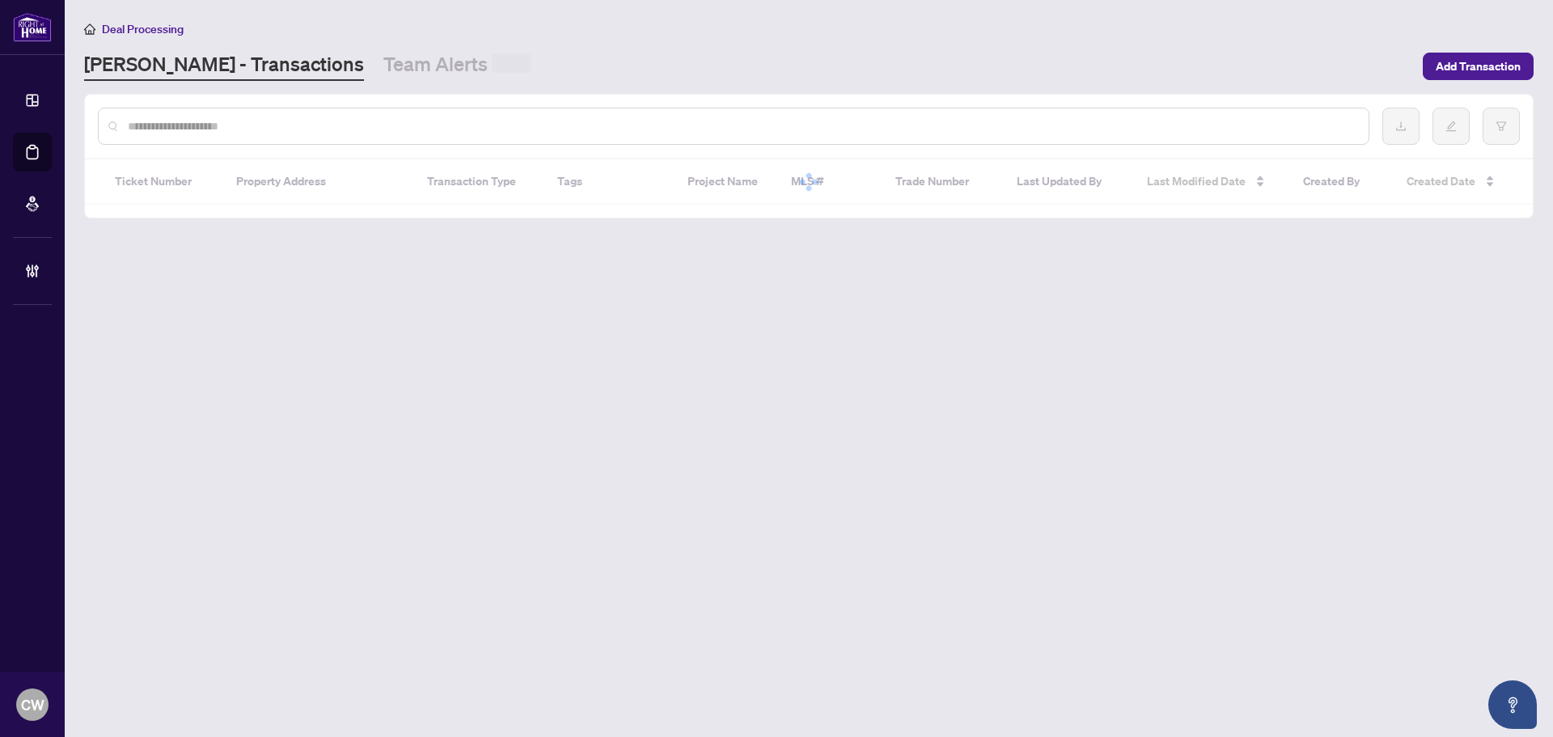
click at [272, 127] on input "text" at bounding box center [742, 126] width 1228 height 18
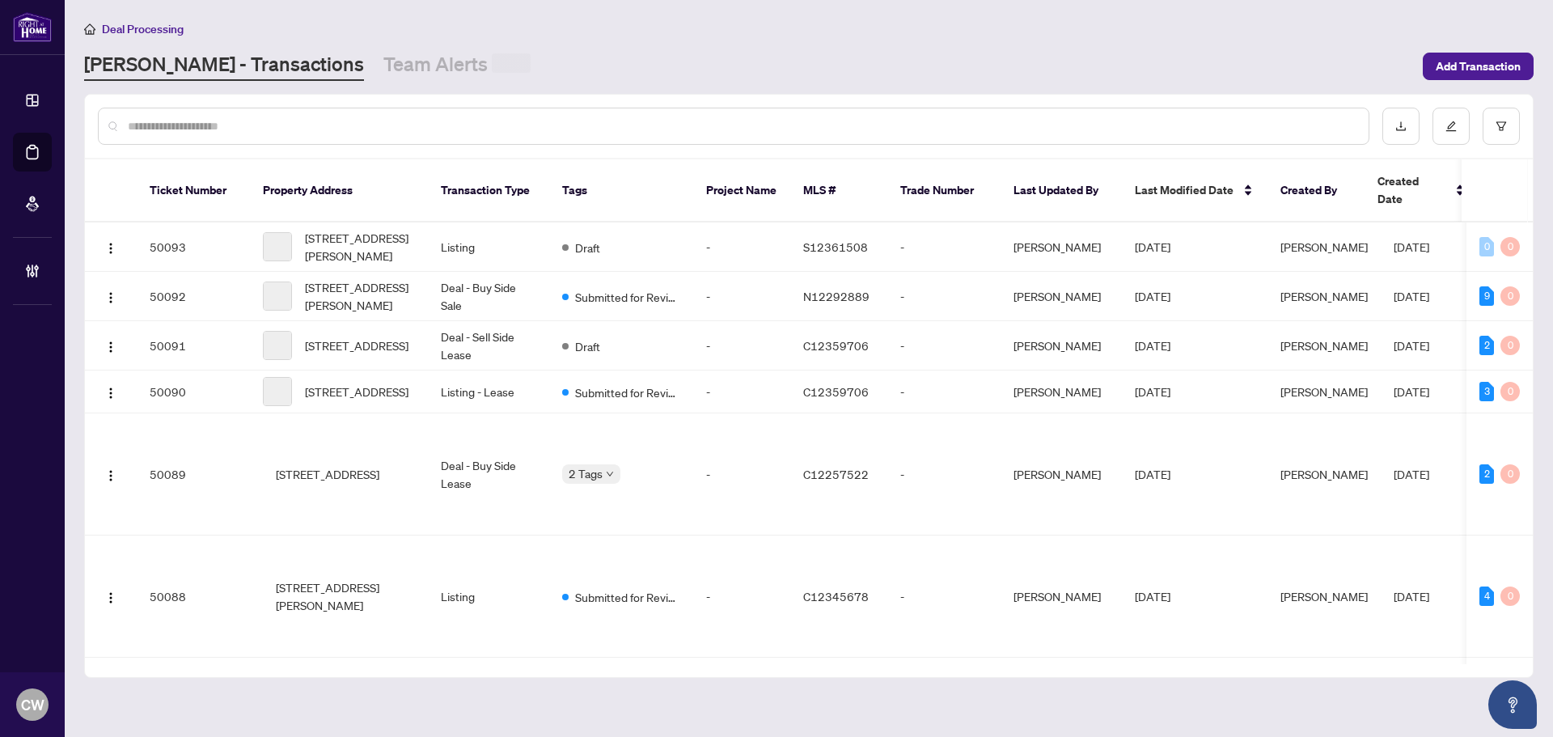
paste input "*******"
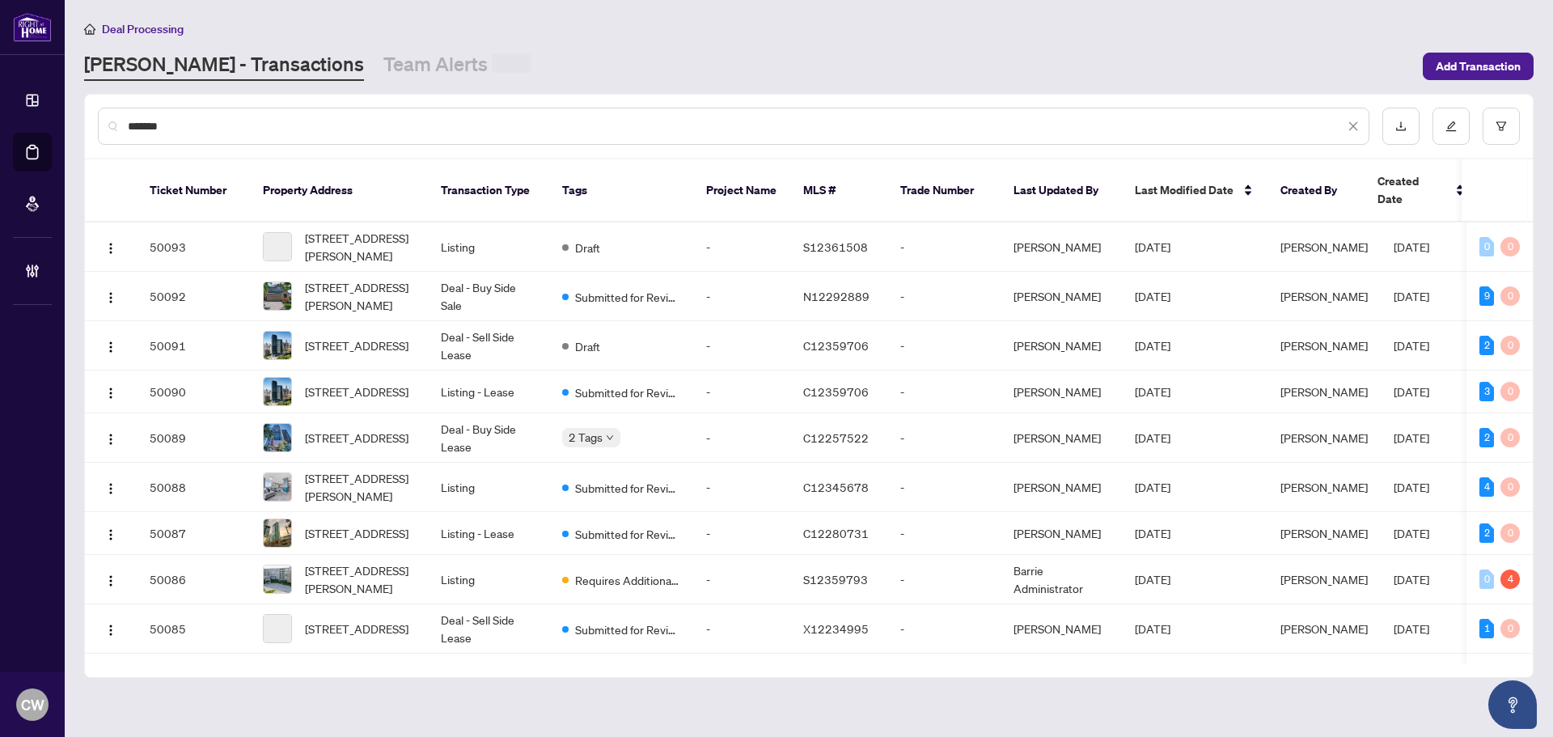
type input "*******"
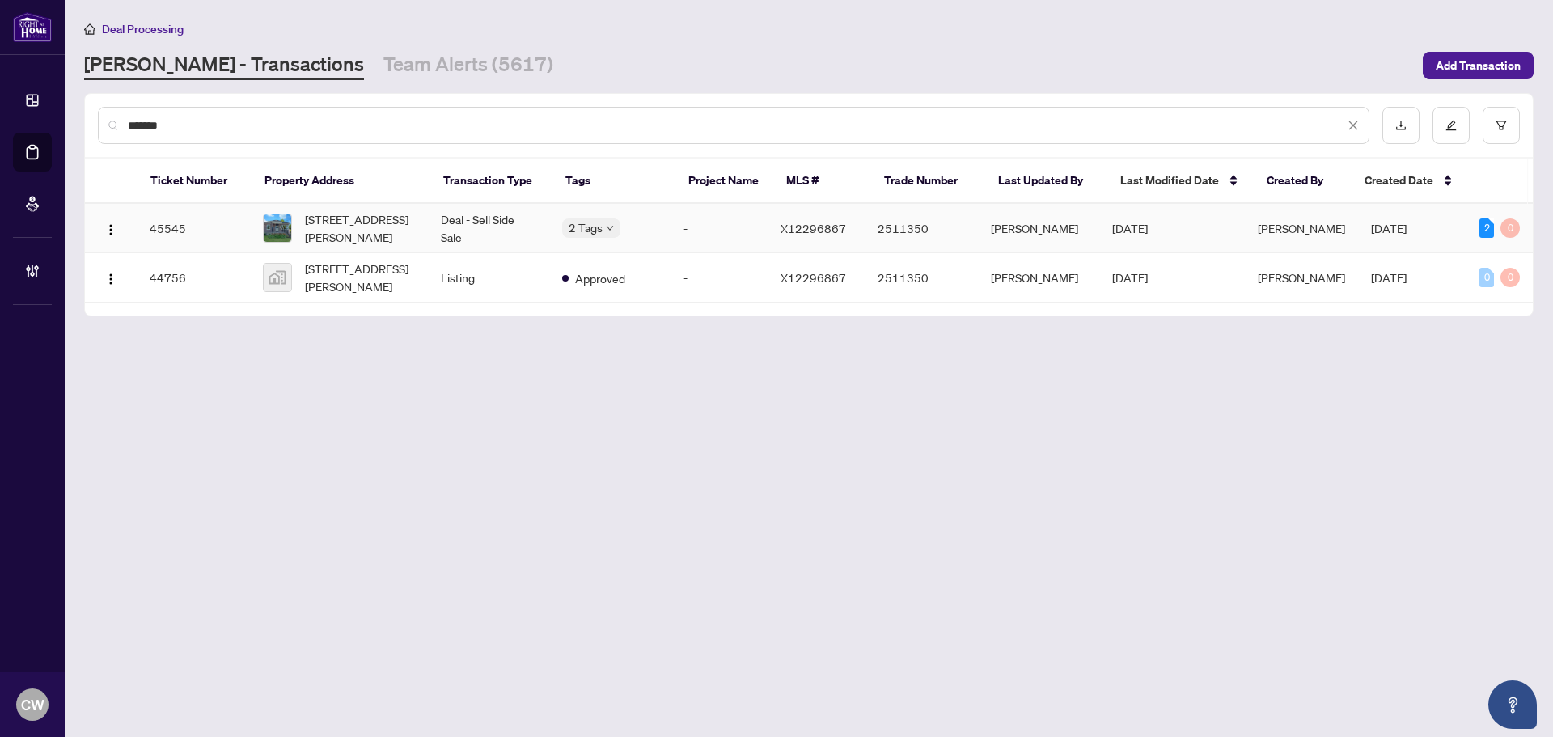
click at [380, 226] on span "[STREET_ADDRESS][PERSON_NAME]" at bounding box center [360, 228] width 110 height 36
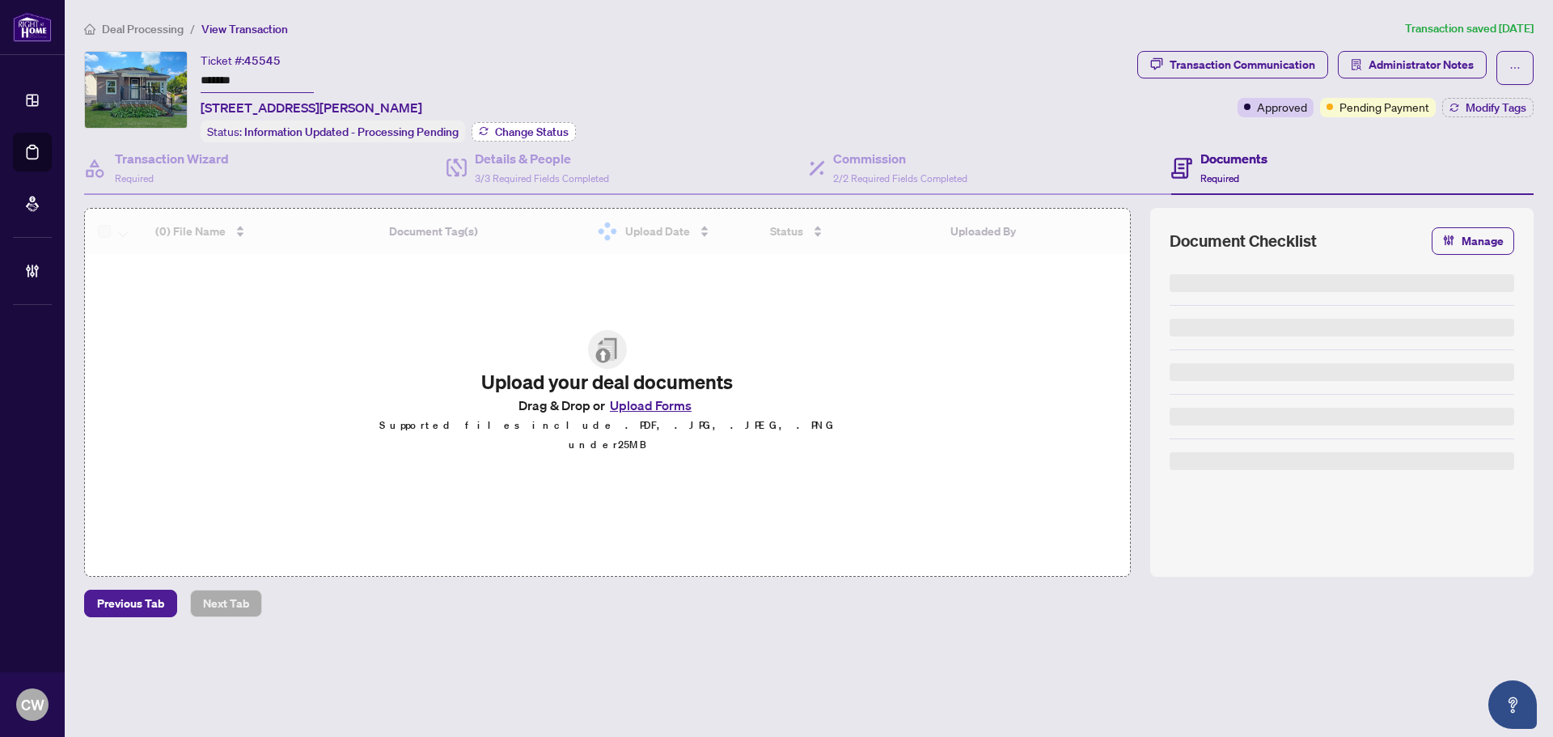
click at [524, 127] on span "Change Status" at bounding box center [532, 131] width 74 height 11
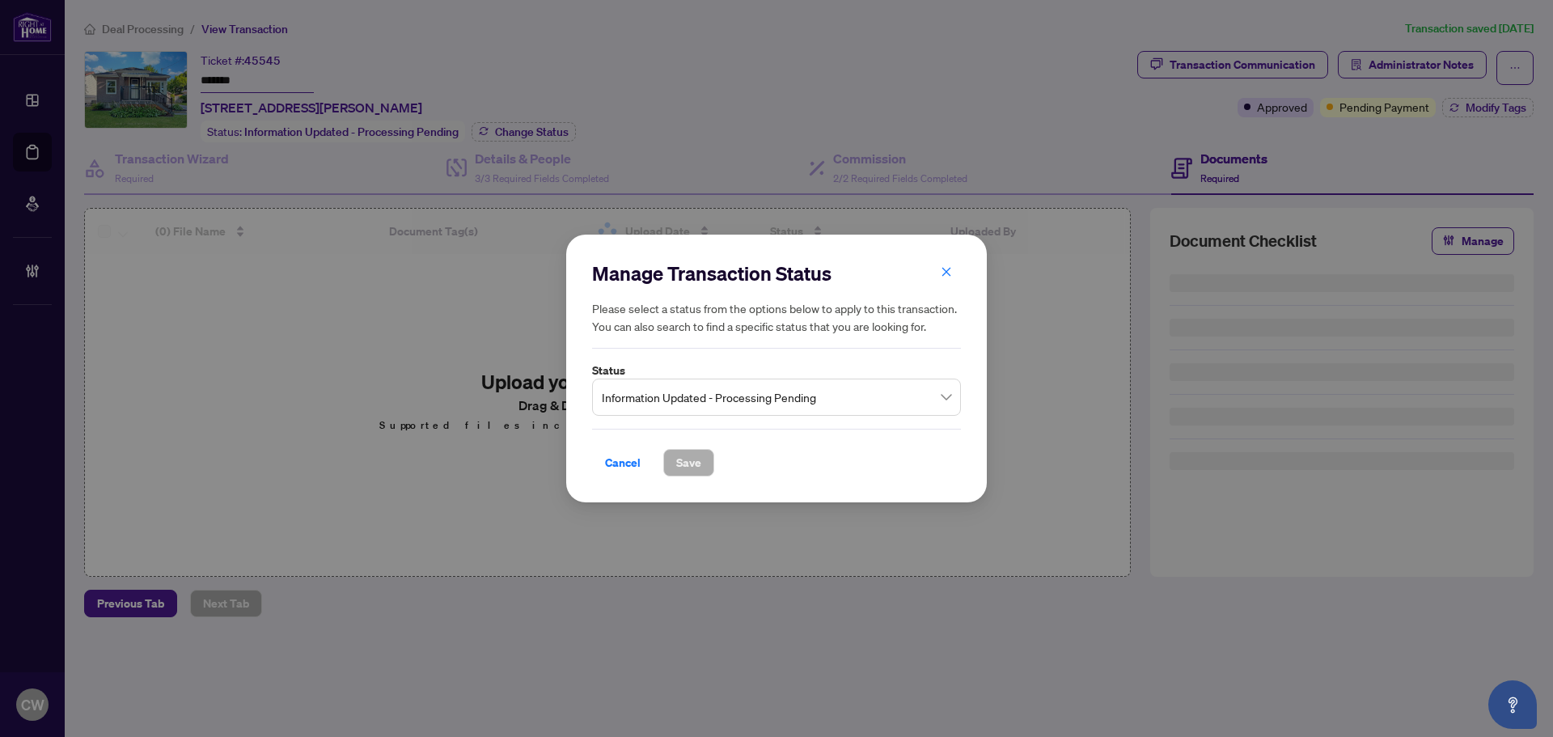
click at [735, 411] on span "Information Updated - Processing Pending" at bounding box center [776, 397] width 349 height 31
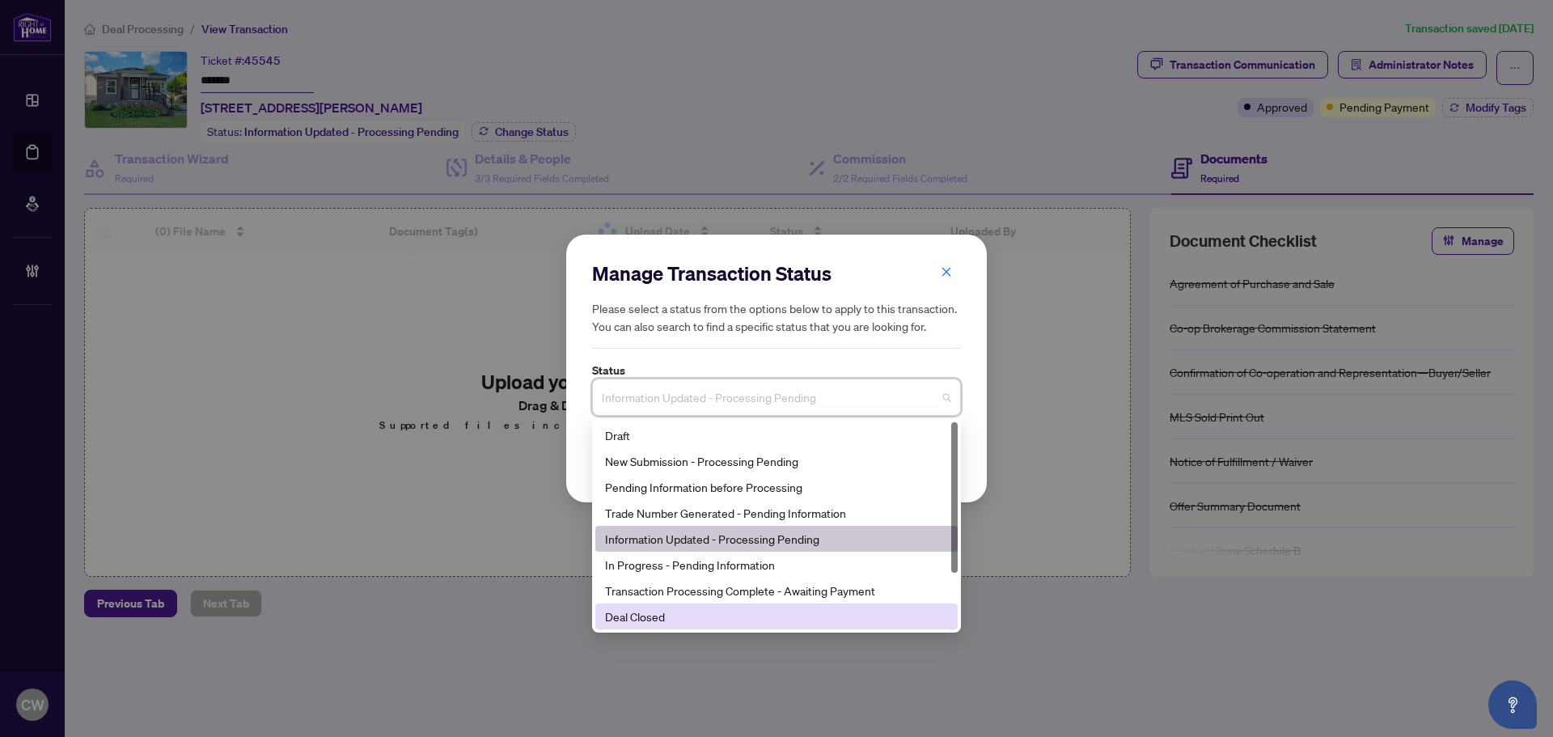
click at [701, 611] on div "Deal Closed" at bounding box center [776, 616] width 343 height 18
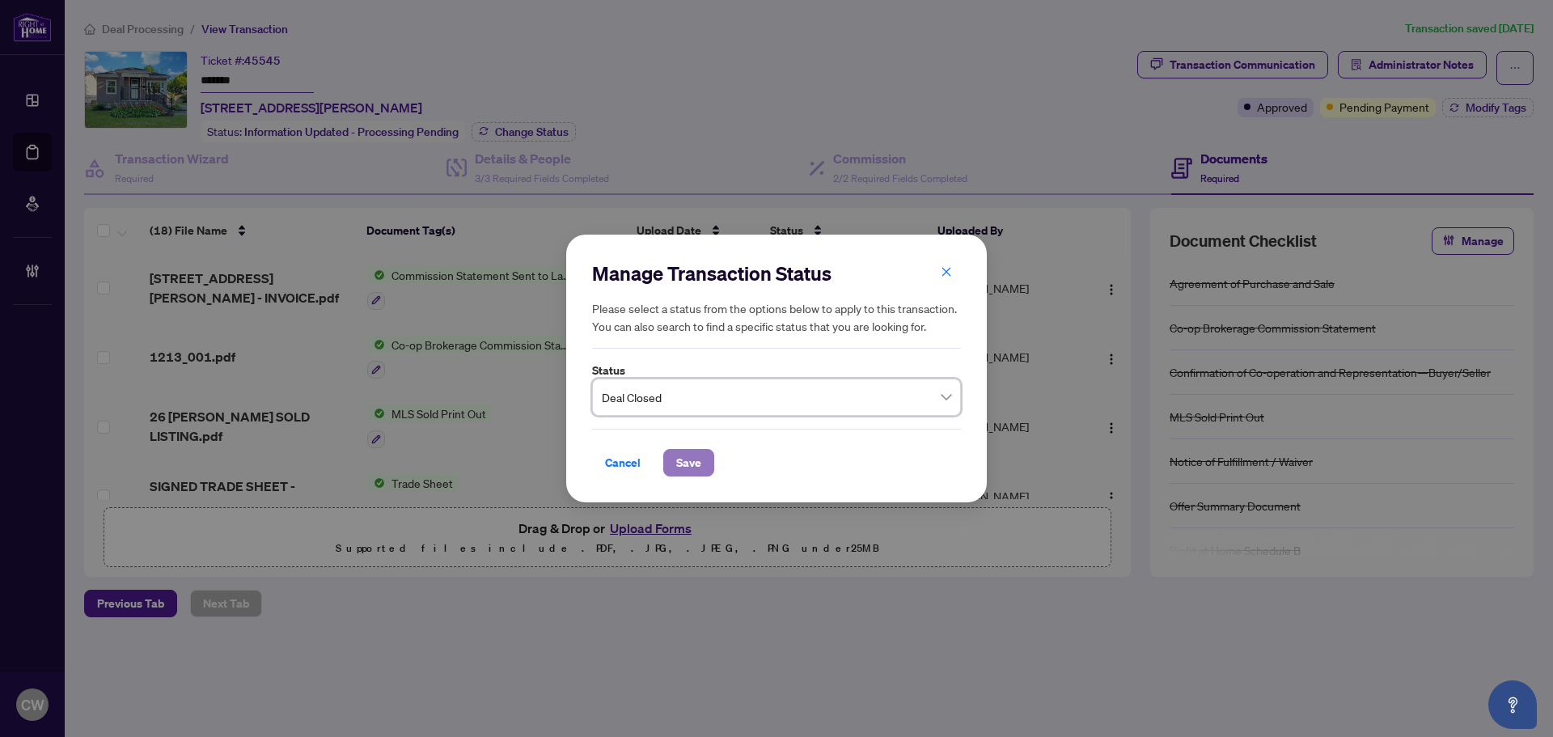
click at [679, 474] on span "Save" at bounding box center [688, 463] width 25 height 26
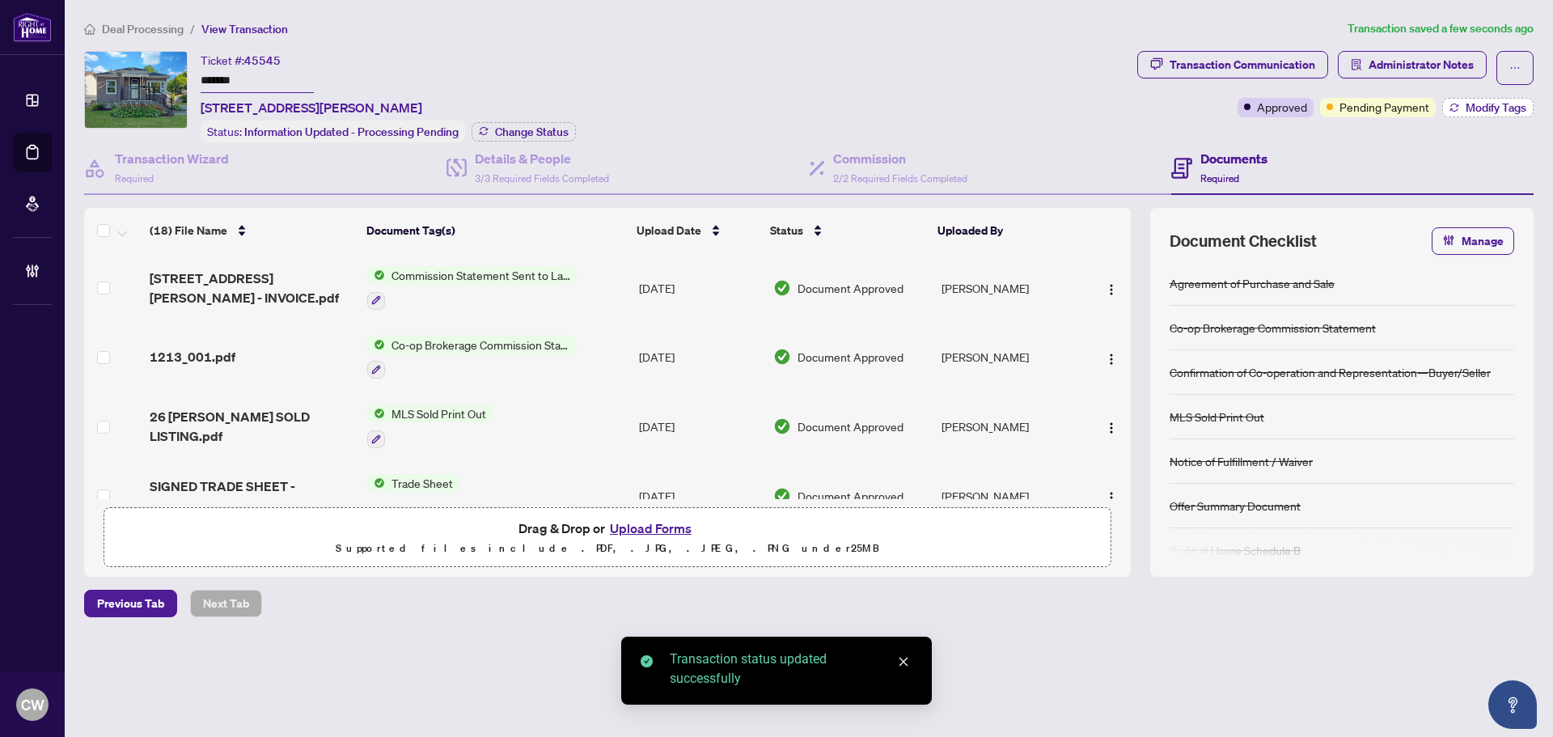
click at [1494, 102] on span "Modify Tags" at bounding box center [1495, 107] width 61 height 11
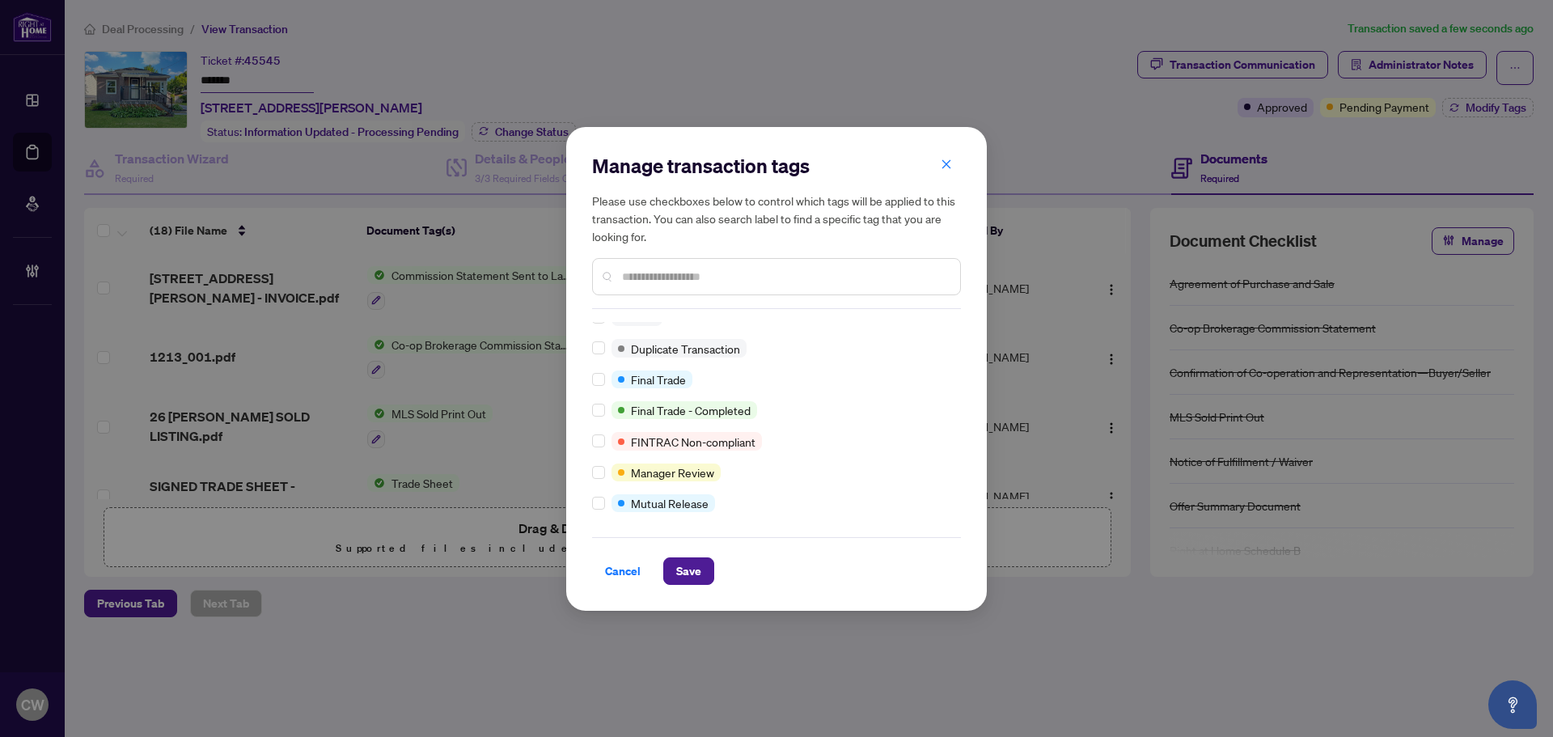
scroll to position [14, 0]
click at [683, 565] on span "Save" at bounding box center [688, 571] width 25 height 26
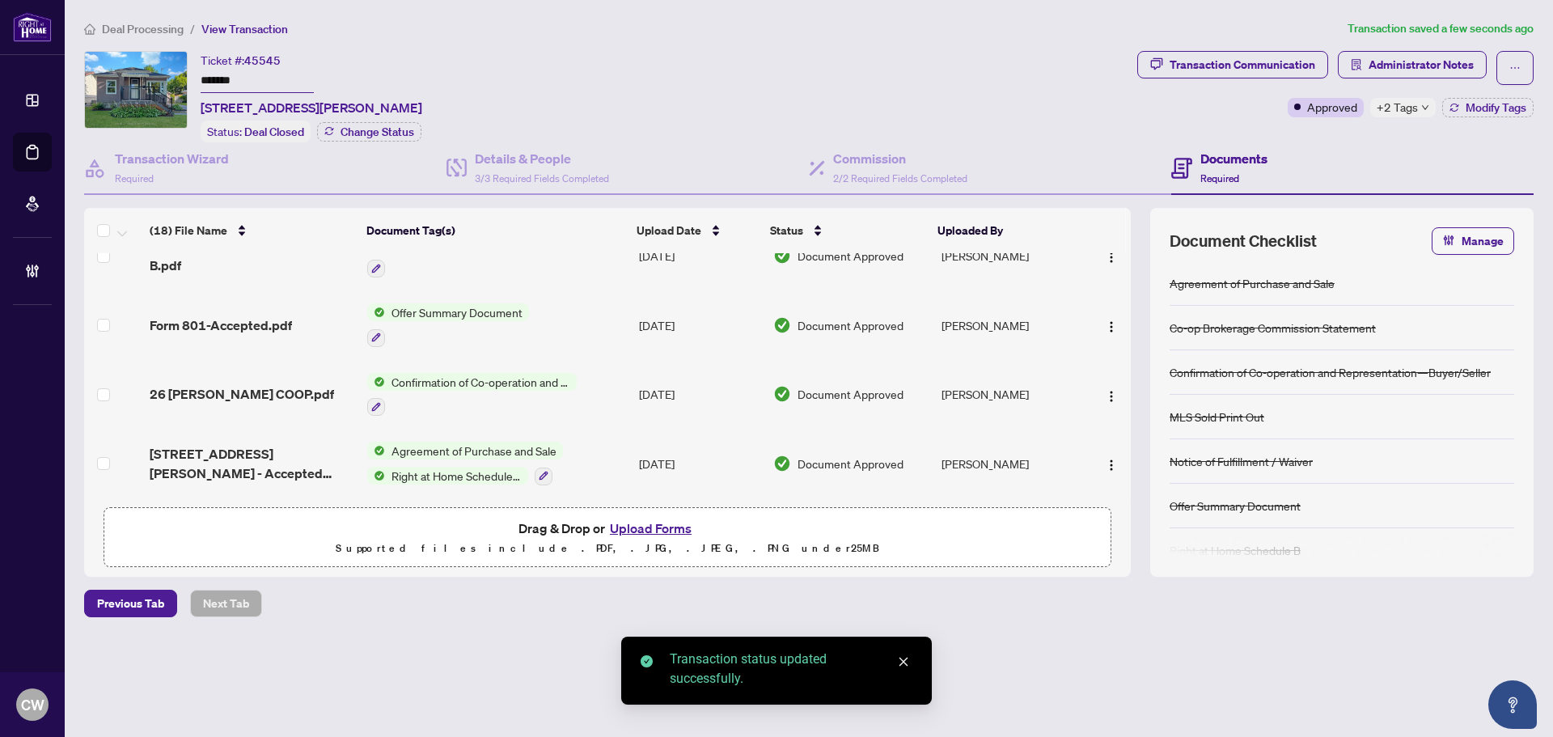
scroll to position [971, 0]
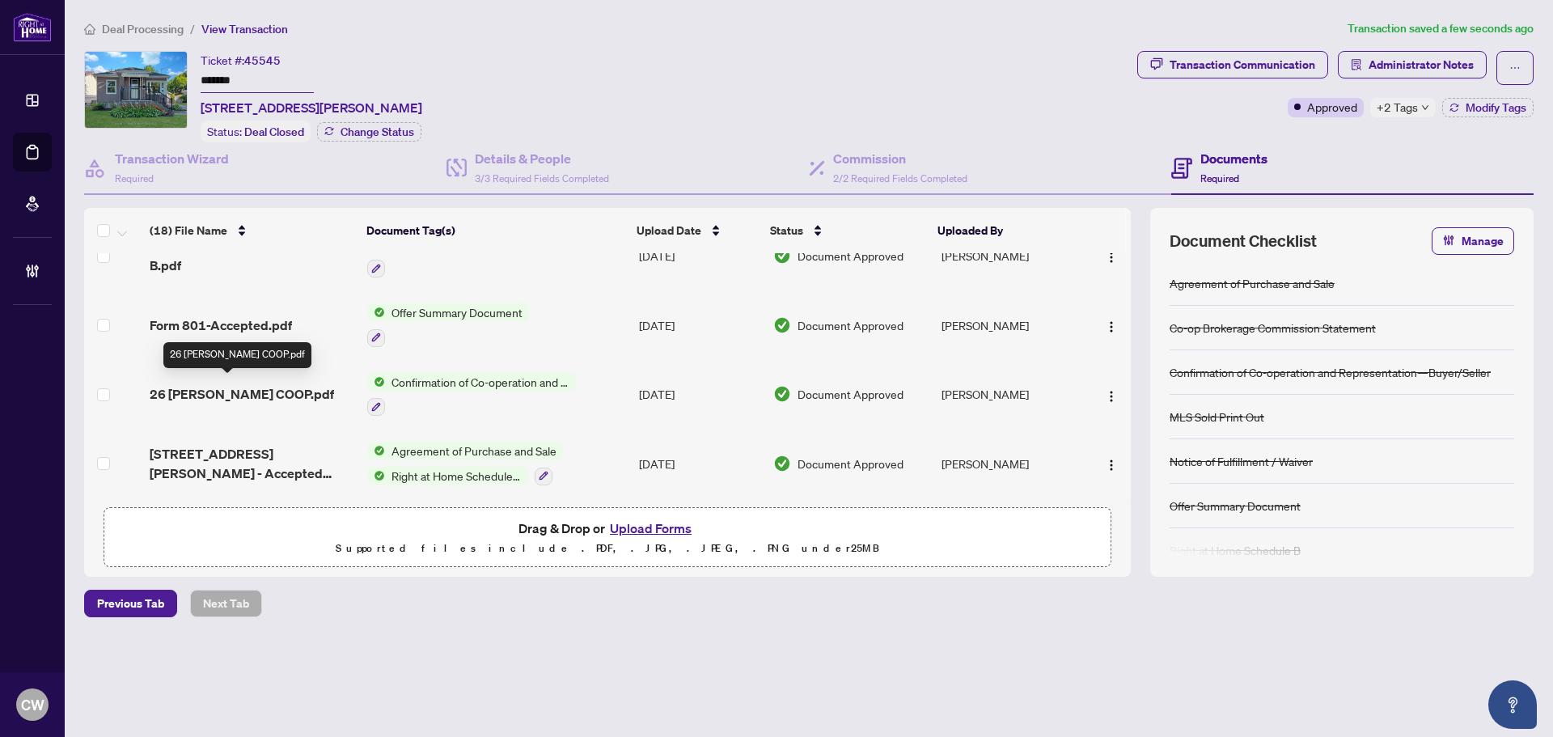
click at [249, 387] on span "26 [PERSON_NAME] COOP.pdf" at bounding box center [242, 393] width 184 height 19
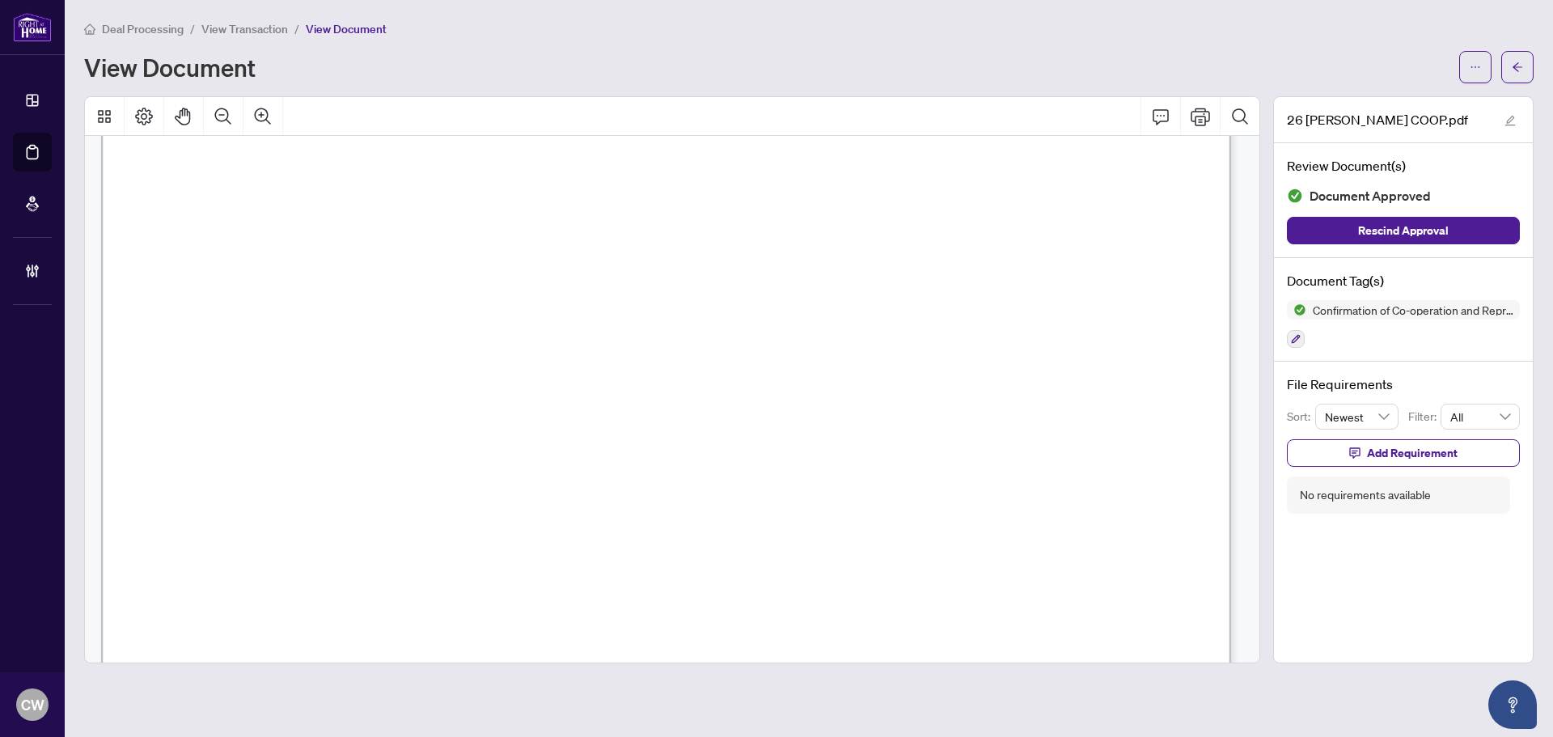
scroll to position [1698, 0]
click at [1519, 67] on icon "arrow-left" at bounding box center [1517, 66] width 10 height 9
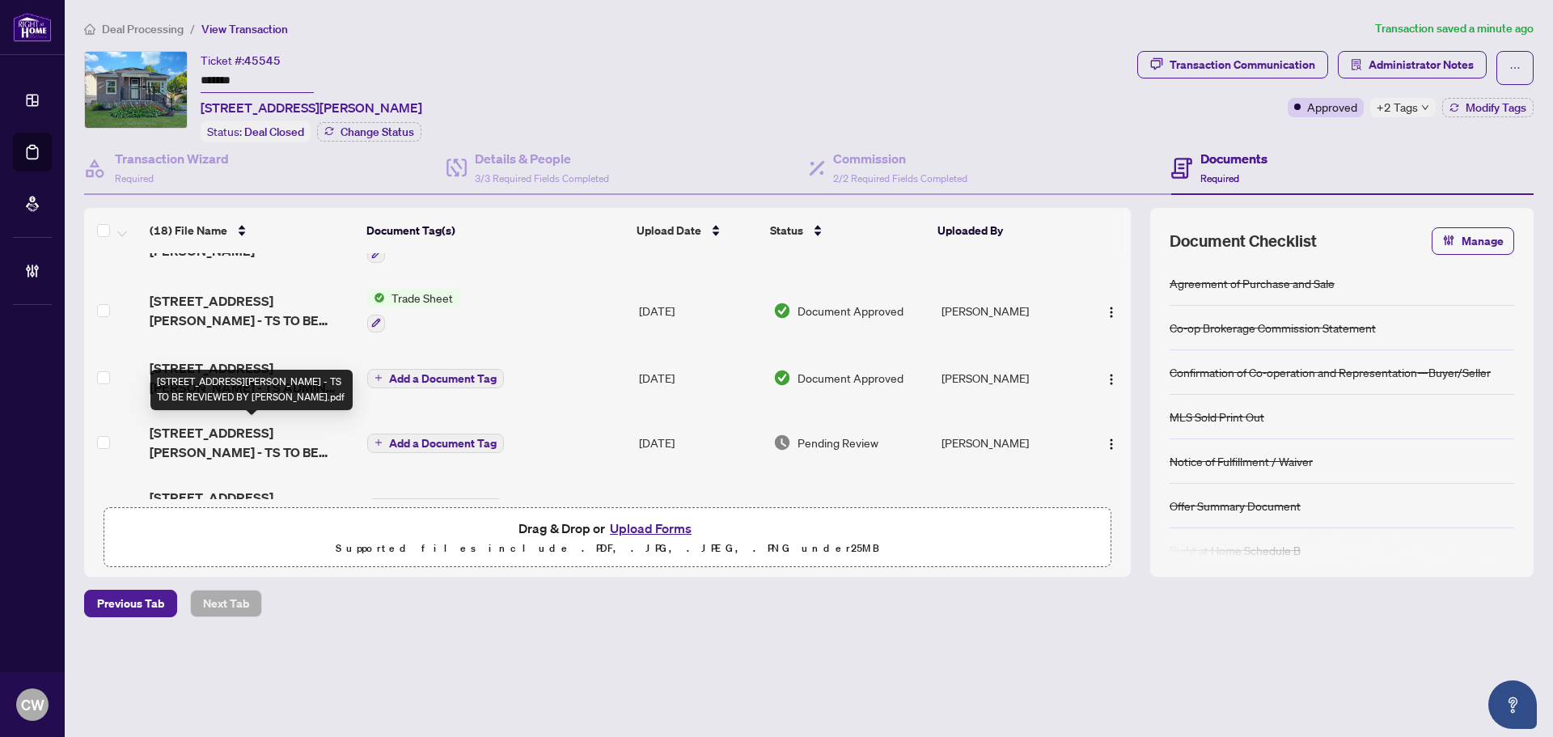
scroll to position [243, 0]
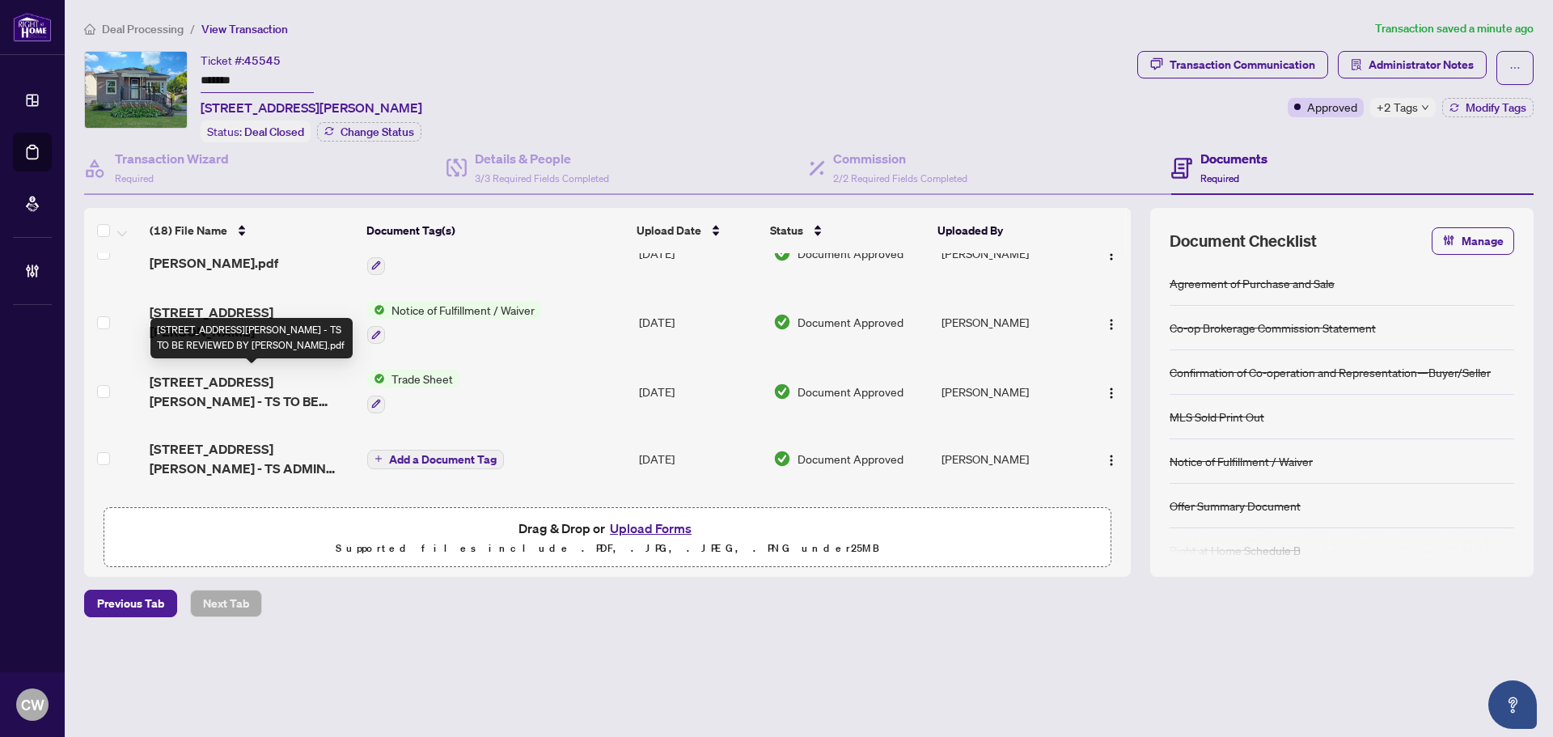
click at [228, 379] on span "[STREET_ADDRESS][PERSON_NAME] - TS TO BE REVIEWED BY [PERSON_NAME].pdf" at bounding box center [252, 391] width 205 height 39
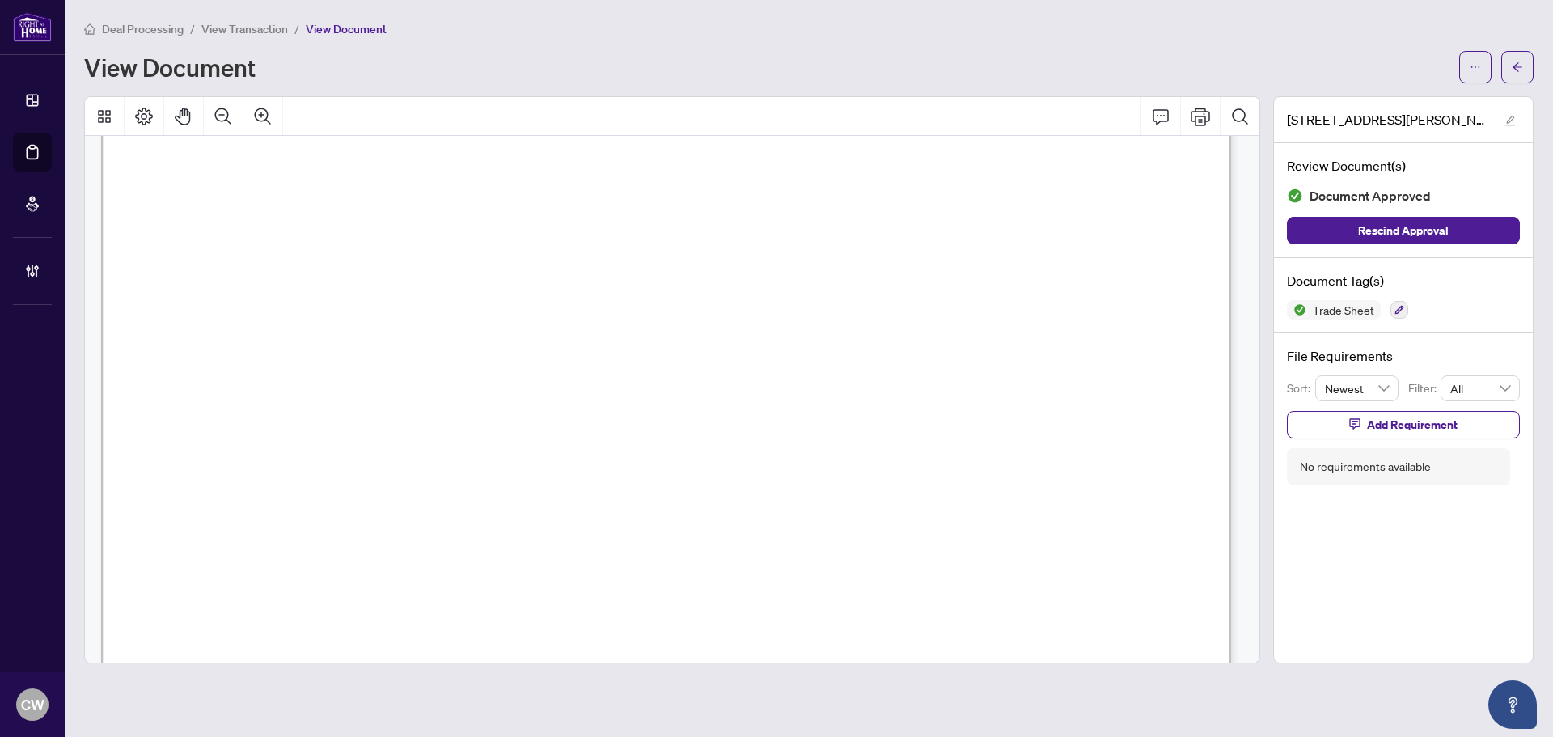
scroll to position [566, 0]
click at [1524, 59] on button "button" at bounding box center [1517, 67] width 32 height 32
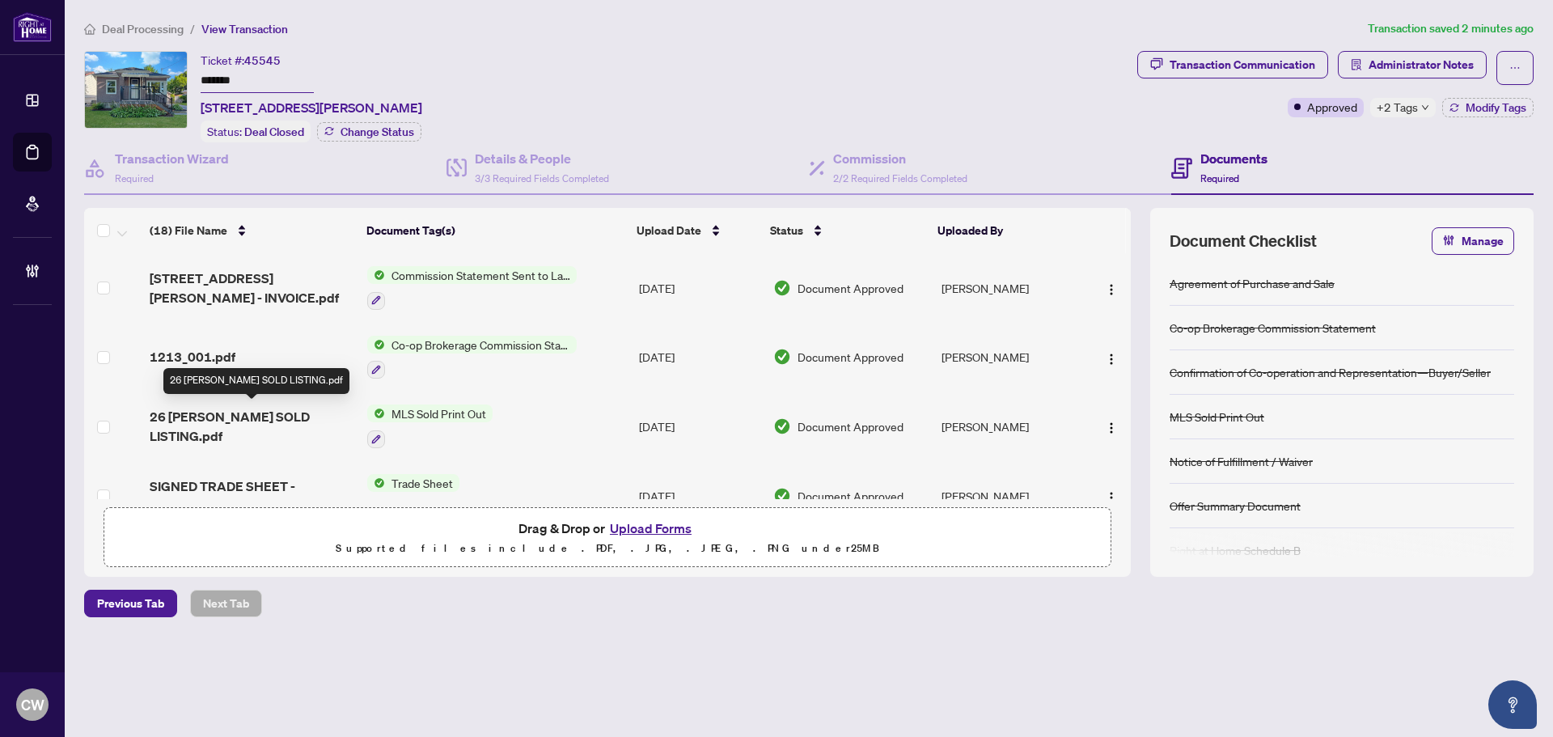
scroll to position [162, 0]
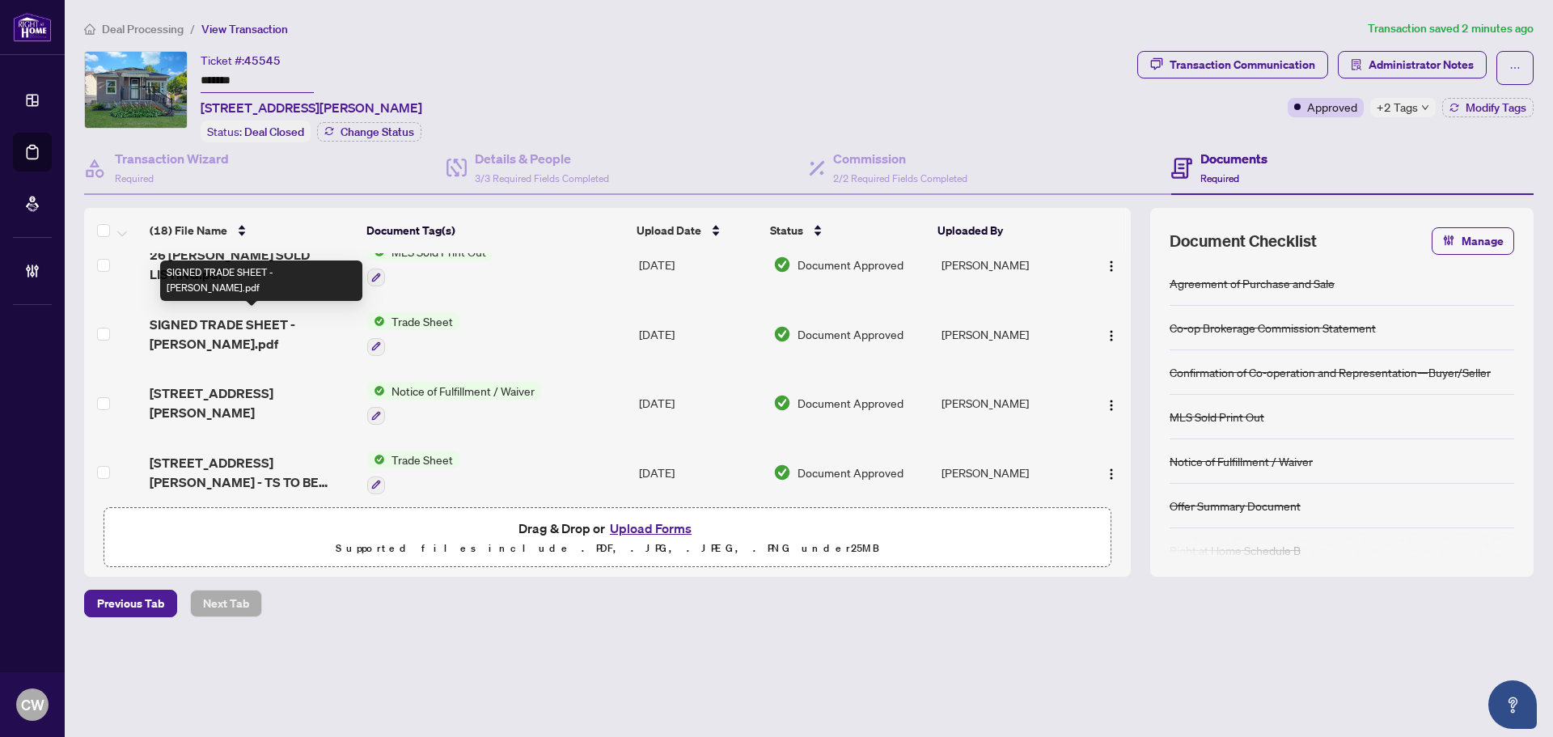
click at [232, 320] on span "SIGNED TRADE SHEET - [PERSON_NAME].pdf" at bounding box center [252, 334] width 205 height 39
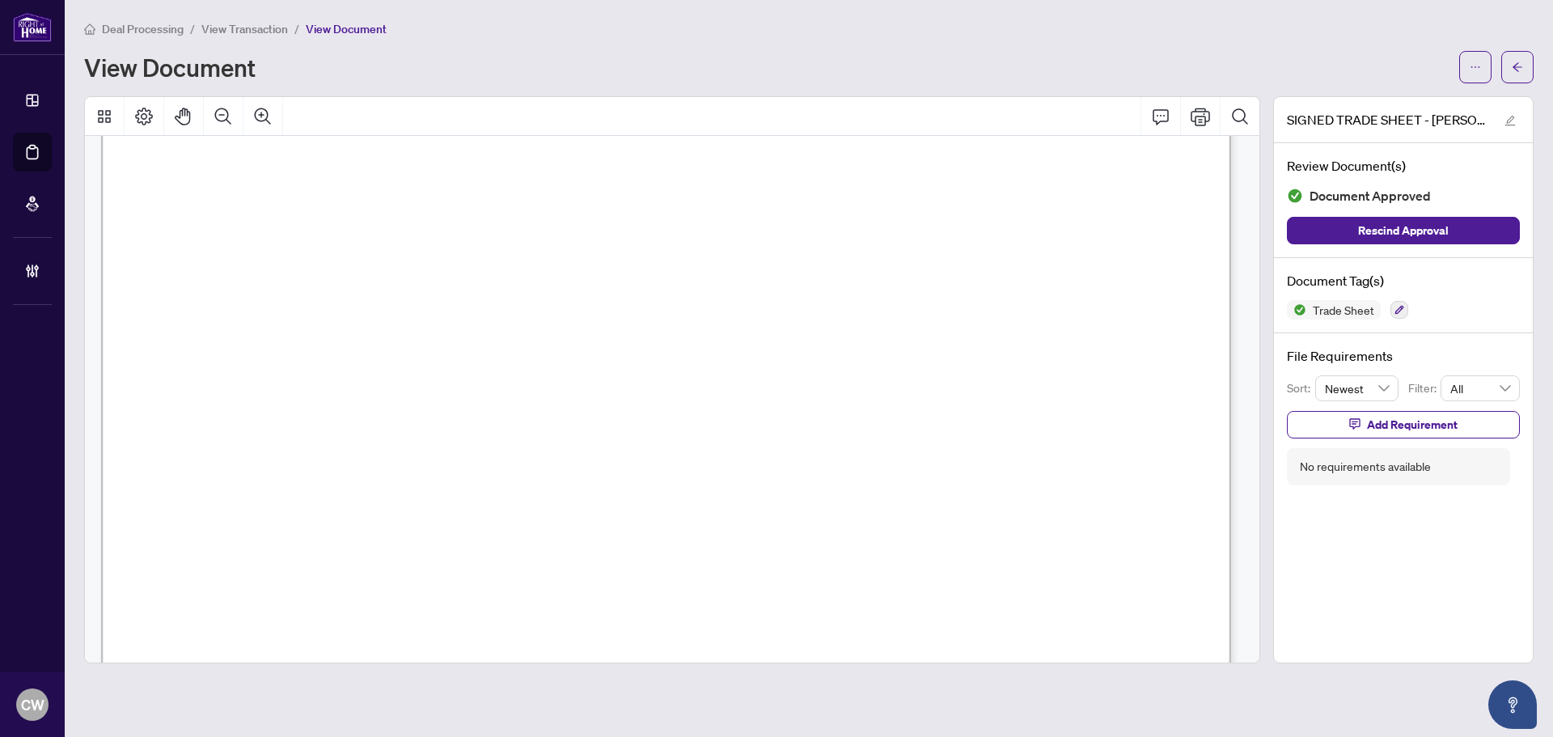
scroll to position [566, 0]
click at [1512, 66] on icon "arrow-left" at bounding box center [1517, 66] width 11 height 11
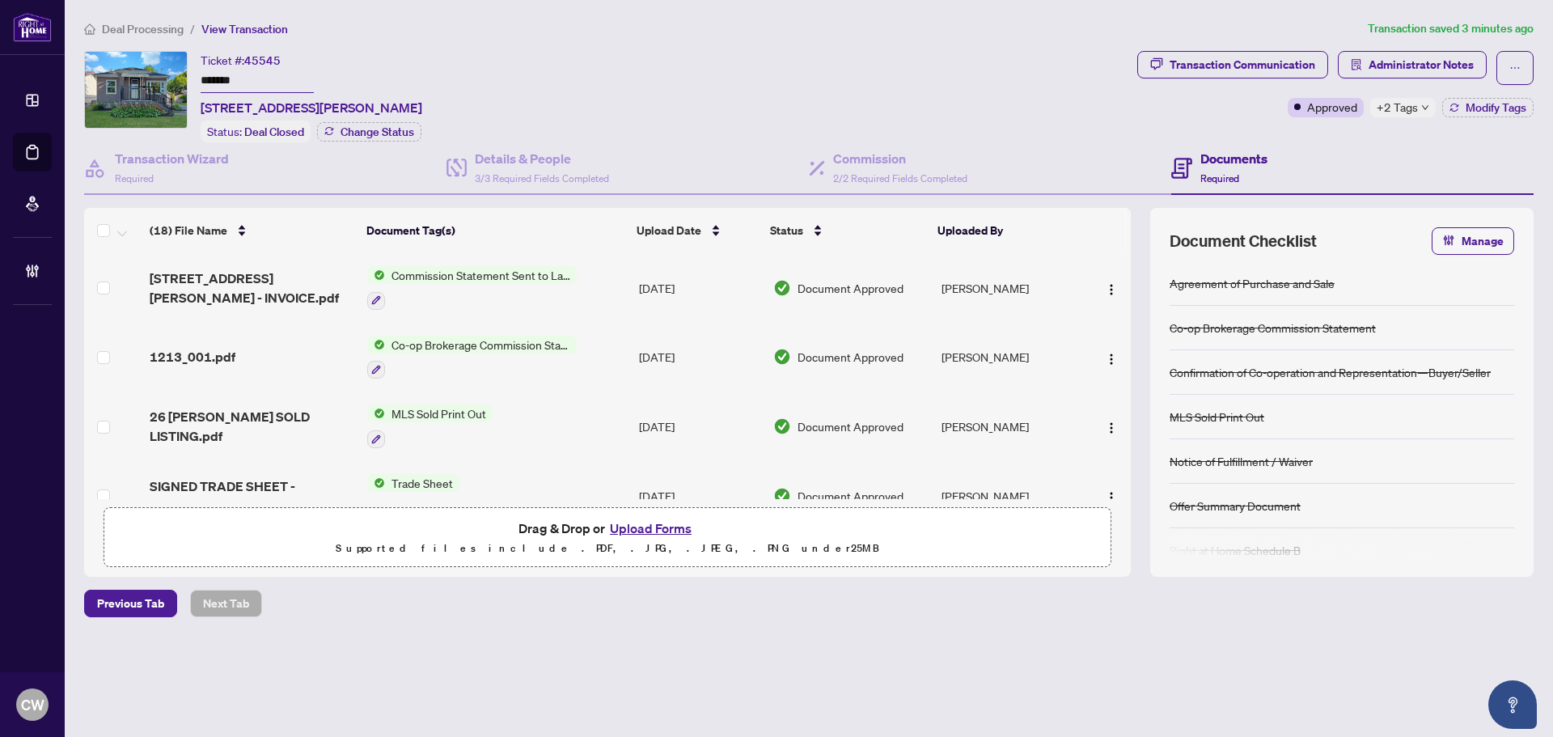
click at [659, 527] on button "Upload Forms" at bounding box center [650, 528] width 91 height 21
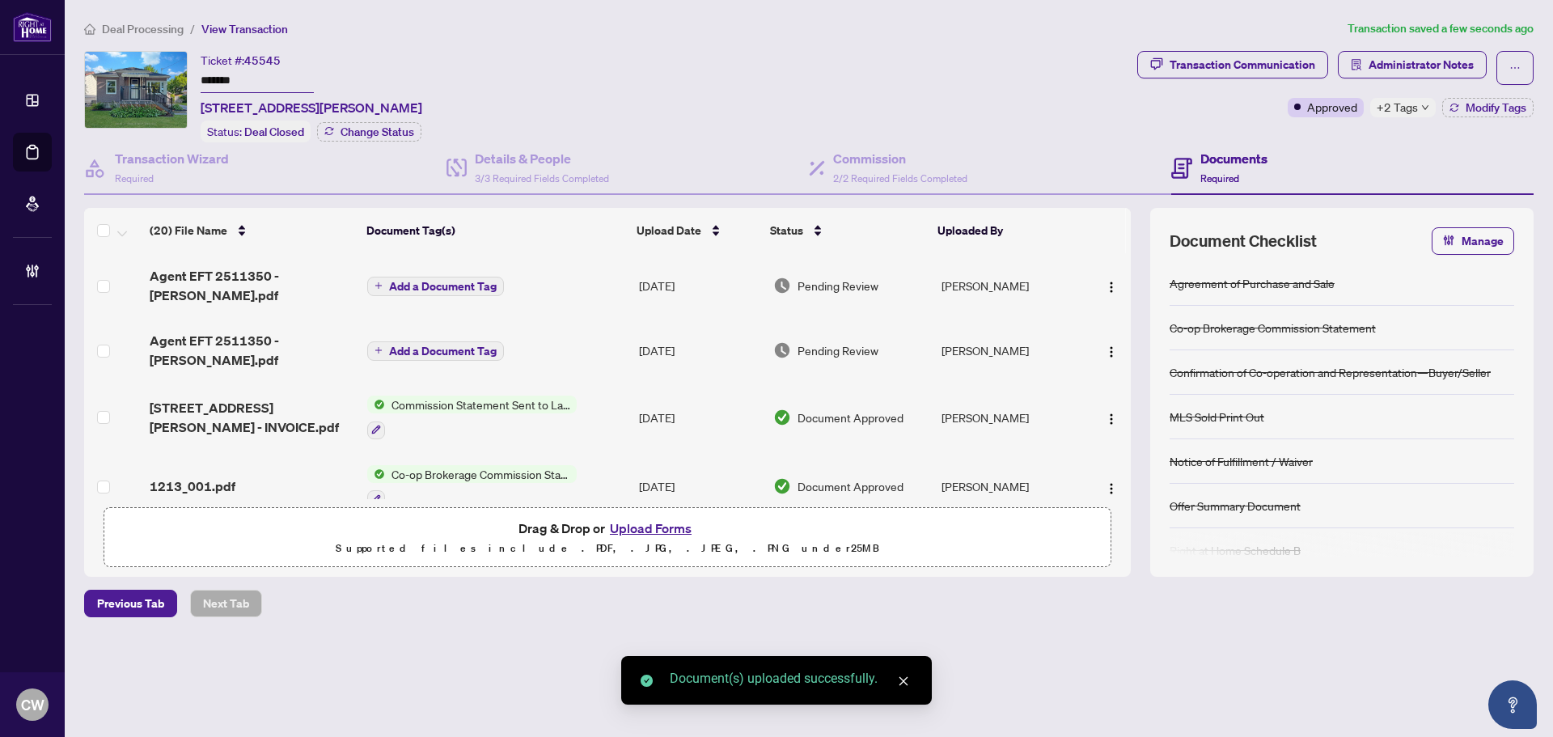
click at [480, 281] on span "Add a Document Tag" at bounding box center [443, 286] width 108 height 11
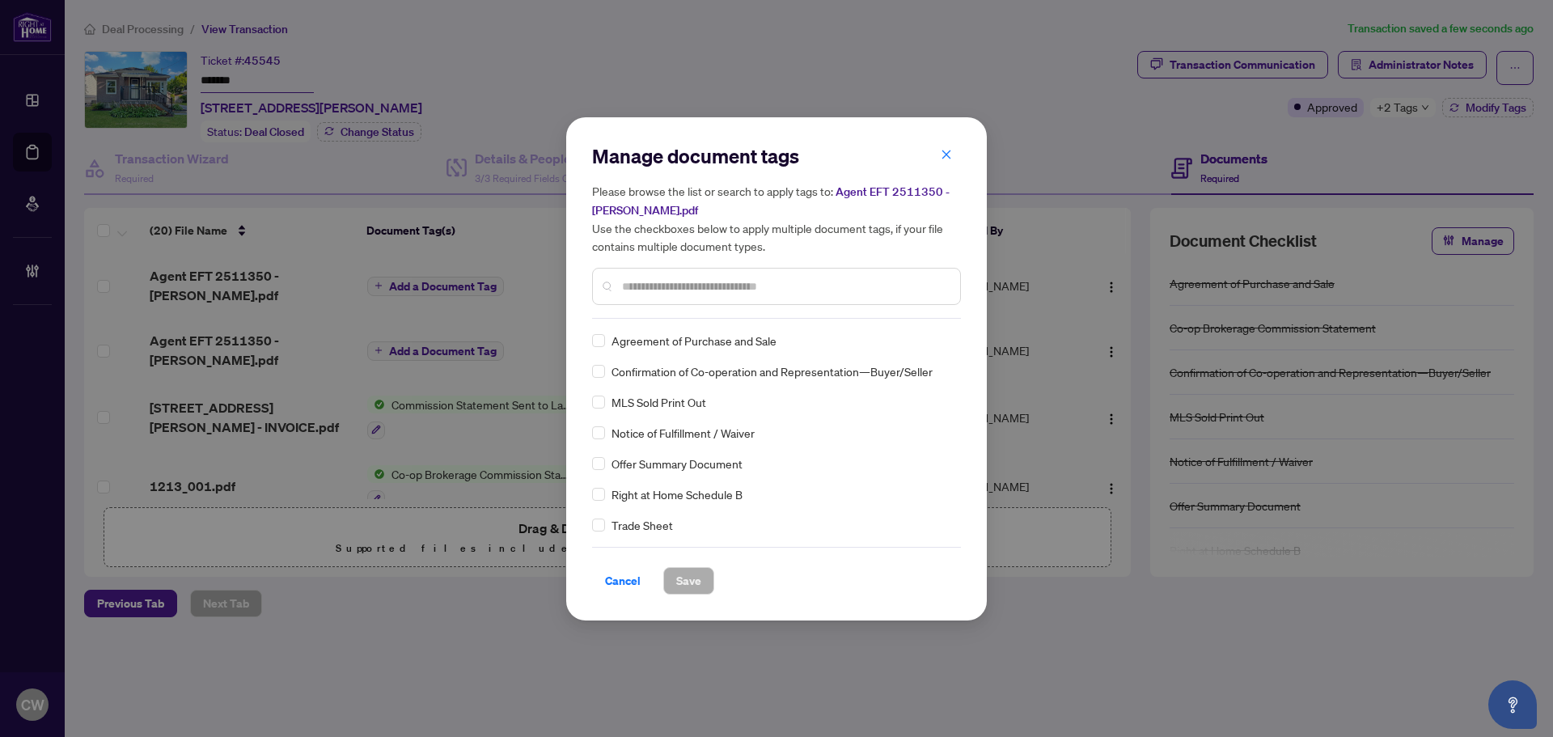
click at [678, 285] on input "text" at bounding box center [784, 286] width 325 height 18
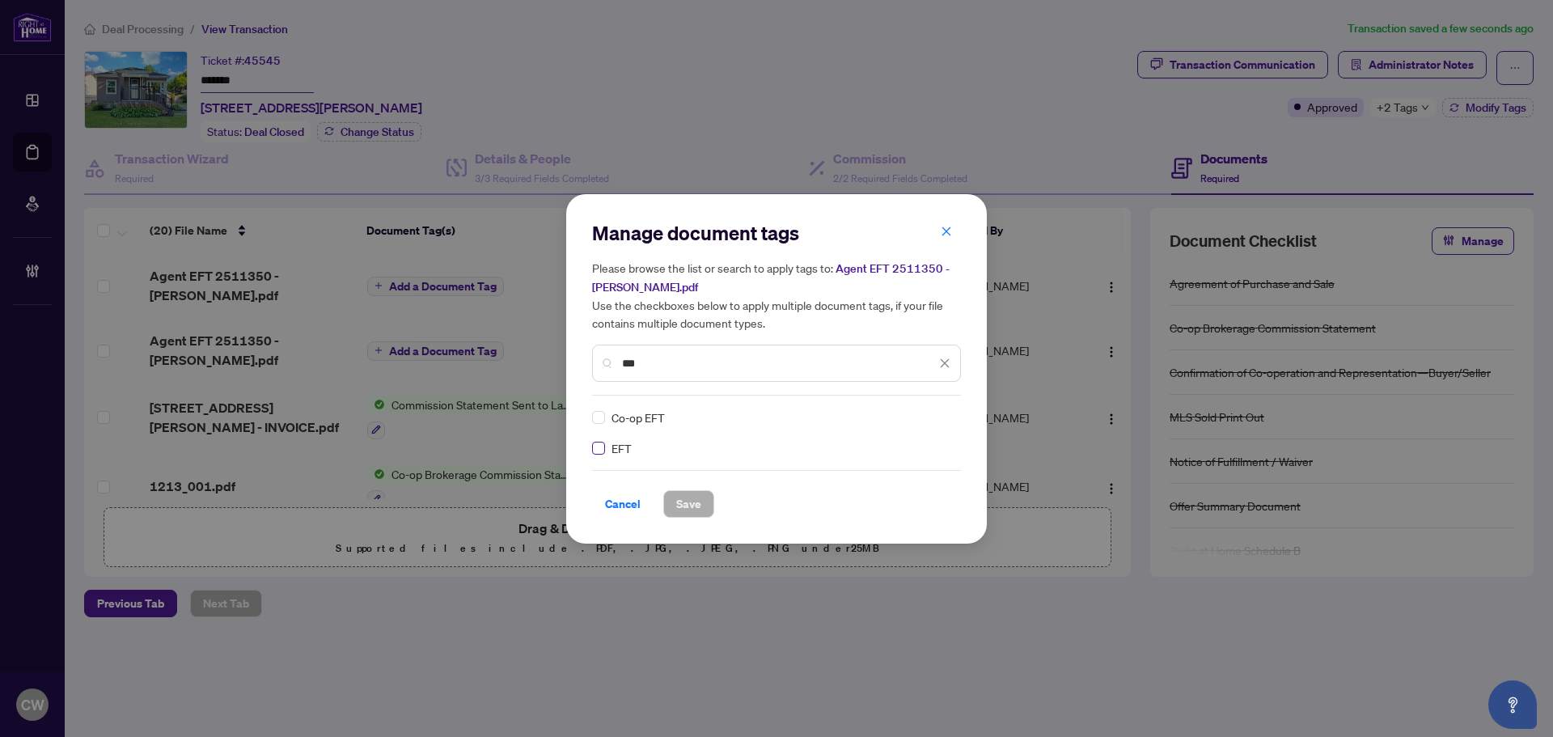
type input "***"
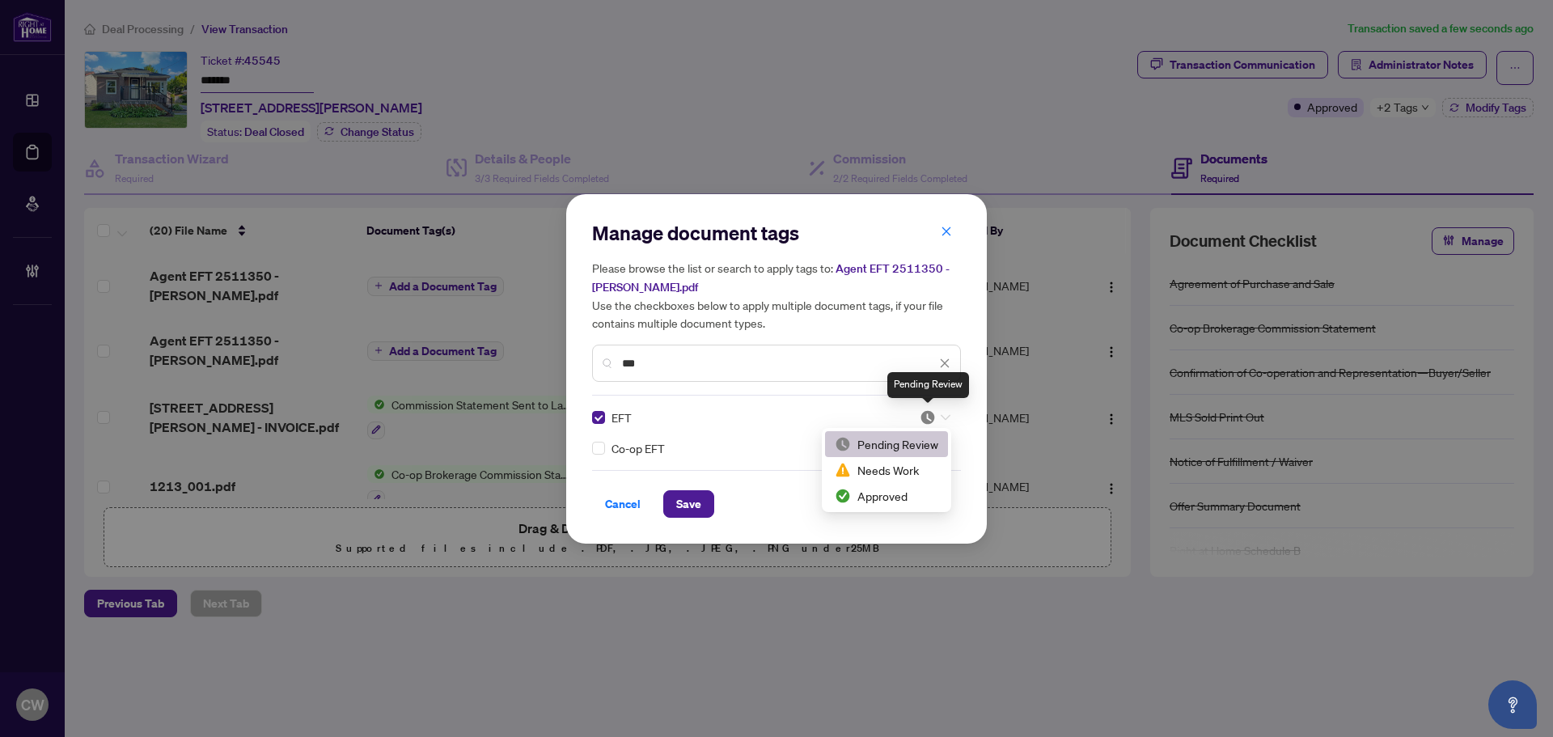
click at [930, 421] on img at bounding box center [928, 417] width 16 height 16
click at [904, 502] on div "Approved" at bounding box center [887, 496] width 104 height 18
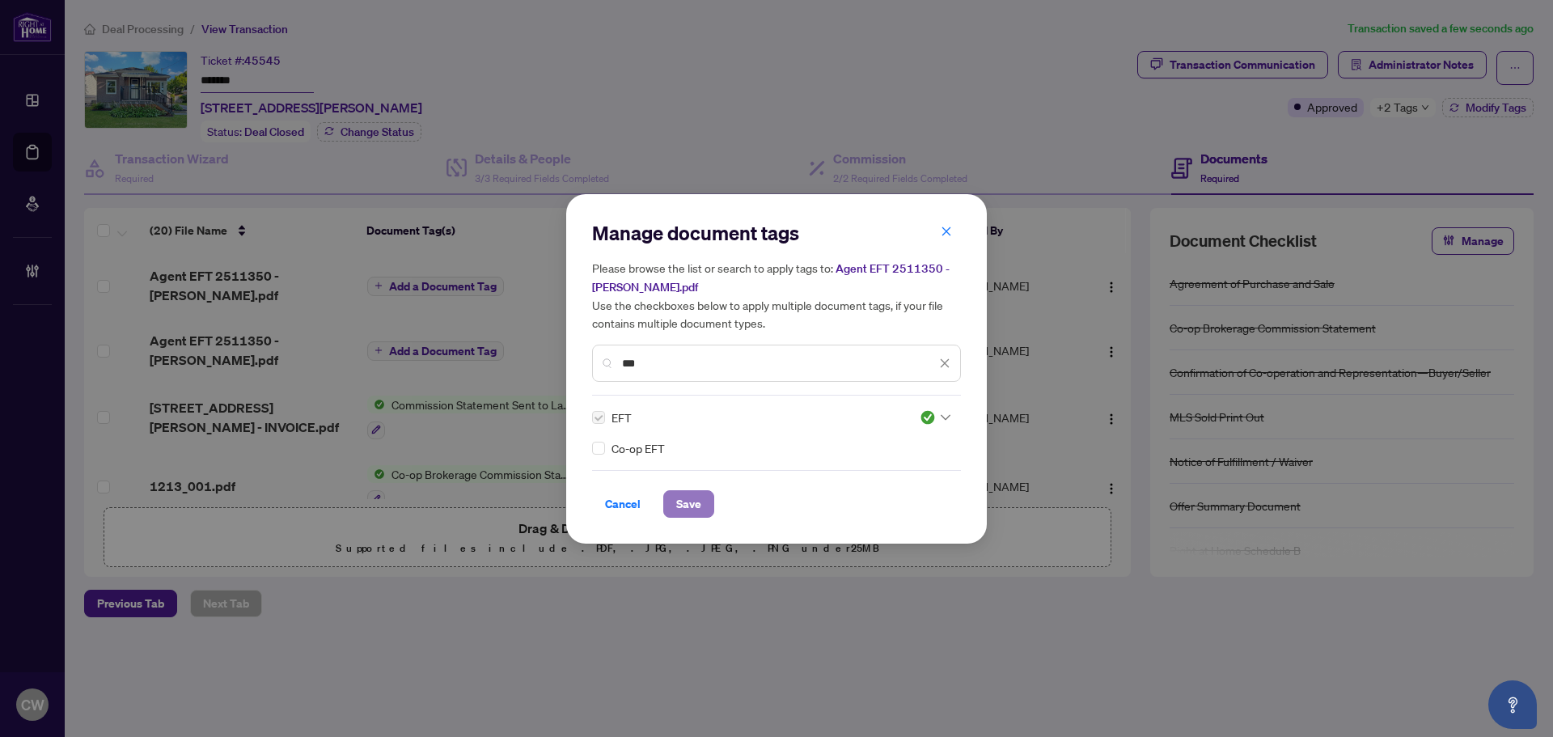
click at [679, 504] on span "Save" at bounding box center [688, 504] width 25 height 26
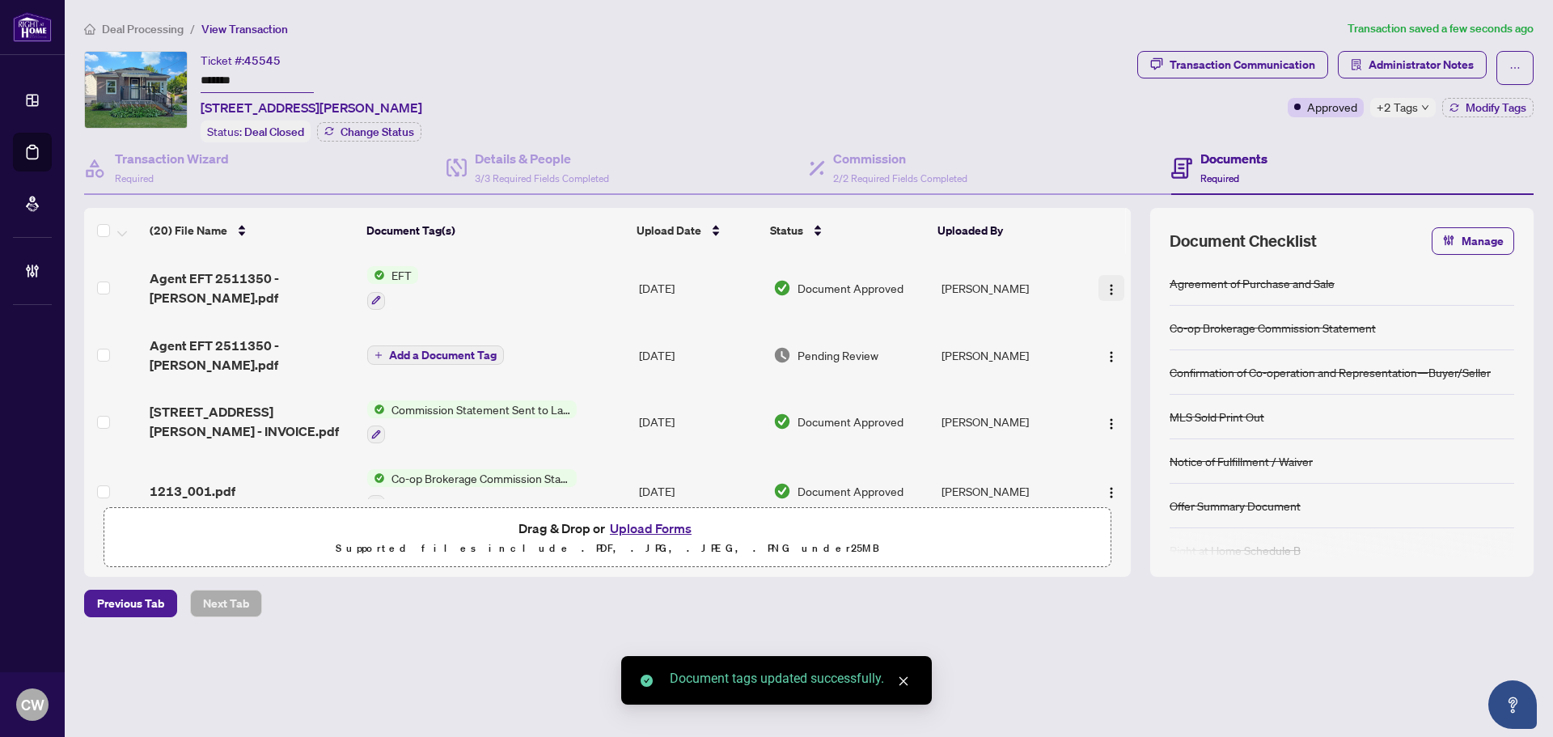
click at [1106, 283] on img "button" at bounding box center [1111, 289] width 13 height 13
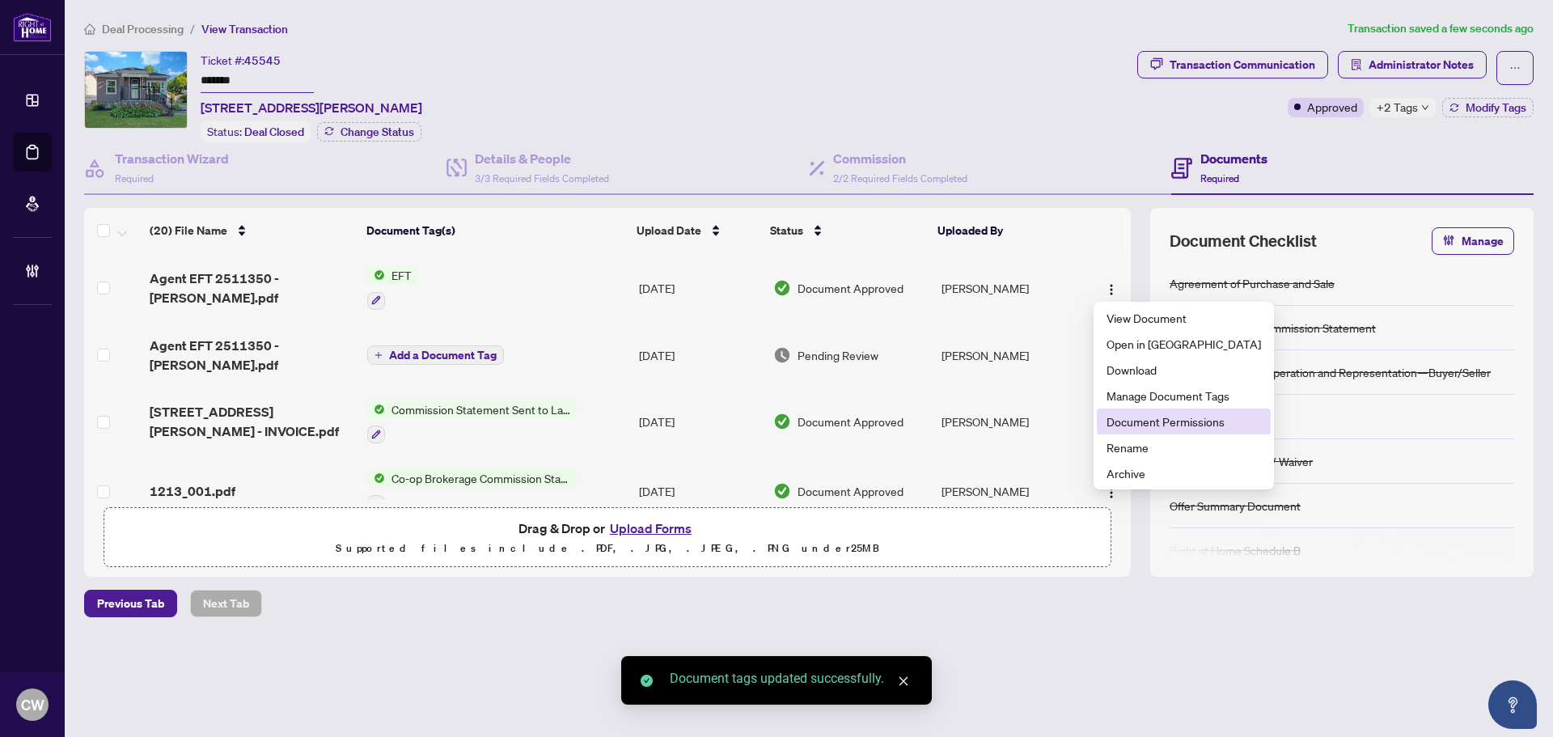
click at [1119, 417] on span "Document Permissions" at bounding box center [1183, 421] width 154 height 18
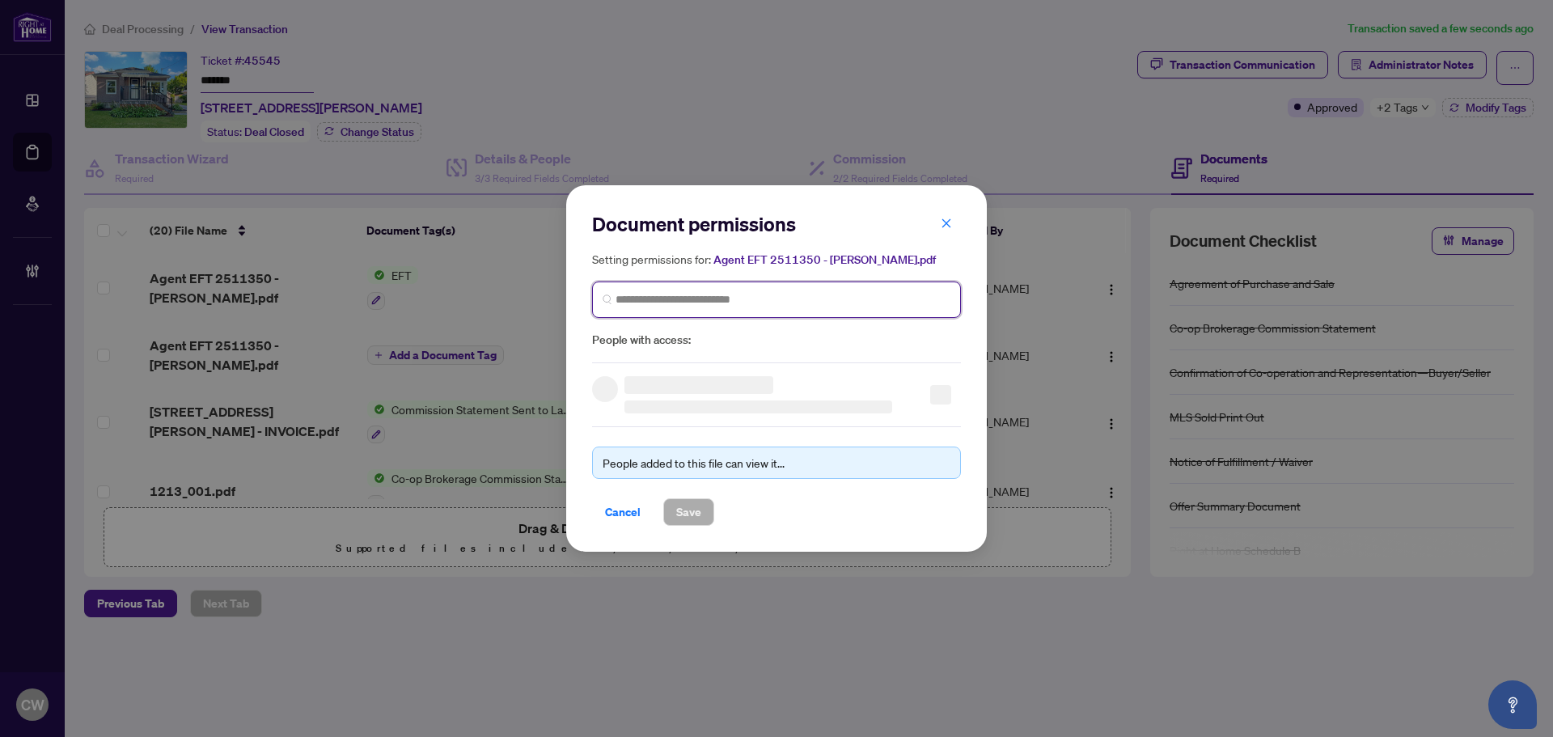
click at [699, 302] on input "search" at bounding box center [782, 299] width 335 height 17
paste input "**********"
type input "**********"
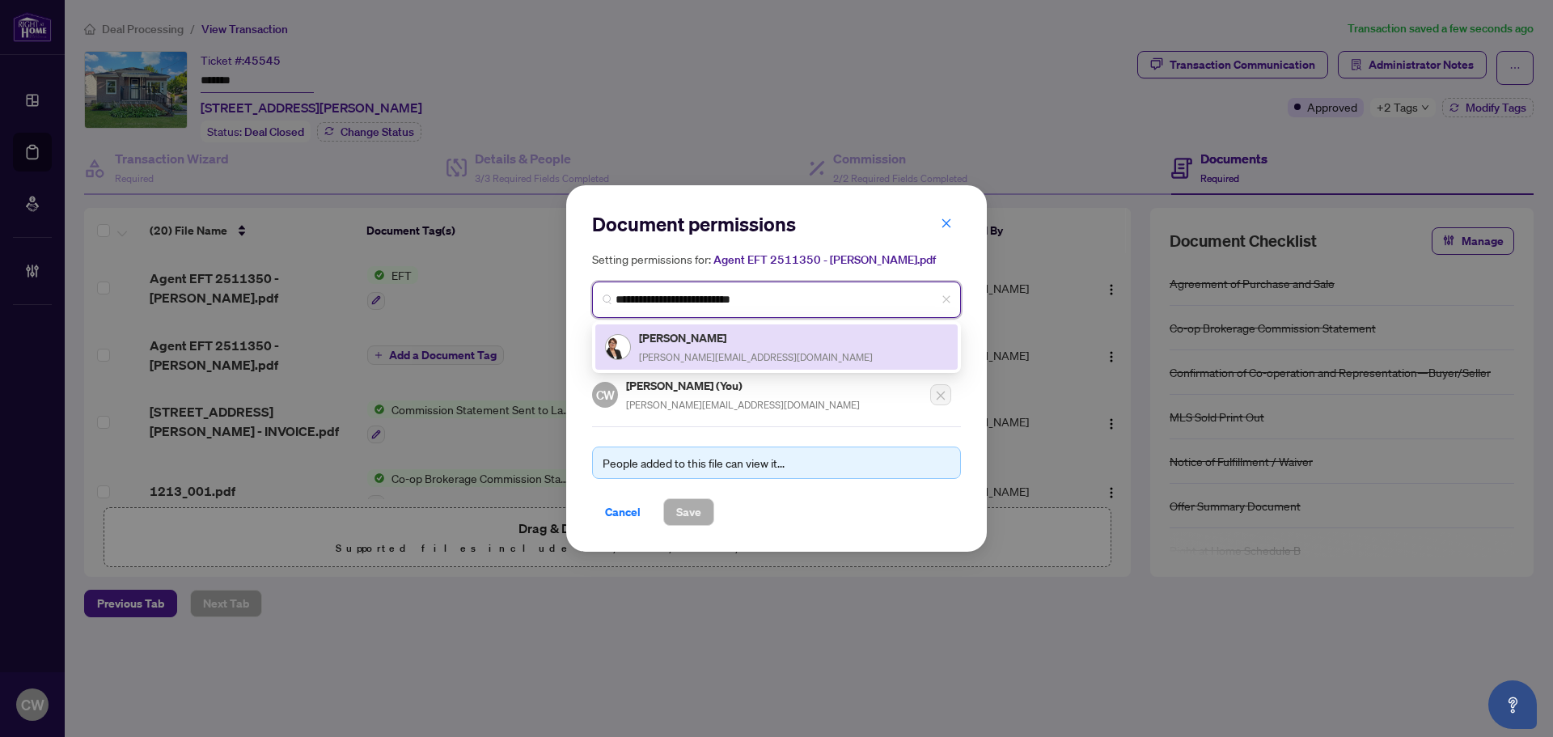
click at [688, 336] on h5 "[PERSON_NAME]" at bounding box center [756, 337] width 234 height 19
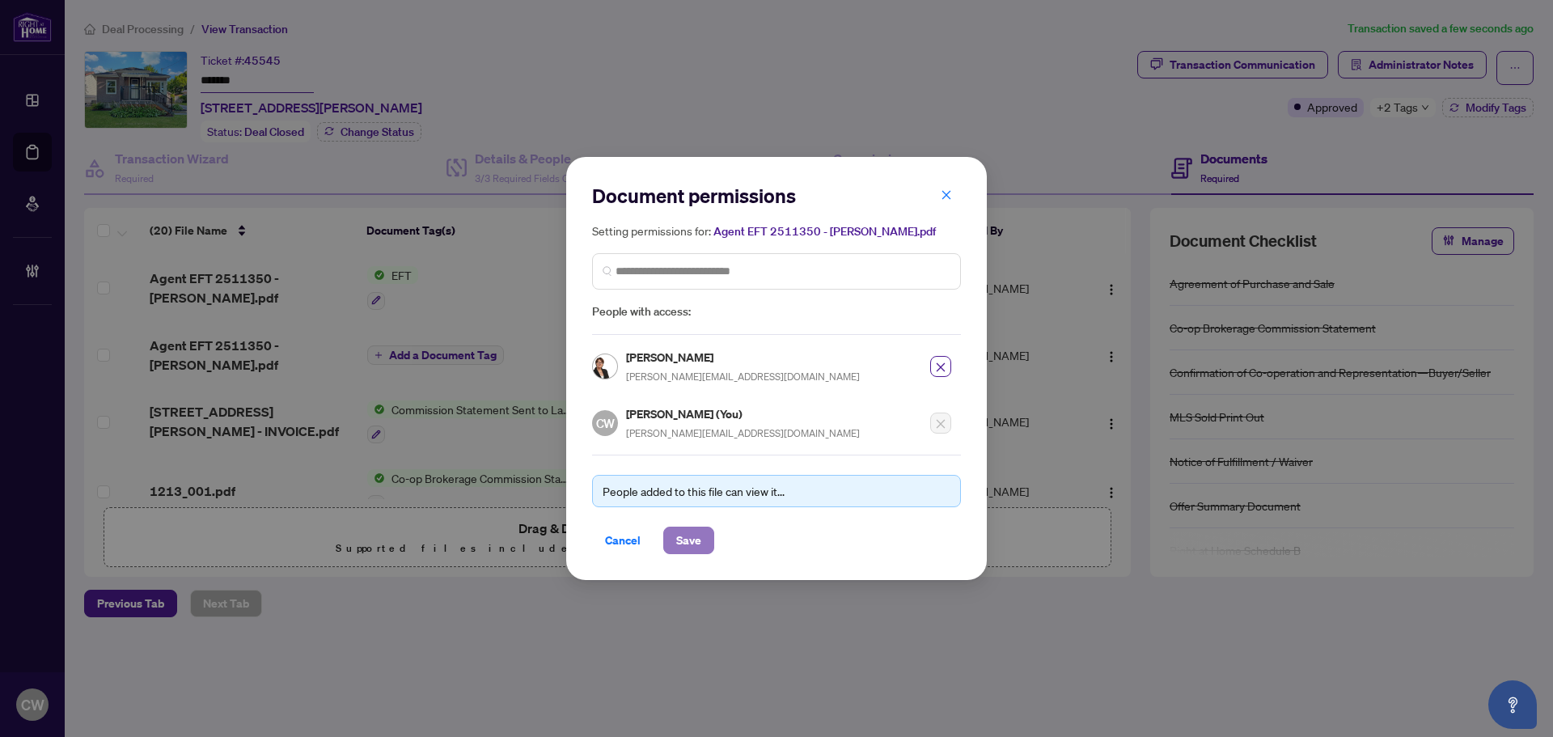
click at [698, 535] on span "Save" at bounding box center [688, 540] width 25 height 26
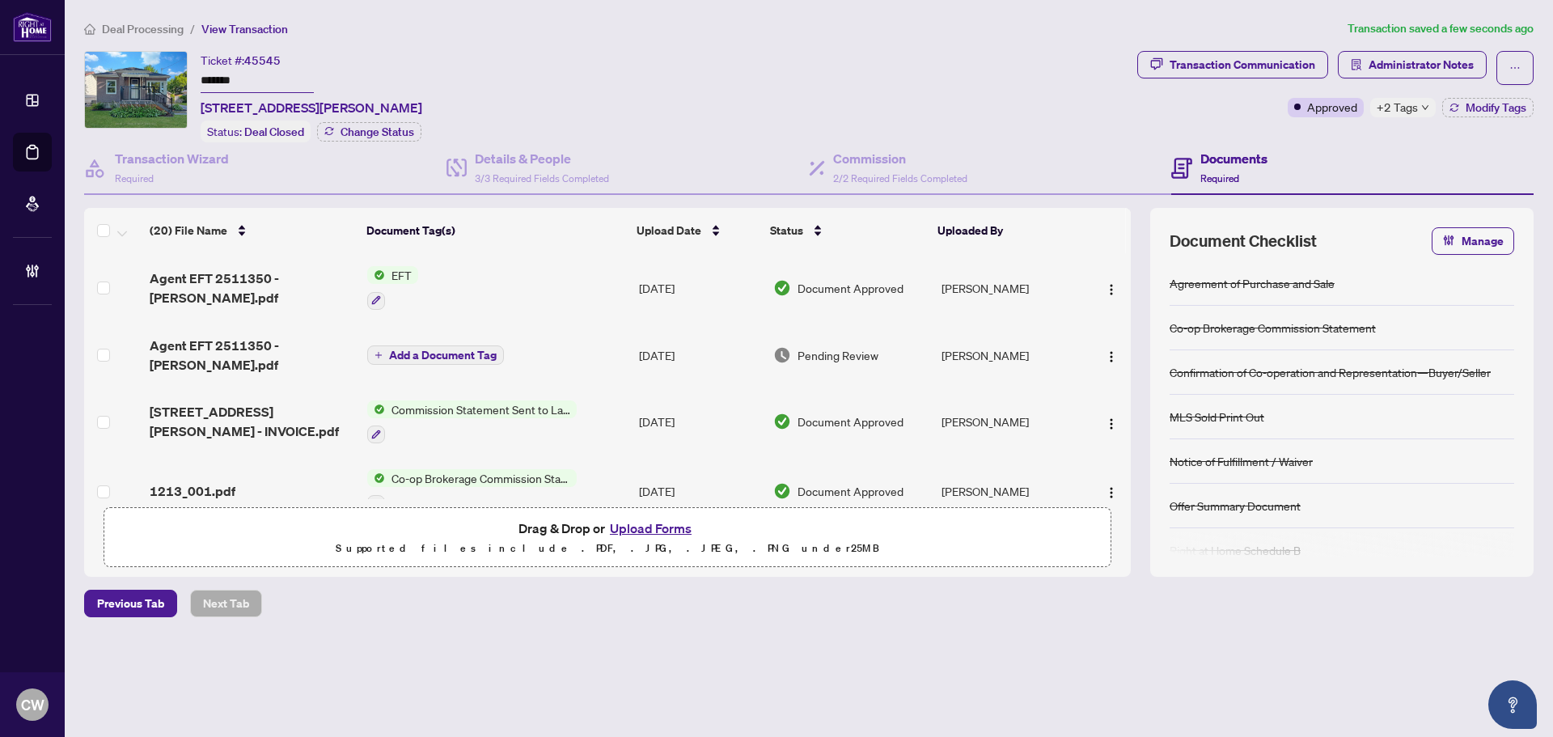
click at [442, 349] on span "Add a Document Tag" at bounding box center [443, 354] width 108 height 11
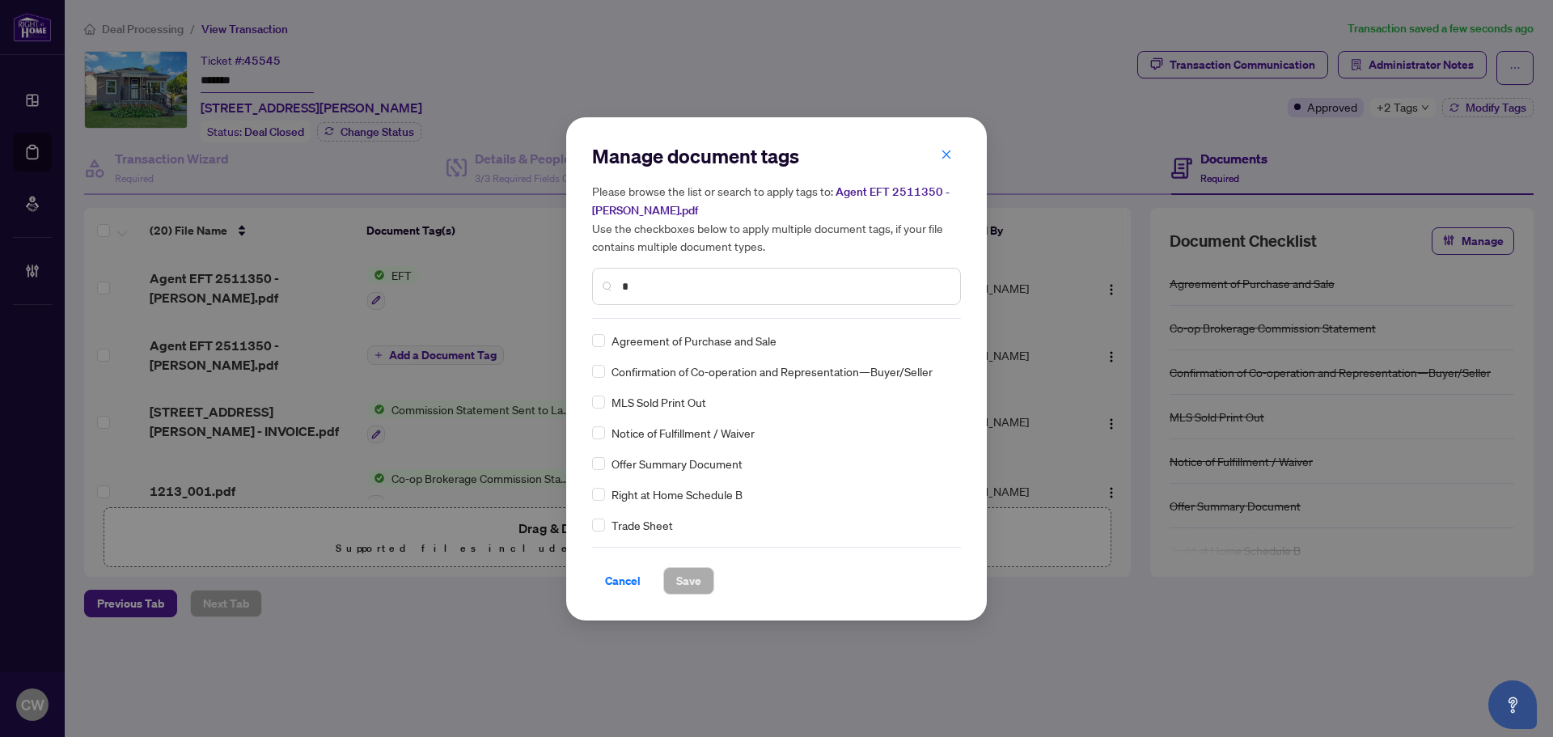
click at [653, 282] on input "*" at bounding box center [784, 286] width 325 height 18
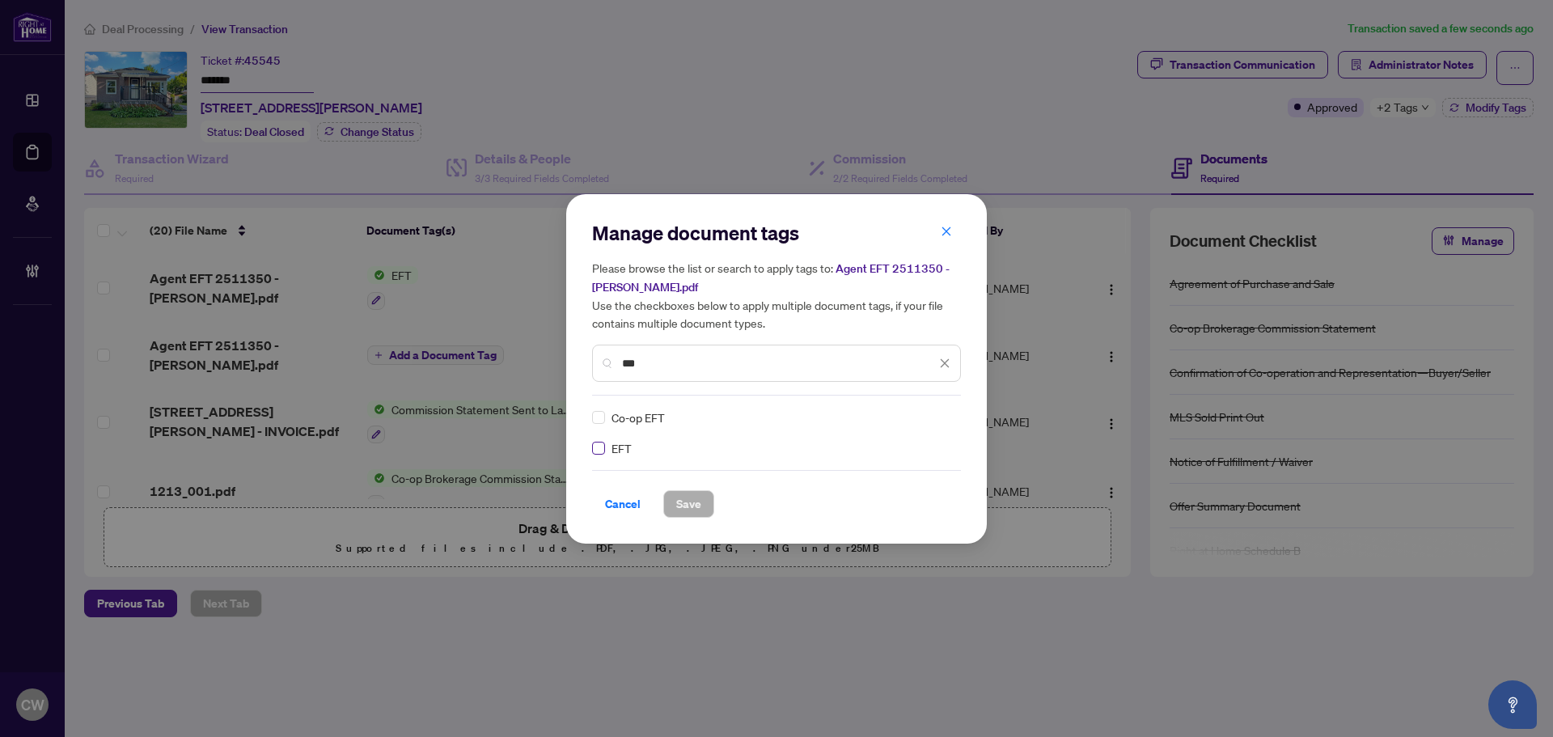
type input "***"
click at [919, 423] on div at bounding box center [930, 417] width 41 height 16
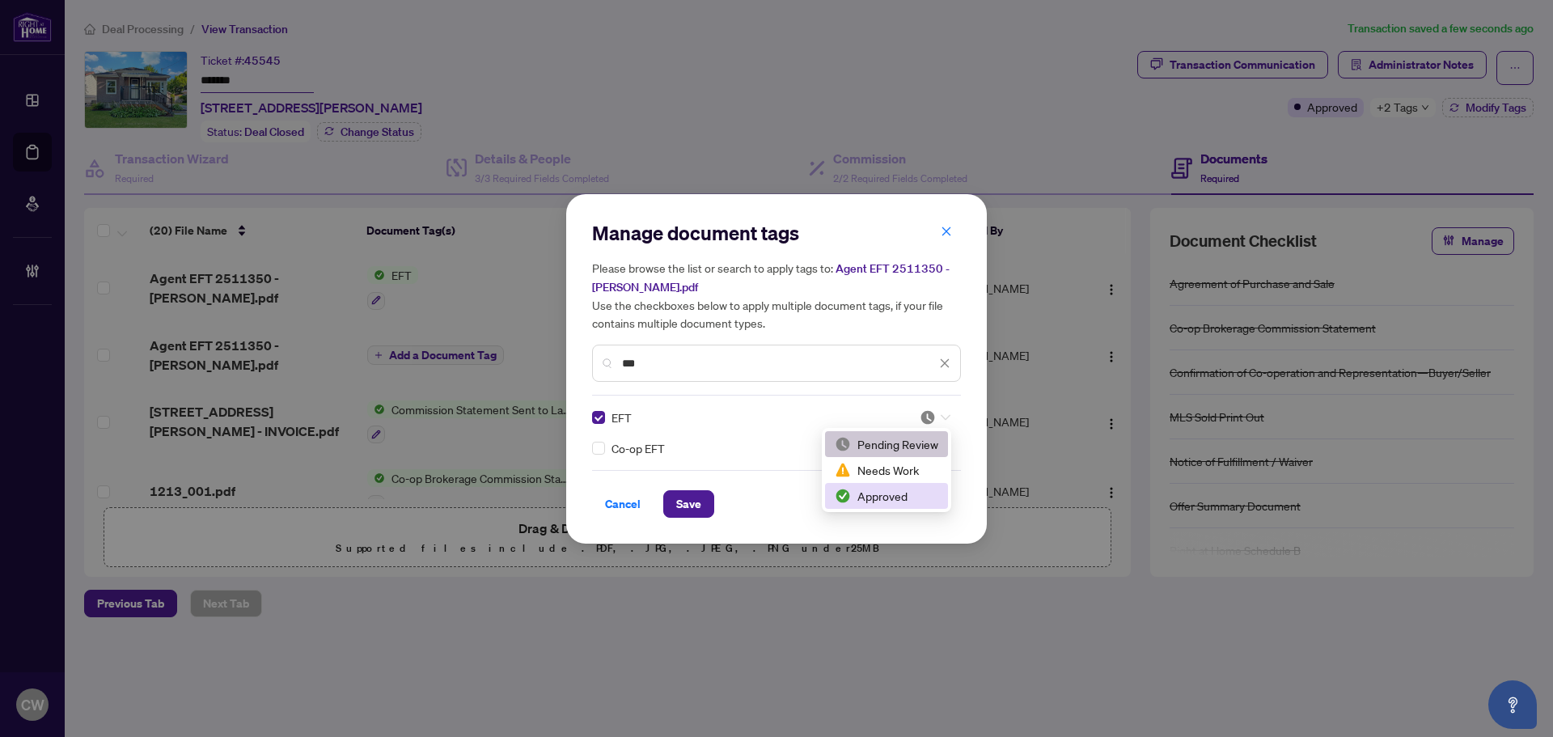
click at [905, 497] on div "Approved" at bounding box center [887, 496] width 104 height 18
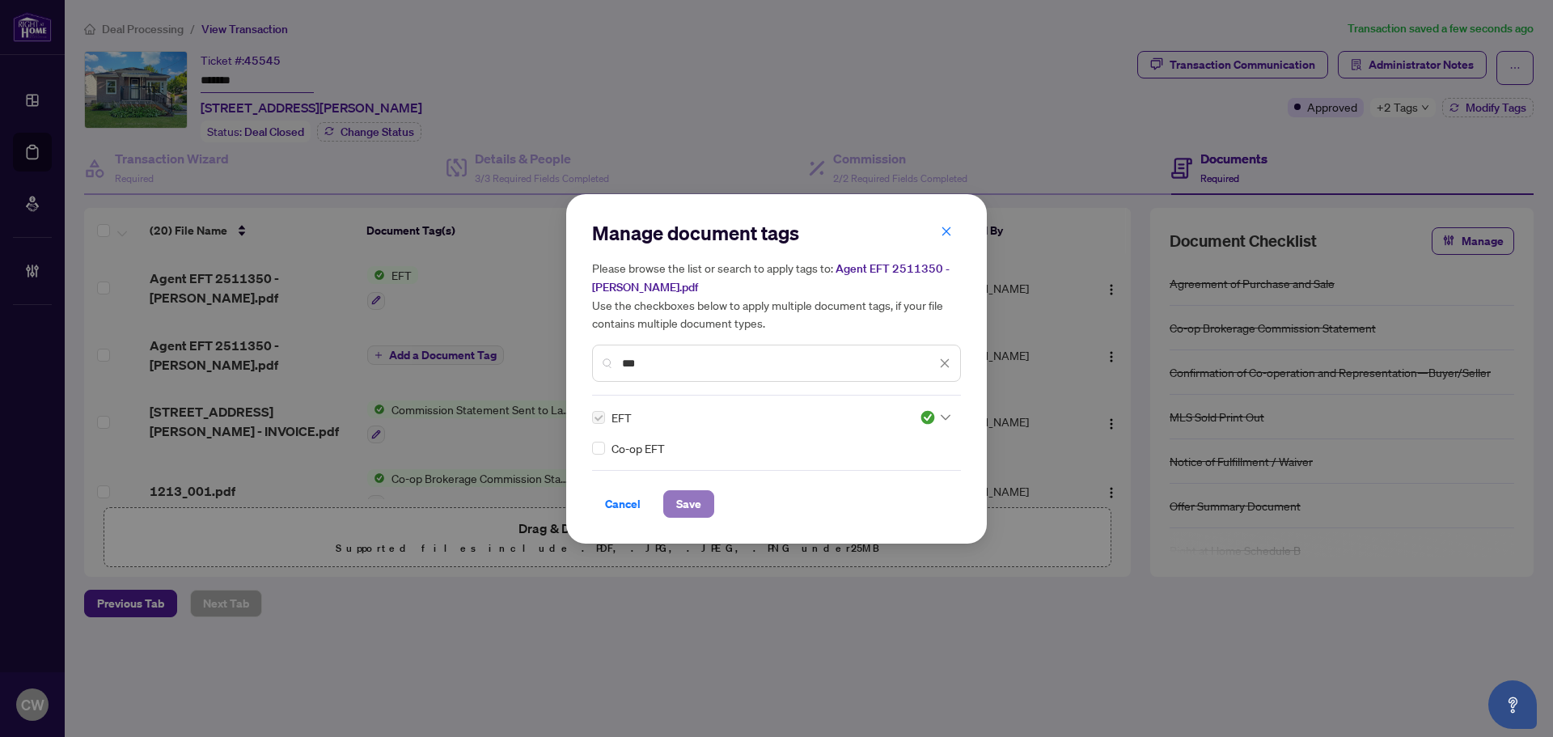
click at [694, 501] on span "Save" at bounding box center [688, 504] width 25 height 26
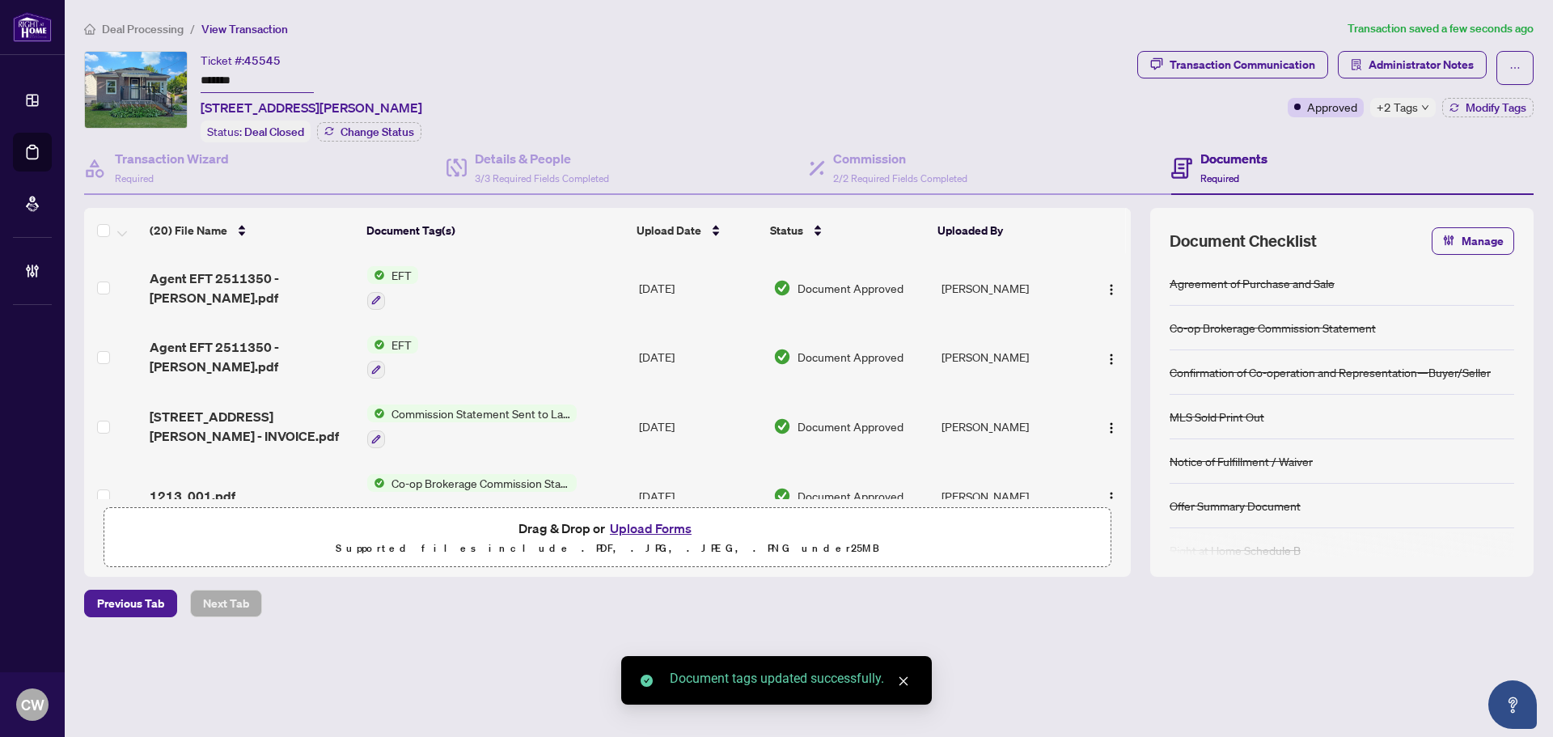
click at [1105, 353] on img "button" at bounding box center [1111, 359] width 13 height 13
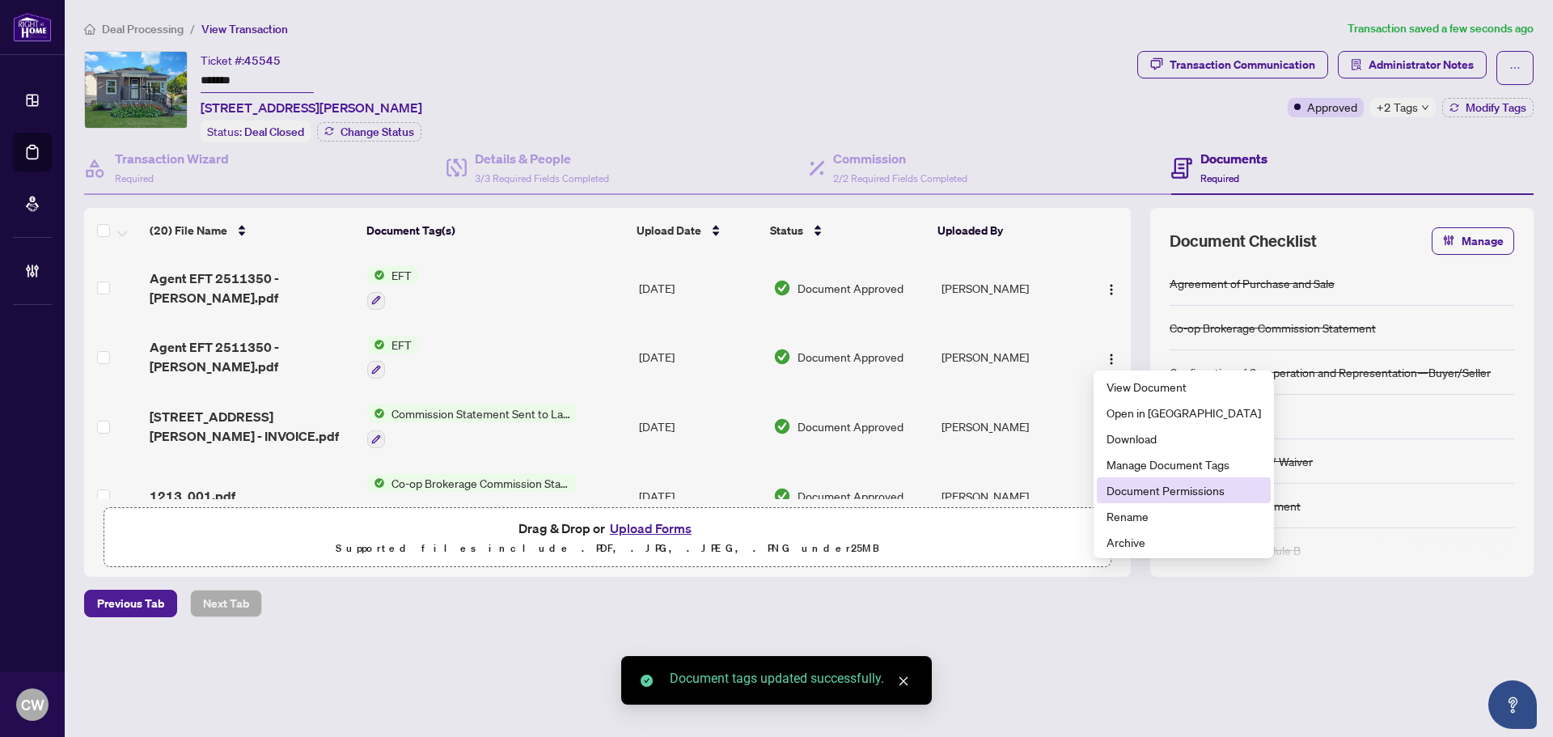
click at [1143, 482] on span "Document Permissions" at bounding box center [1183, 490] width 154 height 18
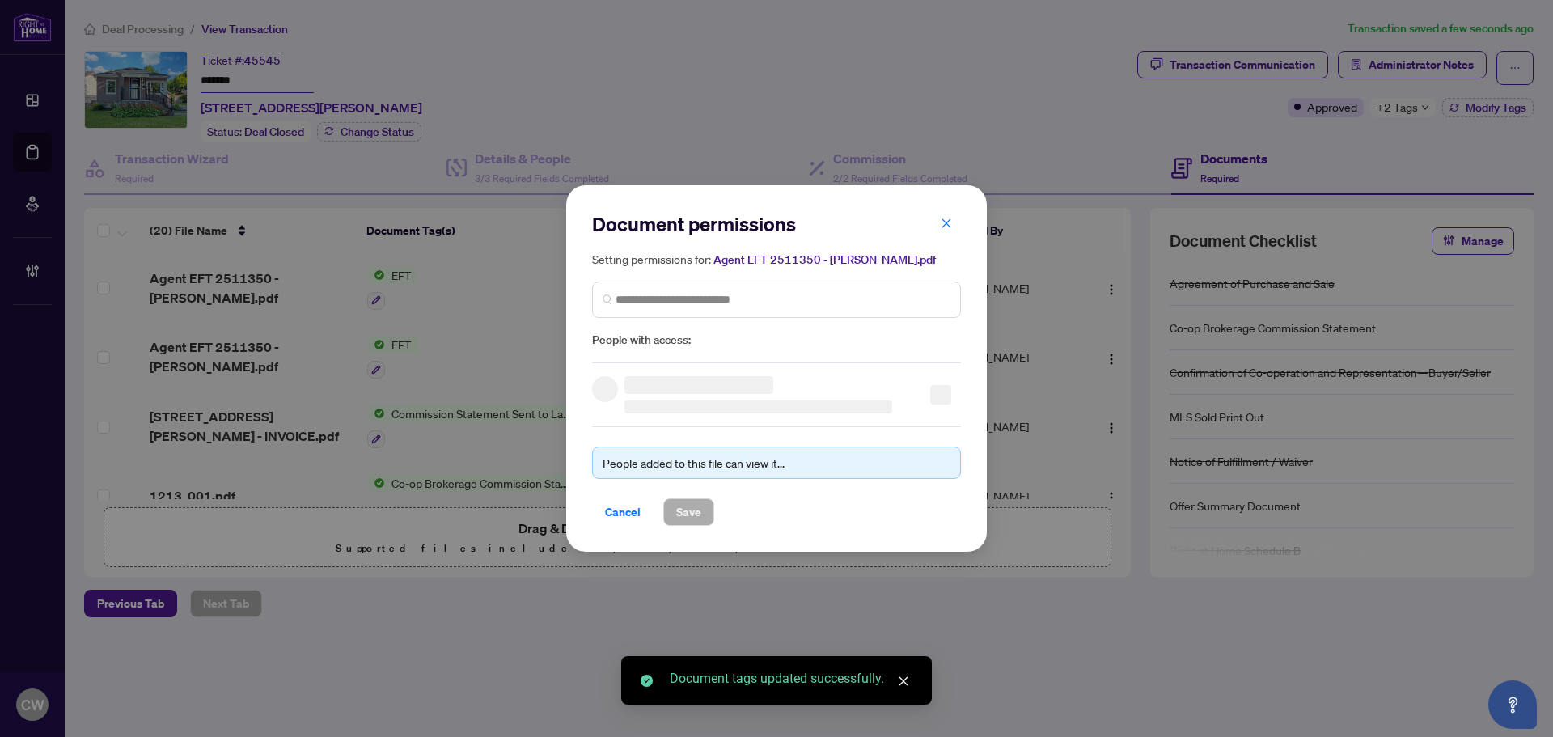
click at [732, 328] on div "Setting permissions for: Agent EFT 2511350 - [PERSON_NAME].pdf People with acce…" at bounding box center [776, 299] width 369 height 99
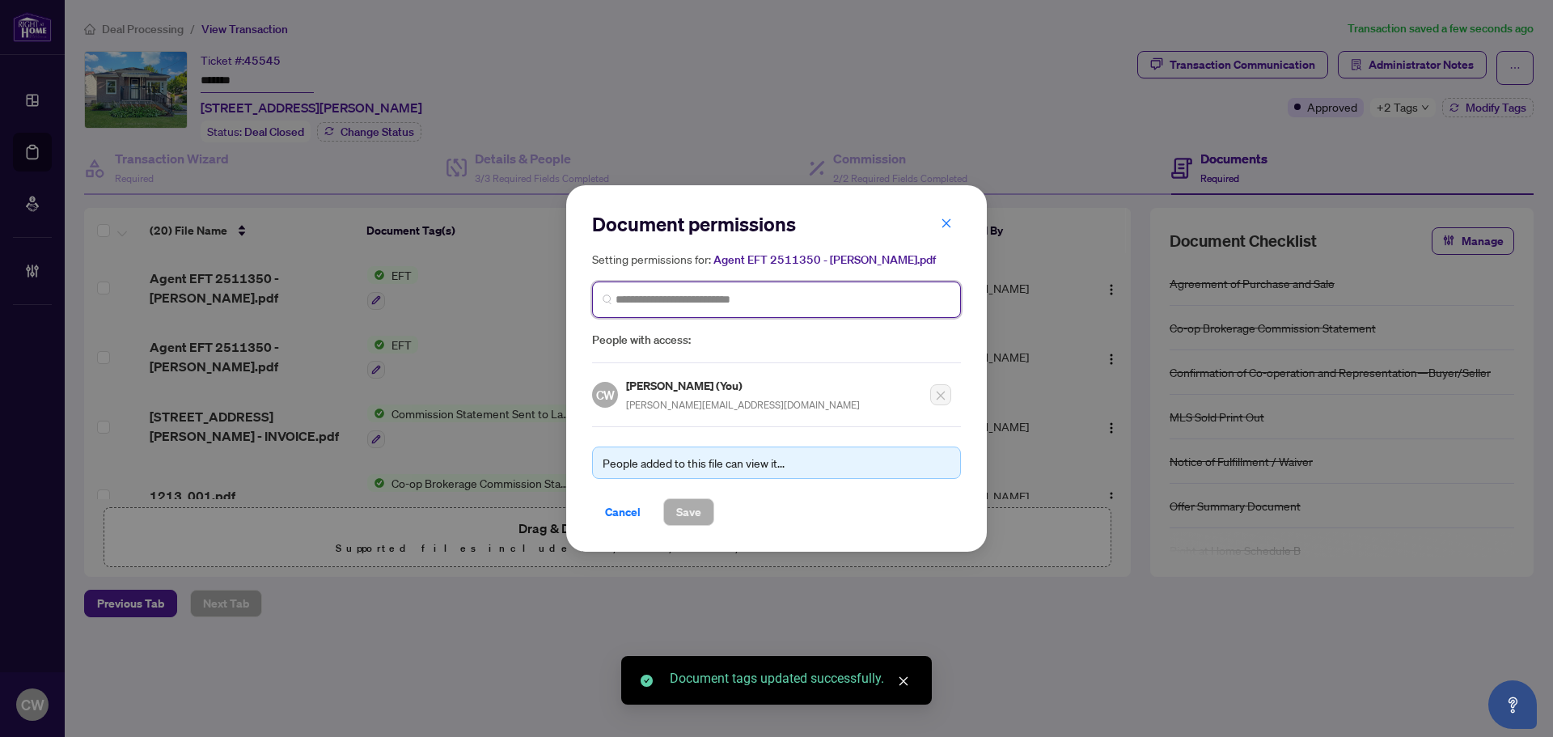
paste input "**********"
click at [0, 0] on input "search" at bounding box center [0, 0] width 0 height 0
type input "**********"
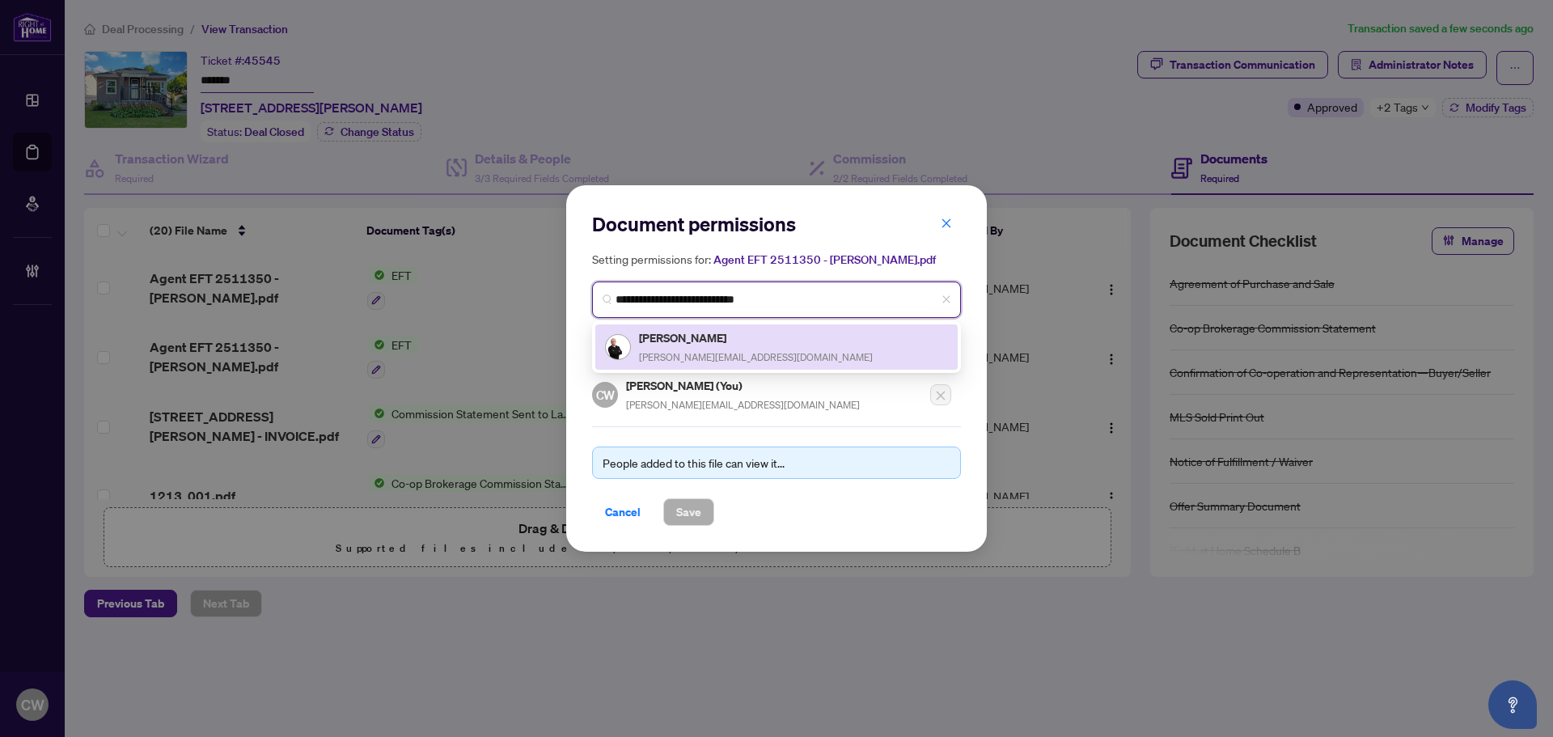
click at [686, 342] on h5 "[PERSON_NAME]" at bounding box center [756, 337] width 234 height 19
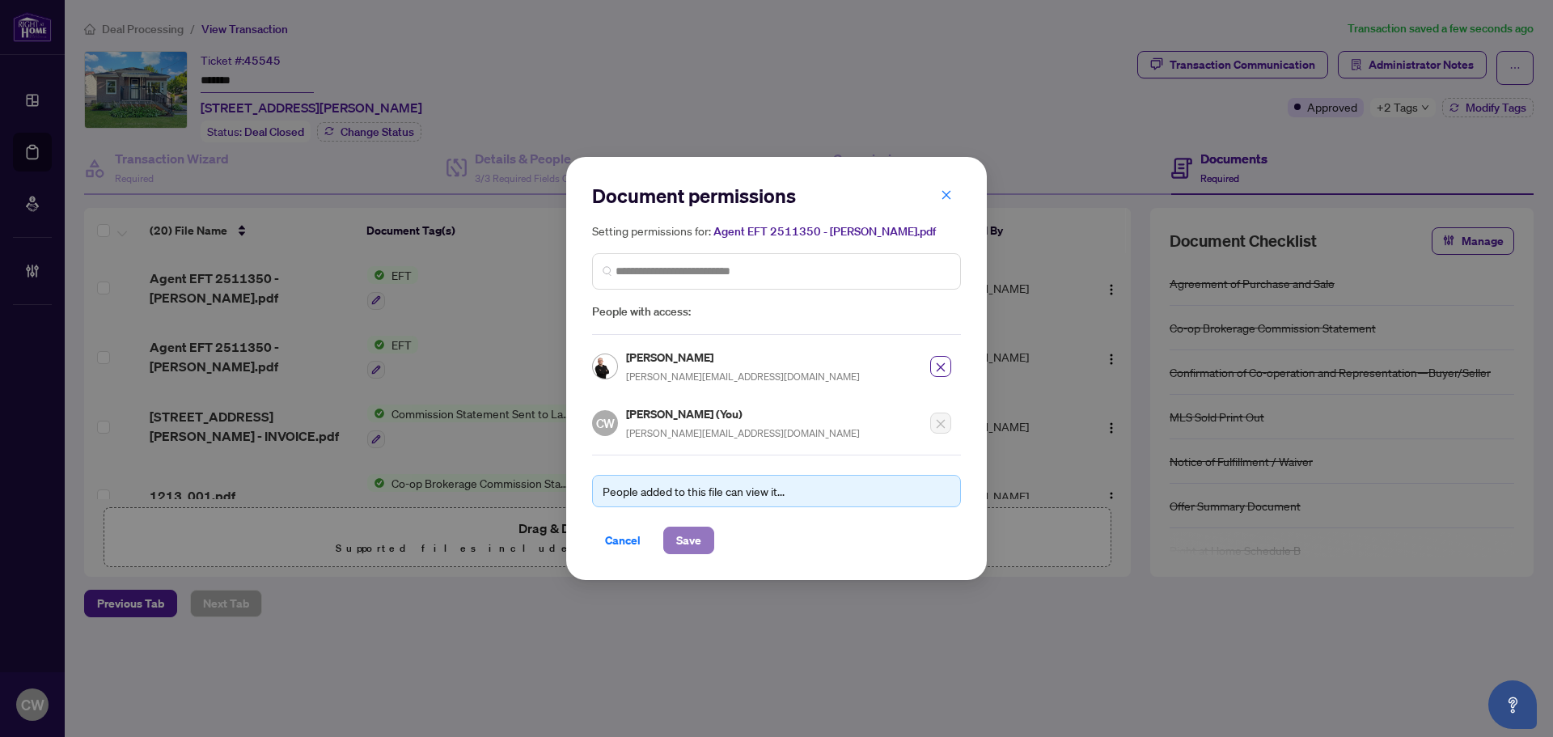
click at [695, 541] on span "Save" at bounding box center [688, 540] width 25 height 26
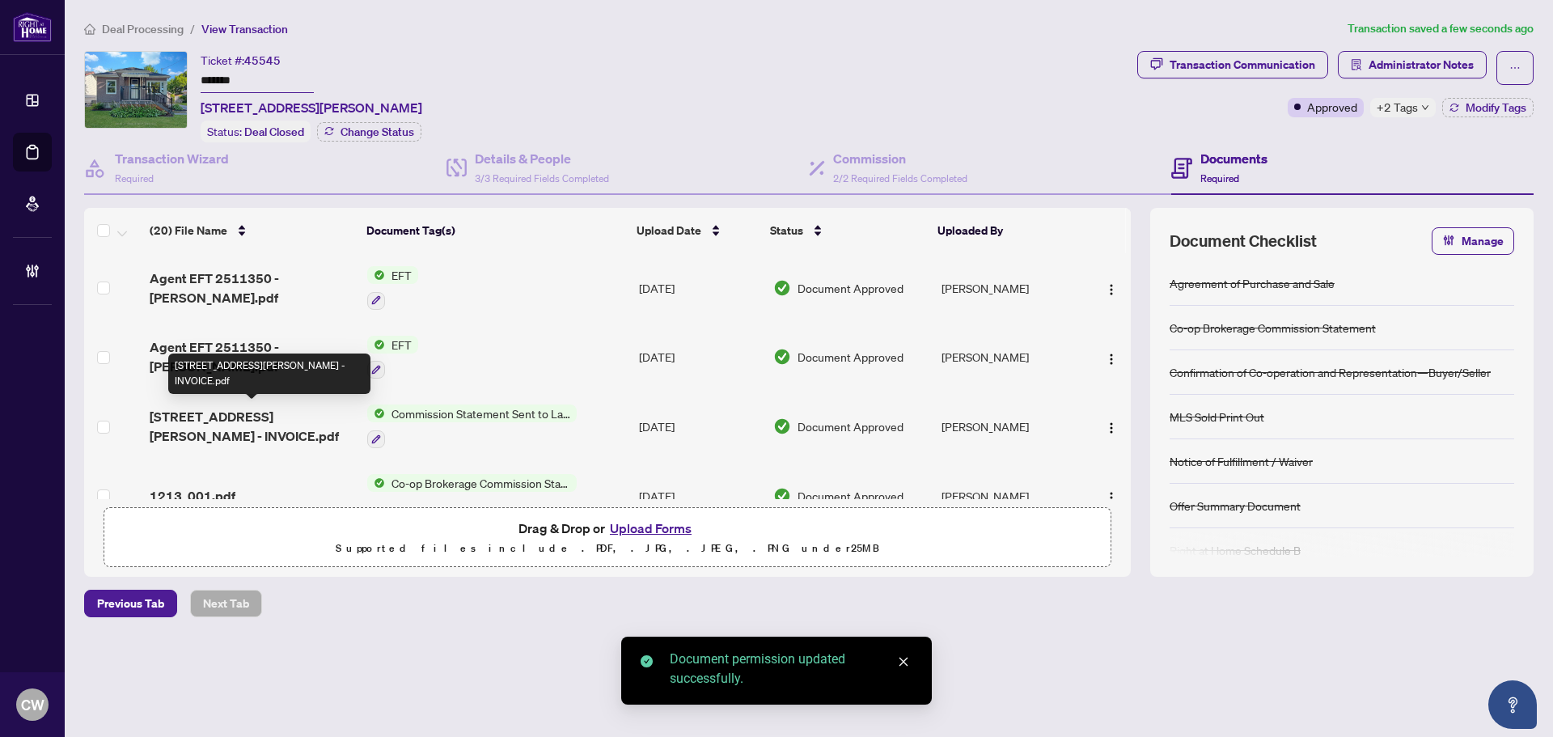
scroll to position [81, 0]
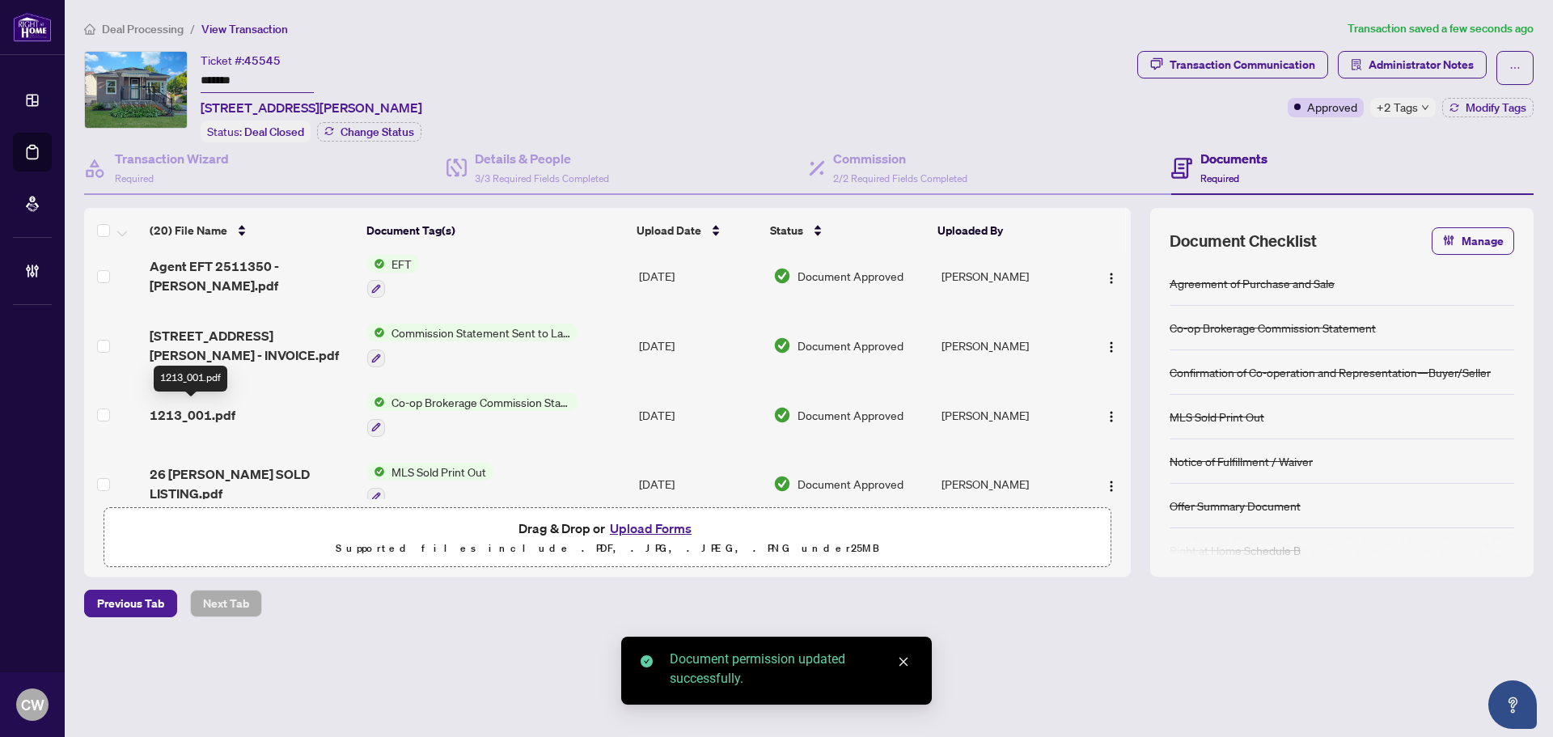
click at [192, 408] on span "1213_001.pdf" at bounding box center [193, 414] width 86 height 19
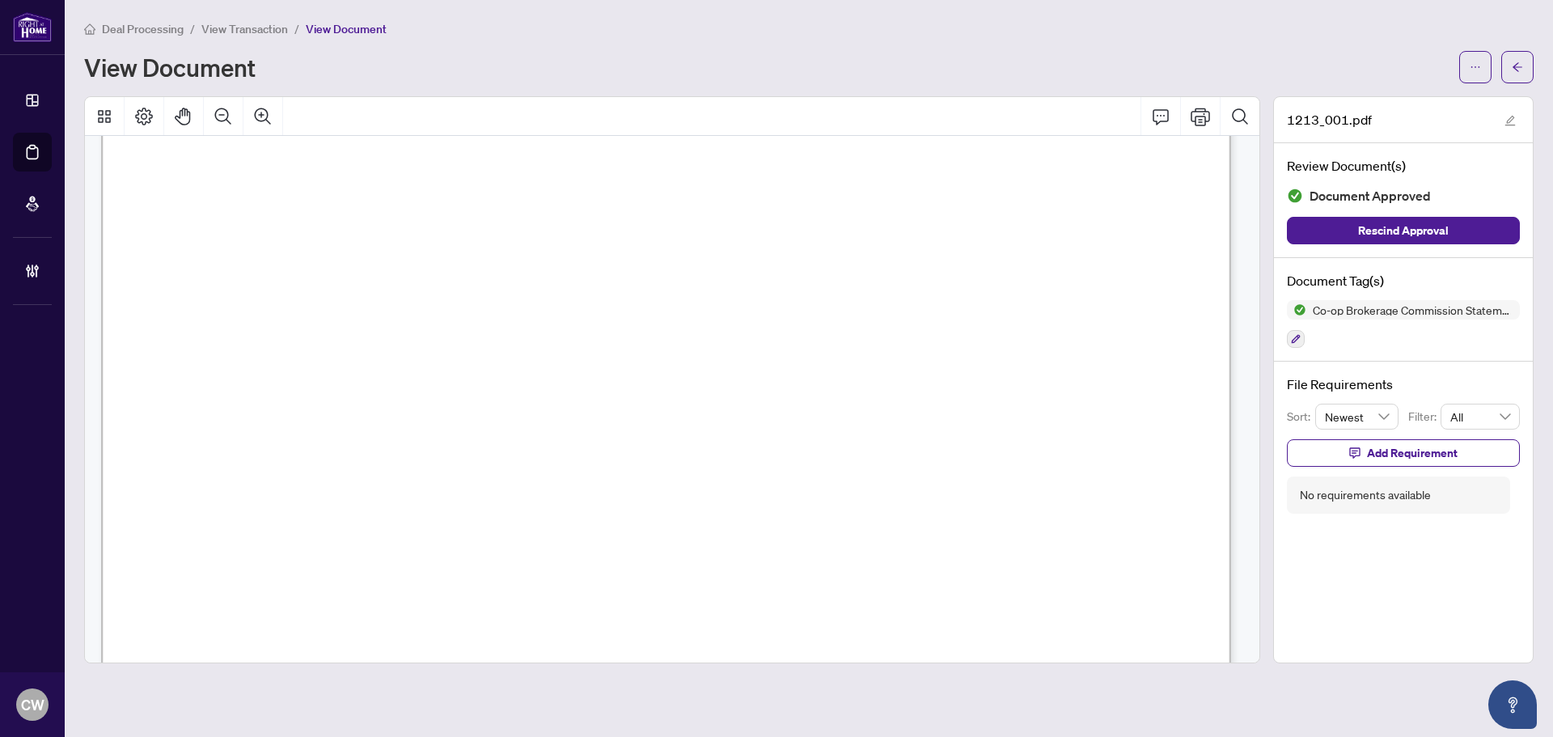
scroll to position [240, 0]
drag, startPoint x: 1508, startPoint y: 55, endPoint x: 1225, endPoint y: 10, distance: 286.7
click at [1508, 55] on button "button" at bounding box center [1517, 67] width 32 height 32
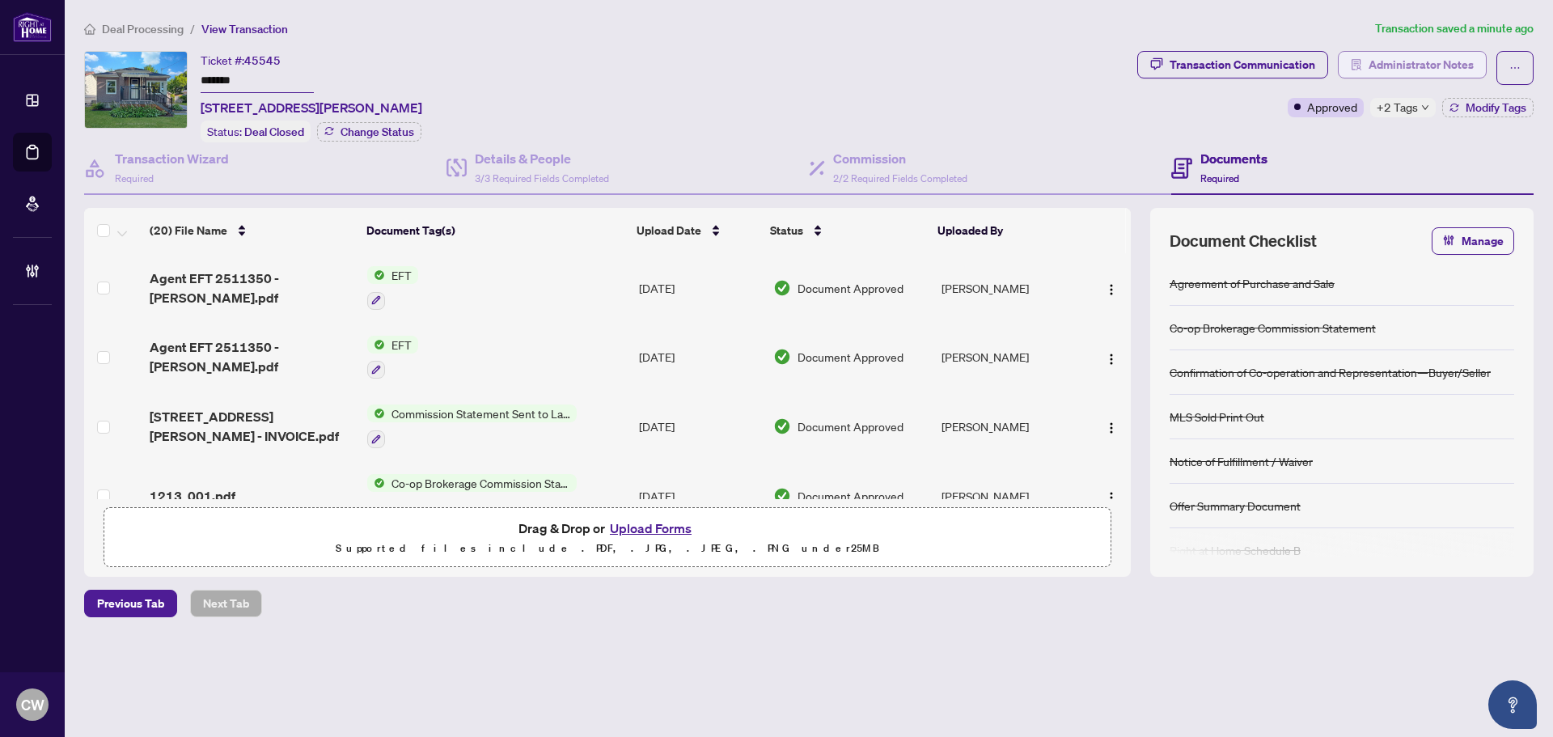
click at [1448, 57] on span "Administrator Notes" at bounding box center [1420, 65] width 105 height 26
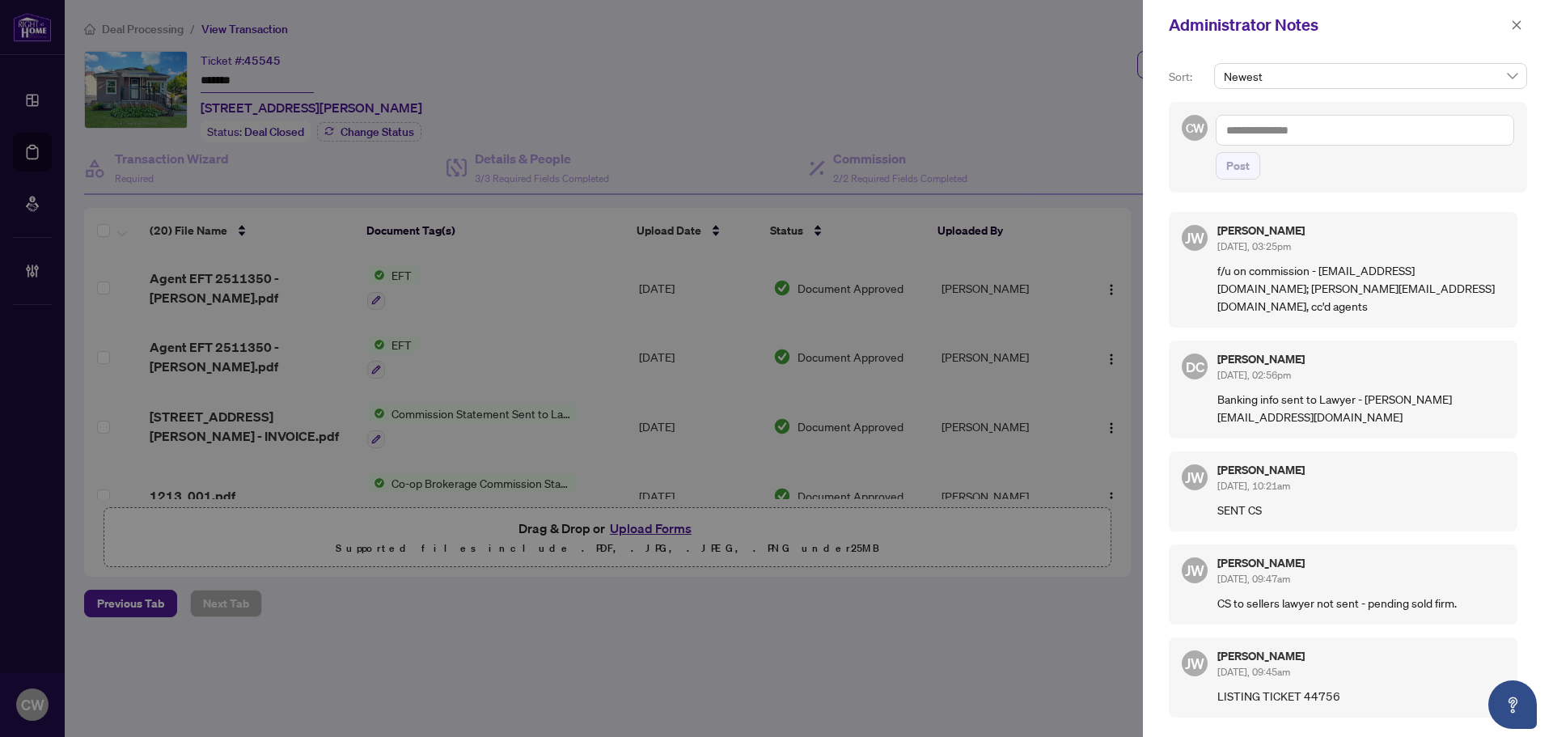
click at [1314, 117] on textarea at bounding box center [1365, 130] width 298 height 31
paste textarea "**********"
type textarea "**********"
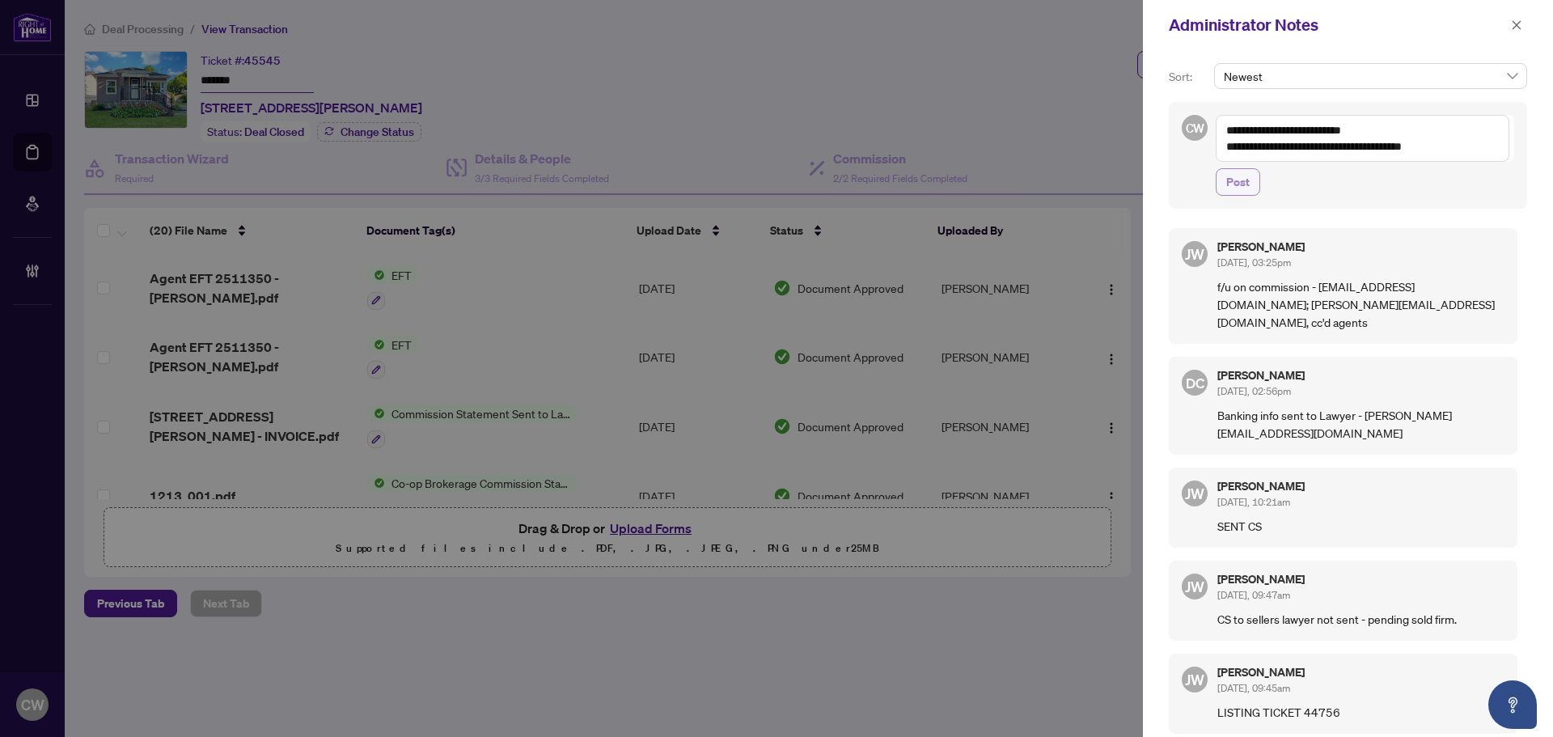
click at [1238, 182] on span "Post" at bounding box center [1237, 182] width 23 height 26
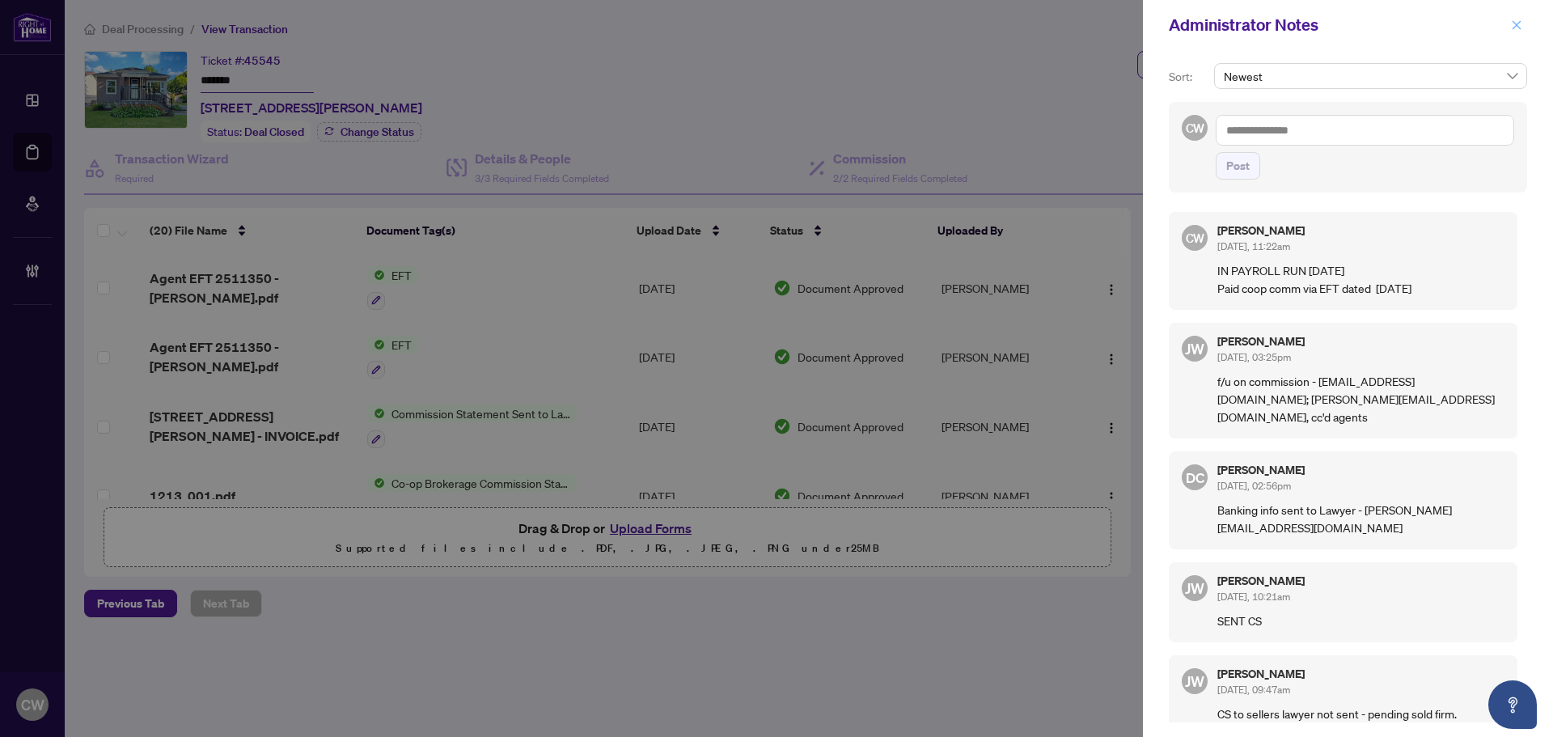
click at [1512, 26] on icon "close" at bounding box center [1516, 24] width 11 height 11
